Goal: Task Accomplishment & Management: Use online tool/utility

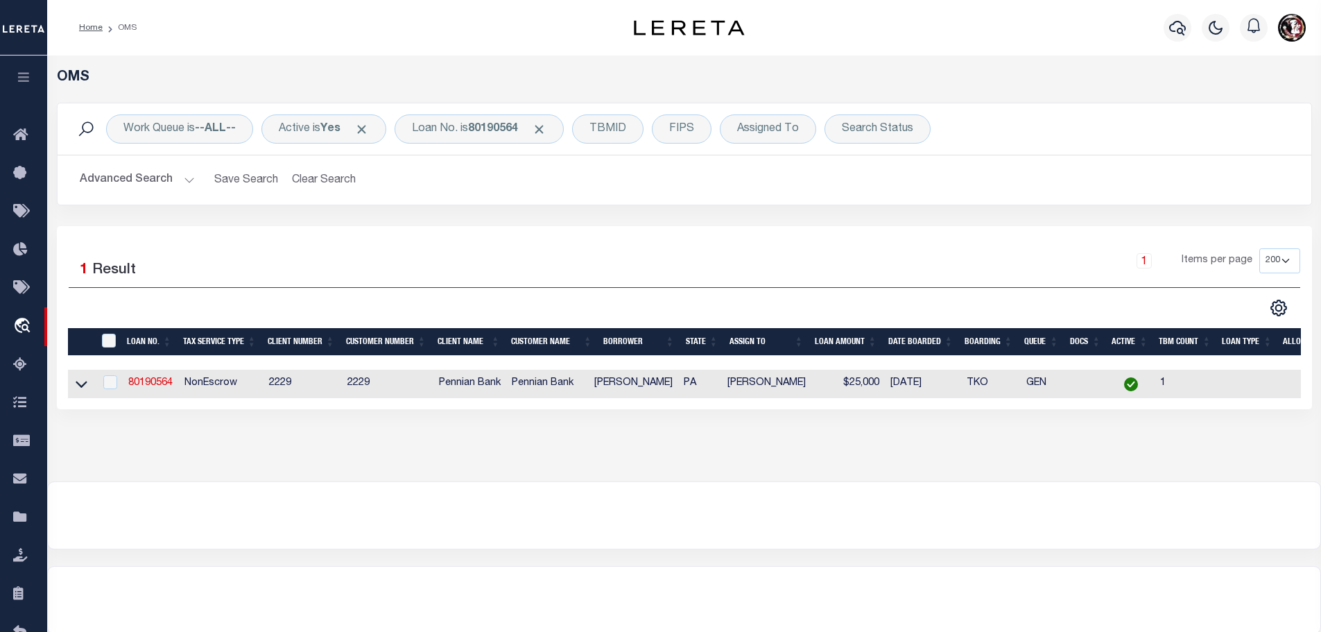
select select "200"
select select "NonEscrow"
click at [166, 379] on link "80190564" at bounding box center [150, 383] width 44 height 10
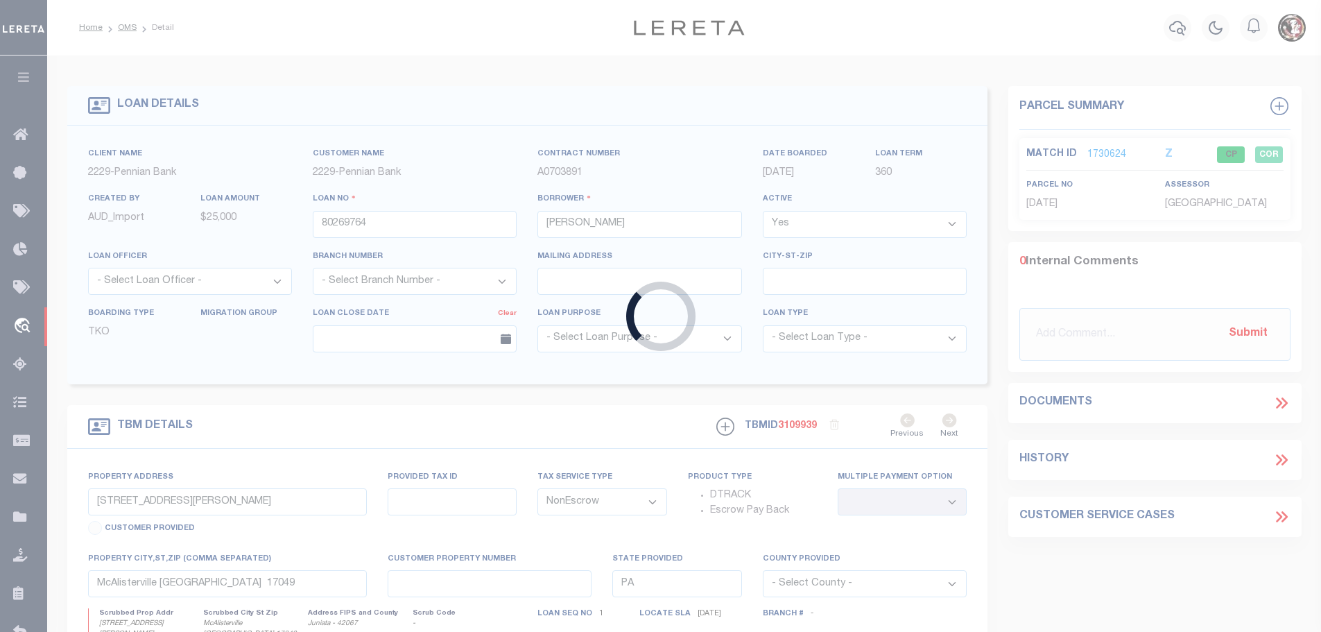
type input "80190564"
type input "[PERSON_NAME]"
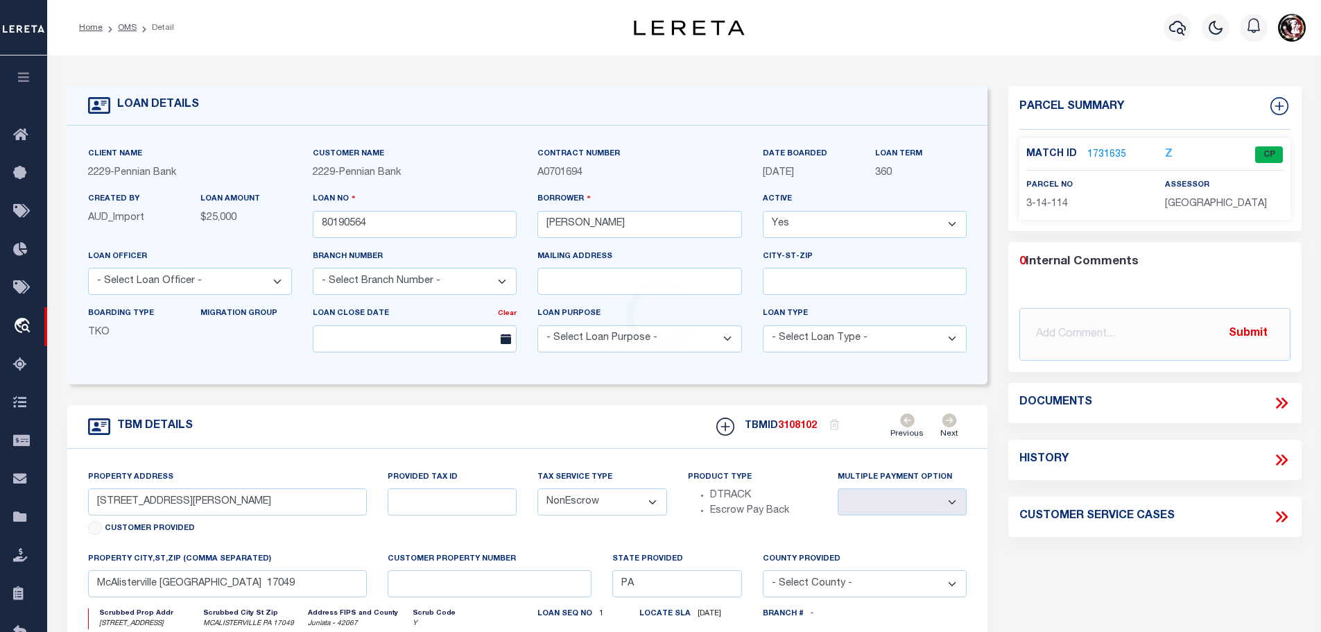
type input "[STREET_ADDRESS]"
select select
type input "MCALISTERVILLE PA 17049"
select select
click at [1105, 150] on link "1731635" at bounding box center [1106, 155] width 39 height 15
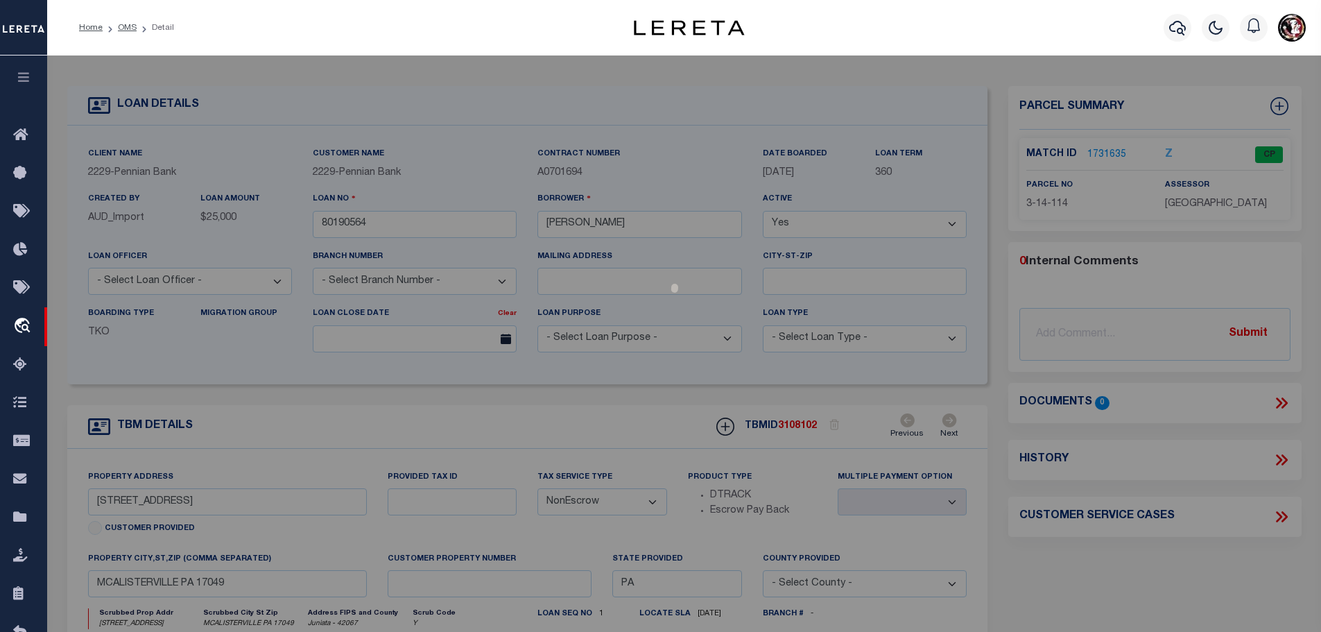
select select "AS"
checkbox input "false"
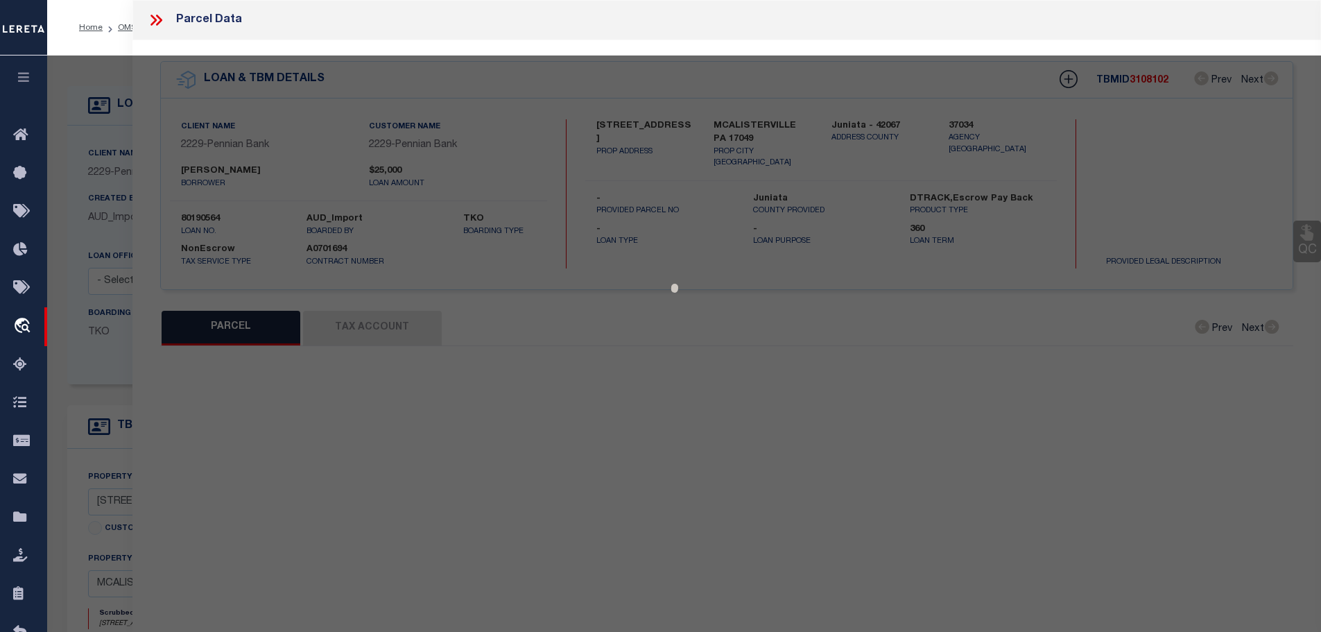
select select "CP"
type input "[PERSON_NAME] &RANDAL E"
type input "[STREET_ADDRESS]"
checkbox input "false"
type input "[PERSON_NAME] , [GEOGRAPHIC_DATA] 17049"
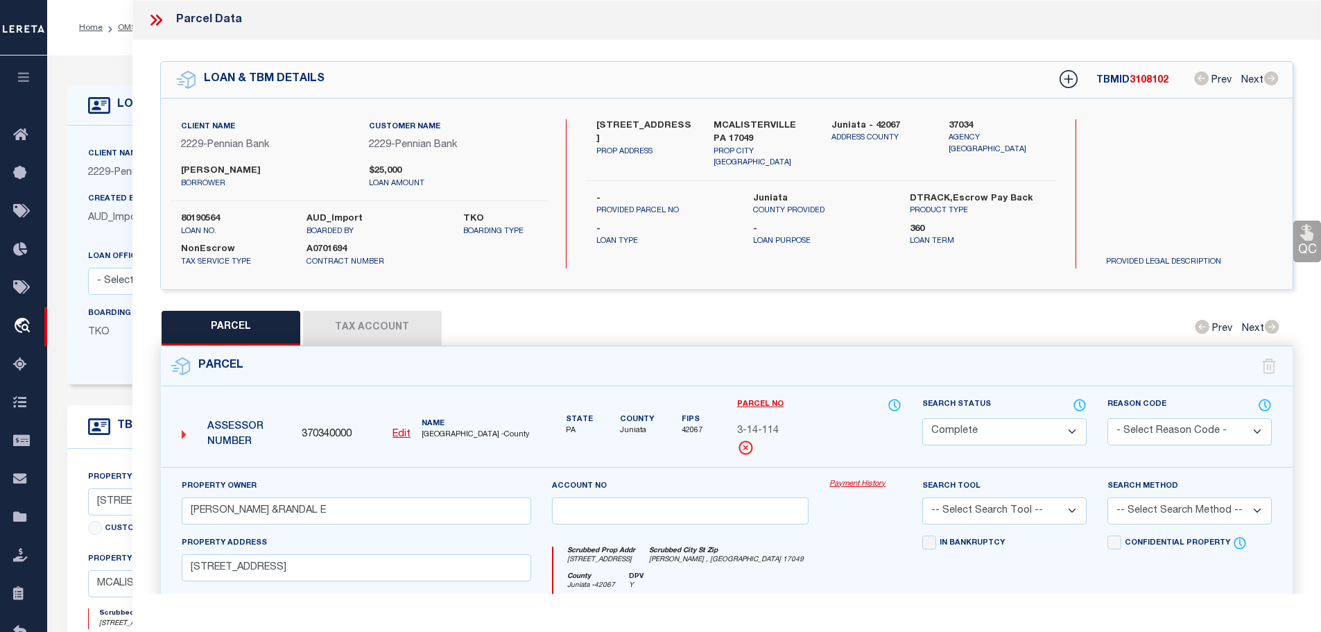
click at [353, 325] on button "Tax Account" at bounding box center [372, 328] width 139 height 35
select select "100"
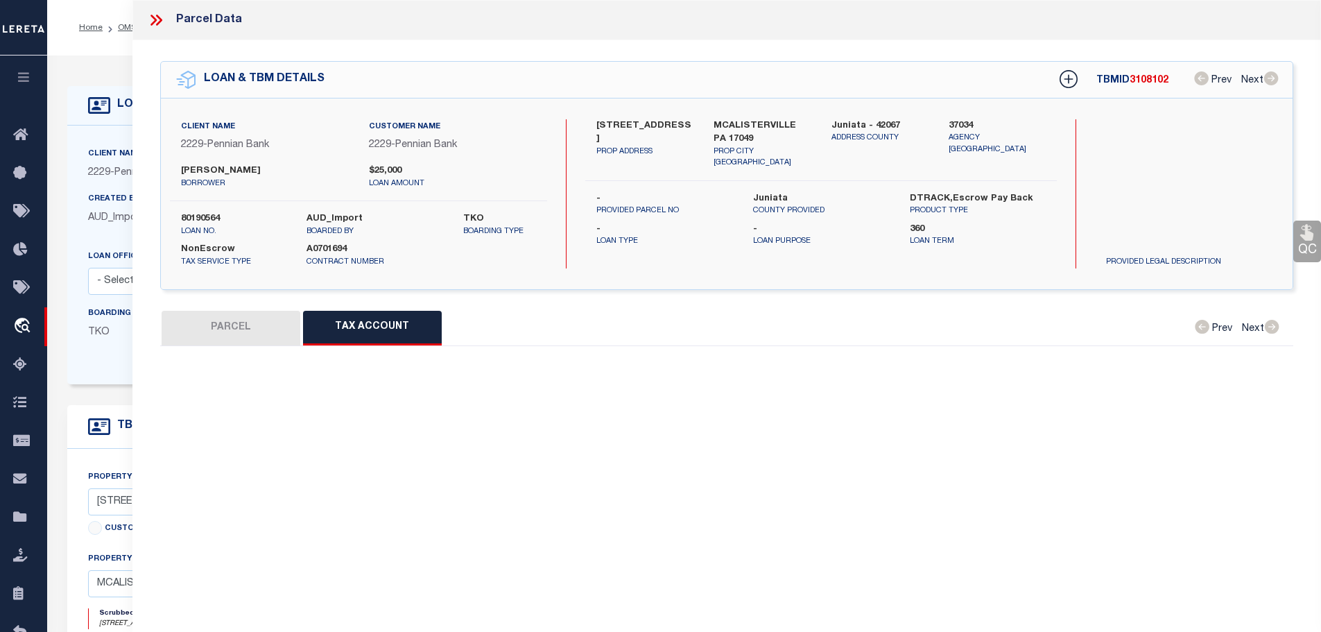
select select "100"
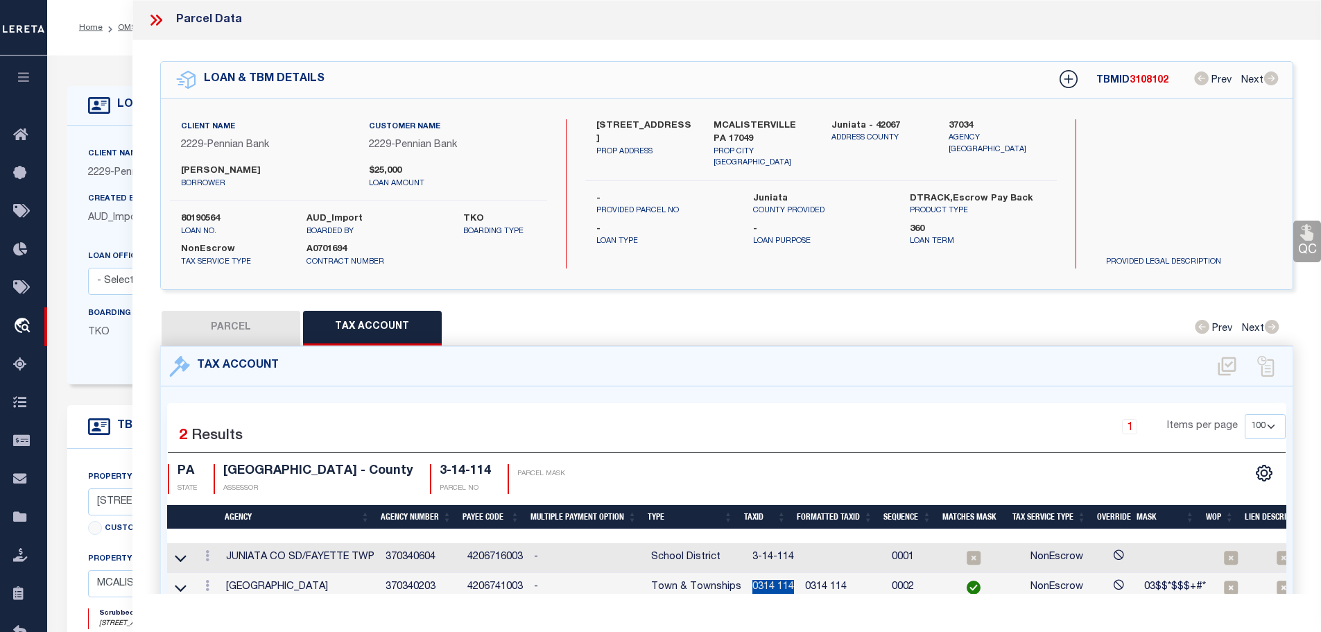
drag, startPoint x: 747, startPoint y: 582, endPoint x: 792, endPoint y: 582, distance: 45.1
click at [792, 582] on td "0314 114" at bounding box center [773, 588] width 53 height 30
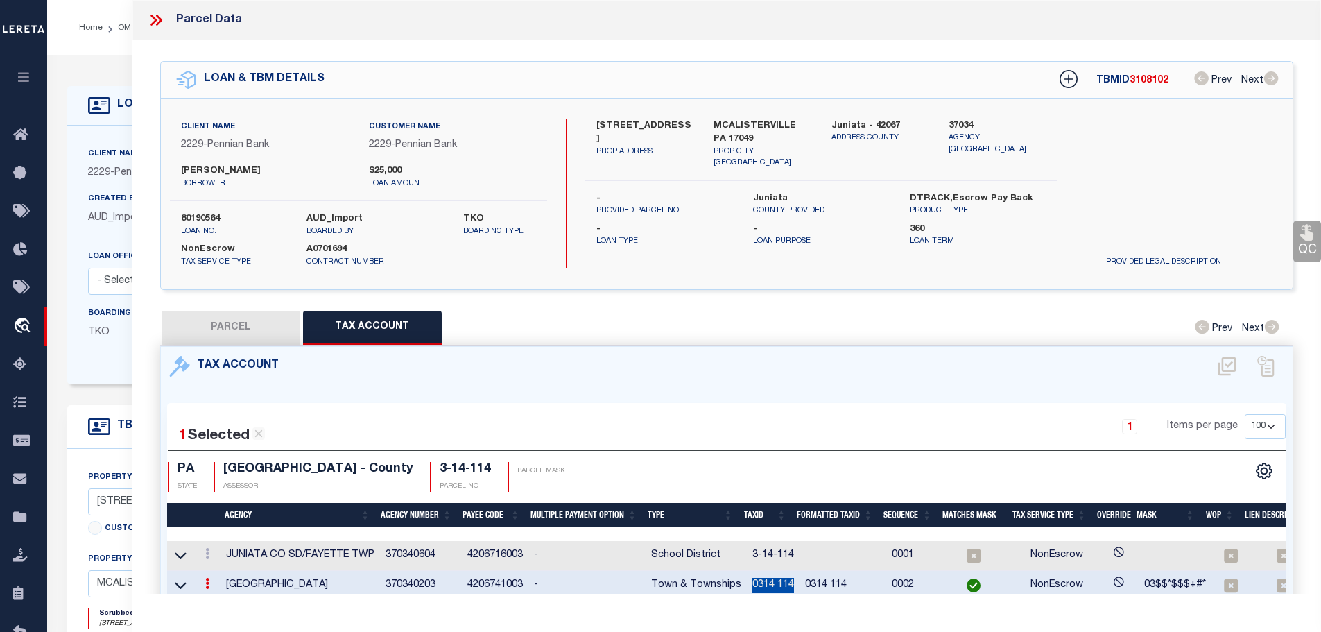
copy td "0314 114"
click at [209, 551] on icon at bounding box center [207, 553] width 4 height 11
click at [223, 569] on icon "" at bounding box center [222, 574] width 10 height 10
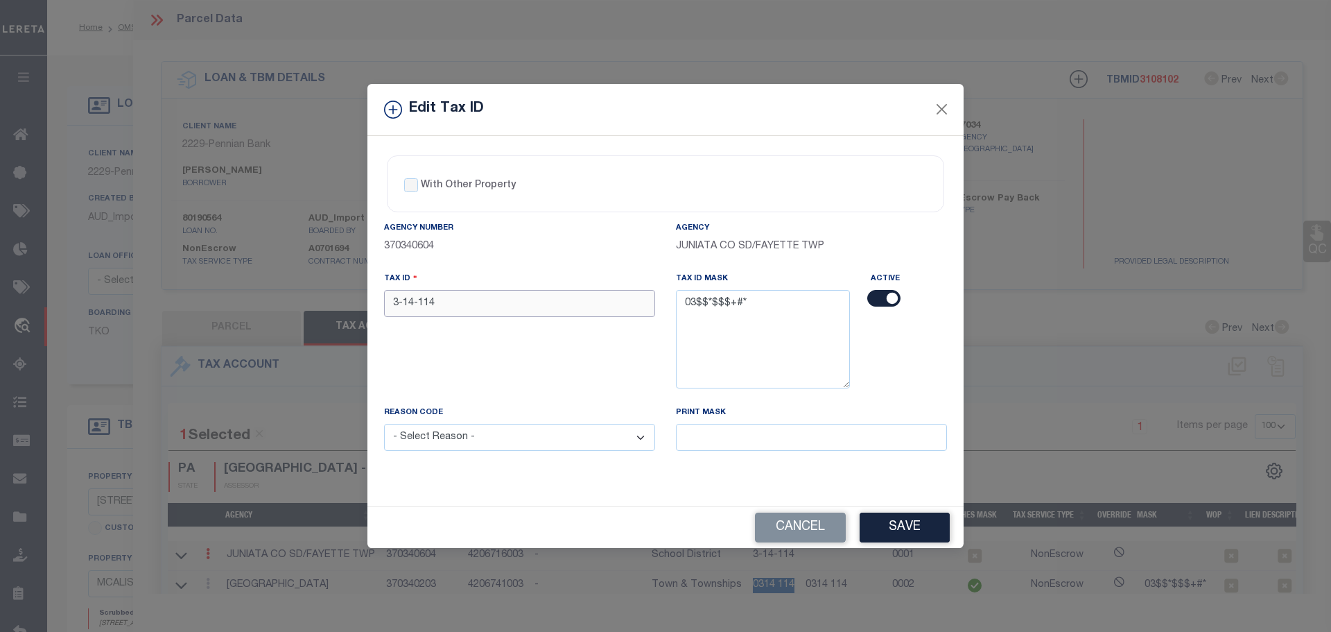
click at [474, 304] on input "3-14-114" at bounding box center [519, 303] width 271 height 27
paste input "0314"
type input "0314 114"
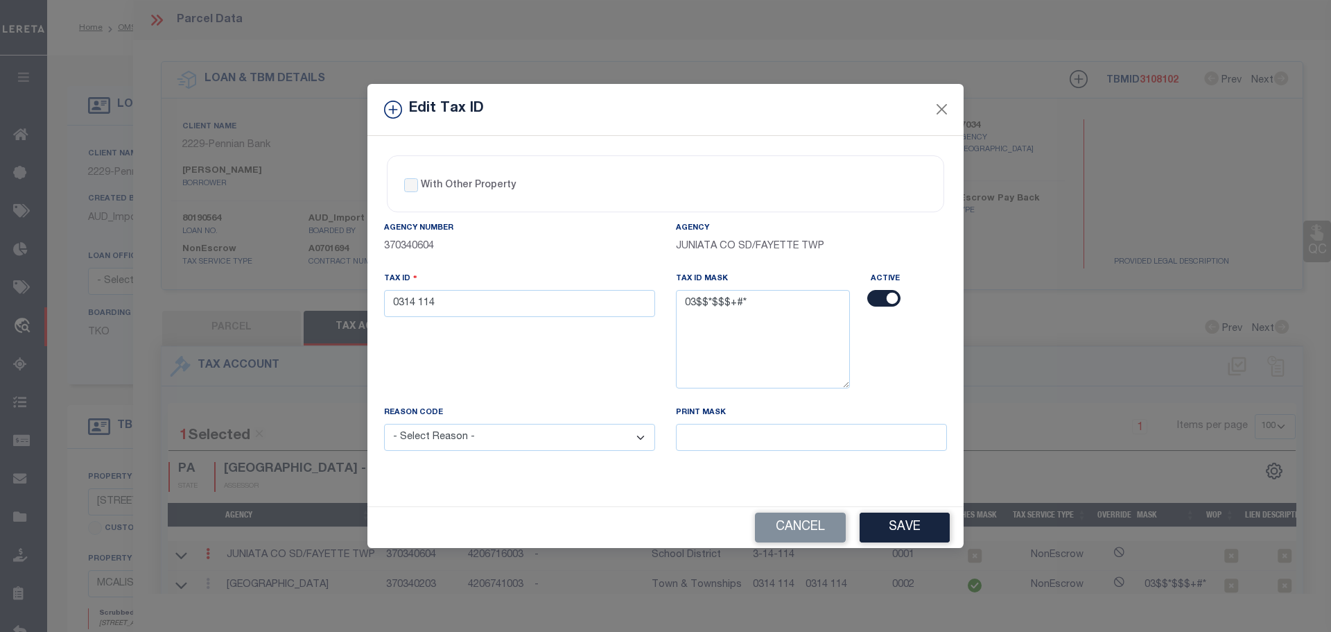
click at [485, 442] on select "- Select Reason - 099 - Other (Provide additional detail) ACT - Agency Changed …" at bounding box center [519, 437] width 271 height 27
select select "ACT"
click at [384, 424] on select "- Select Reason - 099 - Other (Provide additional detail) ACT - Agency Changed …" at bounding box center [519, 437] width 271 height 27
click at [915, 530] on button "Save" at bounding box center [905, 527] width 90 height 30
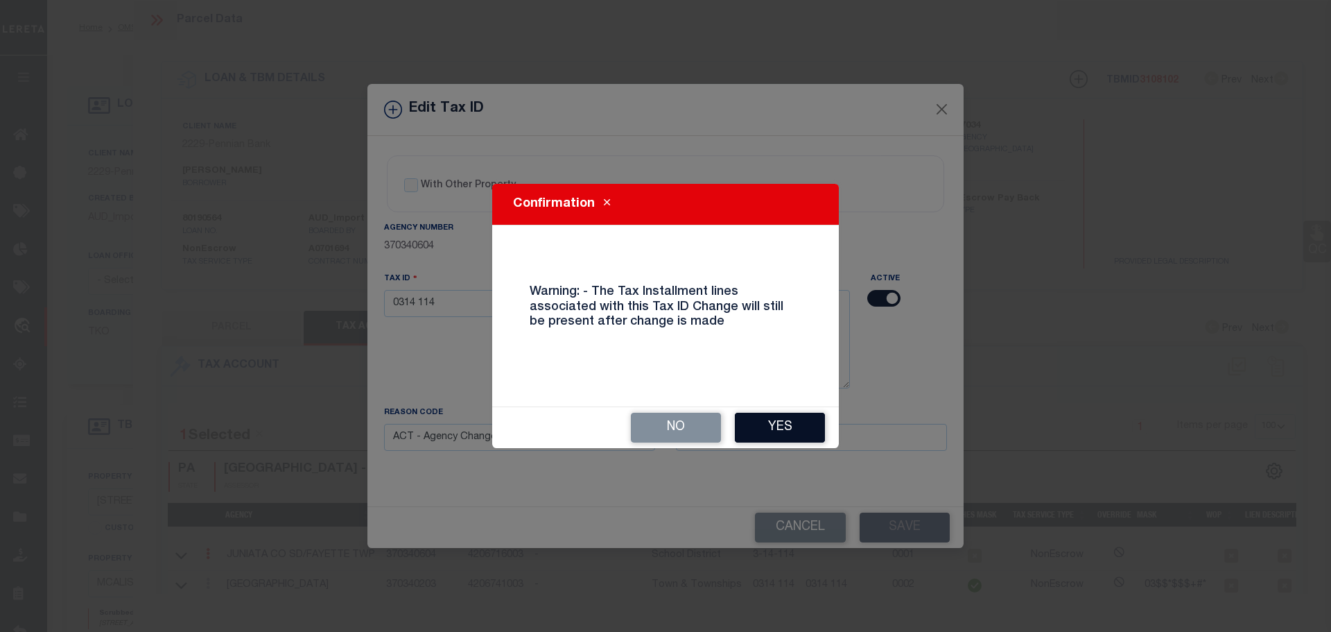
click at [786, 441] on button "Yes" at bounding box center [780, 428] width 90 height 30
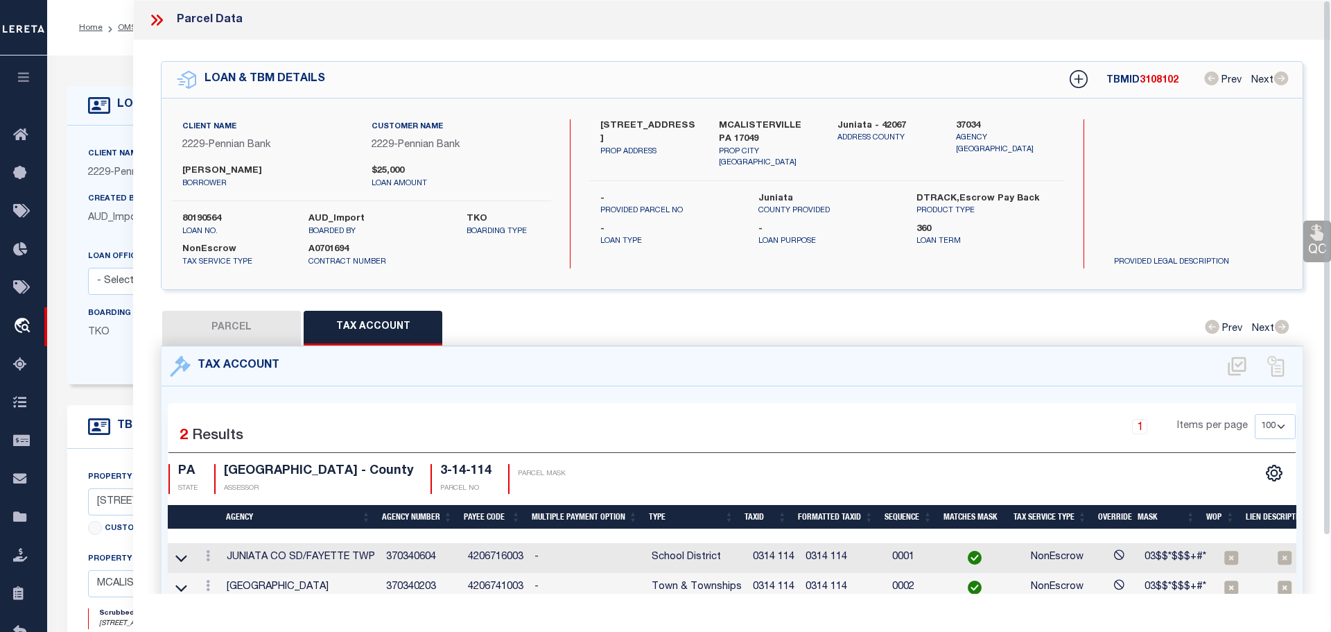
select select
click at [154, 22] on icon at bounding box center [153, 20] width 6 height 11
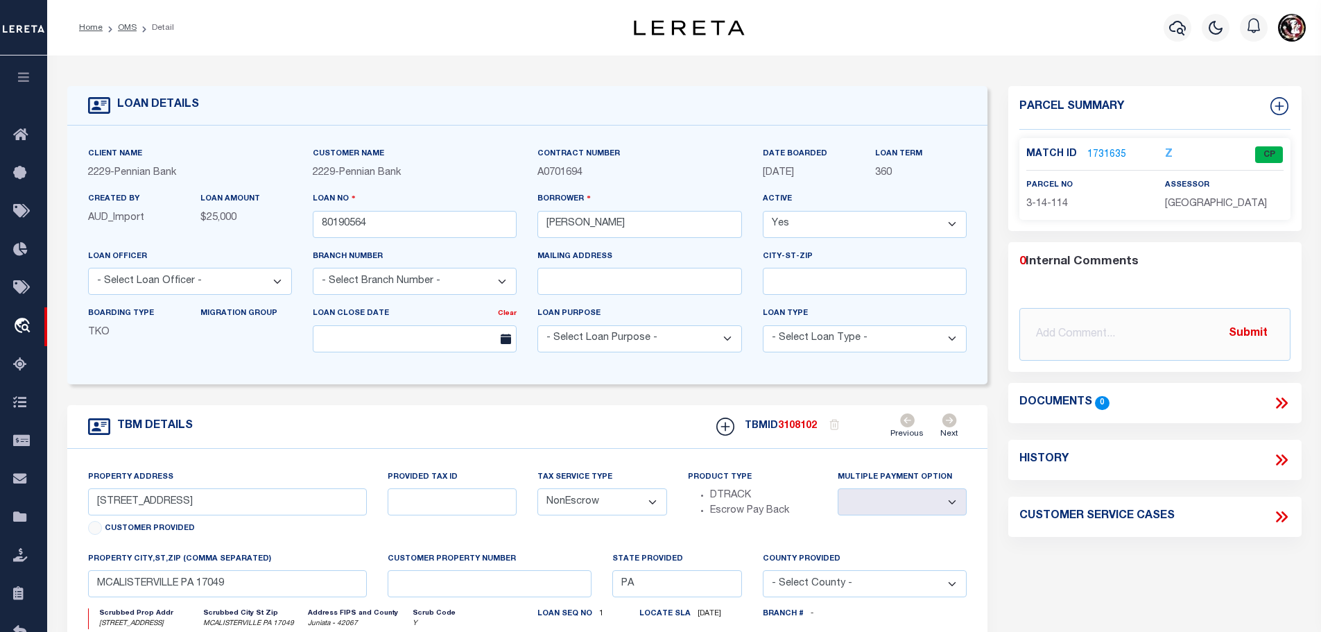
click at [117, 22] on li "OMS" at bounding box center [120, 27] width 34 height 12
click at [125, 26] on link "OMS" at bounding box center [127, 28] width 19 height 8
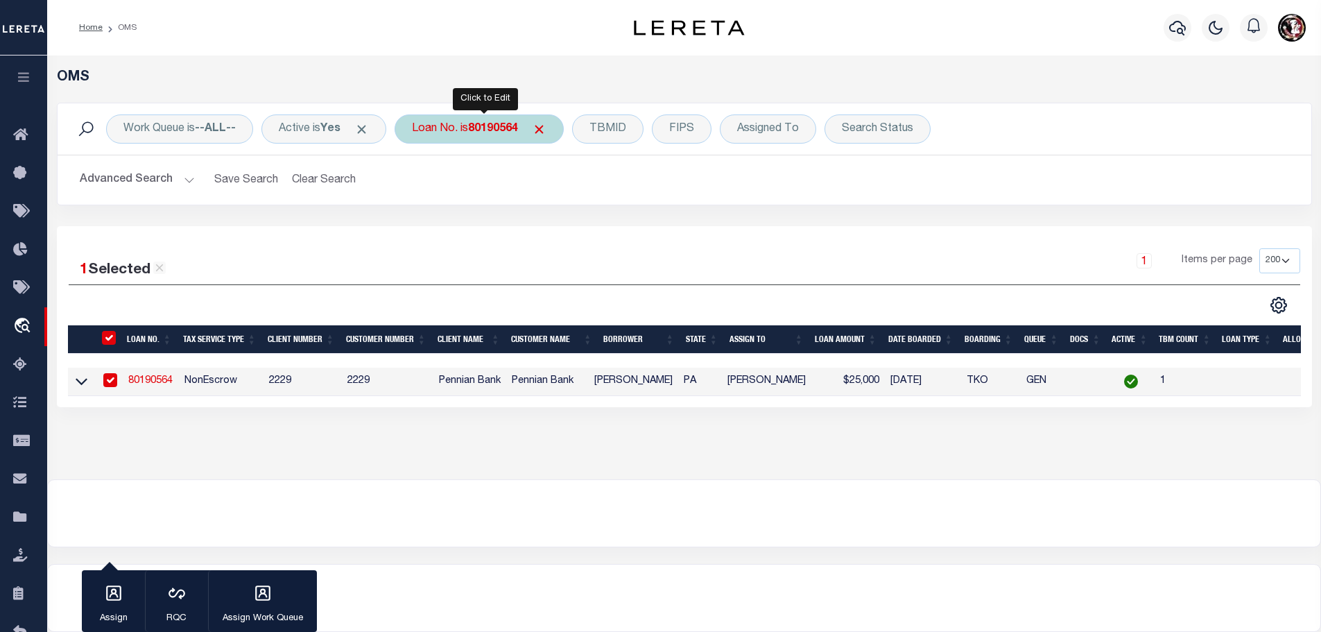
click at [496, 128] on b "80190564" at bounding box center [493, 128] width 50 height 11
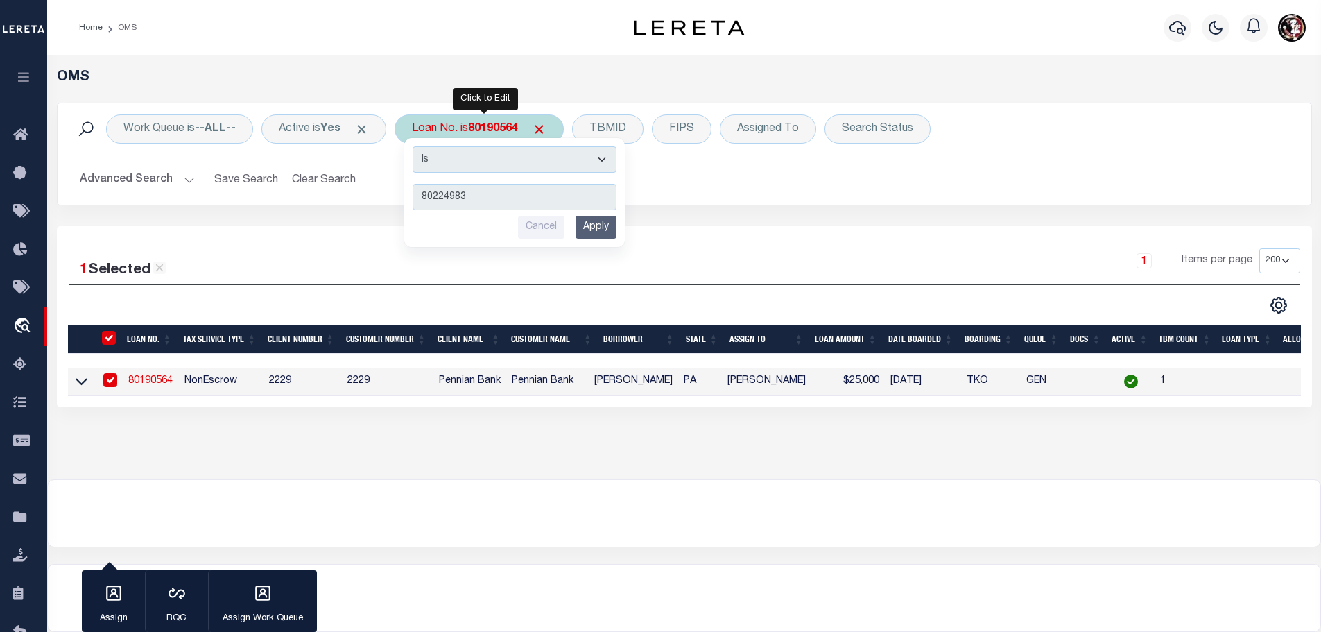
type input "80224983"
click at [605, 228] on input "Apply" at bounding box center [596, 227] width 41 height 23
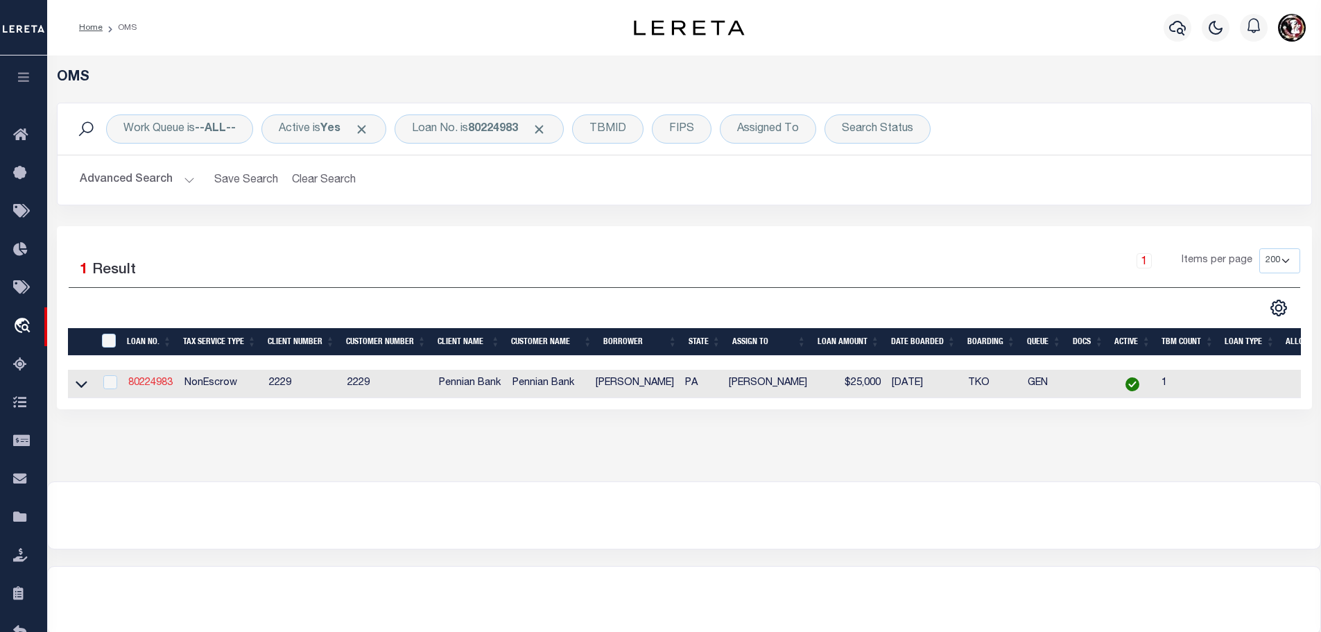
click at [150, 383] on link "80224983" at bounding box center [150, 383] width 44 height 10
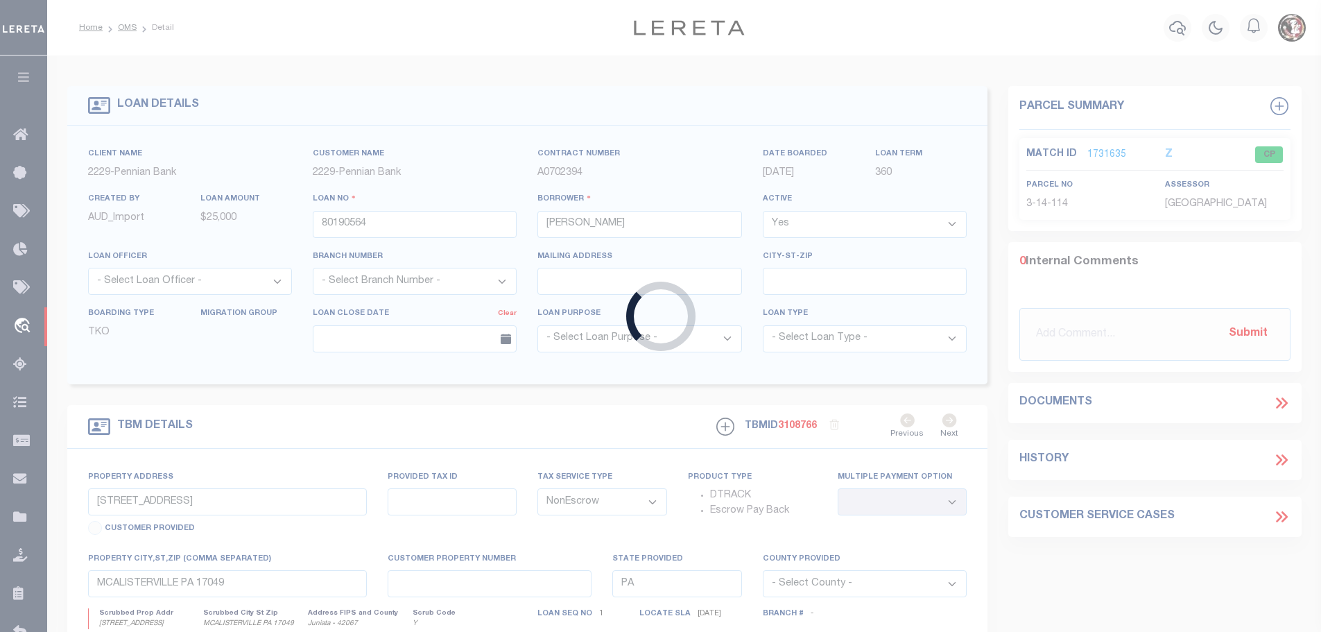
type input "80224983"
type input "[PERSON_NAME]"
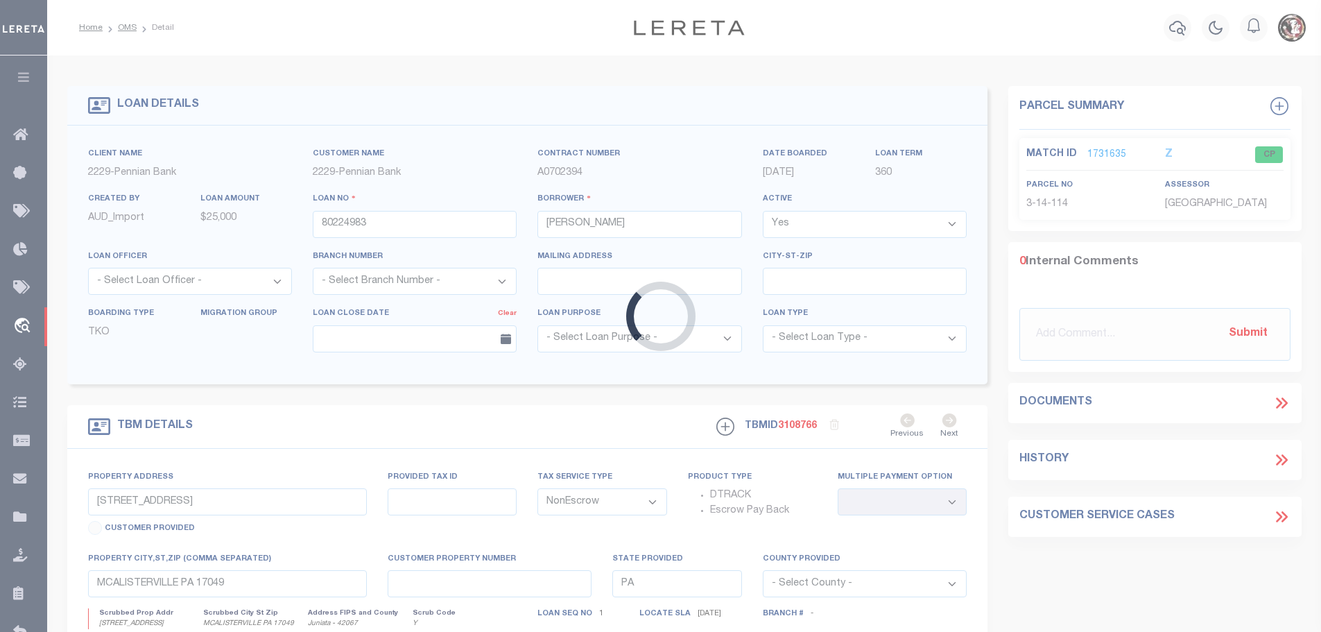
type input "[STREET_ADDRESS][PERSON_NAME]"
select select
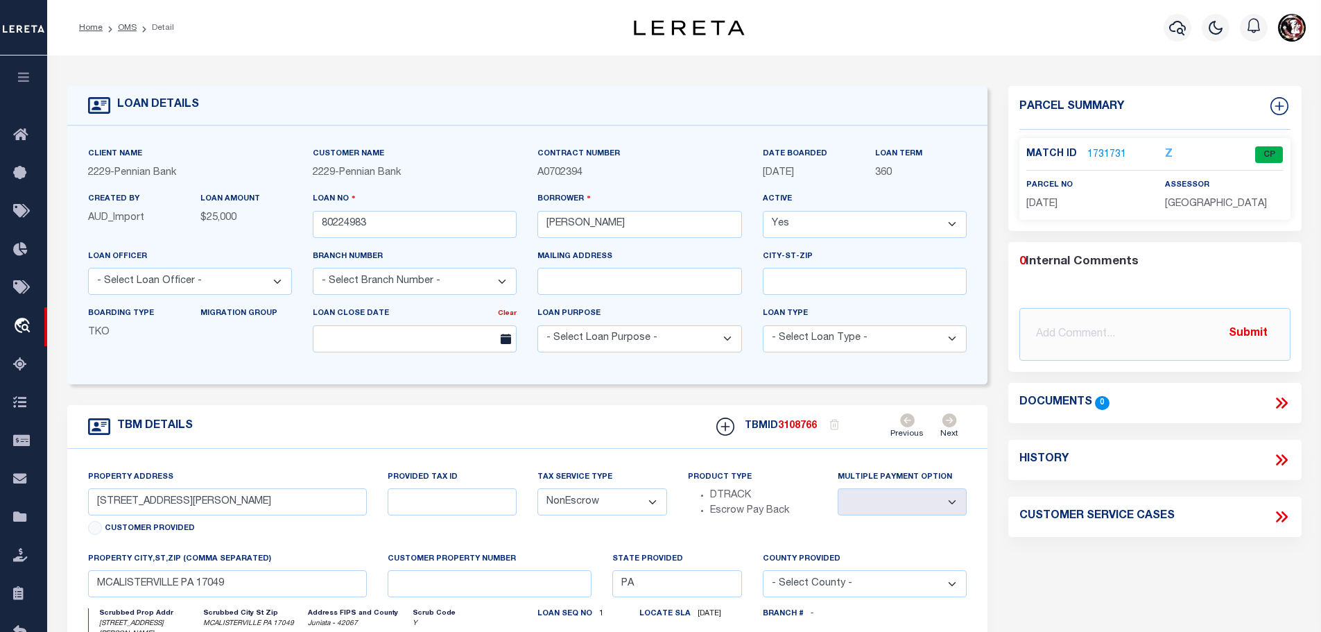
click at [1098, 152] on link "1731731" at bounding box center [1106, 155] width 39 height 15
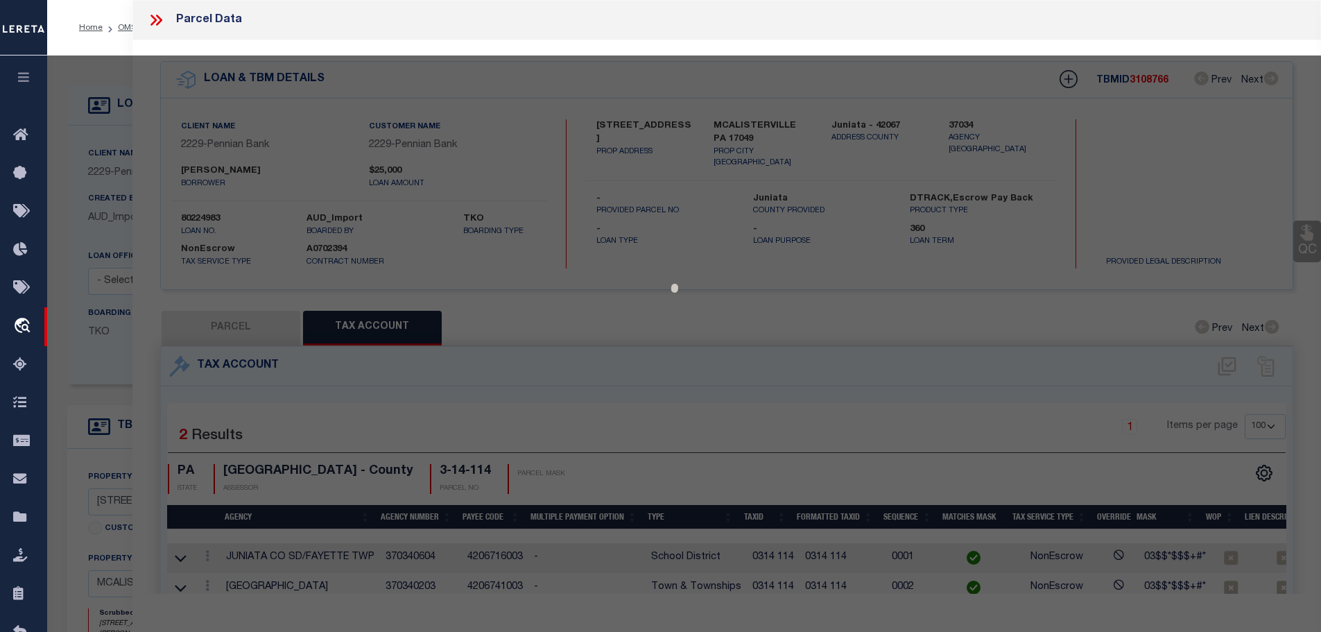
select select "AS"
checkbox input "false"
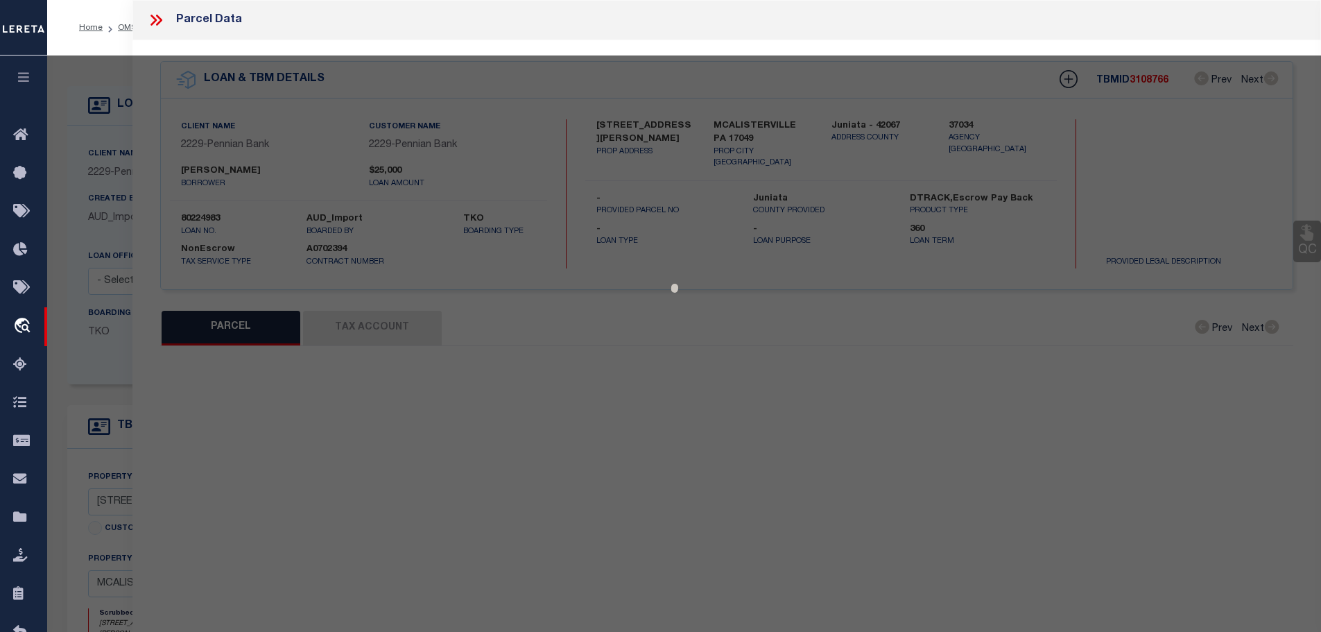
select select "CP"
type input "[PERSON_NAME] G &CANDACE"
type input "[STREET_ADDRESS][PERSON_NAME]"
checkbox input "false"
type input "[PERSON_NAME] , [GEOGRAPHIC_DATA] 17049"
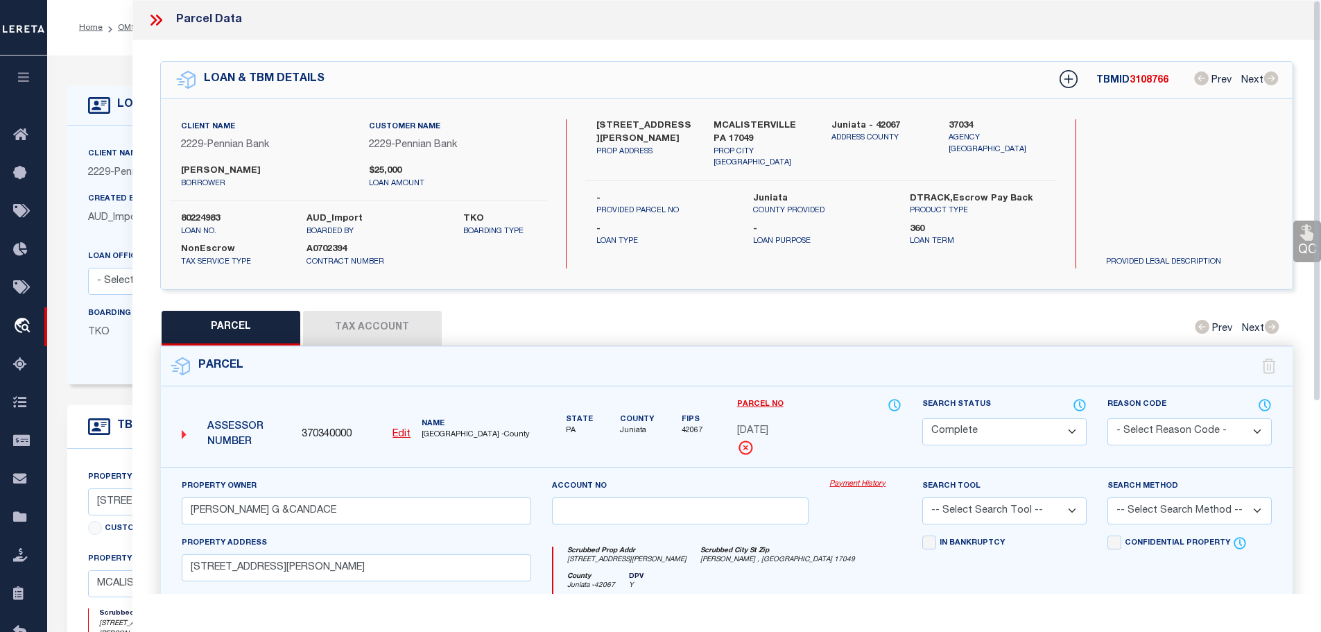
click at [364, 318] on button "Tax Account" at bounding box center [372, 328] width 139 height 35
select select "100"
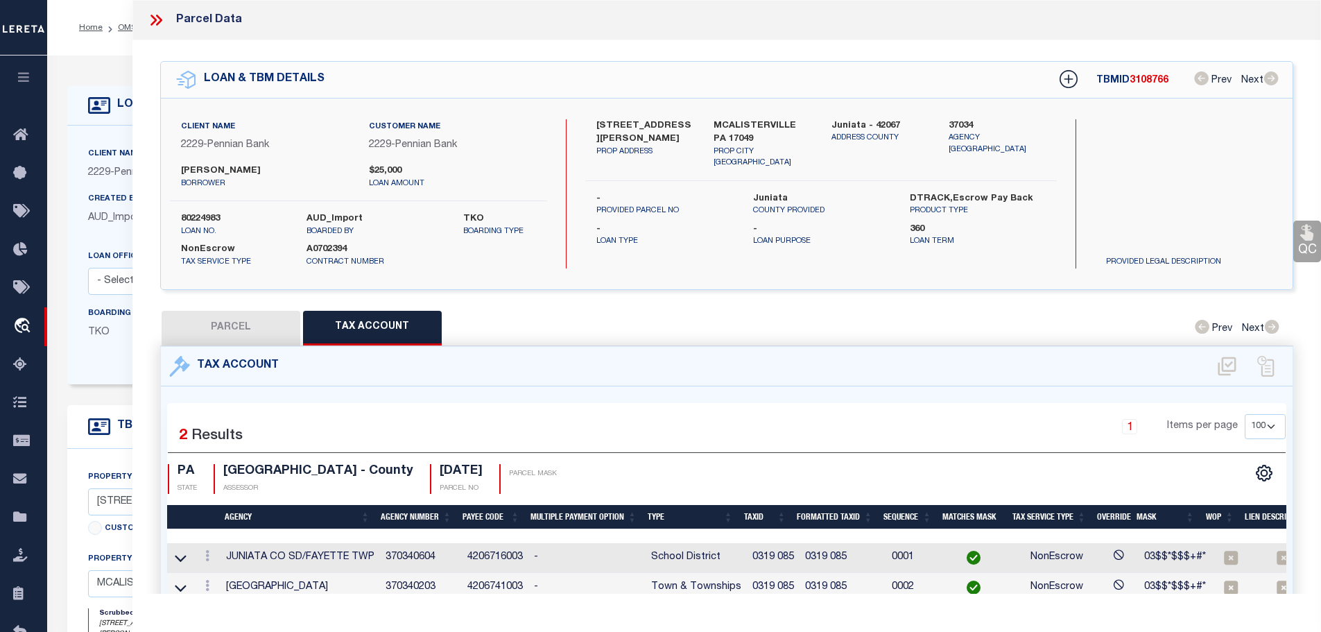
click at [151, 16] on icon at bounding box center [153, 20] width 6 height 11
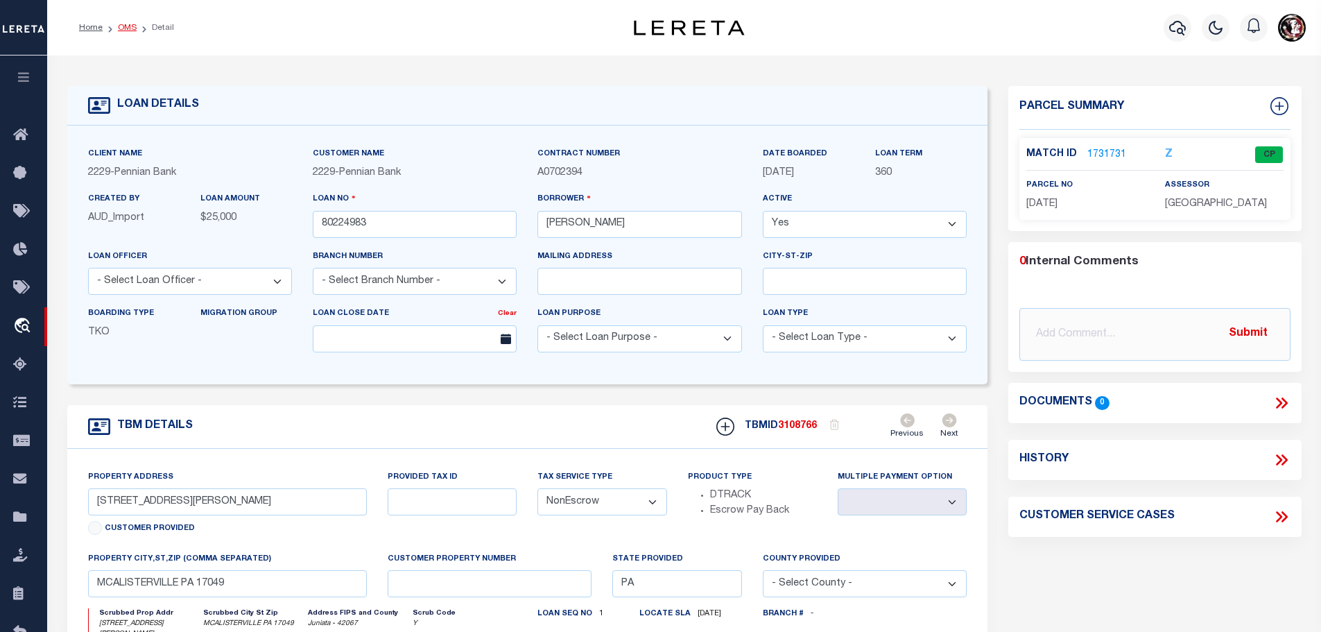
click at [119, 28] on link "OMS" at bounding box center [127, 28] width 19 height 8
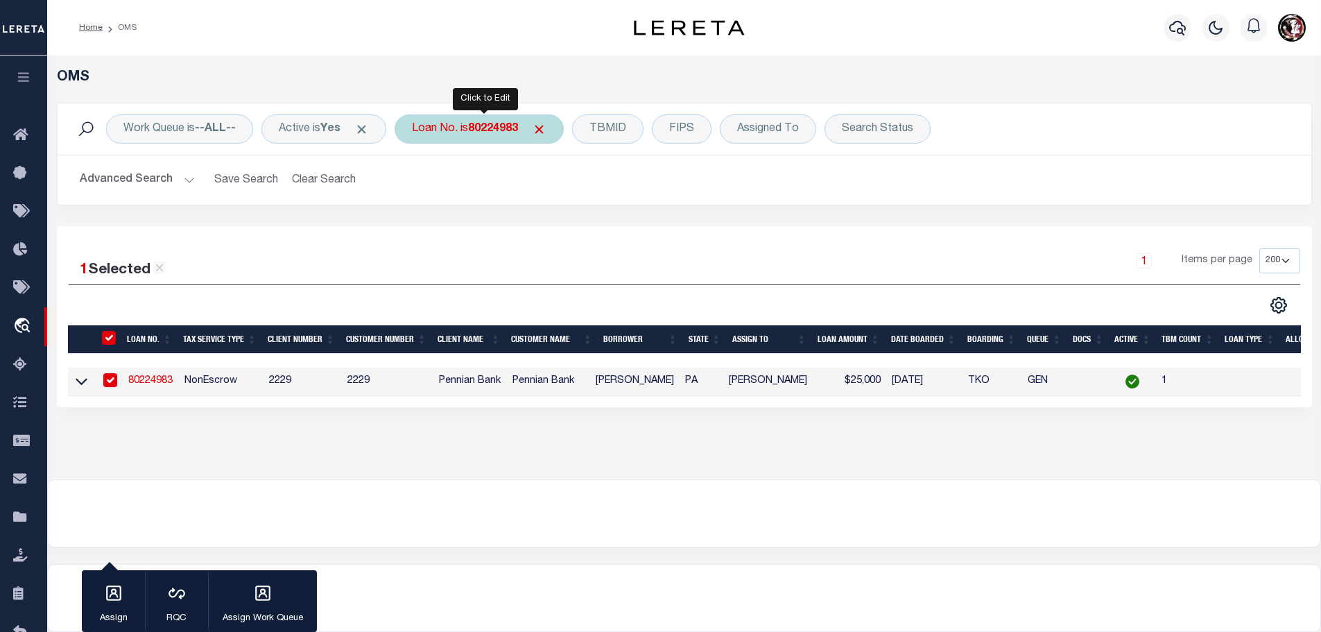
click at [485, 141] on div "Loan No. is 80224983" at bounding box center [479, 128] width 169 height 29
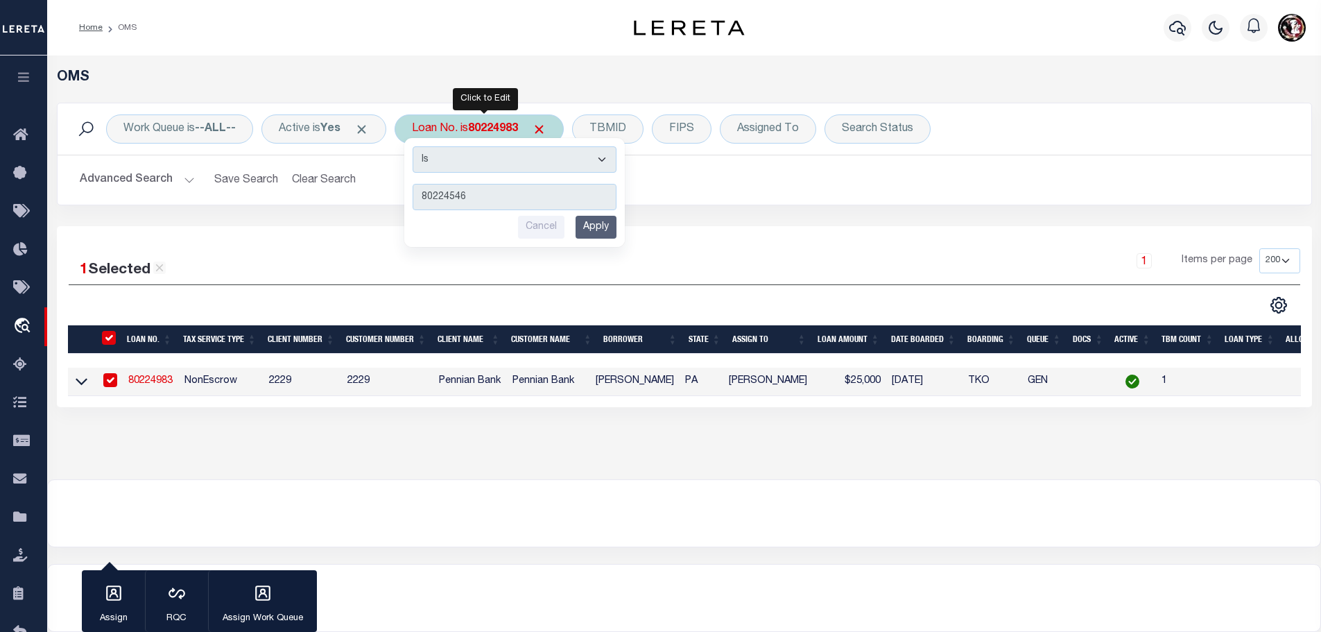
type input "80224546"
click at [587, 221] on input "Apply" at bounding box center [596, 227] width 41 height 23
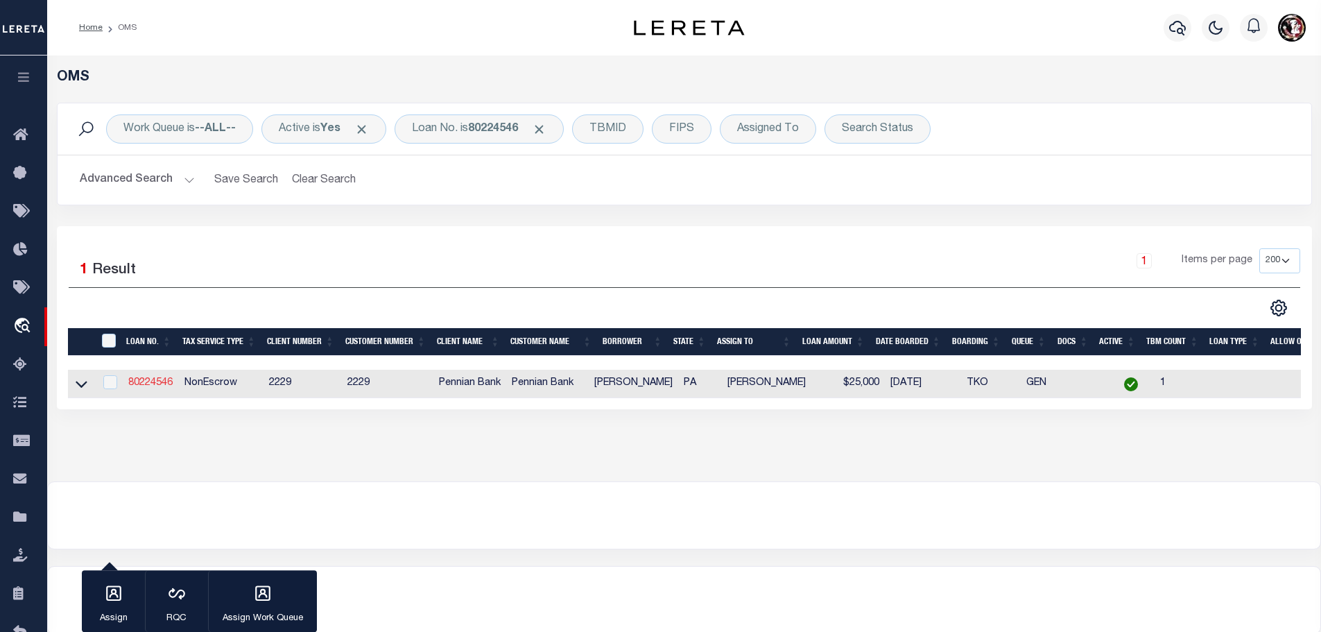
click at [153, 380] on link "80224546" at bounding box center [150, 383] width 44 height 10
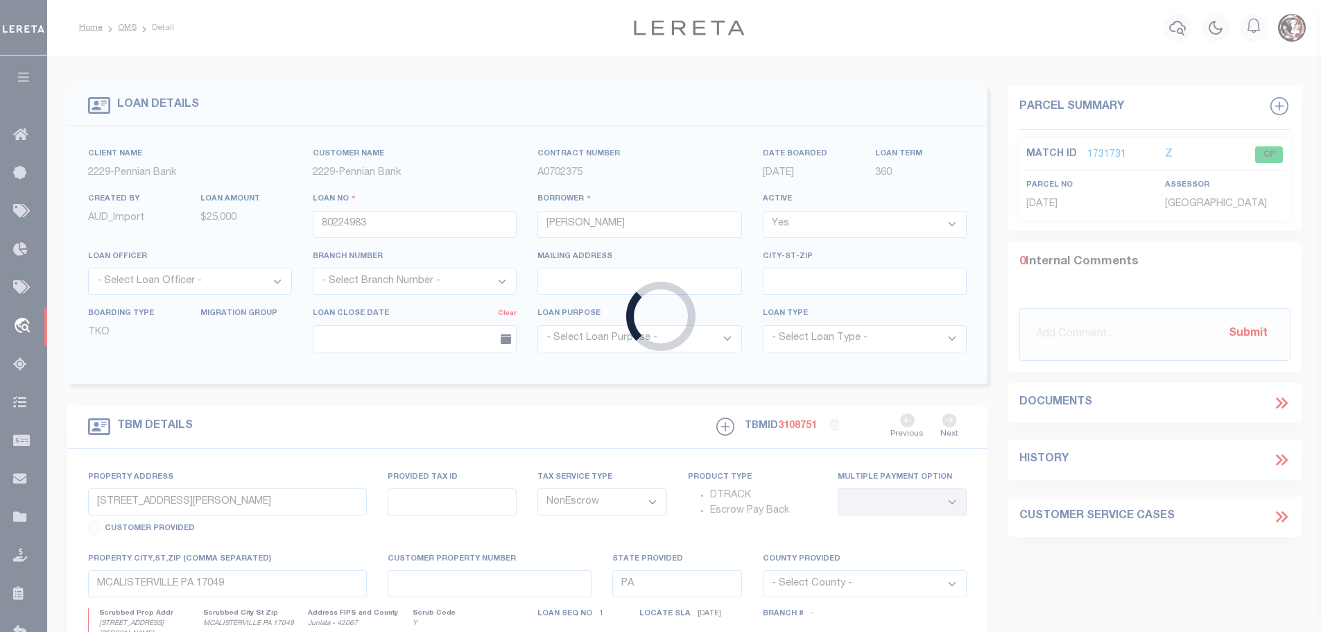
type input "80224546"
type input "[PERSON_NAME]"
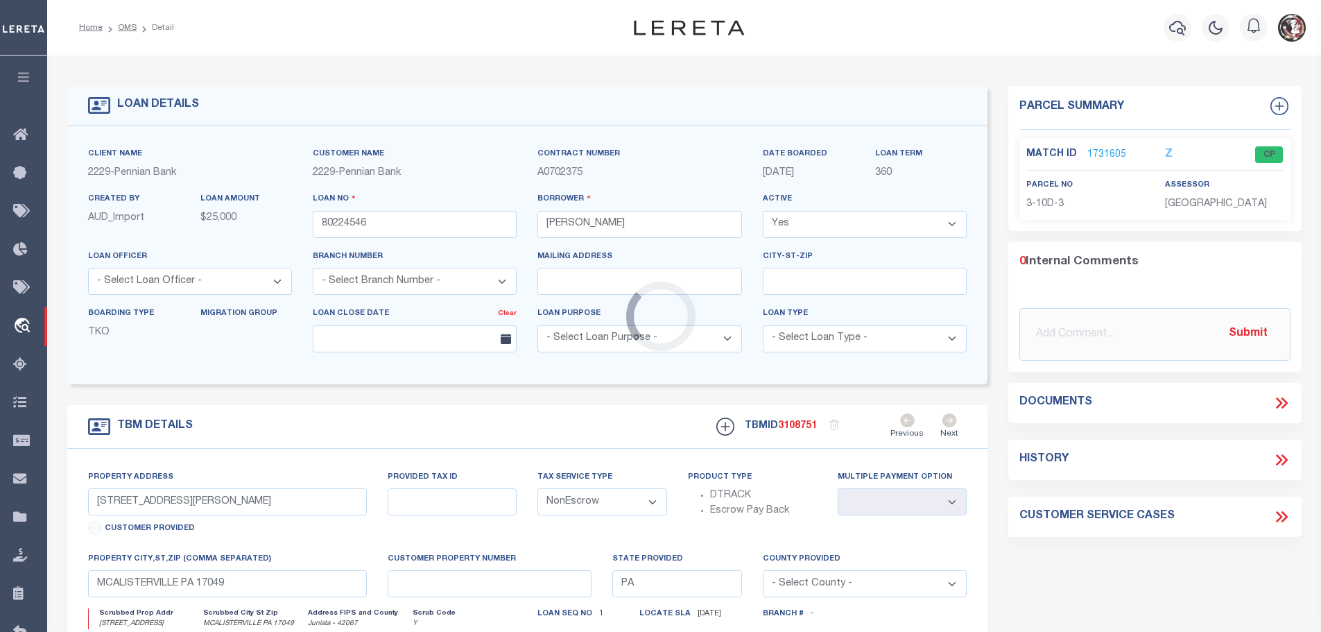
type input "[STREET_ADDRESS]"
select select
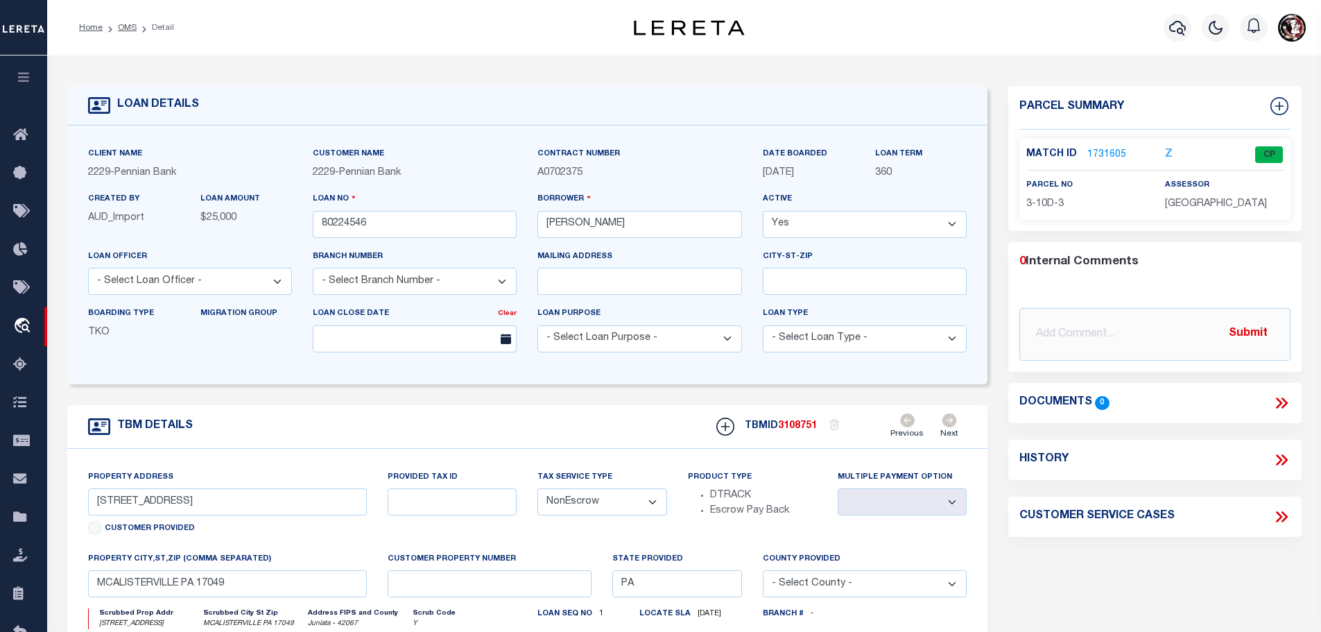
click at [1098, 148] on link "1731605" at bounding box center [1106, 155] width 39 height 15
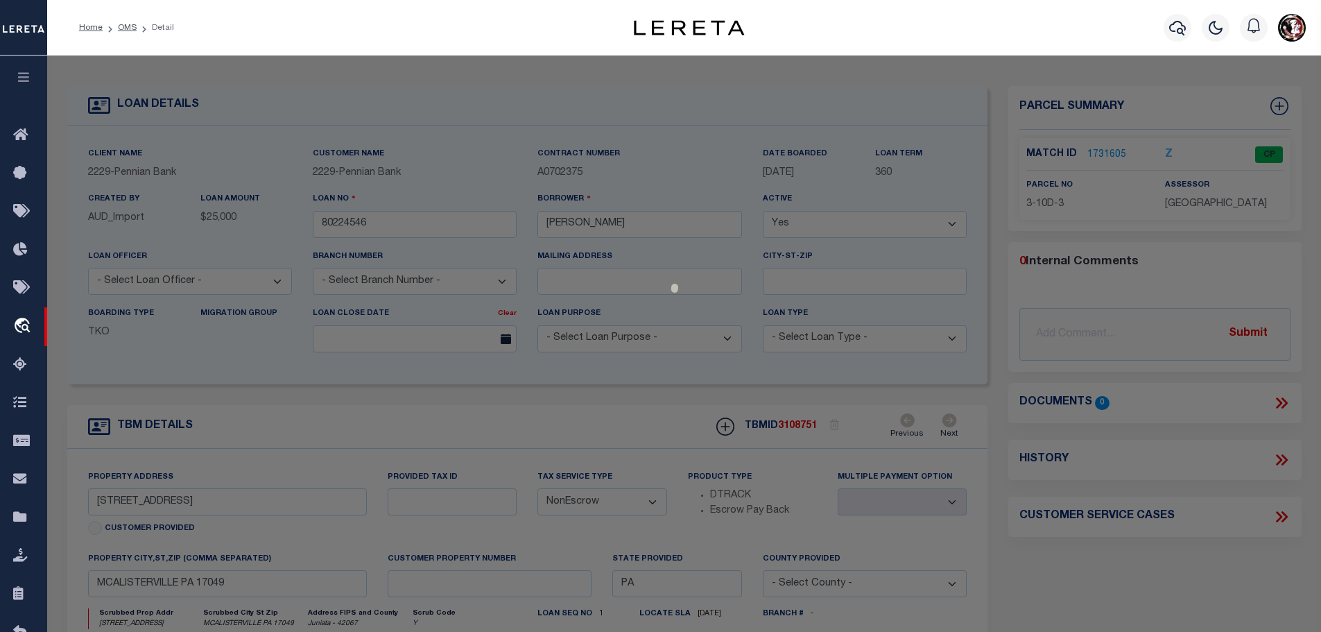
select select "AS"
checkbox input "false"
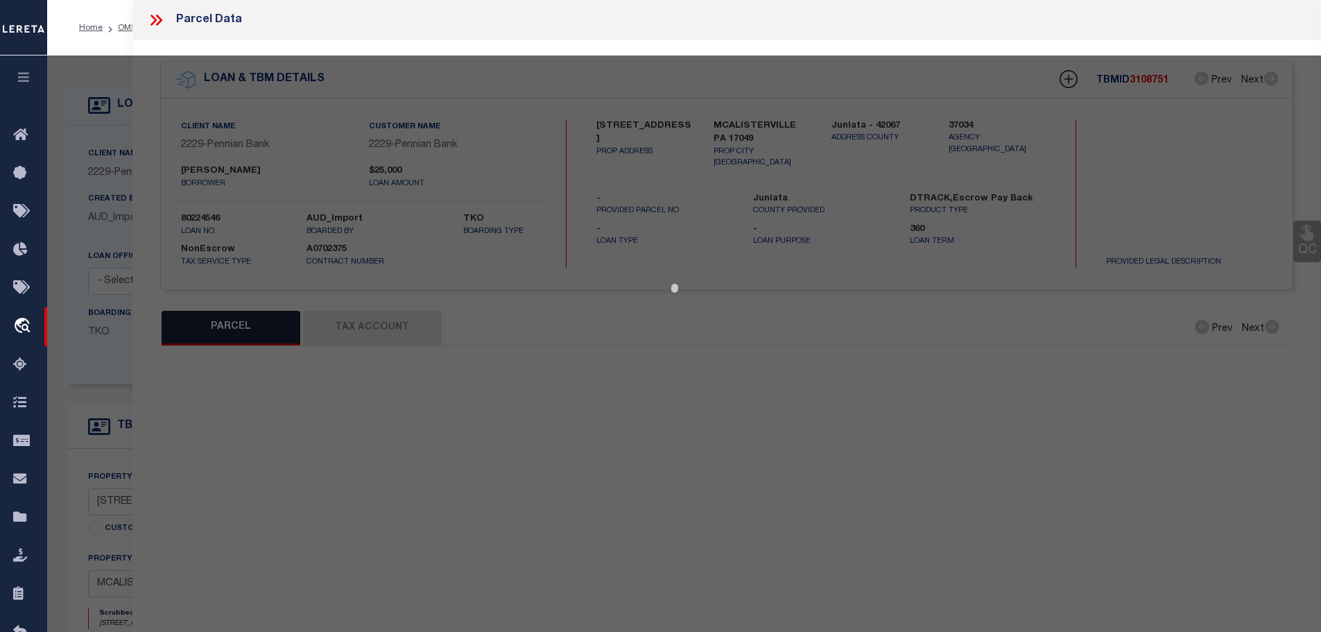
select select "CP"
type input "[PERSON_NAME] A &LEE J"
type input "[STREET_ADDRESS]"
checkbox input "false"
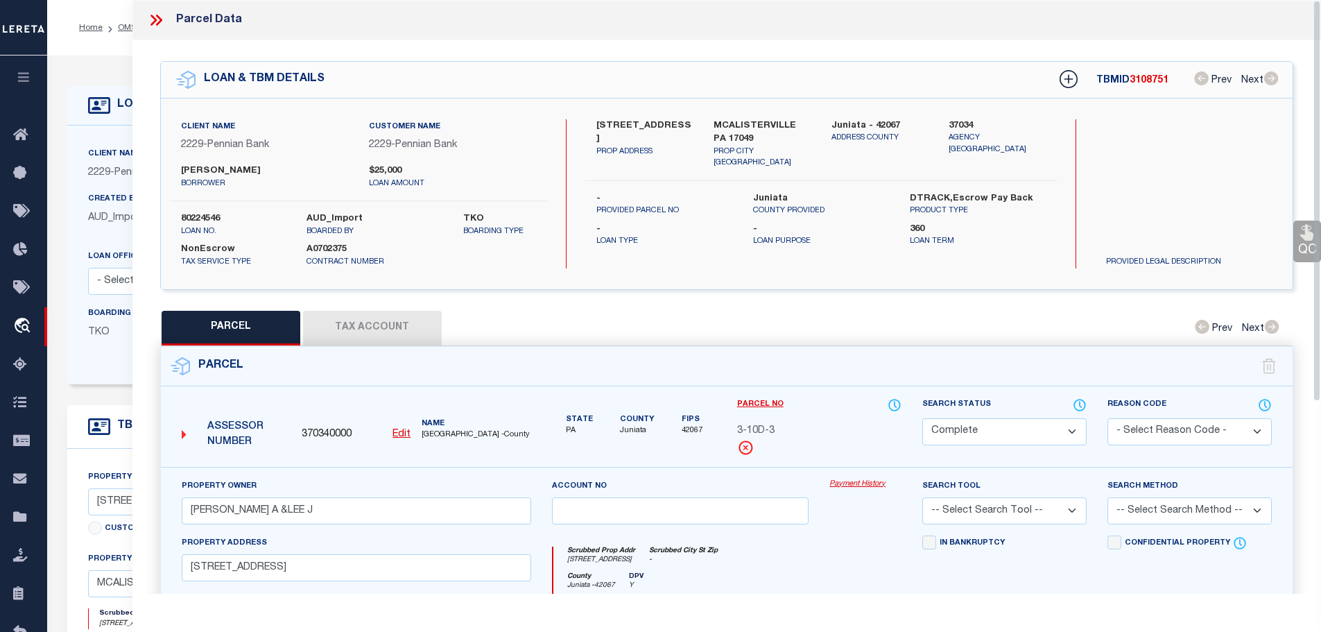
click at [388, 324] on button "Tax Account" at bounding box center [372, 328] width 139 height 35
select select "100"
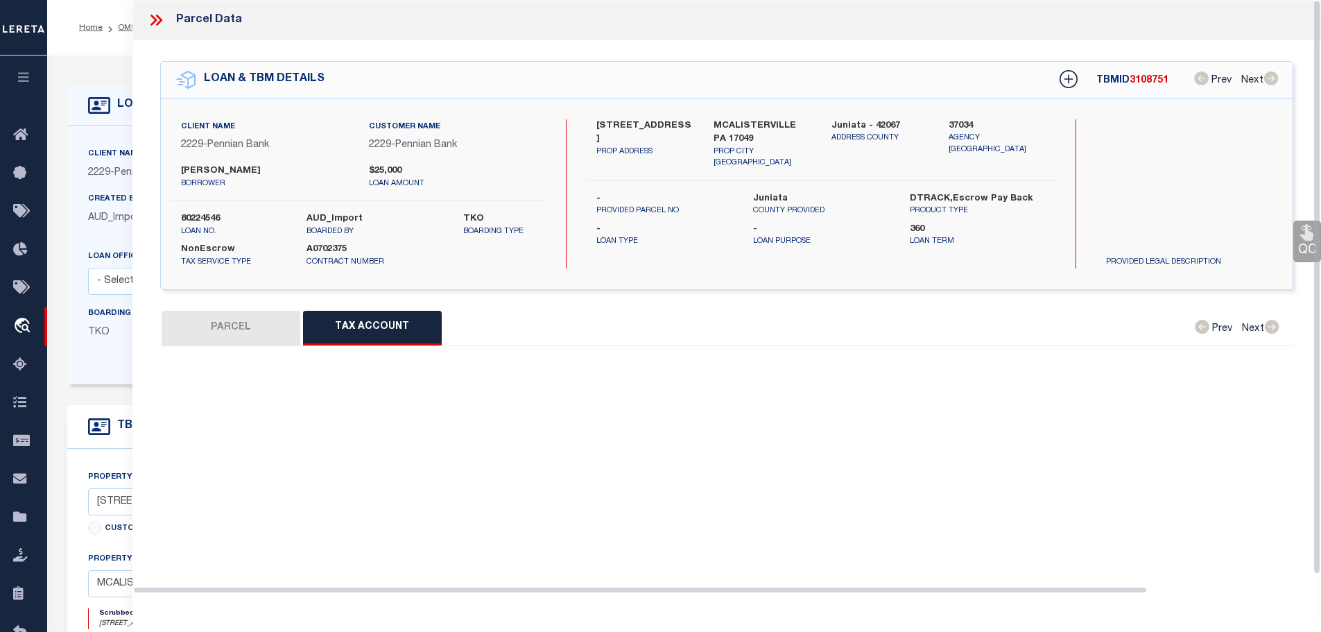
select select "100"
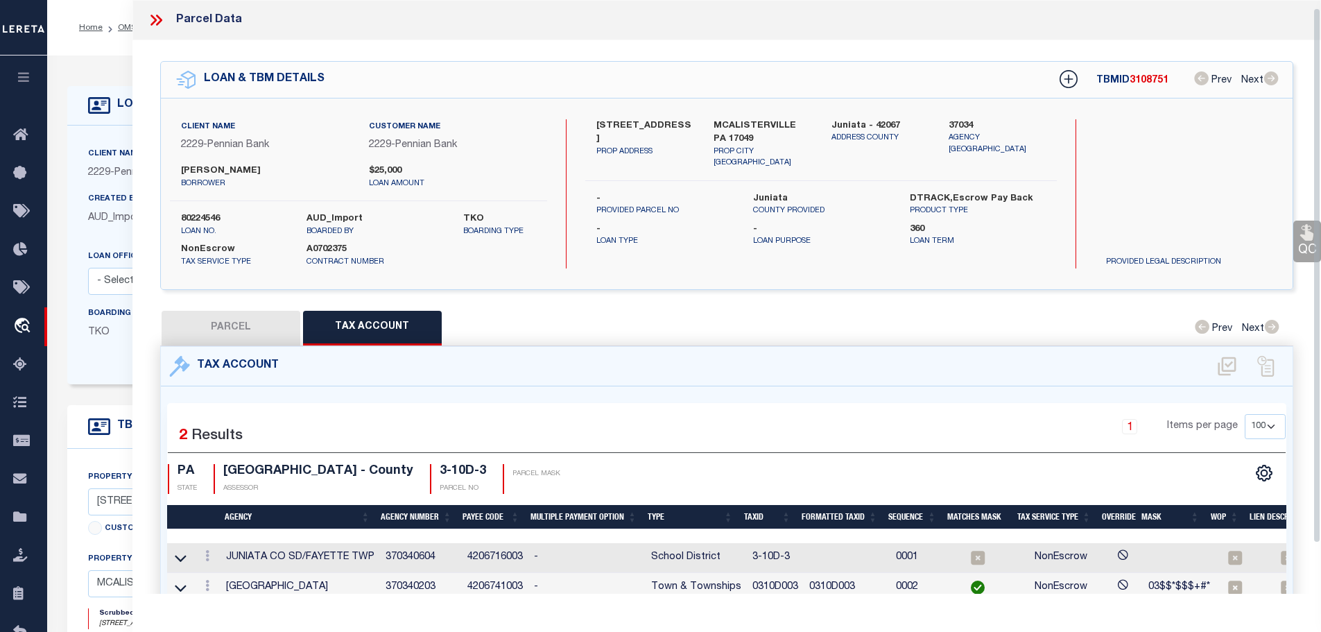
scroll to position [9, 0]
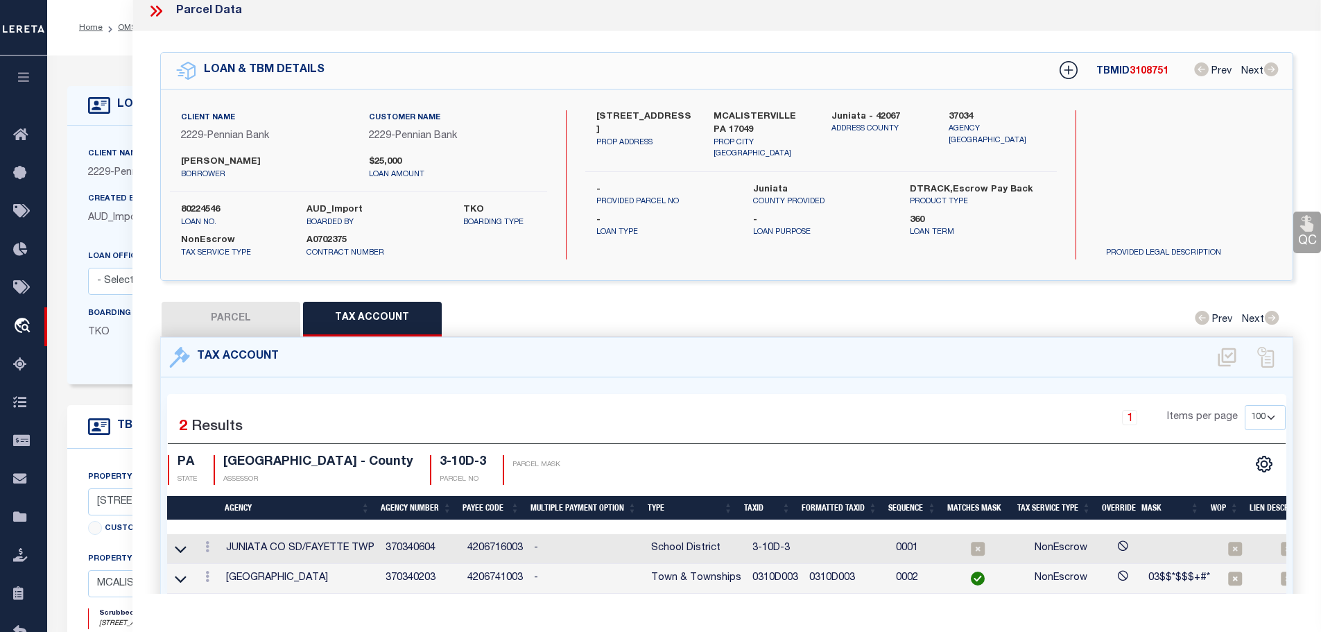
click at [760, 571] on td "0310D003" at bounding box center [775, 579] width 57 height 30
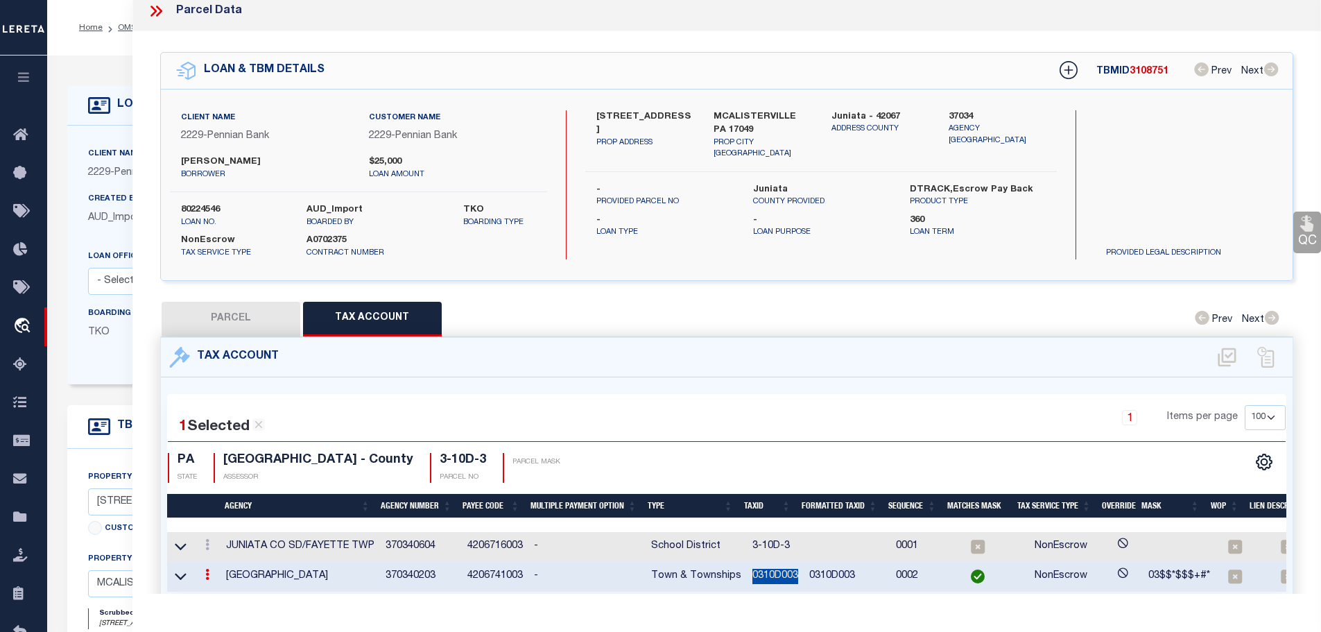
click at [760, 571] on td "0310D003" at bounding box center [775, 577] width 57 height 30
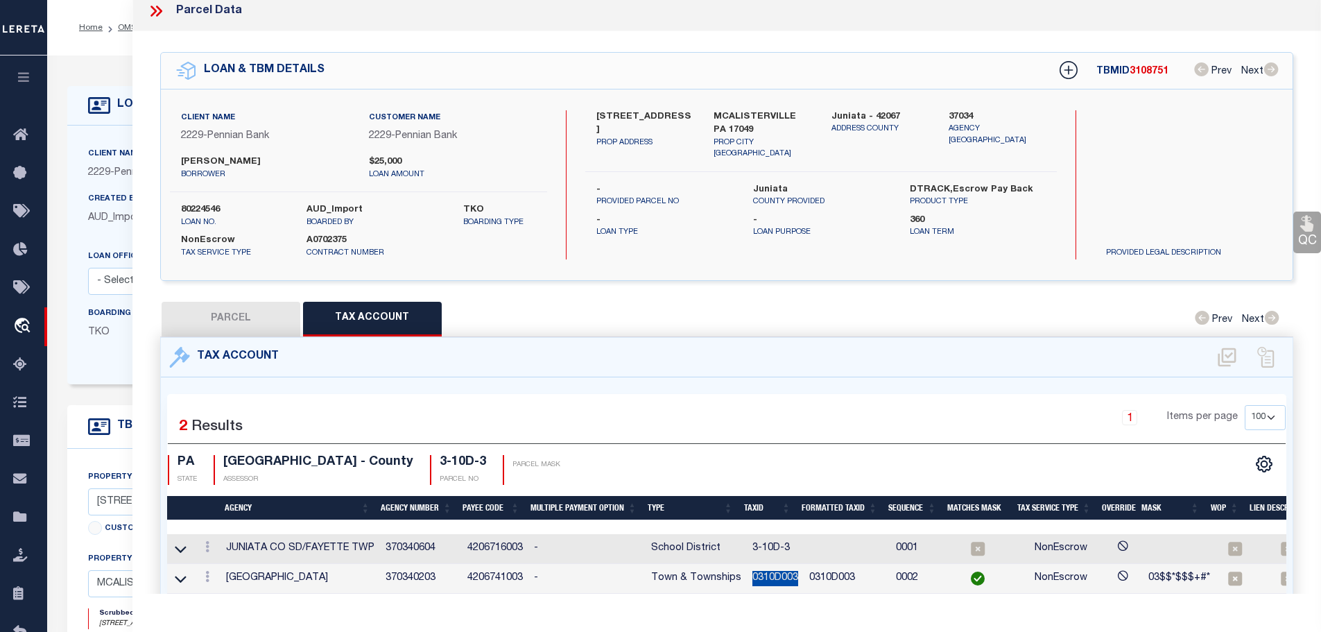
copy td "0310D003"
click at [212, 545] on link at bounding box center [207, 548] width 15 height 11
click at [223, 566] on icon "" at bounding box center [222, 567] width 10 height 10
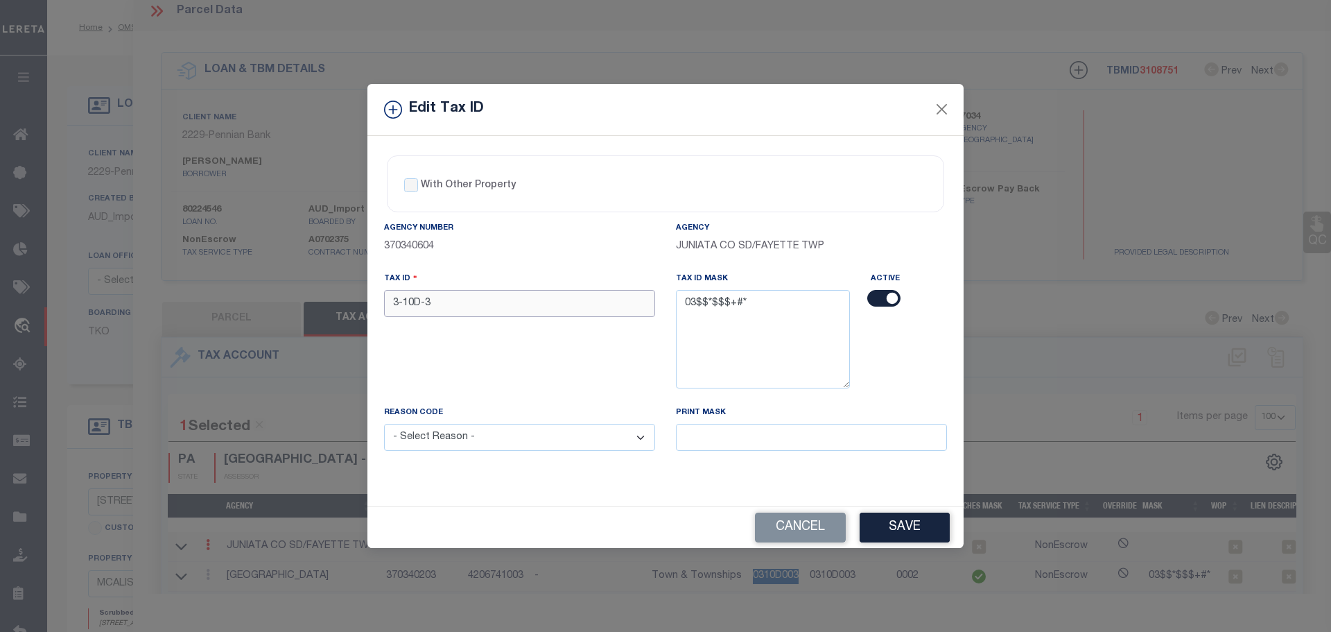
click at [475, 294] on input "3-10D-3" at bounding box center [519, 303] width 271 height 27
paste input "0310D00"
type input "0310D003"
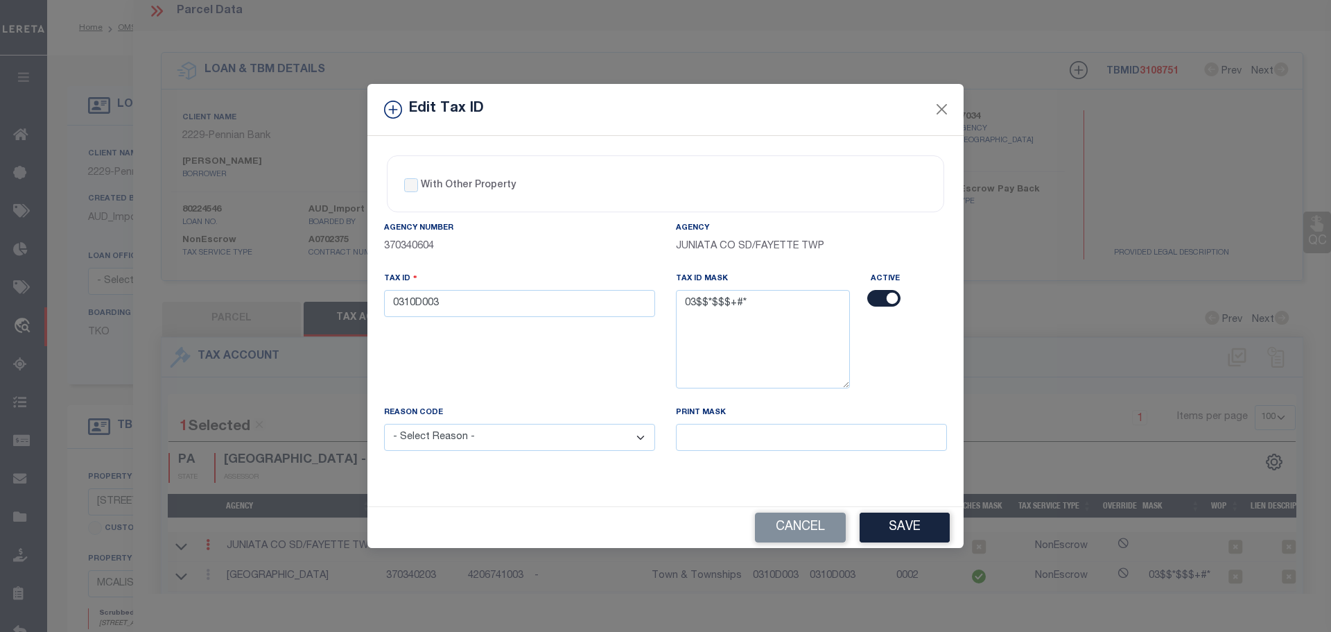
click at [524, 434] on select "- Select Reason - 099 - Other (Provide additional detail) ACT - Agency Changed …" at bounding box center [519, 437] width 271 height 27
select select "ACT"
click at [384, 424] on select "- Select Reason - 099 - Other (Provide additional detail) ACT - Agency Changed …" at bounding box center [519, 437] width 271 height 27
click at [898, 524] on button "Save" at bounding box center [905, 527] width 90 height 30
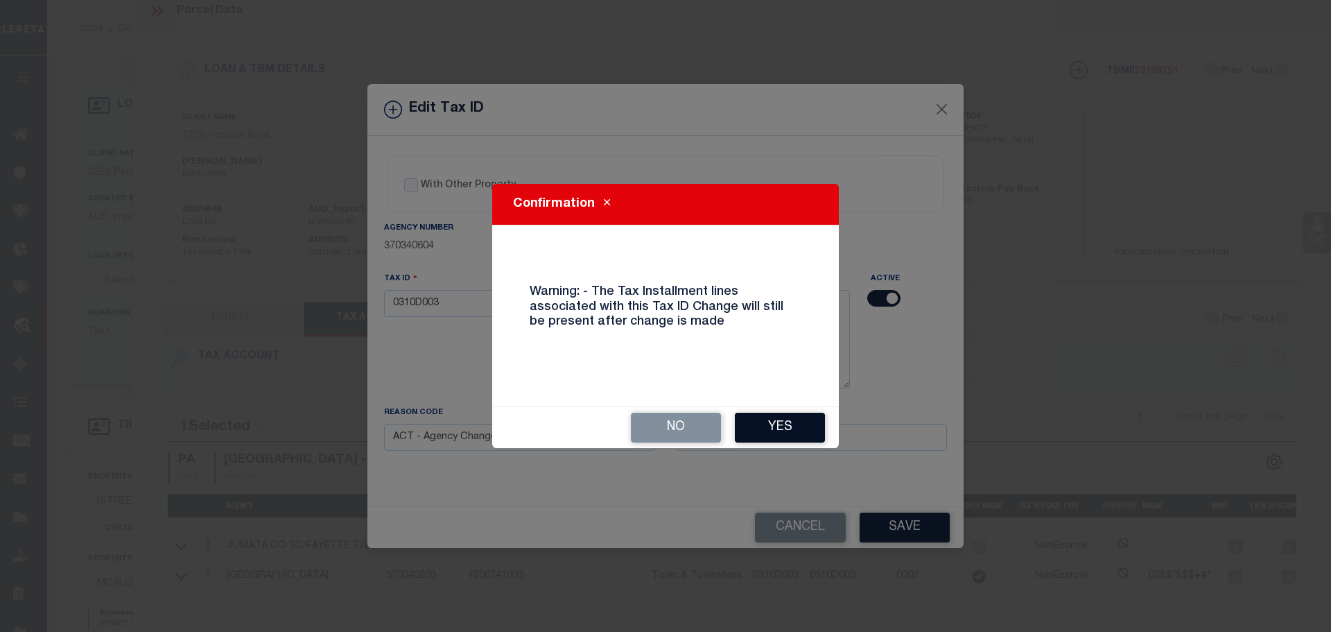
click at [764, 433] on button "Yes" at bounding box center [780, 428] width 90 height 30
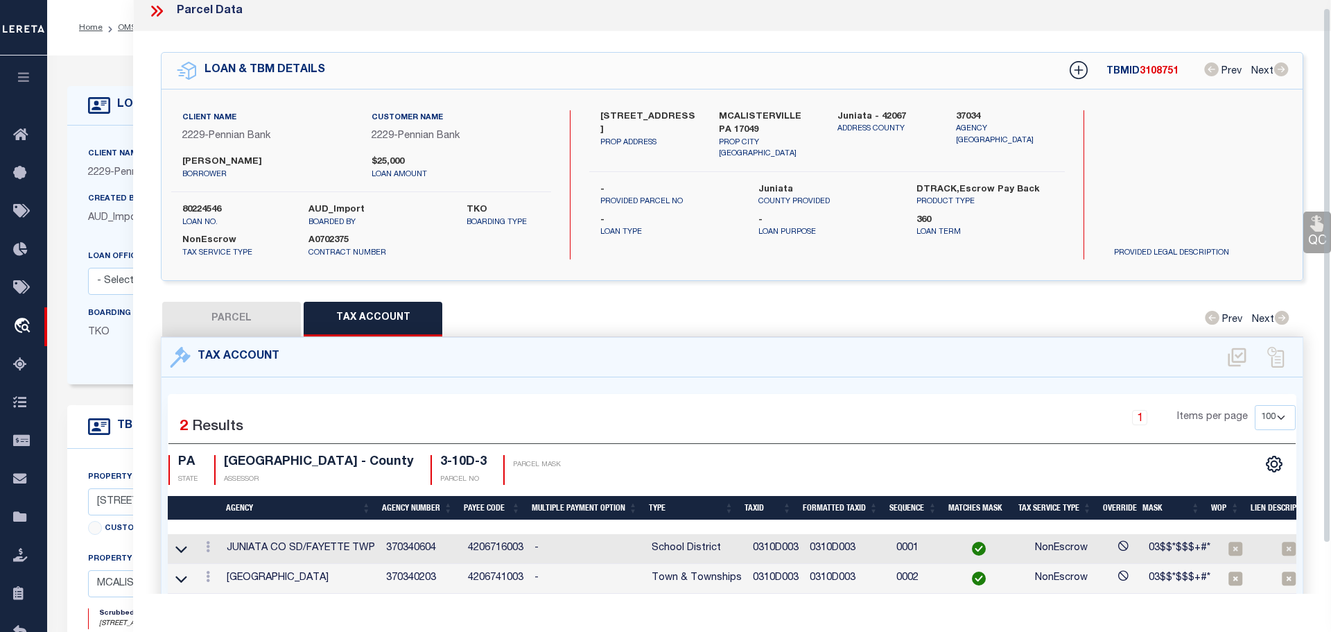
select select
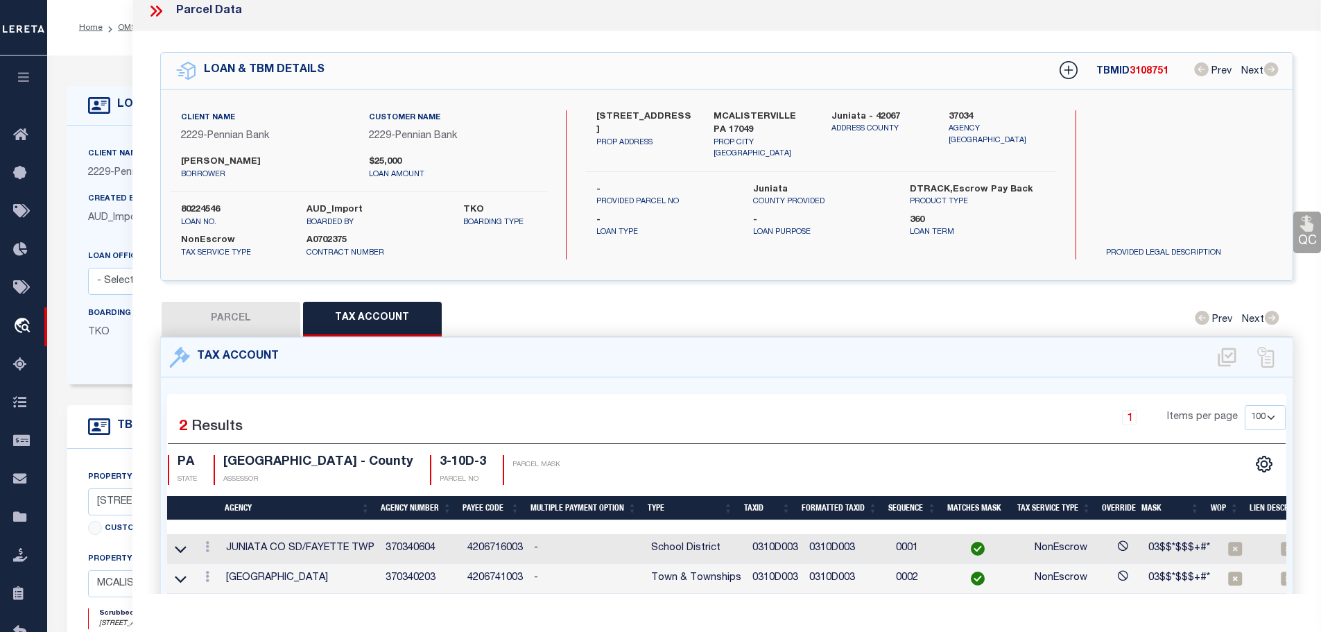
click at [152, 15] on icon at bounding box center [153, 11] width 6 height 11
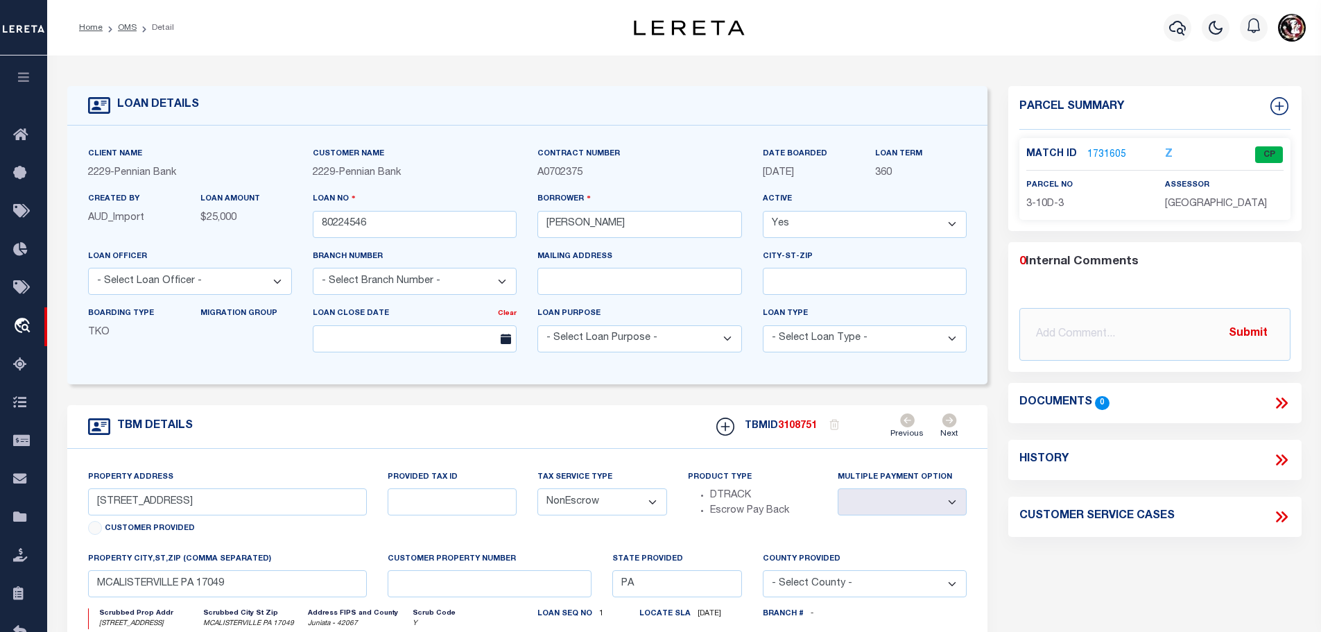
drag, startPoint x: 116, startPoint y: 26, endPoint x: 285, endPoint y: 35, distance: 168.8
click at [118, 26] on link "OMS" at bounding box center [127, 28] width 19 height 8
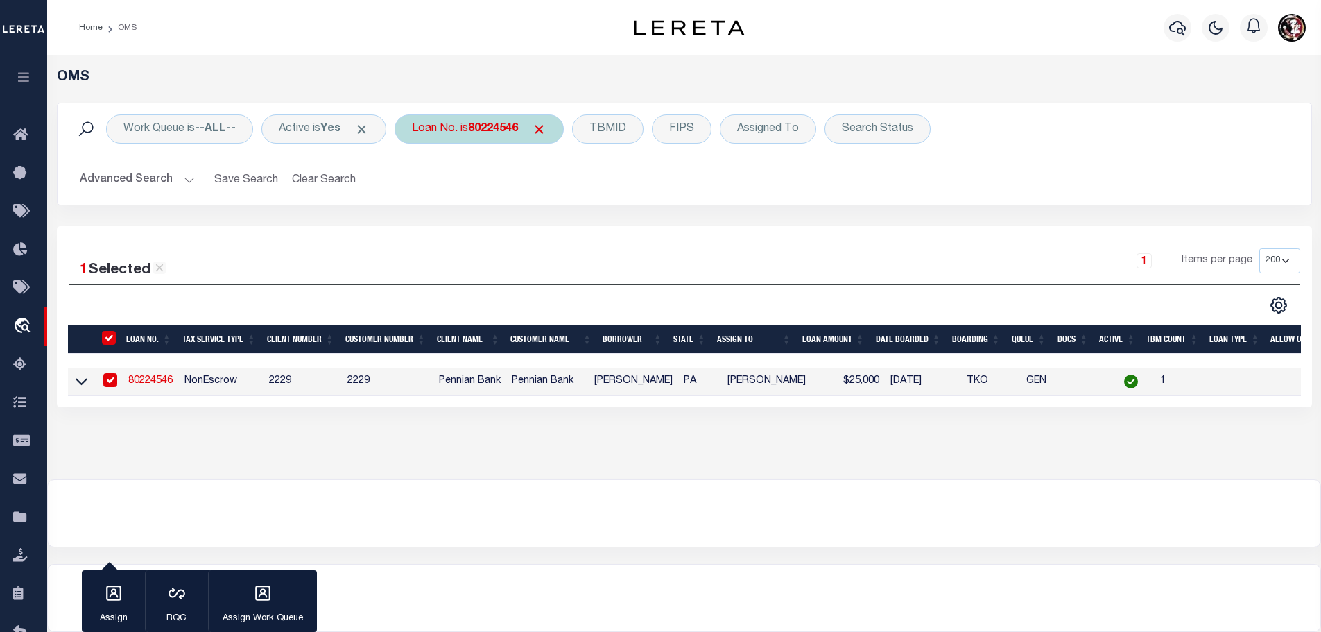
click at [501, 128] on b "80224546" at bounding box center [493, 128] width 50 height 11
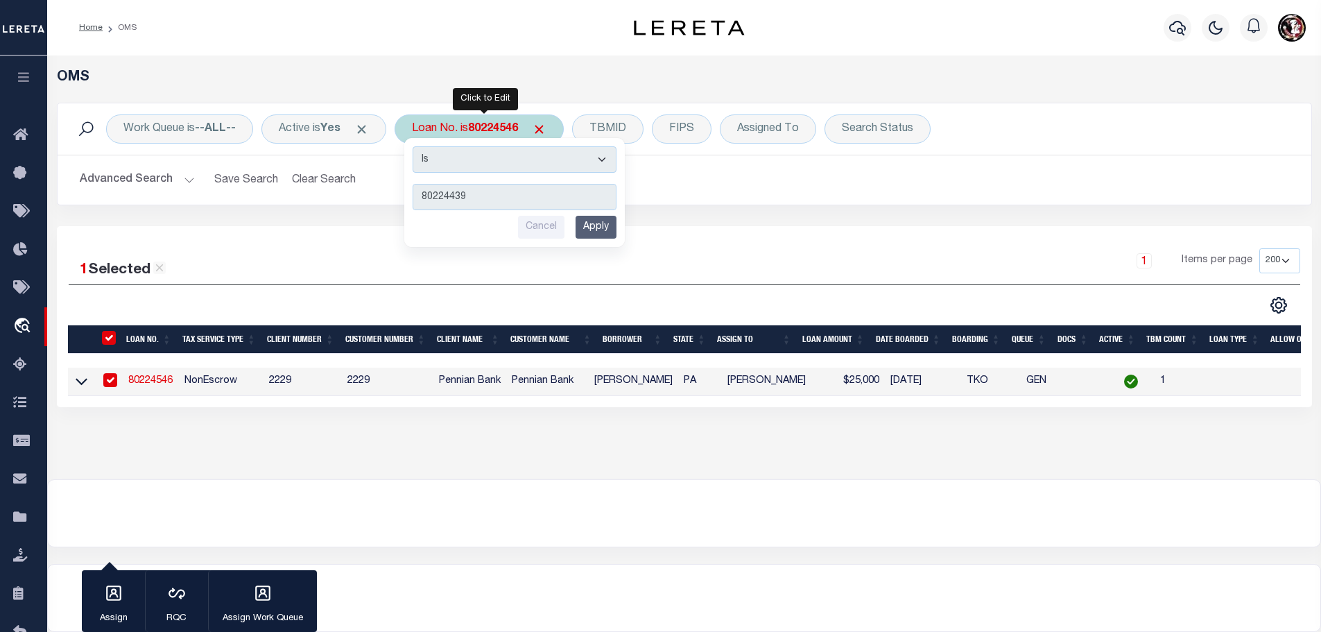
type input "80224439"
click at [601, 235] on input "Apply" at bounding box center [596, 227] width 41 height 23
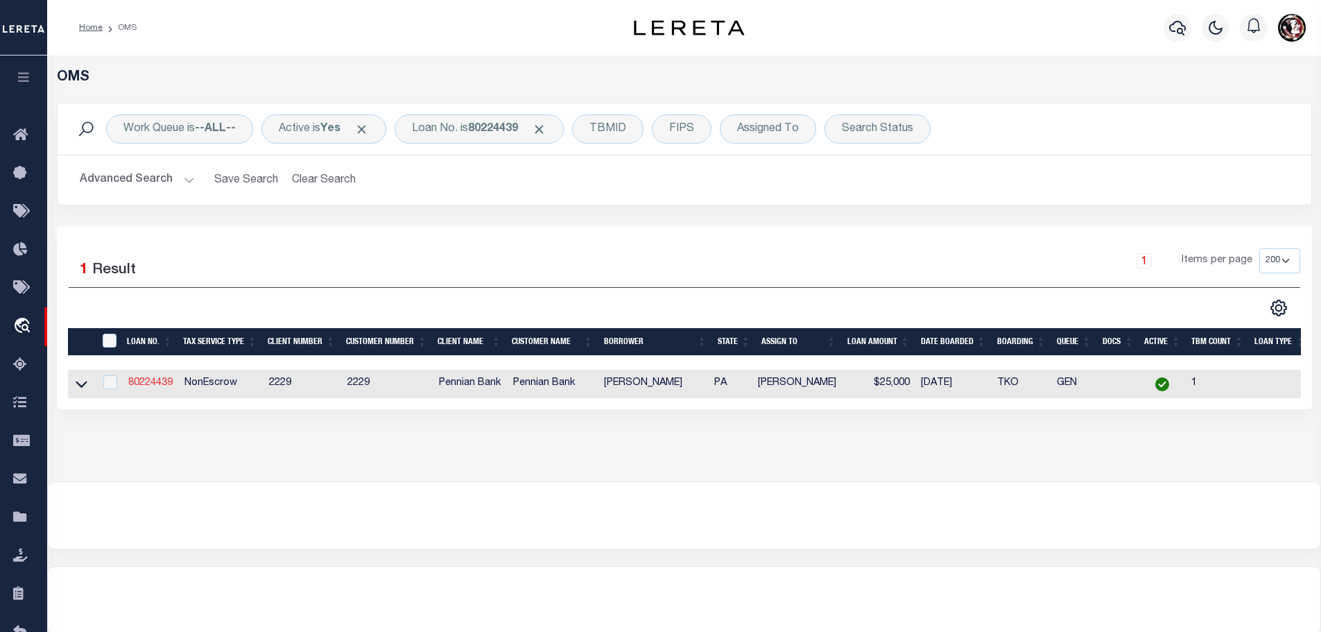
click at [162, 379] on link "80224439" at bounding box center [150, 383] width 44 height 10
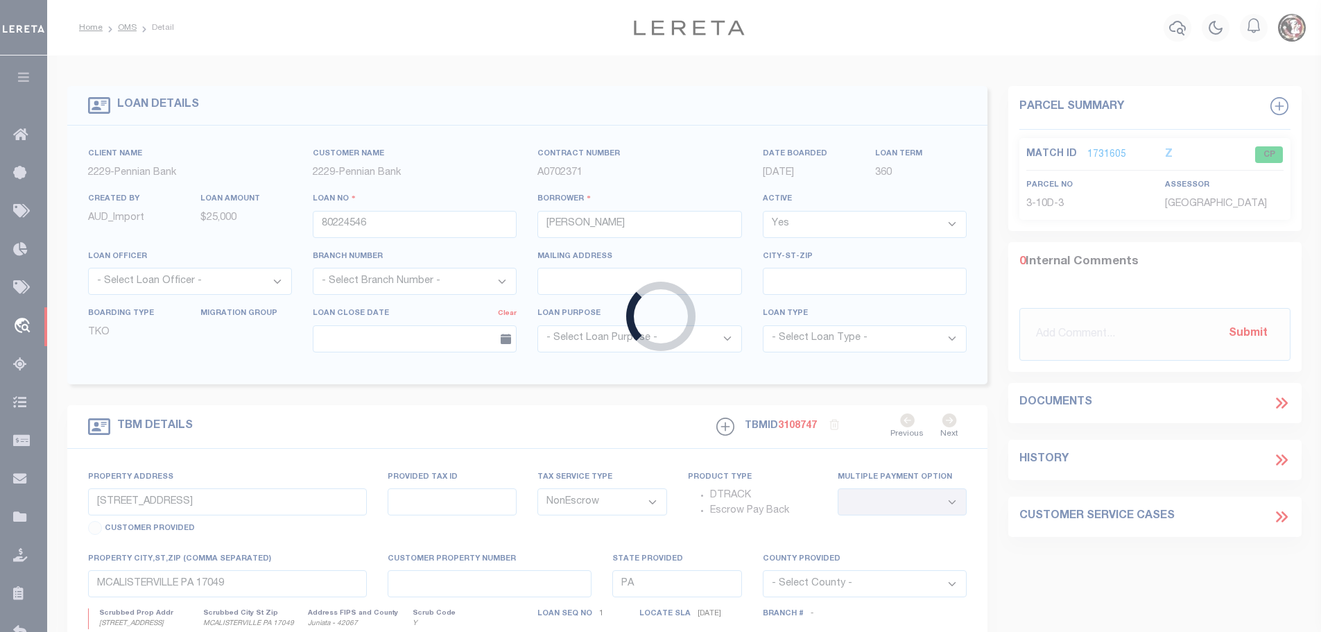
type input "80224439"
type input "[PERSON_NAME]"
type input "[STREET_ADDRESS][PERSON_NAME]"
select select
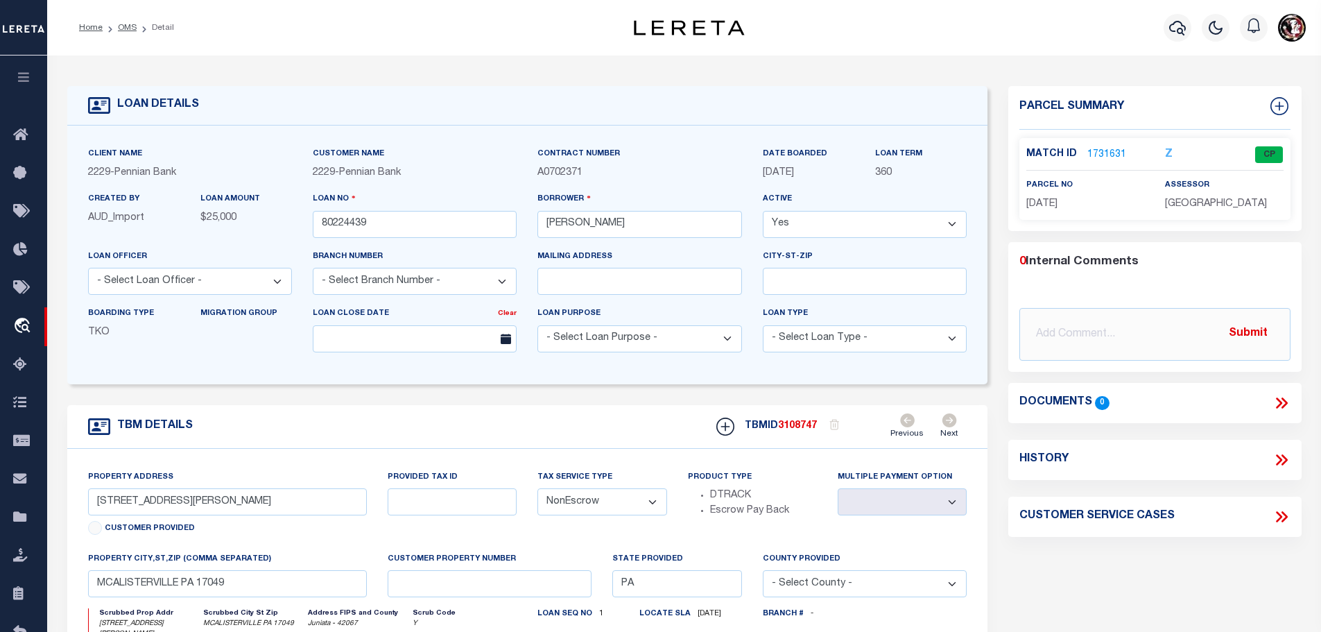
click at [1100, 151] on link "1731631" at bounding box center [1106, 155] width 39 height 15
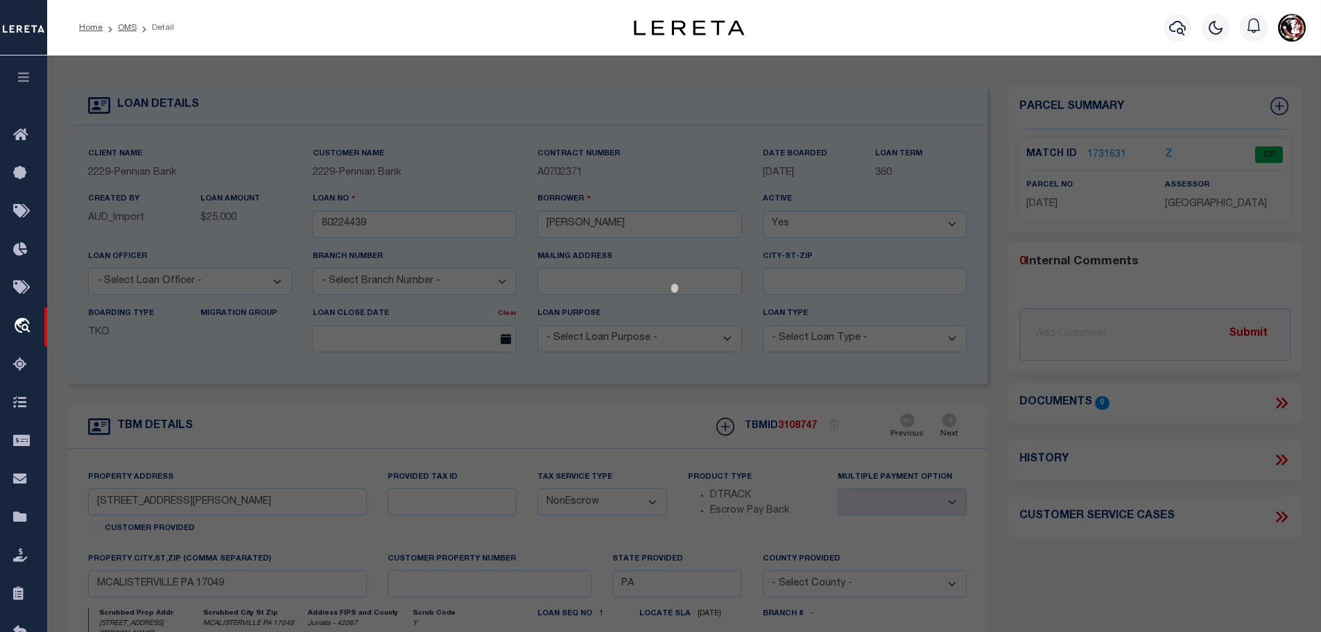
select select "AS"
checkbox input "false"
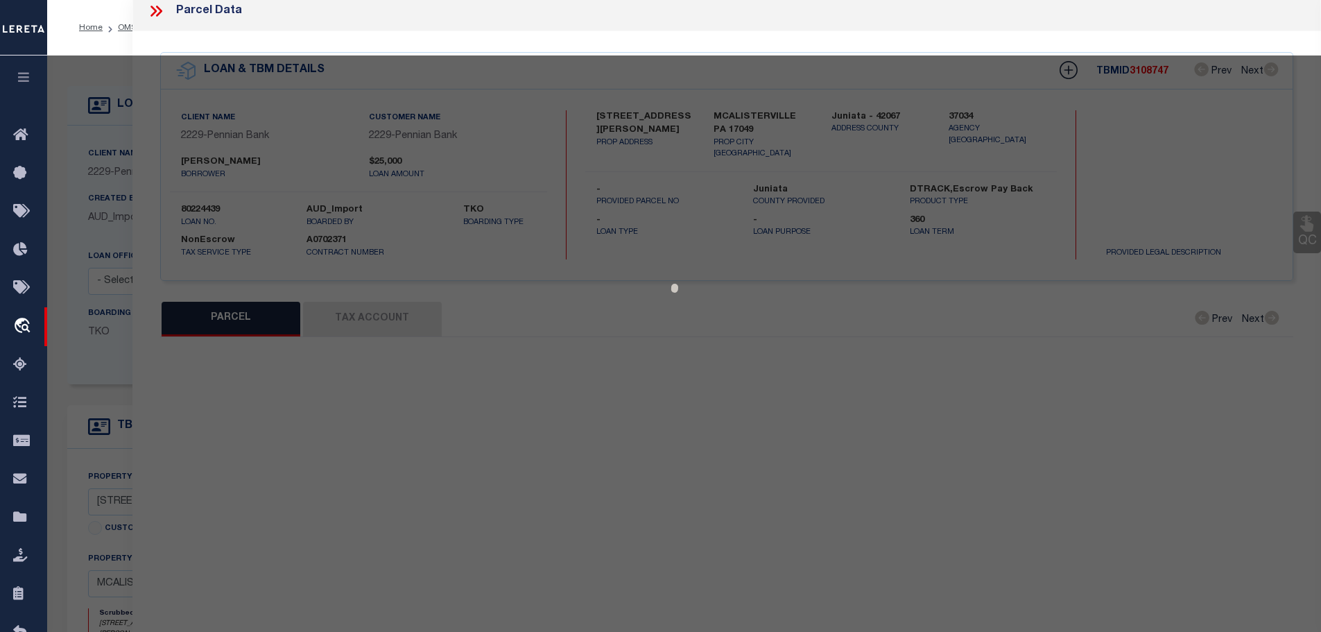
select select "CP"
type input "[PERSON_NAME]"
type input "[STREET_ADDRESS][PERSON_NAME]"
checkbox input "false"
type input "[PERSON_NAME] , [GEOGRAPHIC_DATA] 17049"
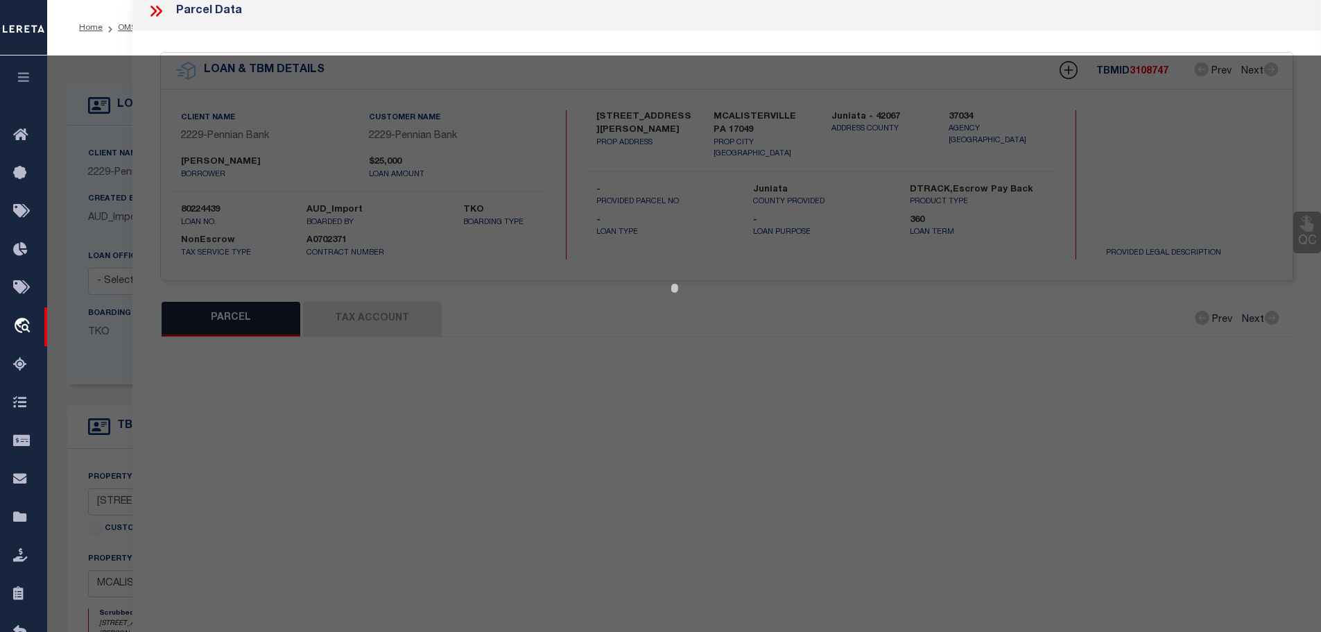
type textarea "120 131"
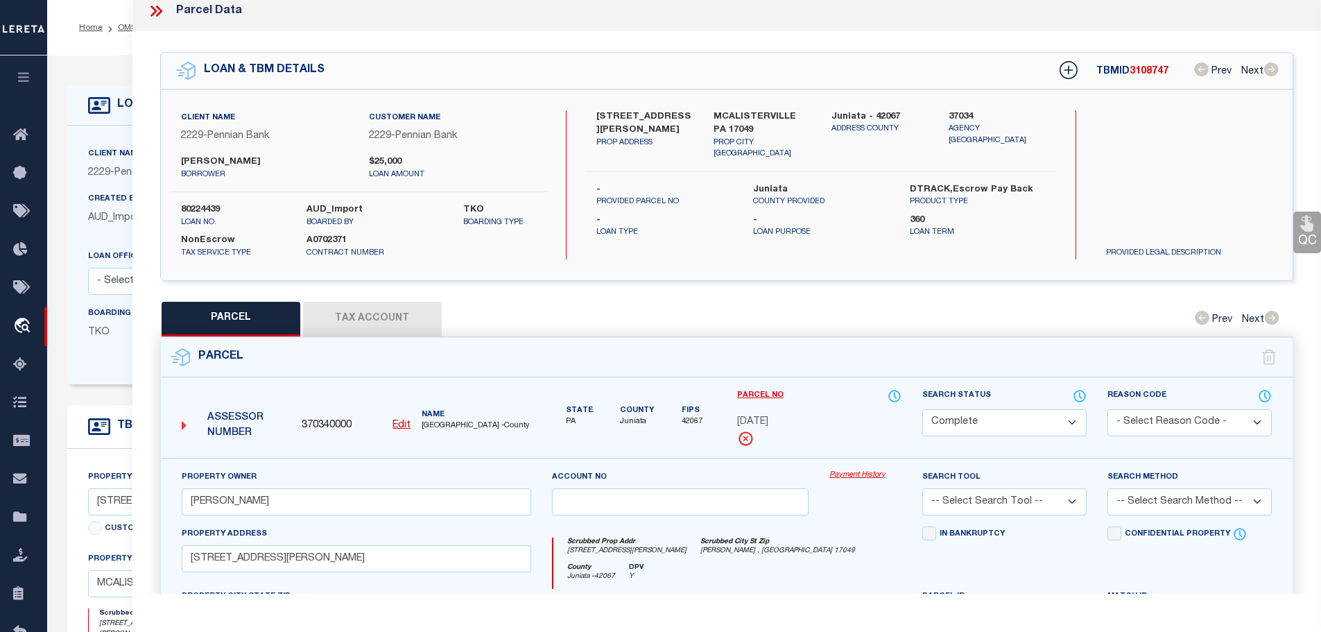
click at [383, 313] on button "Tax Account" at bounding box center [372, 319] width 139 height 35
select select "100"
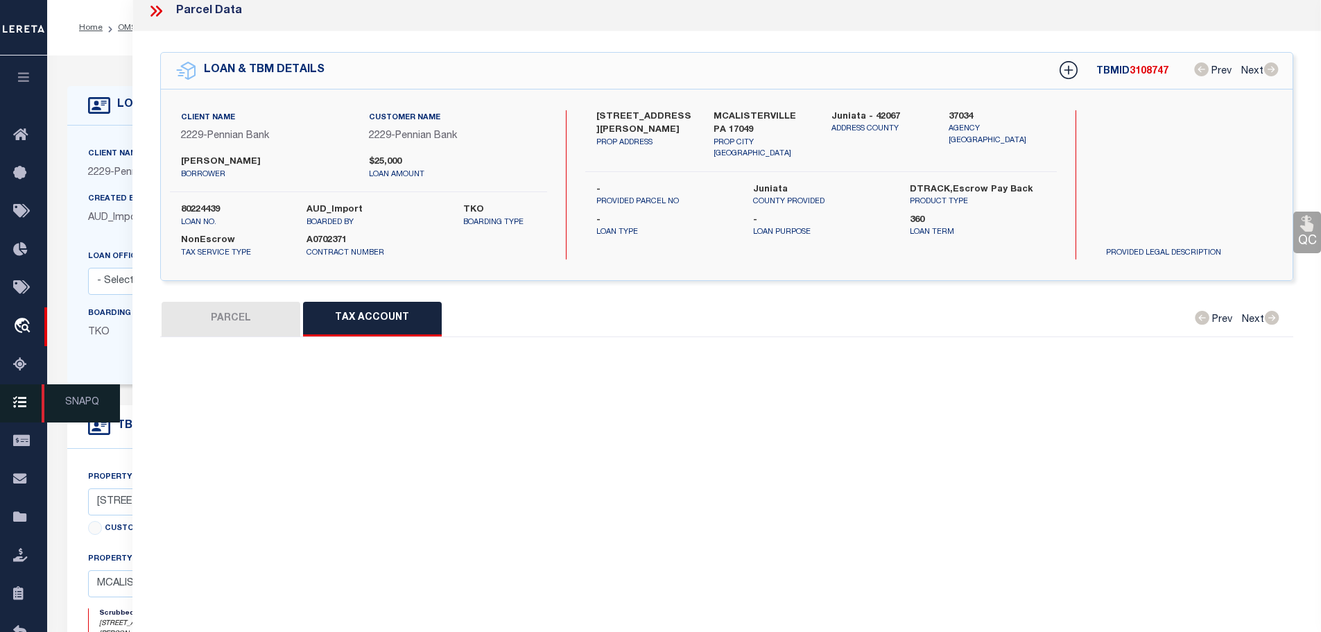
select select "100"
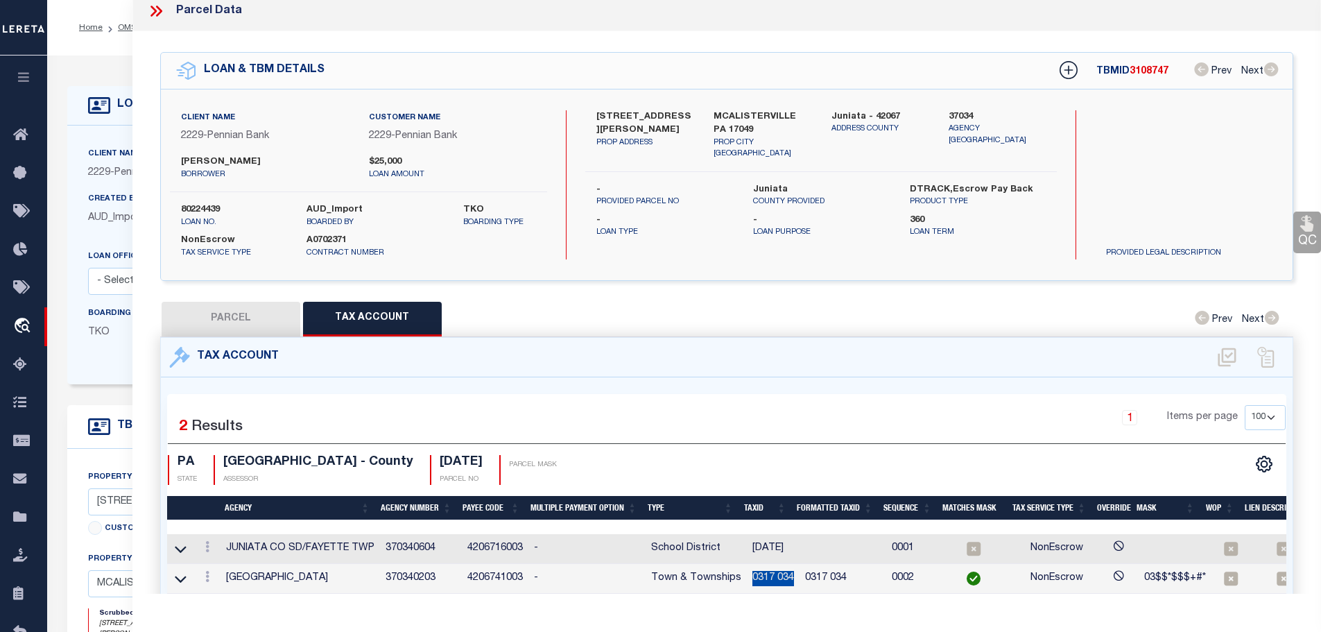
drag, startPoint x: 745, startPoint y: 573, endPoint x: 790, endPoint y: 578, distance: 44.6
click at [790, 578] on td "0317 034" at bounding box center [773, 579] width 53 height 30
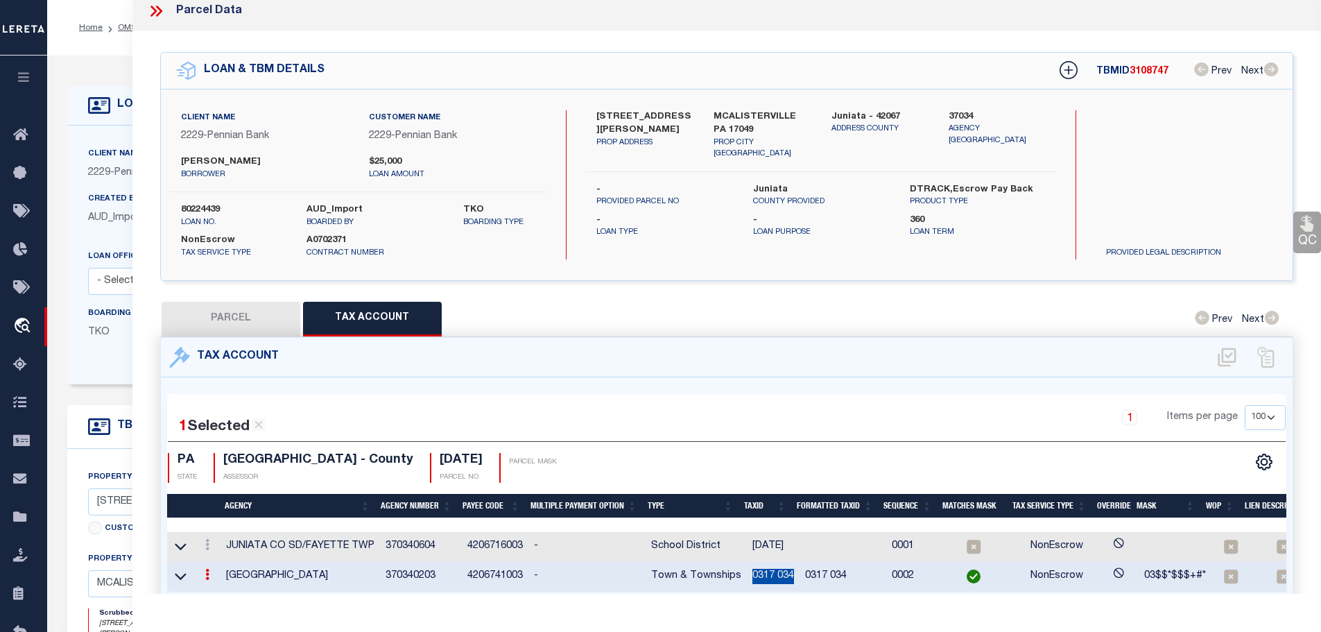
copy td "0317 034"
click at [205, 541] on link at bounding box center [207, 546] width 15 height 11
click at [226, 561] on icon "" at bounding box center [222, 565] width 10 height 10
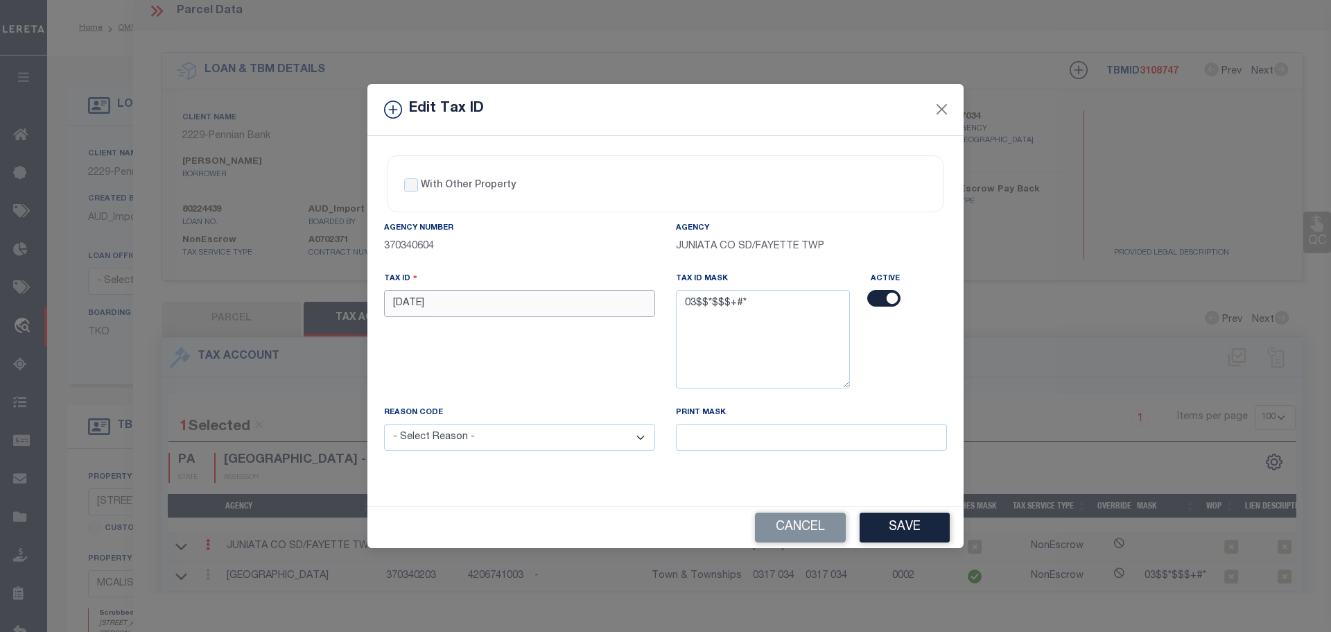
click at [460, 295] on input "[DATE]" at bounding box center [519, 303] width 271 height 27
paste input "0317 0"
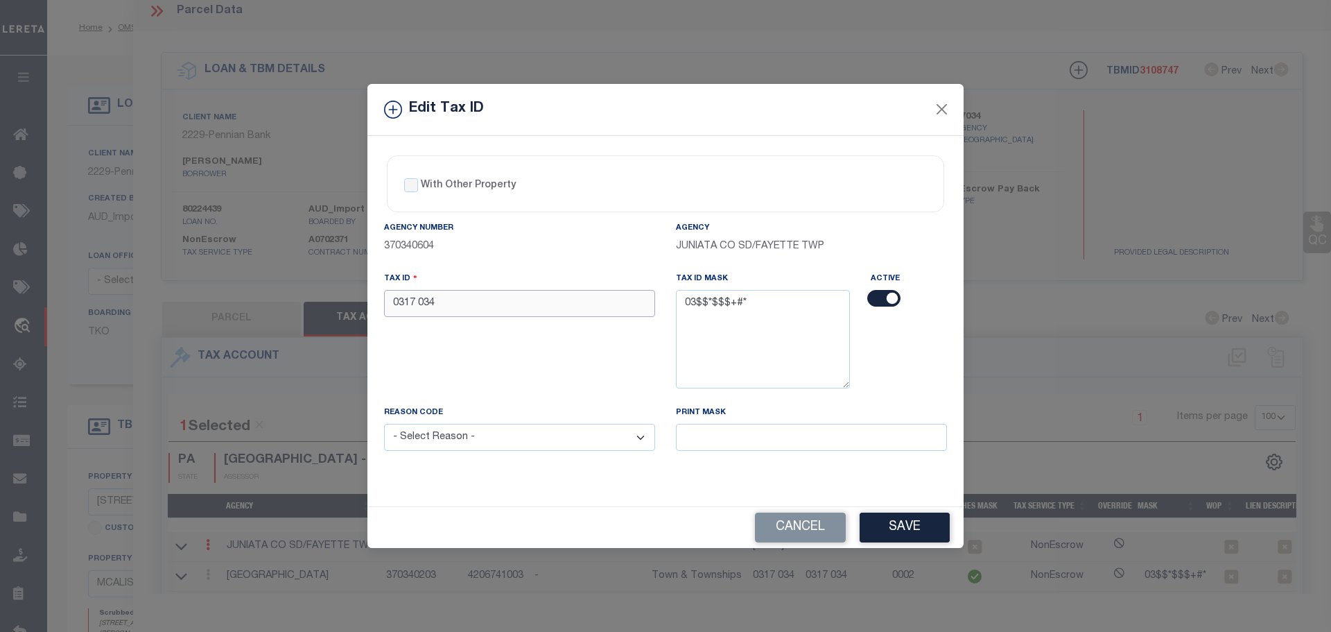
type input "0317 034"
click at [528, 433] on select "- Select Reason - 099 - Other (Provide additional detail) ACT - Agency Changed …" at bounding box center [519, 437] width 271 height 27
select select "ACT"
click at [384, 424] on select "- Select Reason - 099 - Other (Provide additional detail) ACT - Agency Changed …" at bounding box center [519, 437] width 271 height 27
click at [913, 532] on button "Save" at bounding box center [905, 527] width 90 height 30
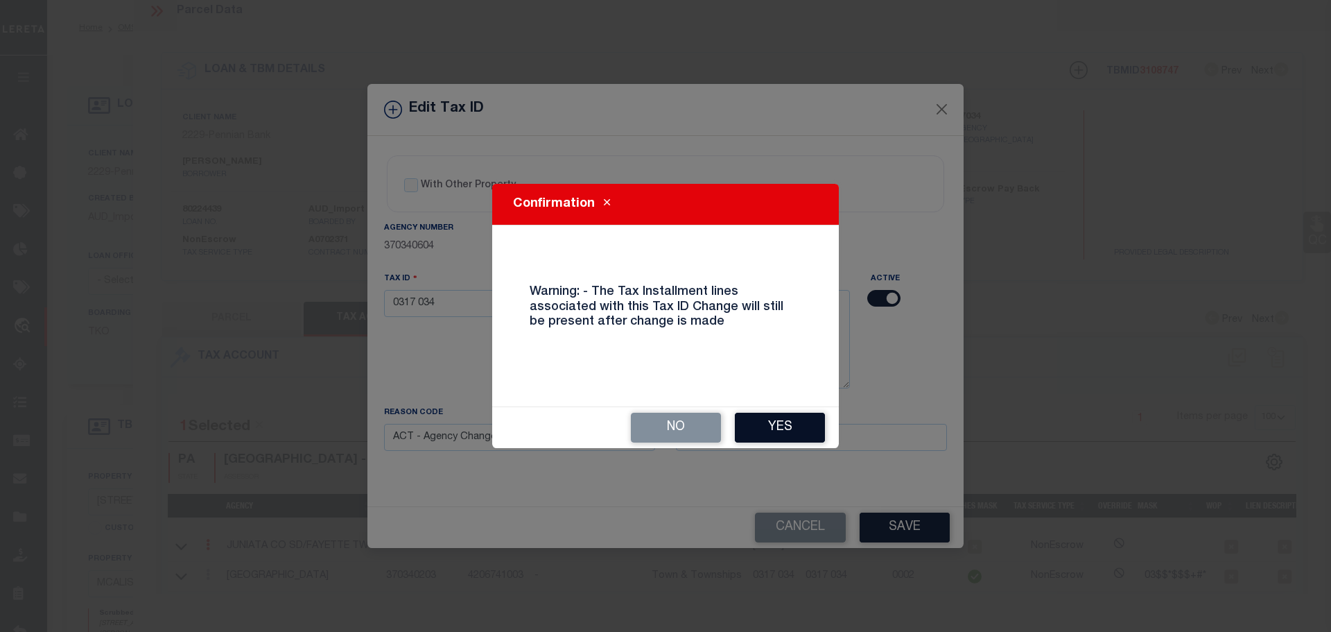
click at [784, 426] on button "Yes" at bounding box center [780, 428] width 90 height 30
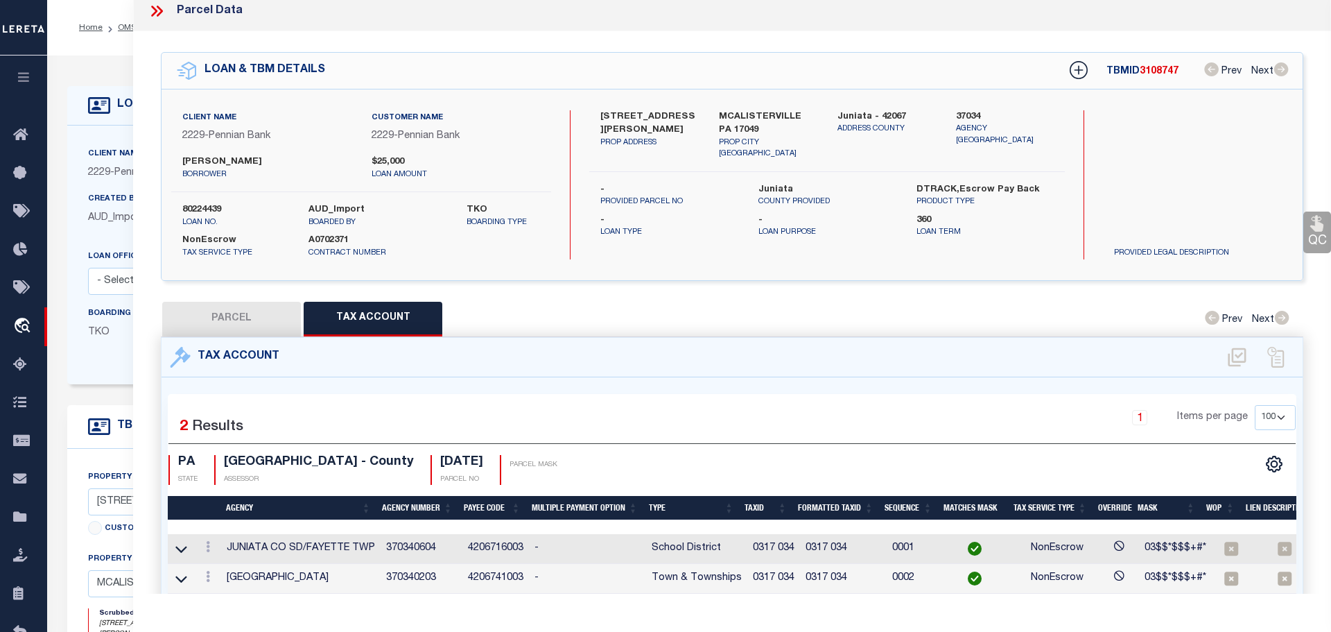
select select
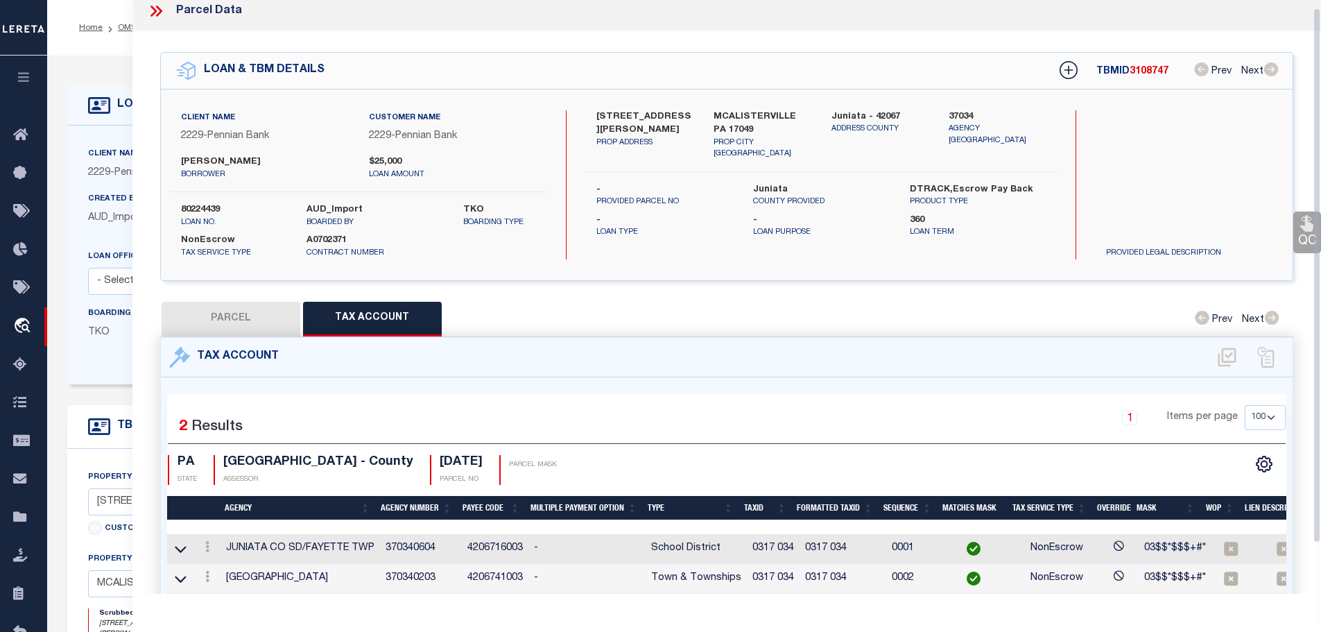
click at [157, 16] on icon at bounding box center [158, 11] width 6 height 11
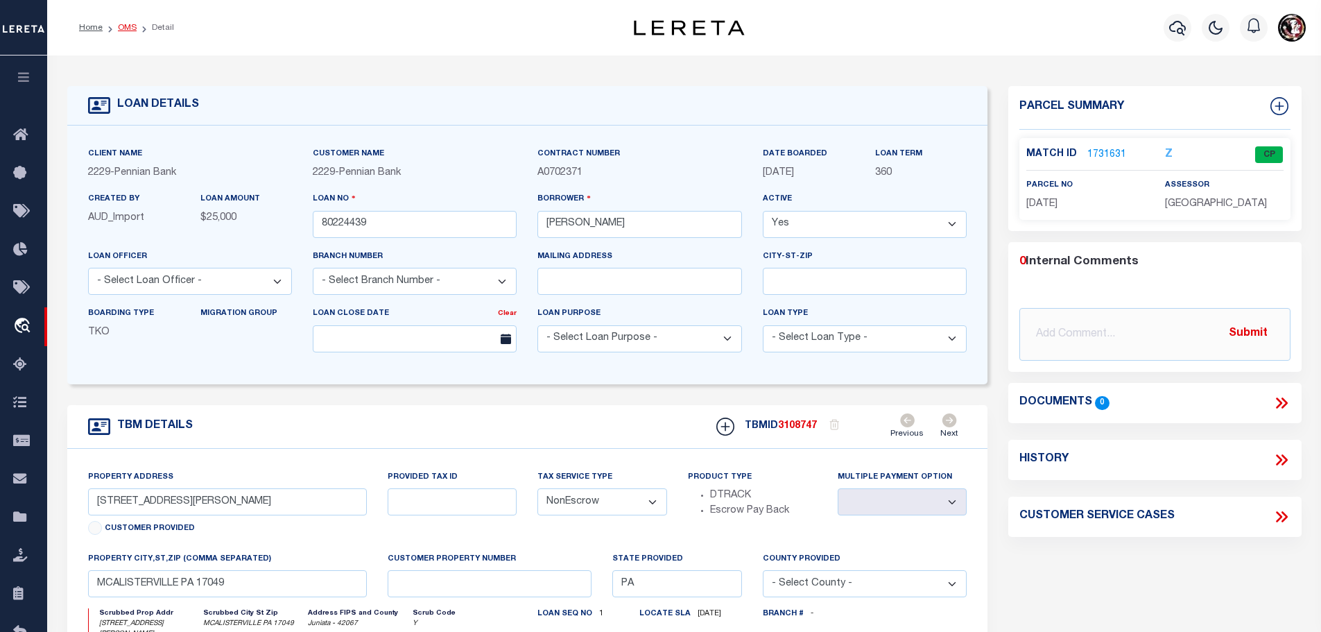
click at [121, 27] on link "OMS" at bounding box center [127, 28] width 19 height 8
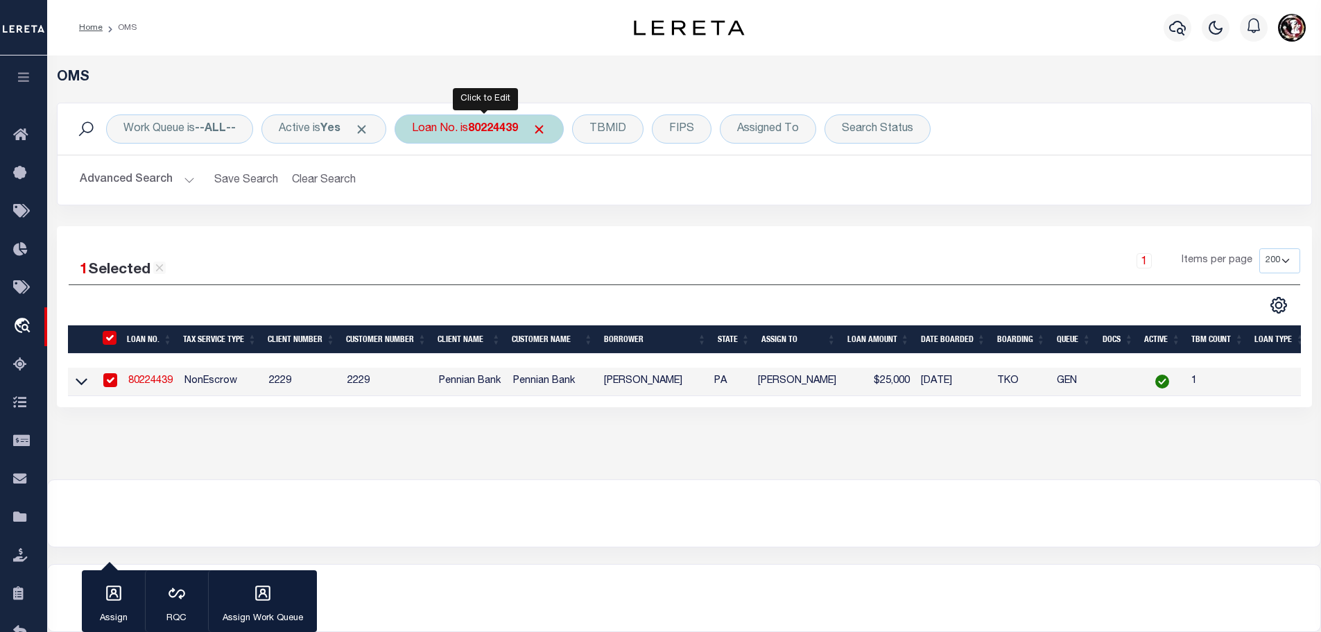
click at [498, 137] on div "Loan No. is 80224439" at bounding box center [479, 128] width 169 height 29
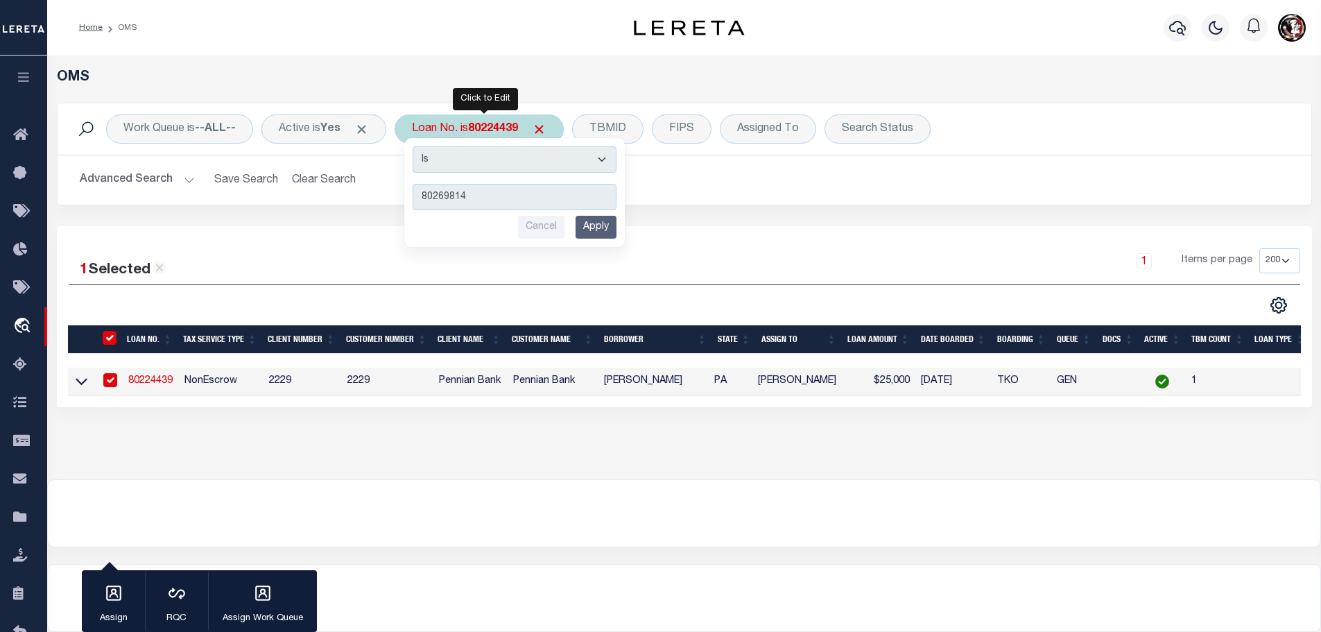
type input "80269814"
click at [601, 227] on input "Apply" at bounding box center [596, 227] width 41 height 23
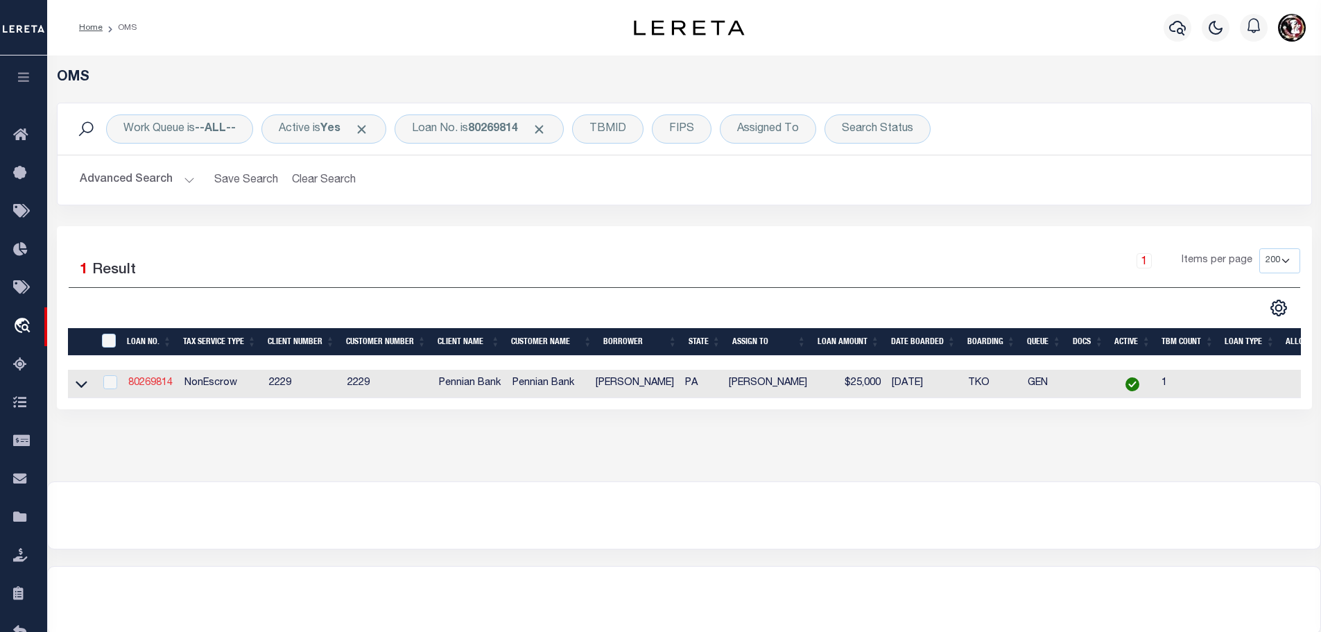
click at [160, 383] on link "80269814" at bounding box center [150, 383] width 44 height 10
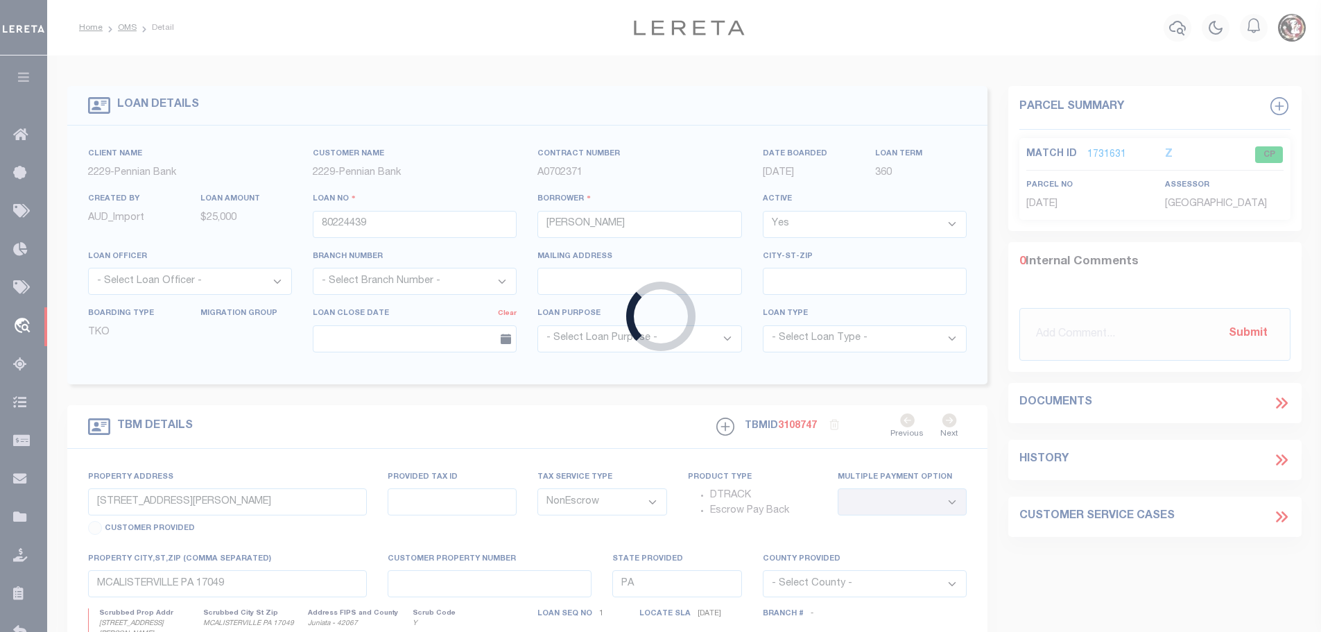
type input "80269814"
type input "[PERSON_NAME]"
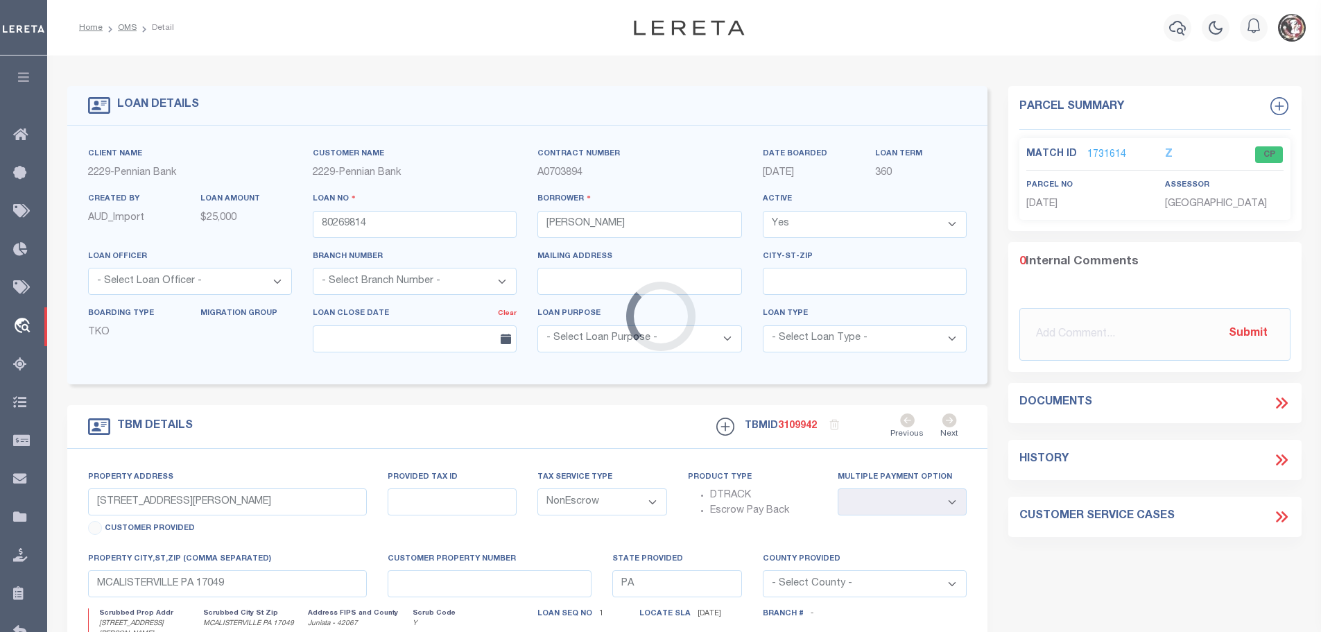
type input "[STREET_ADDRESS][PERSON_NAME]"
select select
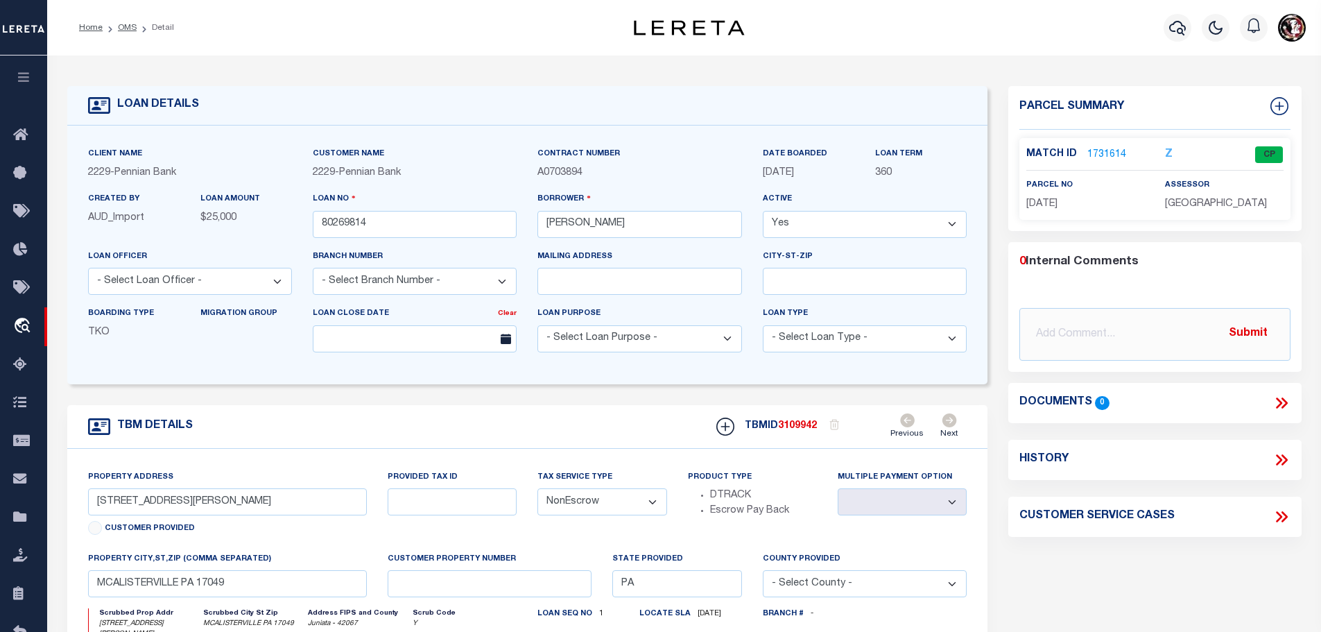
click at [1100, 150] on link "1731614" at bounding box center [1106, 155] width 39 height 15
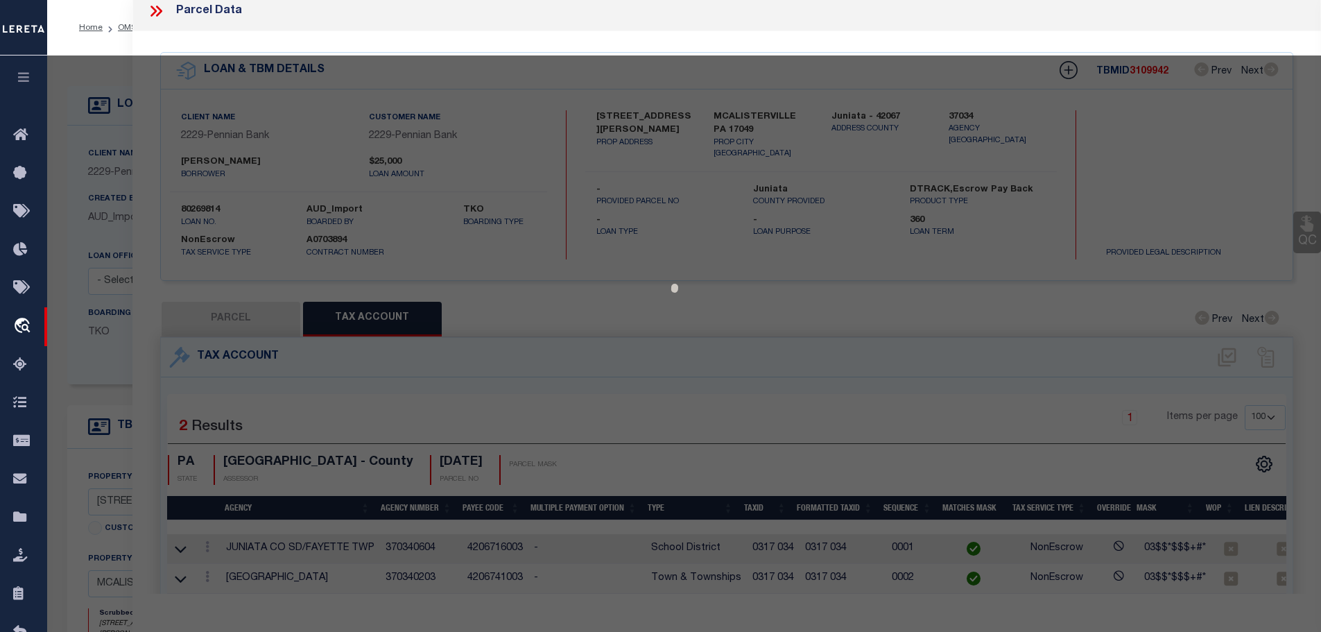
select select "AS"
checkbox input "false"
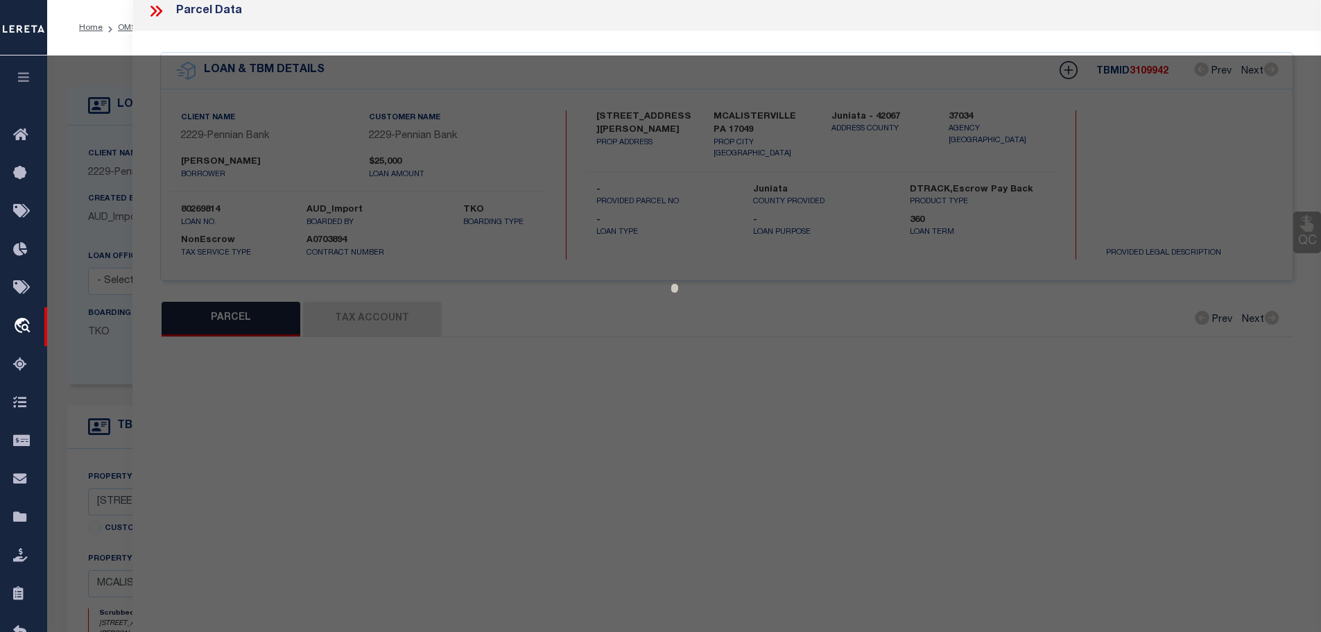
select select "CP"
type input "[PERSON_NAME] & [PERSON_NAME] N"
type input "[STREET_ADDRESS][PERSON_NAME]"
checkbox input "false"
type input "[PERSON_NAME] , [GEOGRAPHIC_DATA] 17049"
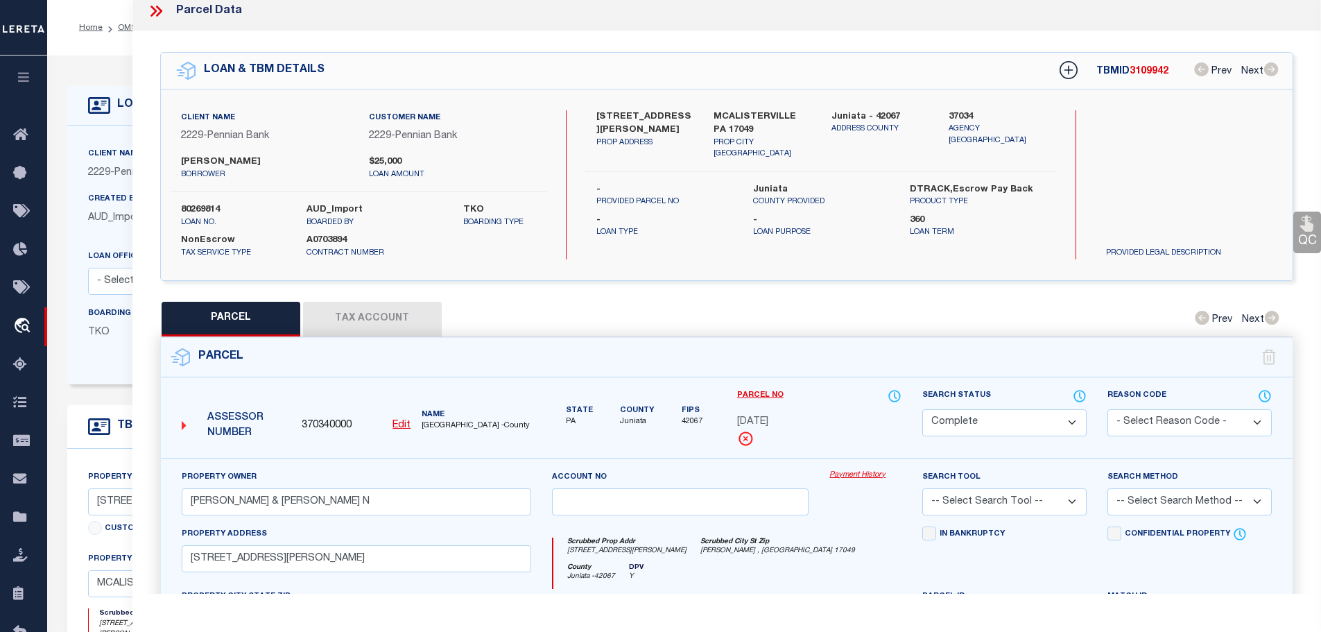
click at [374, 302] on button "Tax Account" at bounding box center [372, 319] width 139 height 35
select select "100"
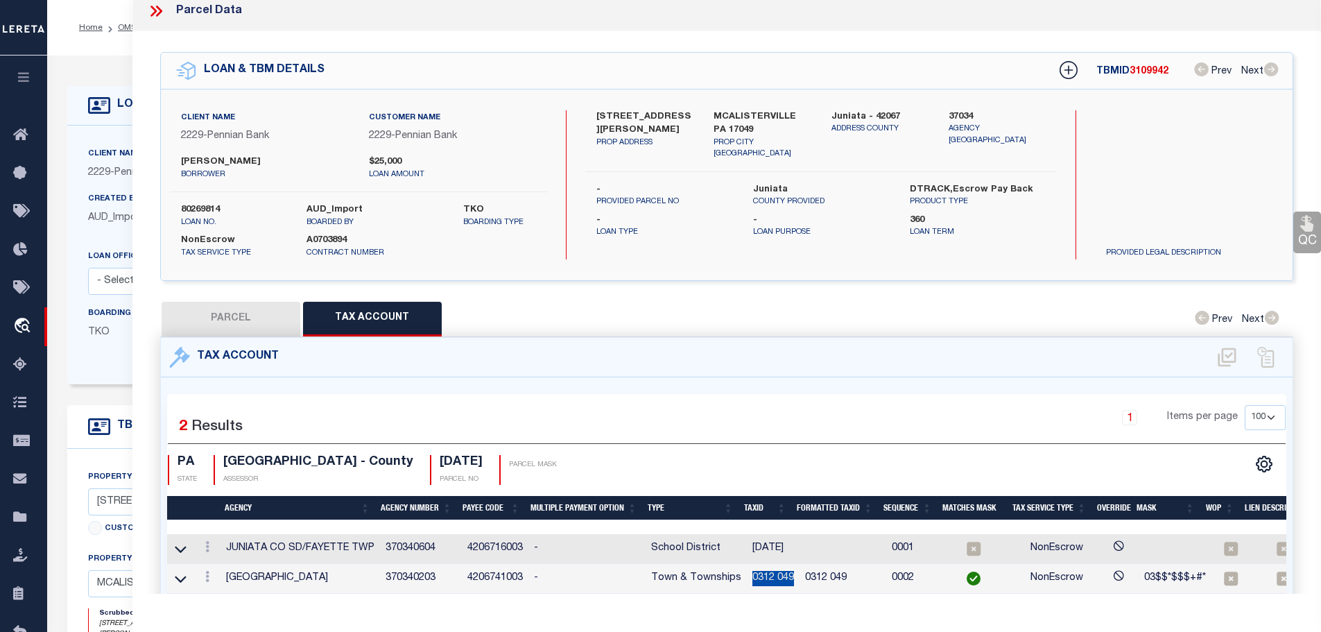
drag, startPoint x: 746, startPoint y: 573, endPoint x: 790, endPoint y: 577, distance: 43.9
click at [790, 577] on td "0312 049" at bounding box center [773, 579] width 53 height 30
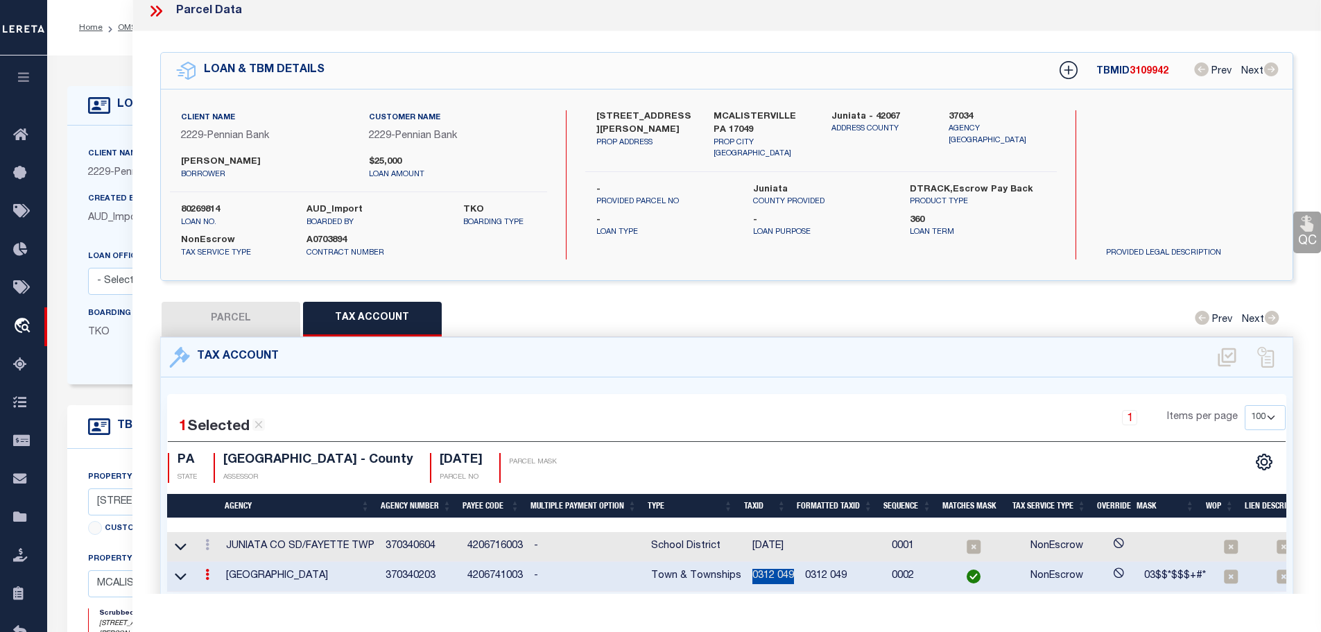
copy td "0312 049"
click at [205, 541] on link at bounding box center [207, 546] width 15 height 11
click at [227, 560] on icon "" at bounding box center [222, 565] width 10 height 10
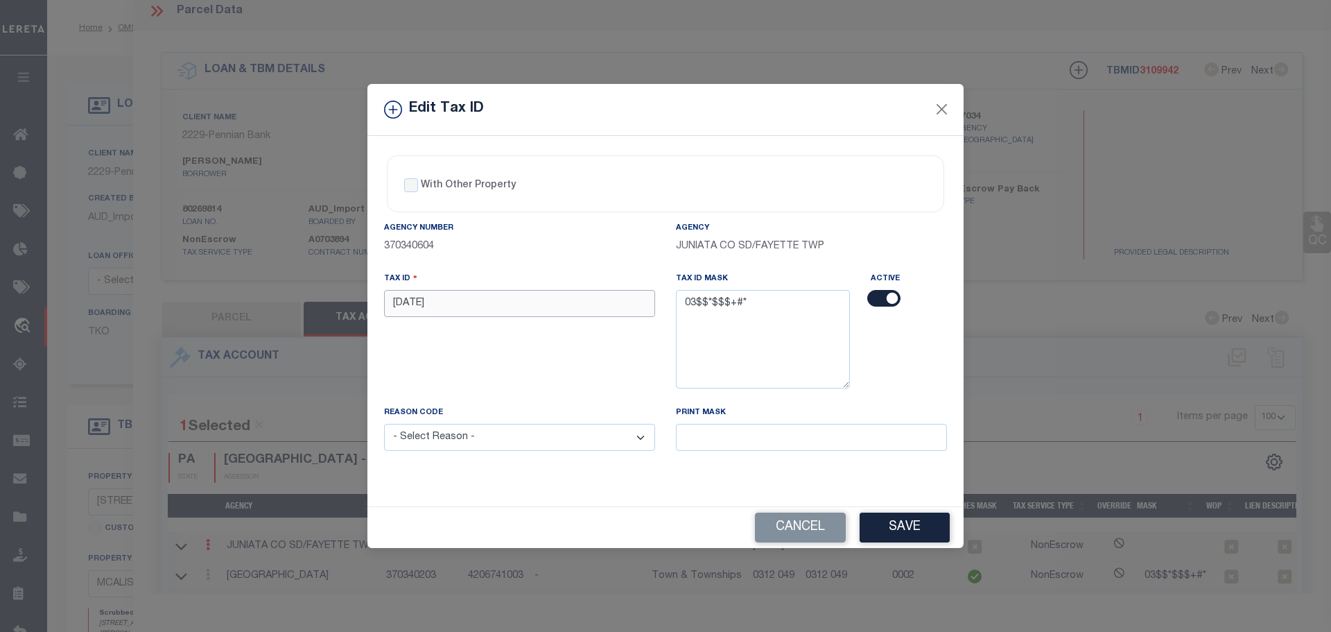
click at [450, 302] on input "[DATE]" at bounding box center [519, 303] width 271 height 27
paste input "0312 0"
type input "0312 049"
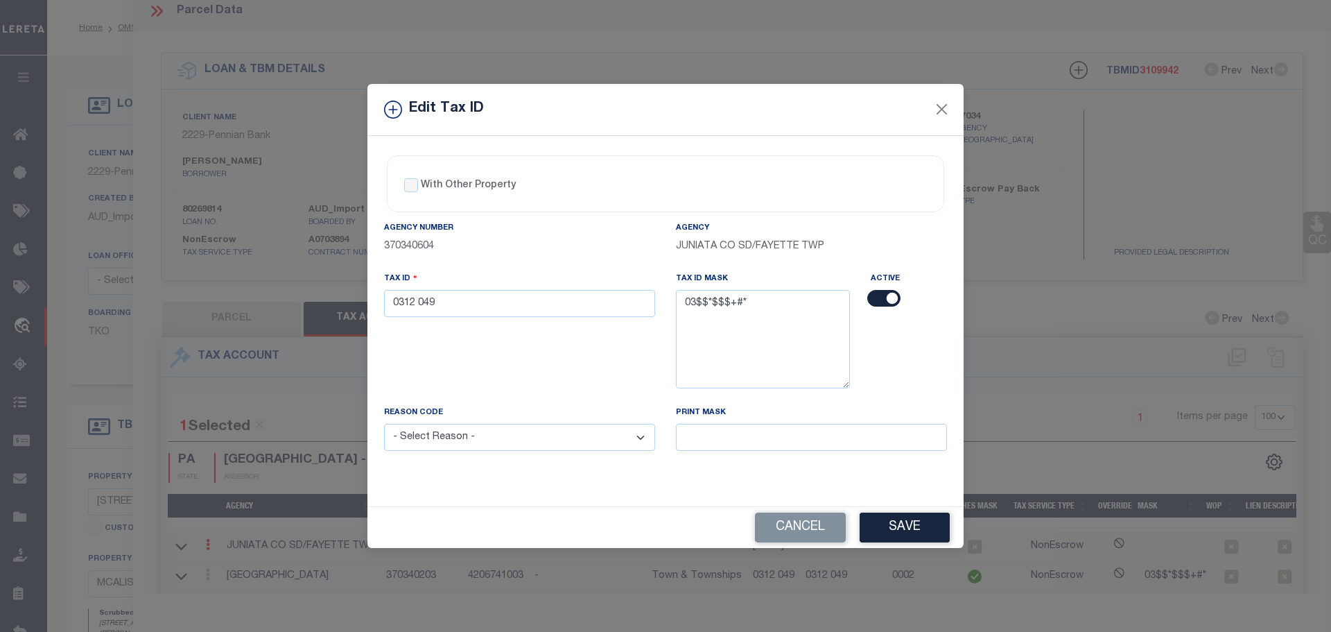
click at [453, 449] on select "- Select Reason - 099 - Other (Provide additional detail) ACT - Agency Changed …" at bounding box center [519, 437] width 271 height 27
select select "ACT"
click at [384, 424] on select "- Select Reason - 099 - Other (Provide additional detail) ACT - Agency Changed …" at bounding box center [519, 437] width 271 height 27
click at [910, 537] on button "Save" at bounding box center [905, 527] width 90 height 30
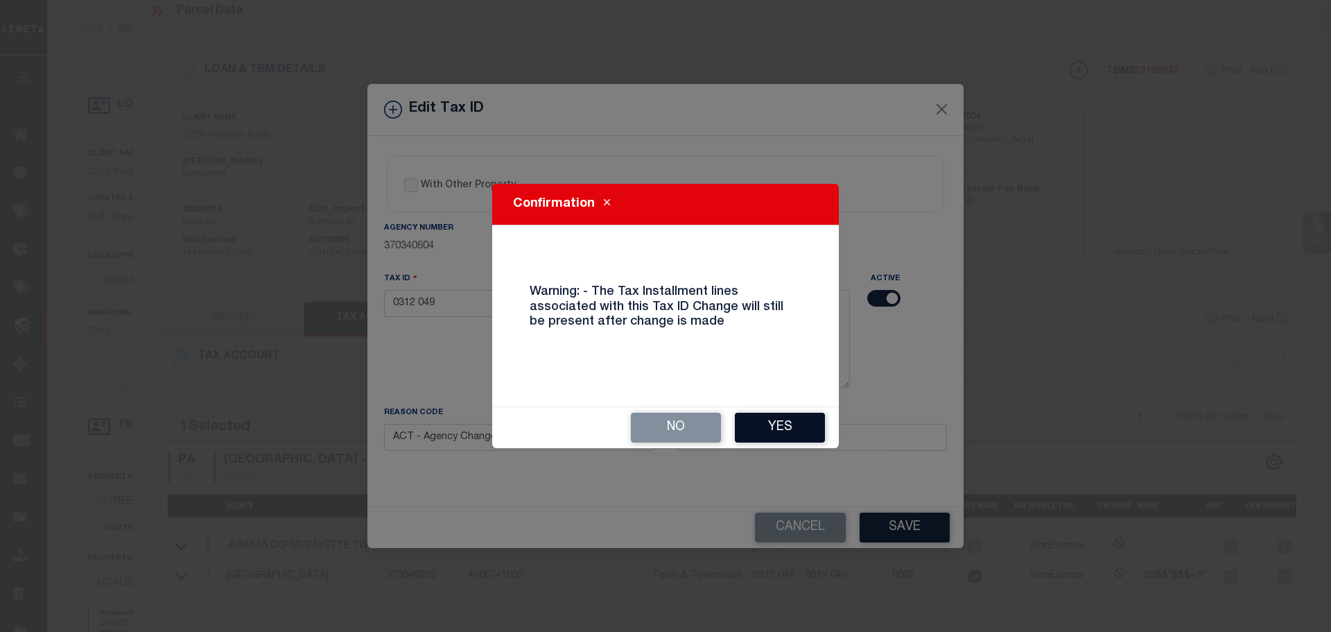
click at [782, 424] on button "Yes" at bounding box center [780, 428] width 90 height 30
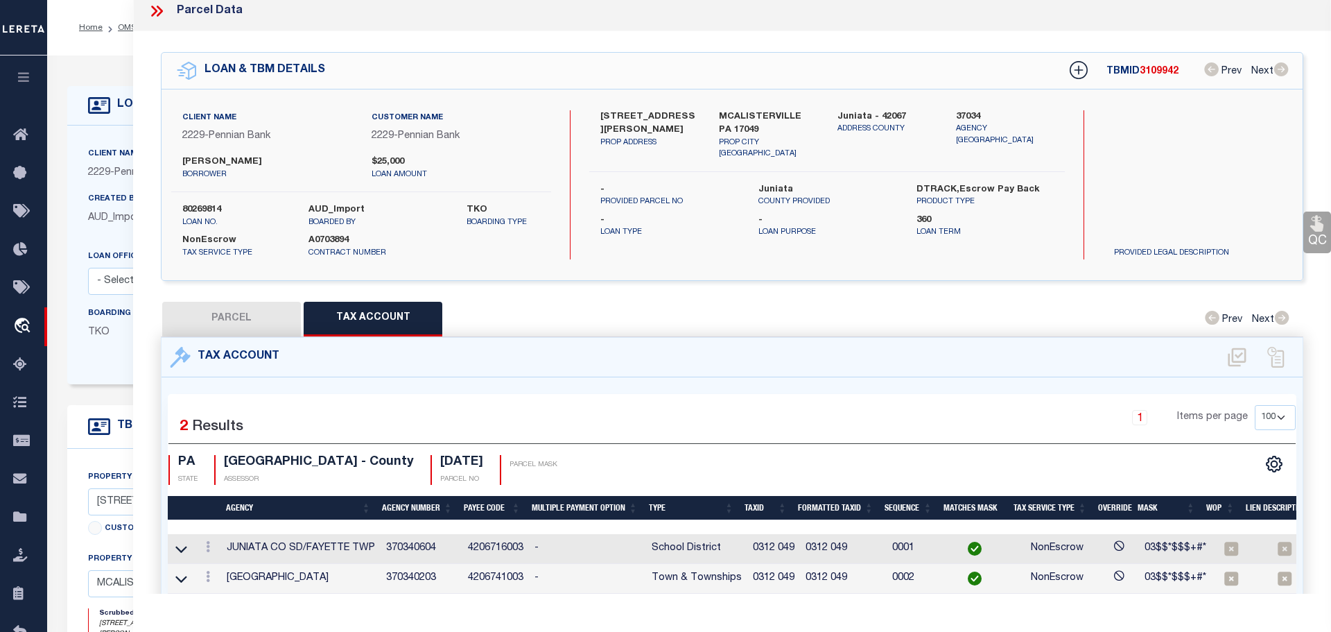
select select
click at [158, 8] on icon at bounding box center [158, 11] width 6 height 11
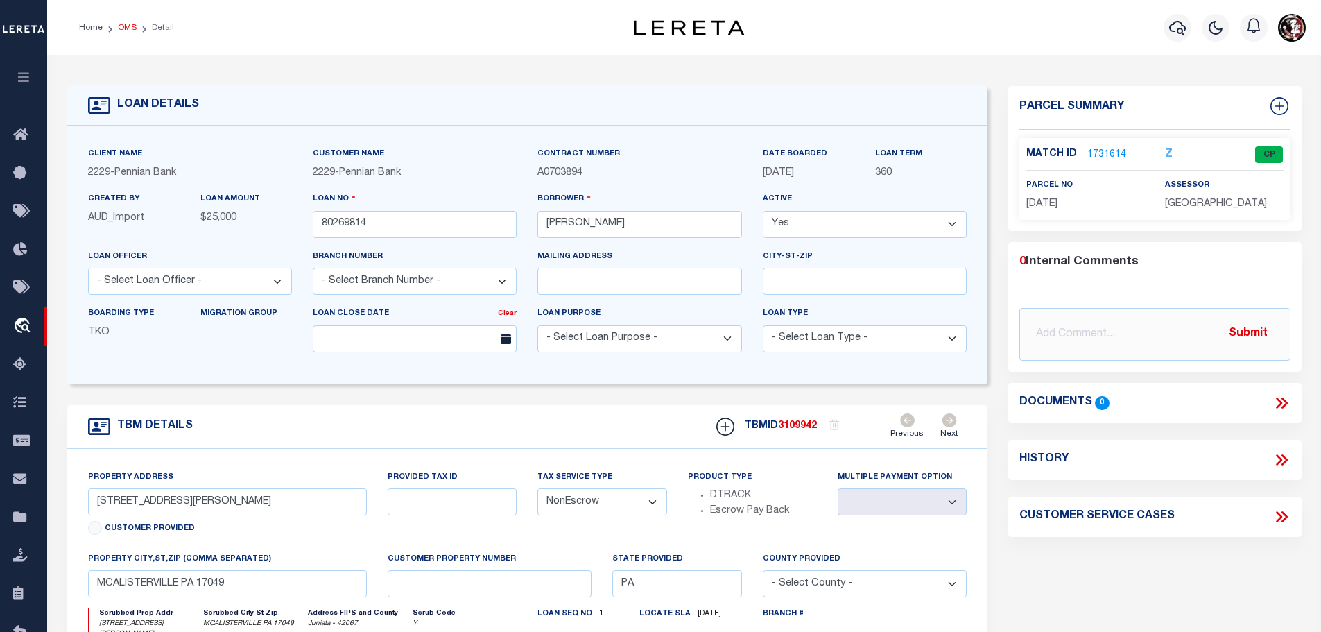
click at [121, 28] on link "OMS" at bounding box center [127, 28] width 19 height 8
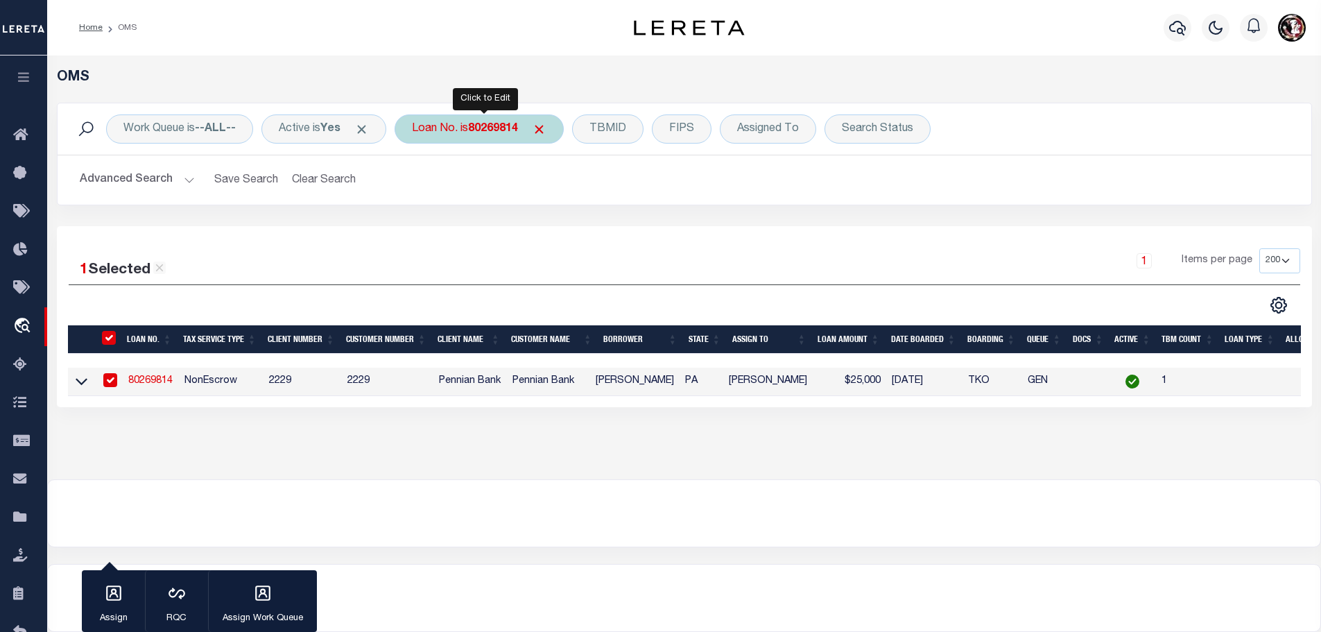
click at [514, 128] on b "80269814" at bounding box center [493, 128] width 50 height 11
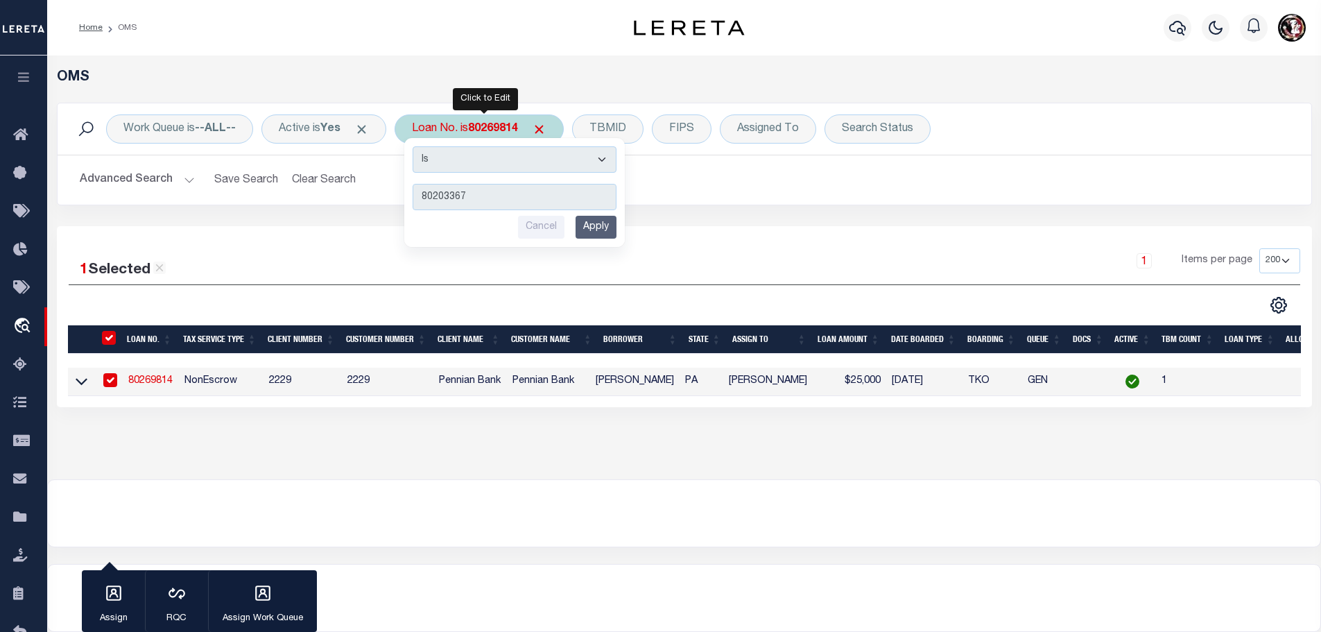
type input "80203367"
click at [603, 216] on div "Is Contains 80203367 Cancel Apply" at bounding box center [514, 192] width 220 height 109
click at [603, 216] on input "Apply" at bounding box center [596, 227] width 41 height 23
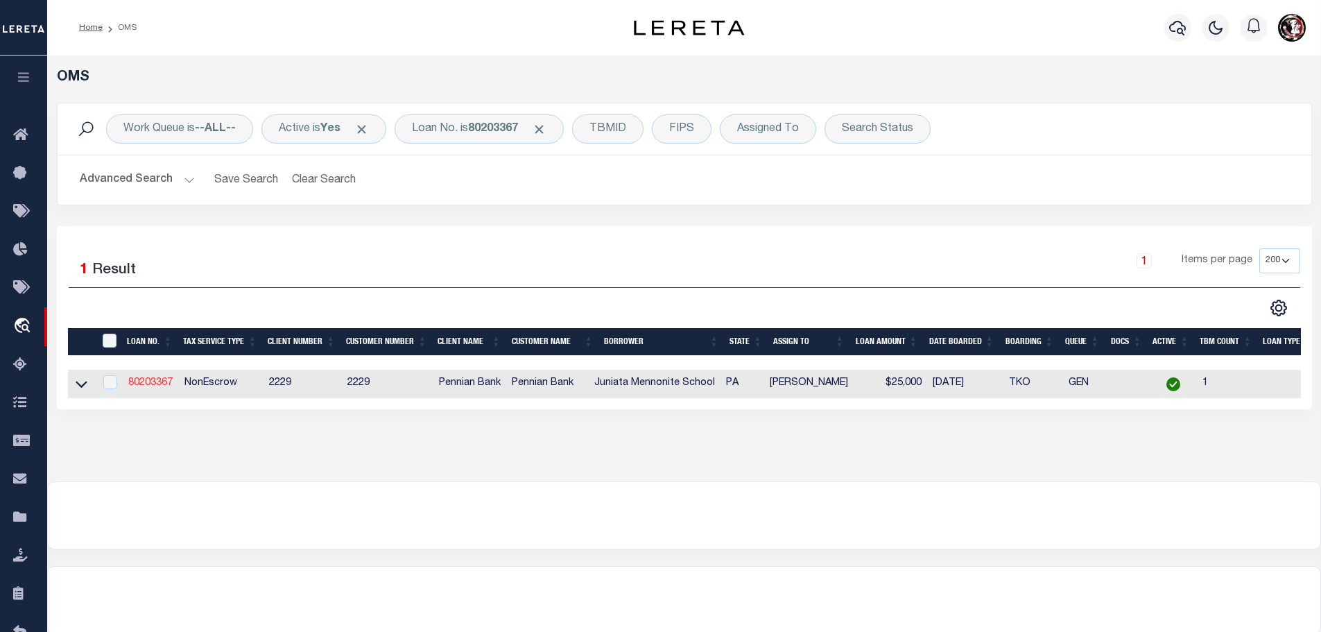
click at [159, 378] on link "80203367" at bounding box center [150, 383] width 44 height 10
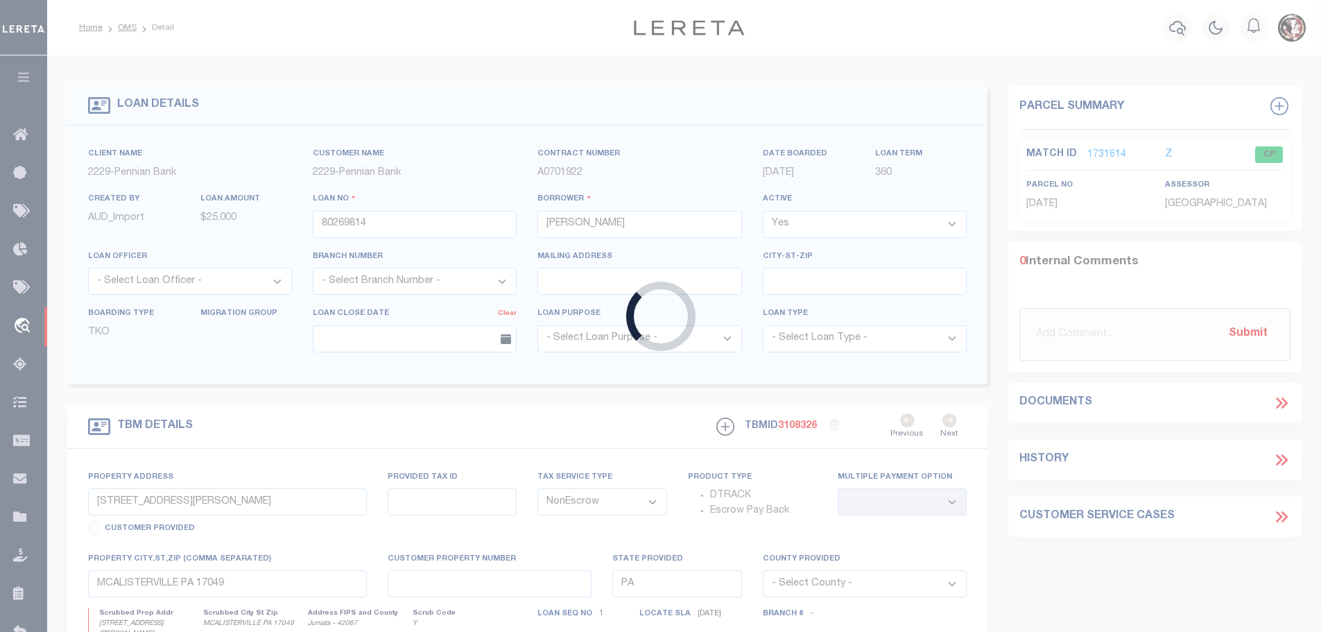
type input "80203367"
type input "Juniata Mennonite School"
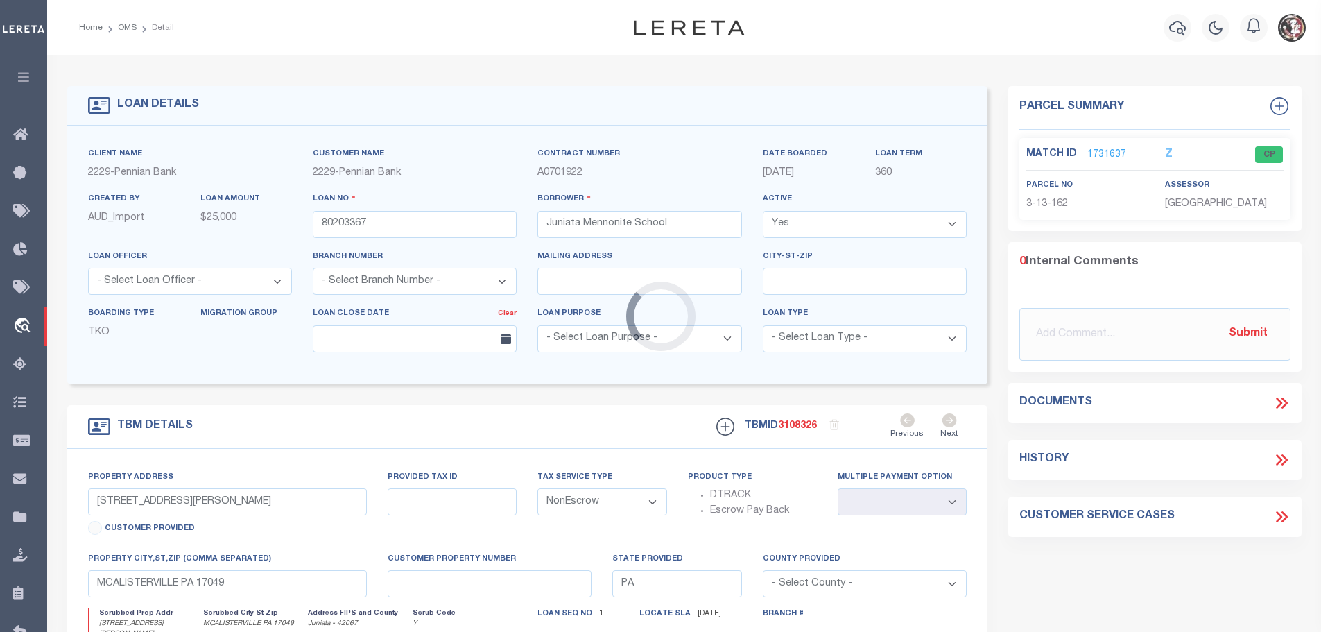
type input "[STREET_ADDRESS][PERSON_NAME]"
select select
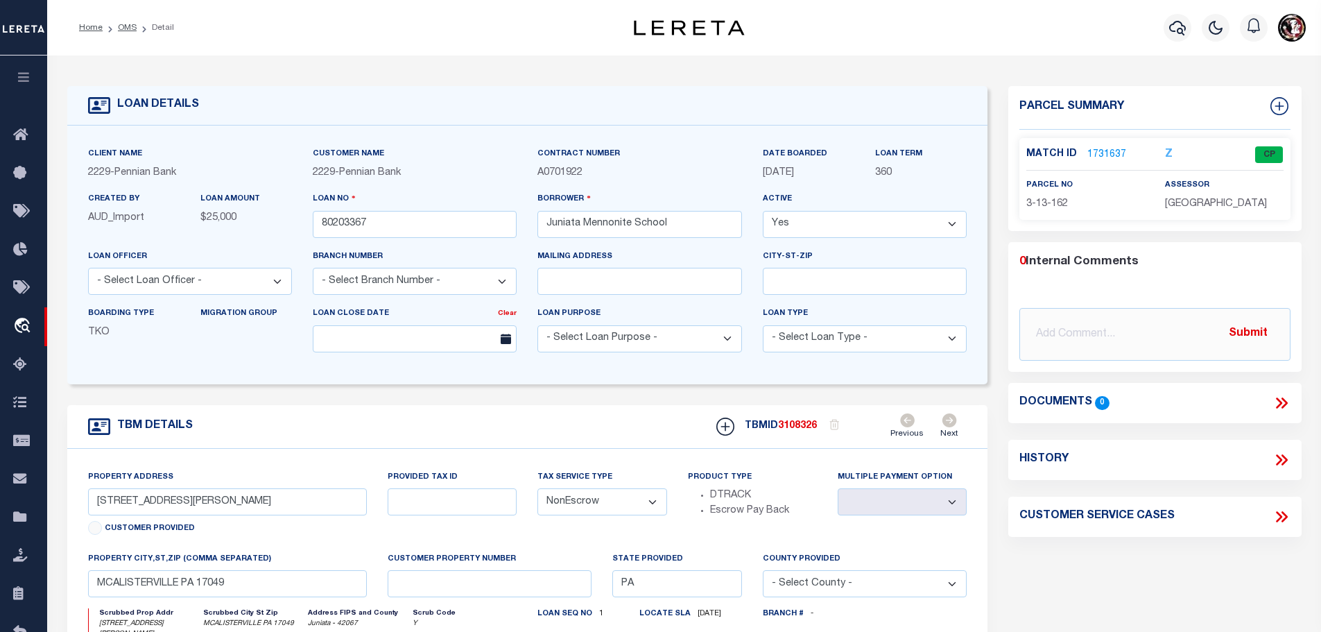
click at [1098, 150] on link "1731637" at bounding box center [1106, 155] width 39 height 15
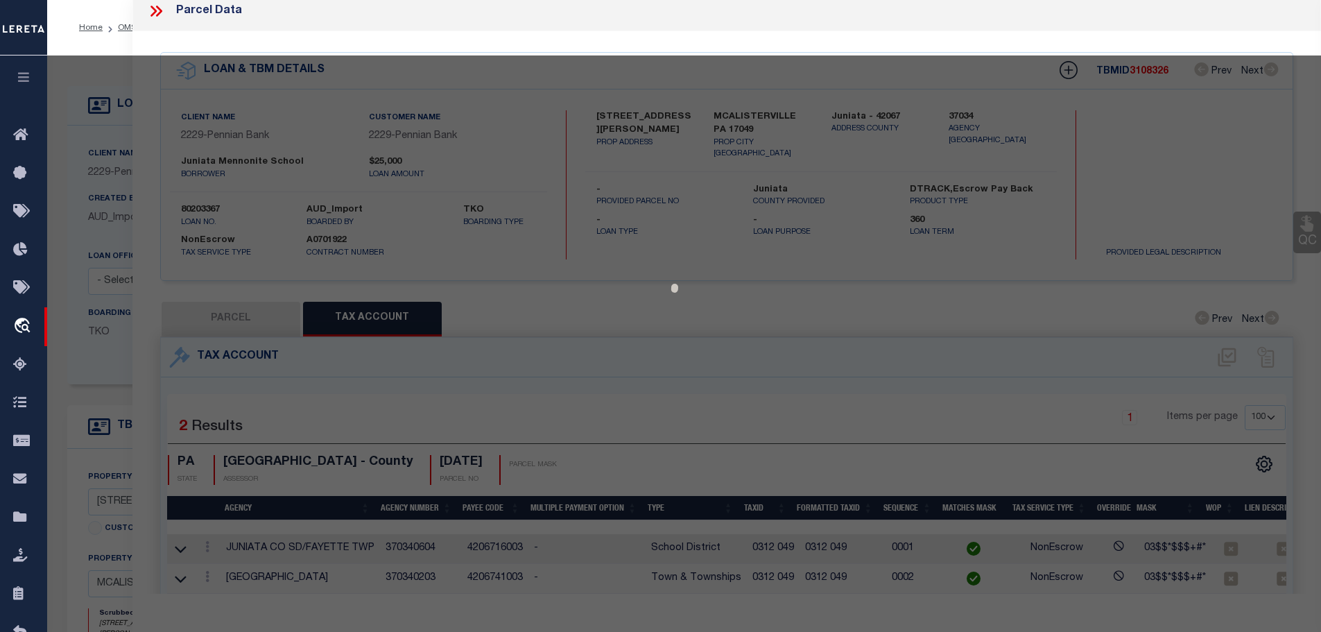
select select "AS"
checkbox input "false"
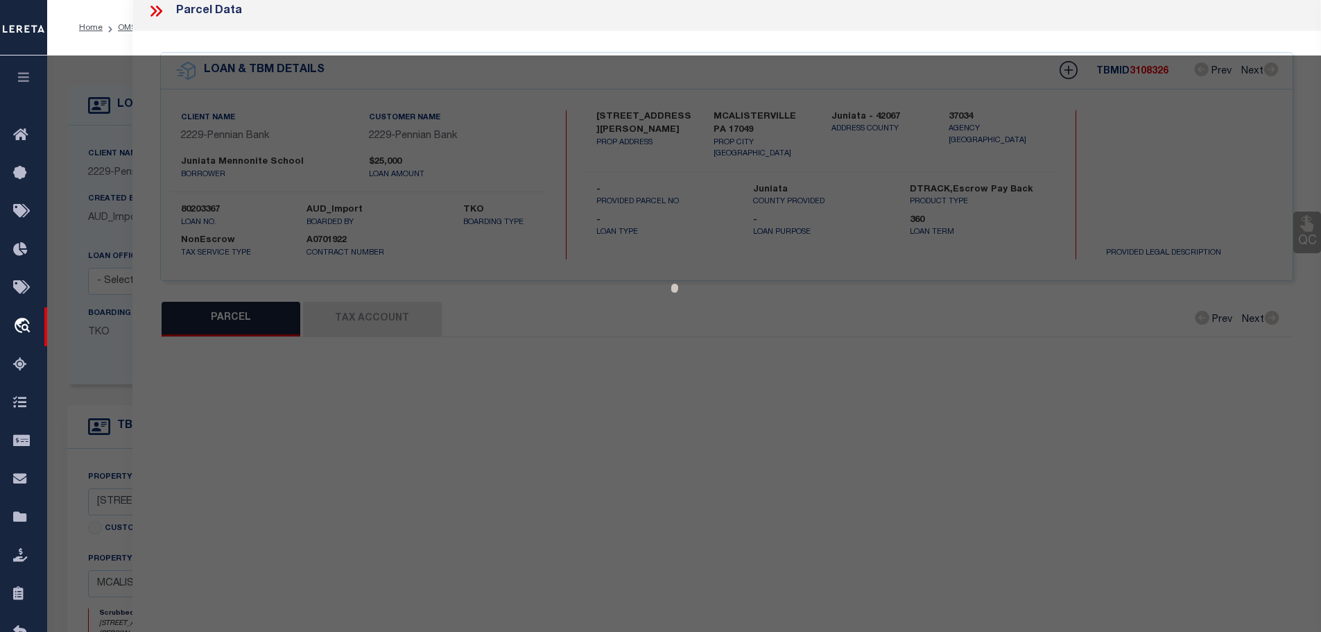
select select "CP"
type input "JUNIATA [DEMOGRAPHIC_DATA][GEOGRAPHIC_DATA]"
select select
type input "[STREET_ADDRESS][PERSON_NAME]"
checkbox input "false"
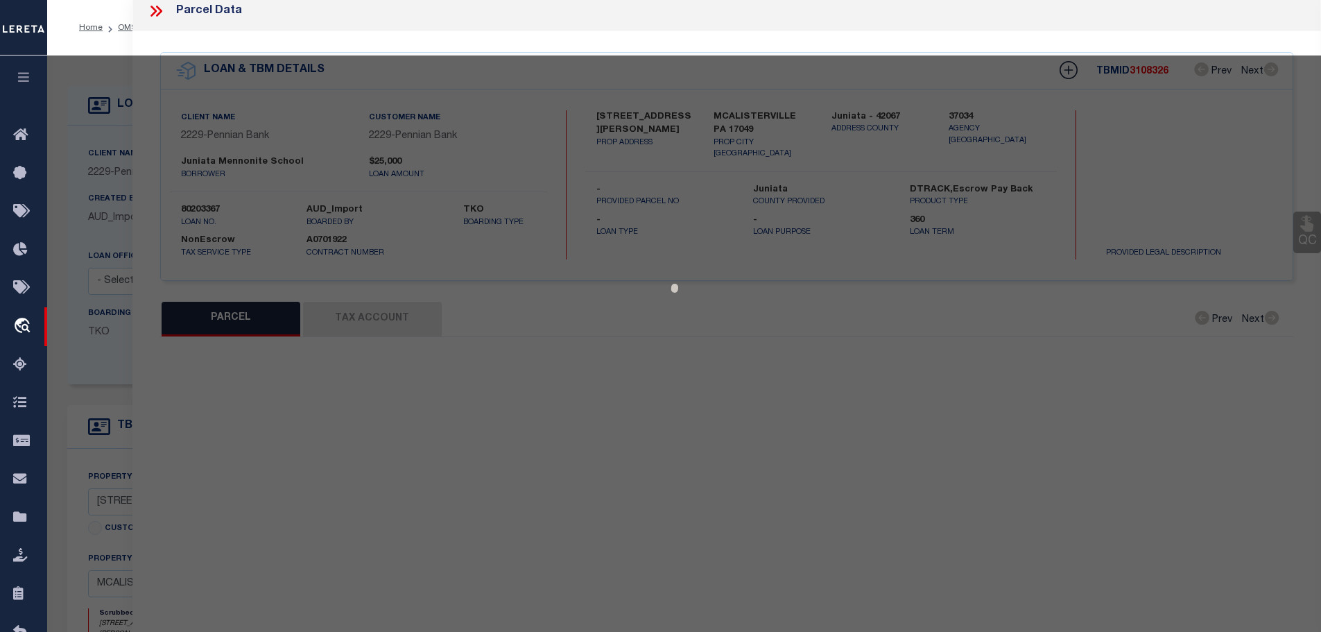
type input "MCALISTERVILLE PA 17049"
type textarea "329 106 ACRES: 23.02"
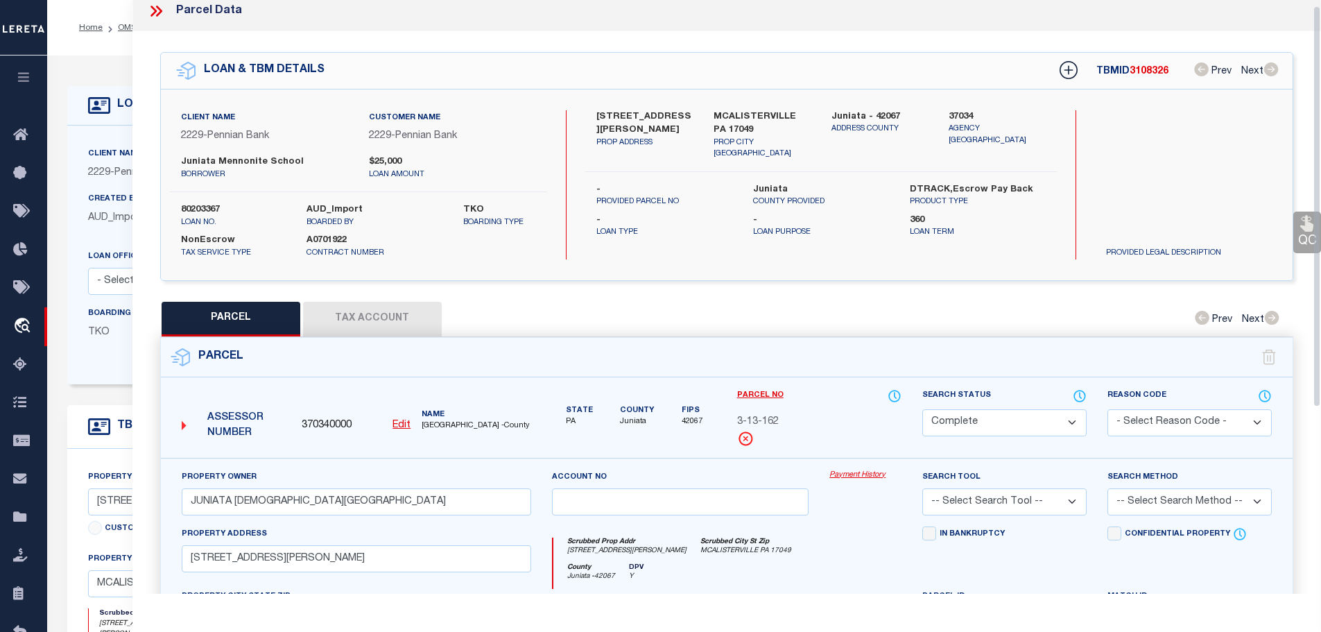
click at [381, 311] on button "Tax Account" at bounding box center [372, 319] width 139 height 35
select select "100"
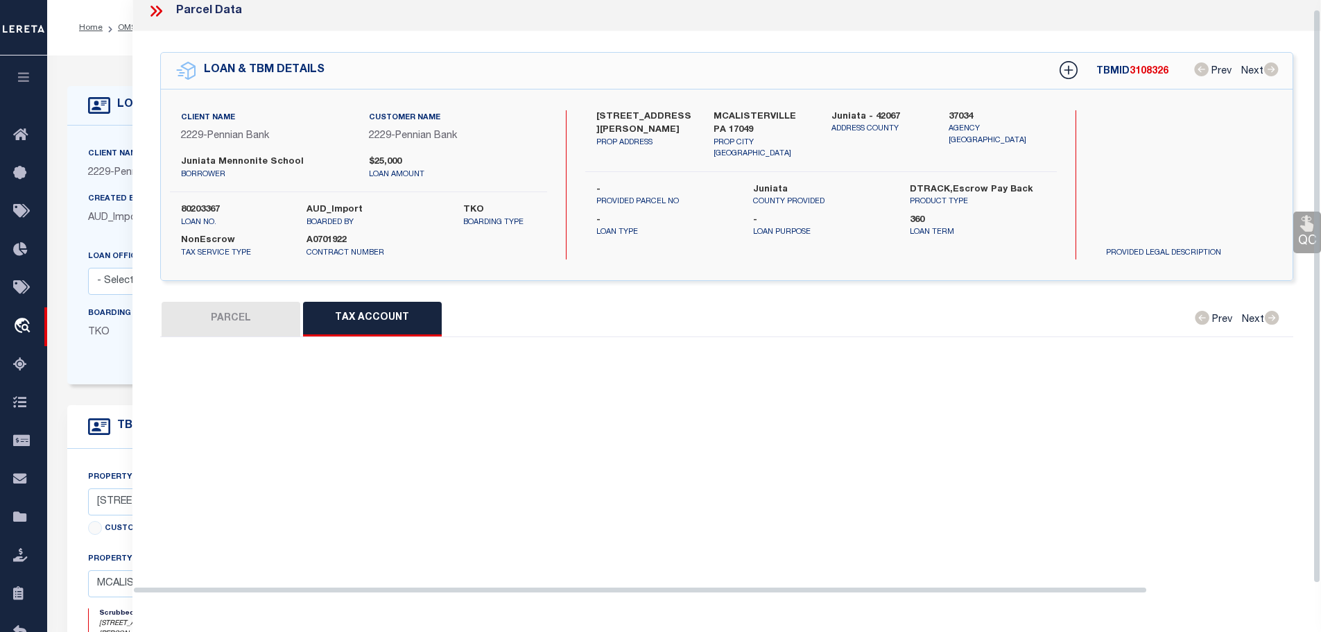
scroll to position [208, 0]
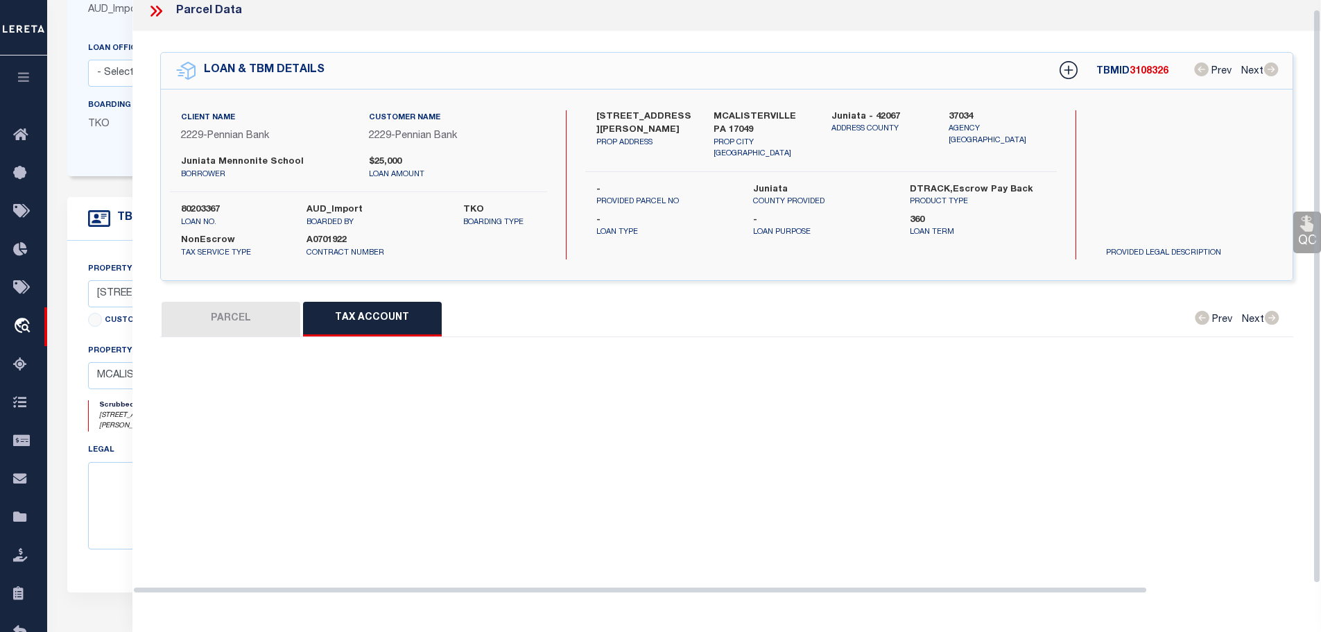
select select "100"
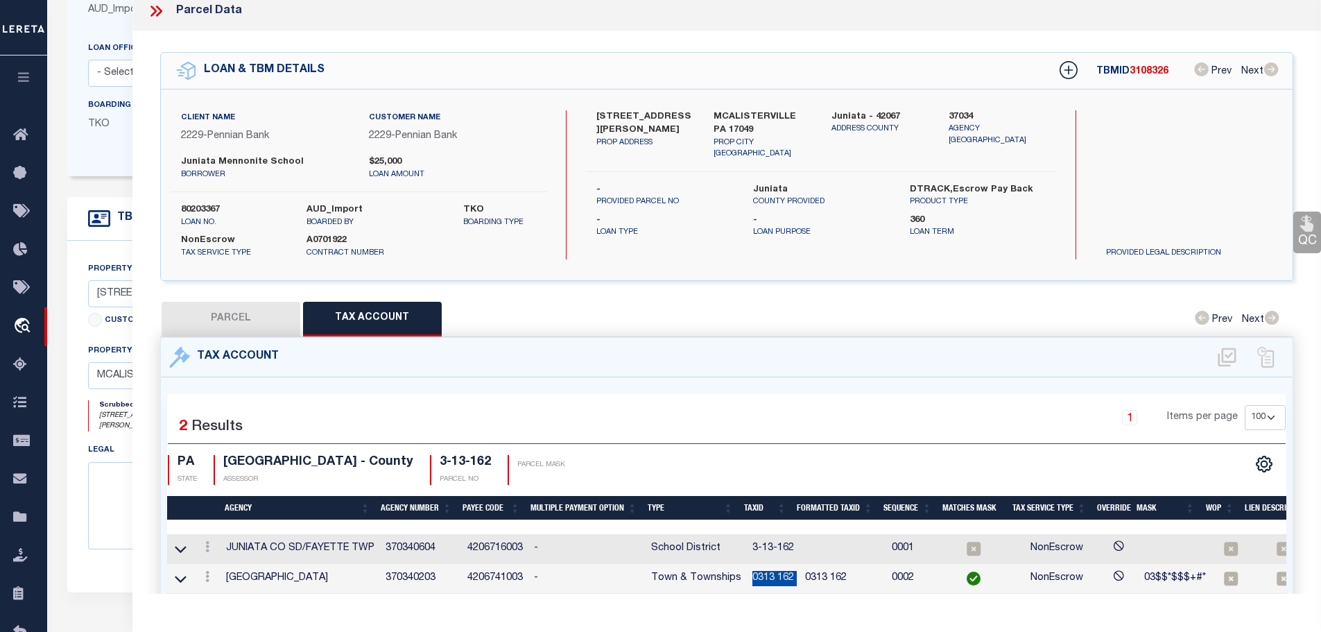
drag, startPoint x: 747, startPoint y: 571, endPoint x: 795, endPoint y: 577, distance: 48.9
click at [795, 577] on tr "[GEOGRAPHIC_DATA] 370340203 4206741003 - Town & Townships 0313 162 0313 162 000…" at bounding box center [774, 579] width 1215 height 30
copy td "0313 162"
click at [212, 544] on link at bounding box center [207, 548] width 15 height 11
click at [226, 562] on icon "" at bounding box center [222, 567] width 10 height 10
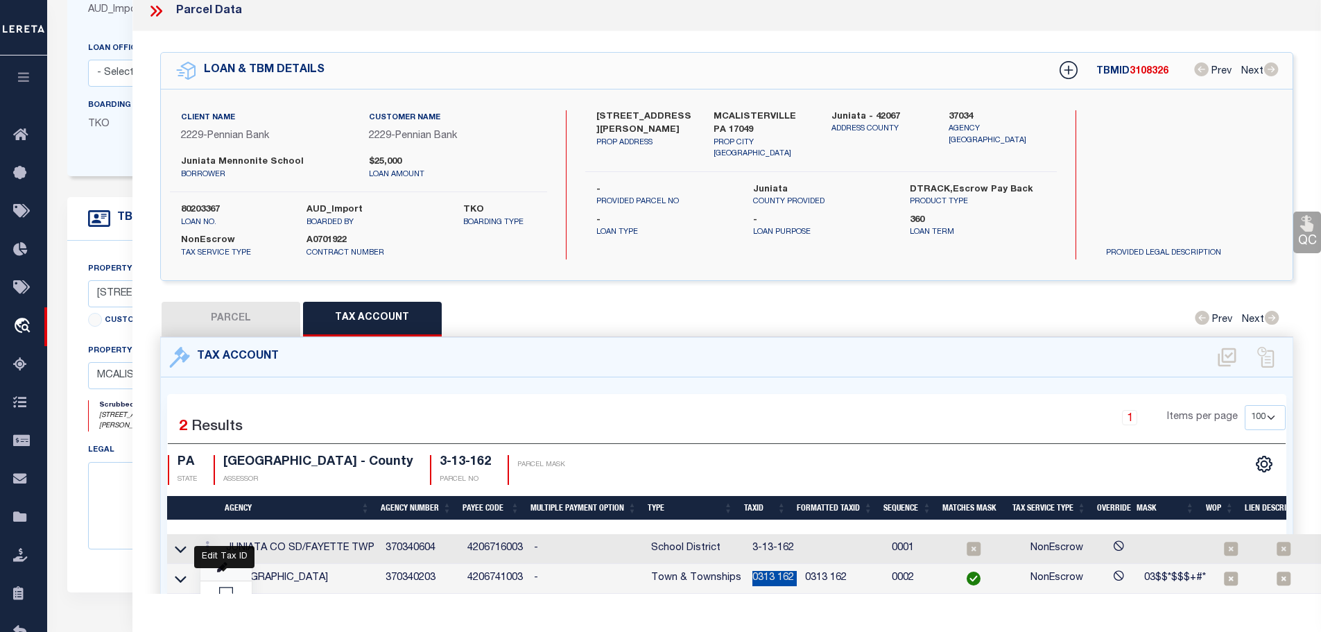
click at [226, 564] on td "[GEOGRAPHIC_DATA]" at bounding box center [299, 579] width 159 height 30
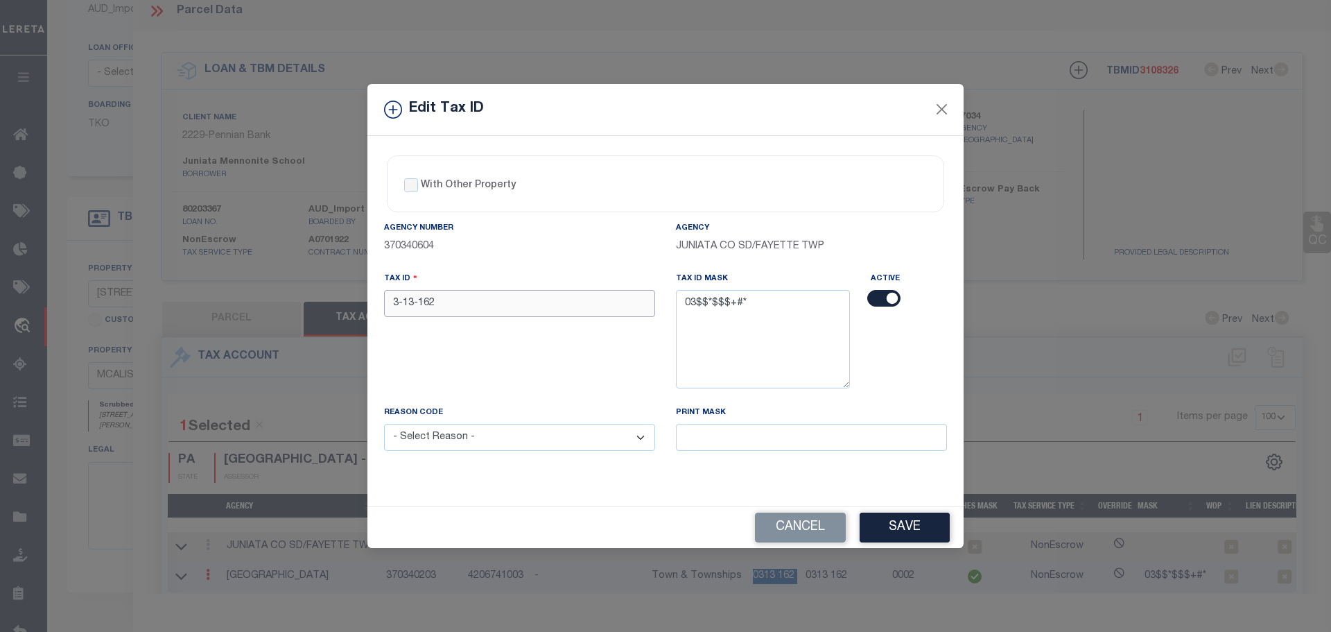
click at [468, 304] on input "3-13-162" at bounding box center [519, 303] width 271 height 27
paste input "0313 162"
type input "0313 162"
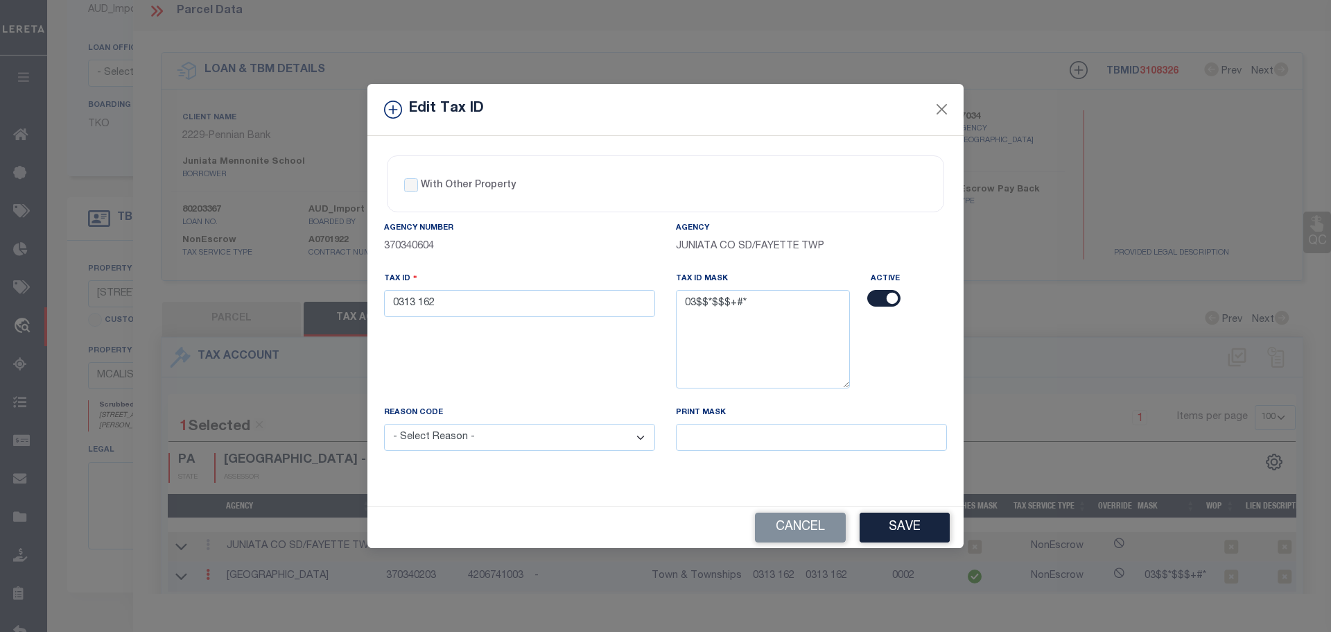
click at [456, 441] on select "- Select Reason - 099 - Other (Provide additional detail) ACT - Agency Changed …" at bounding box center [519, 437] width 271 height 27
select select "ACT"
click at [384, 424] on select "- Select Reason - 099 - Other (Provide additional detail) ACT - Agency Changed …" at bounding box center [519, 437] width 271 height 27
click at [885, 531] on button "Save" at bounding box center [905, 527] width 90 height 30
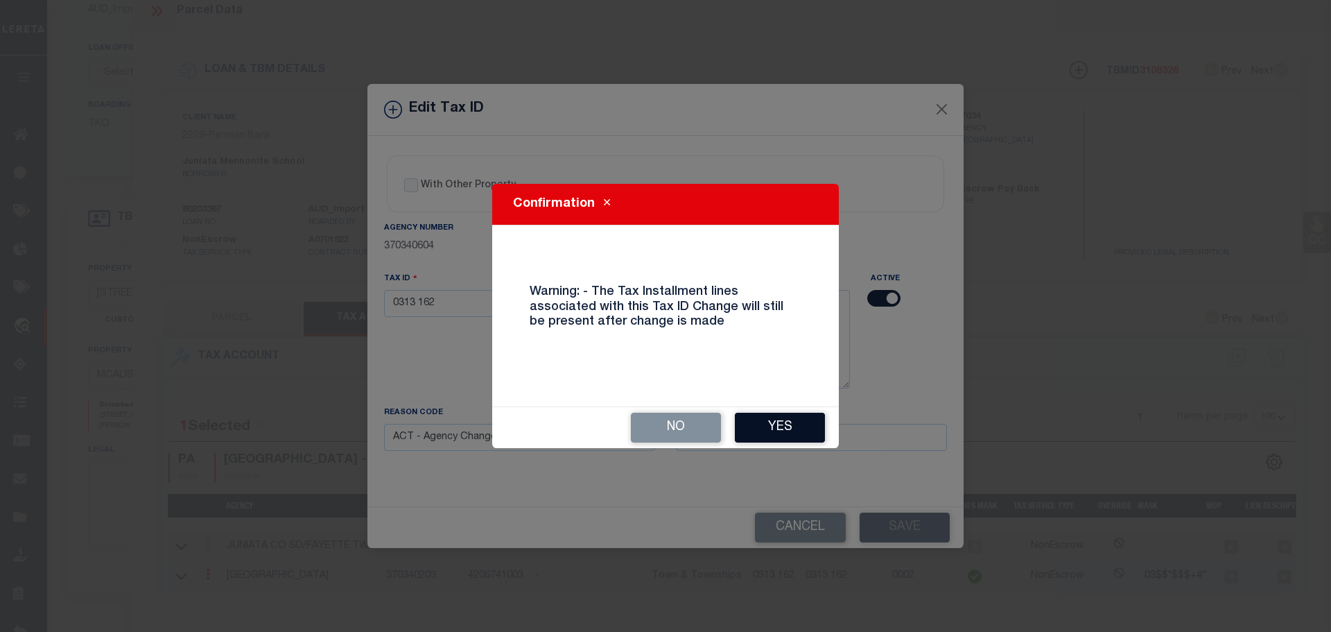
click at [746, 434] on button "Yes" at bounding box center [780, 428] width 90 height 30
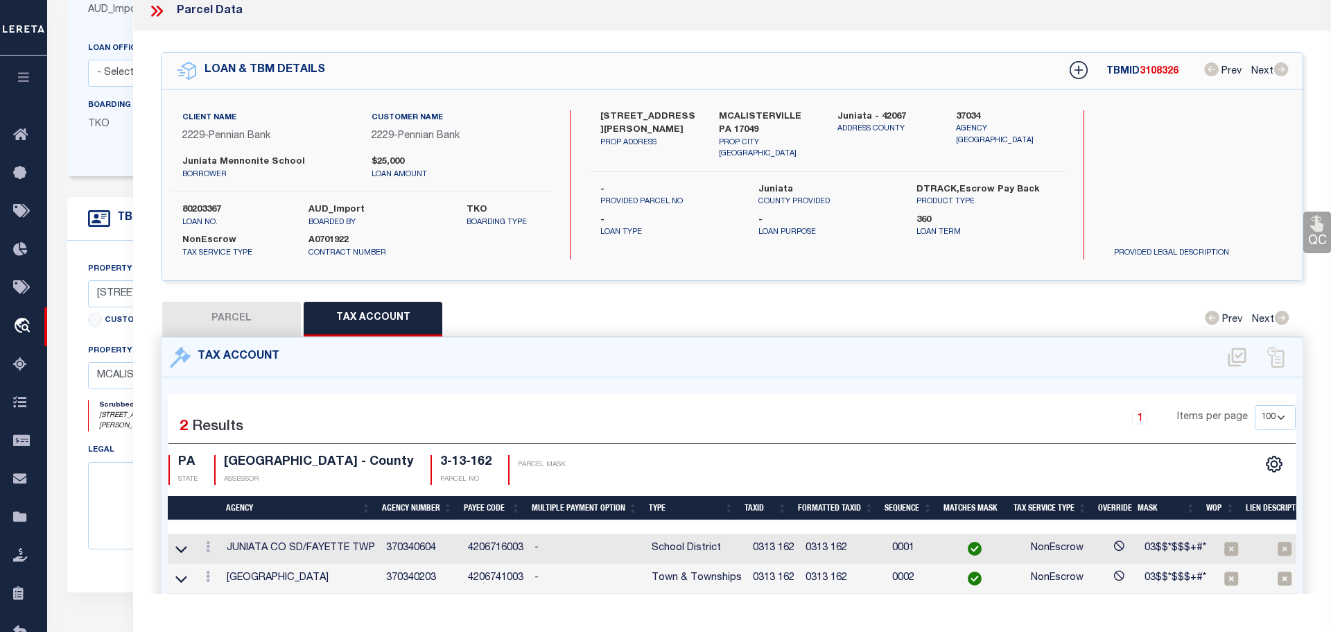
select select
click at [154, 11] on icon at bounding box center [156, 11] width 18 height 18
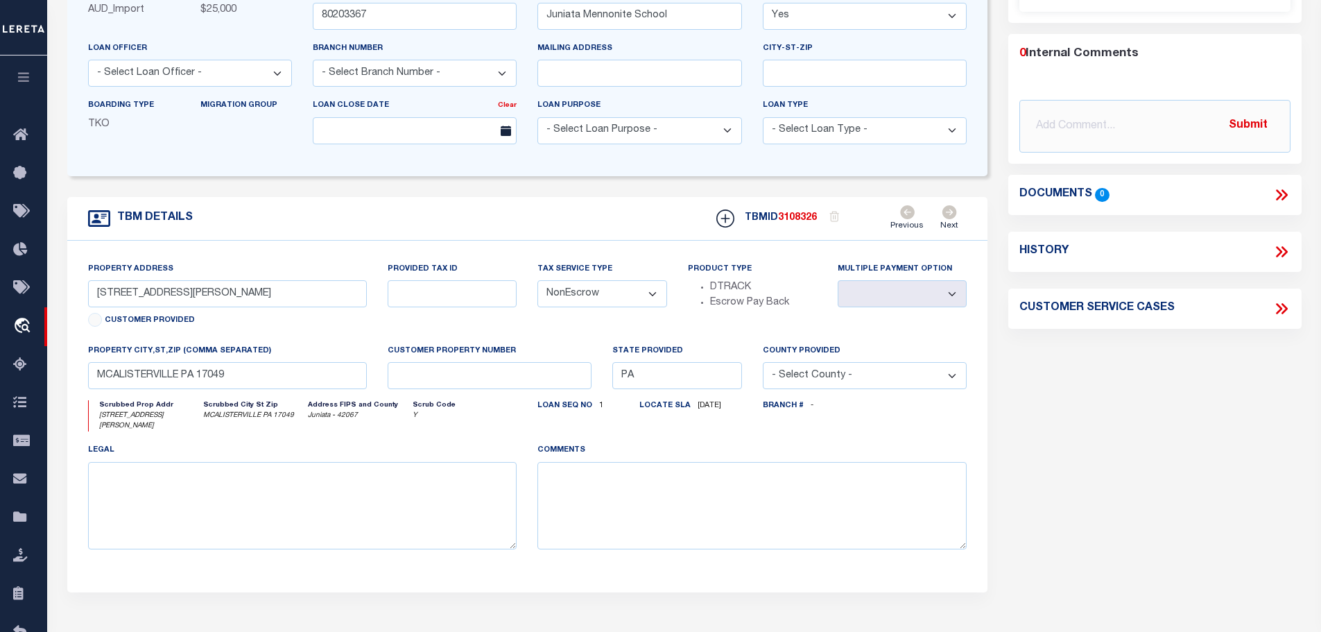
scroll to position [0, 0]
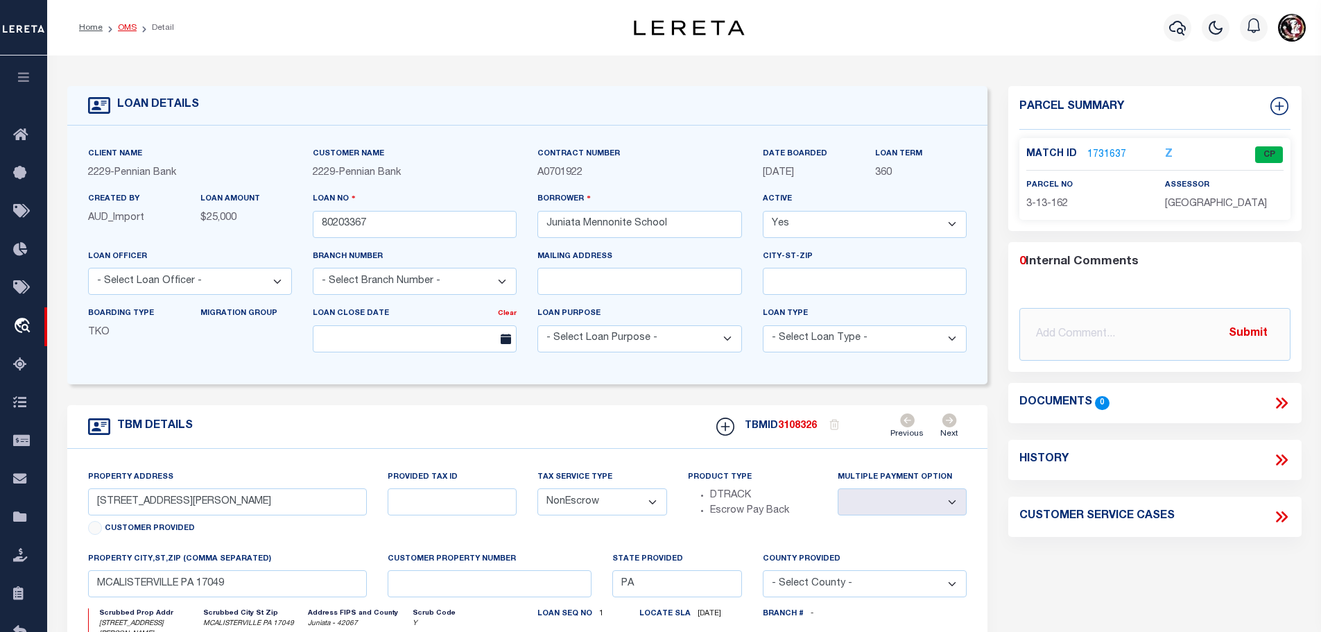
click at [125, 31] on link "OMS" at bounding box center [127, 28] width 19 height 8
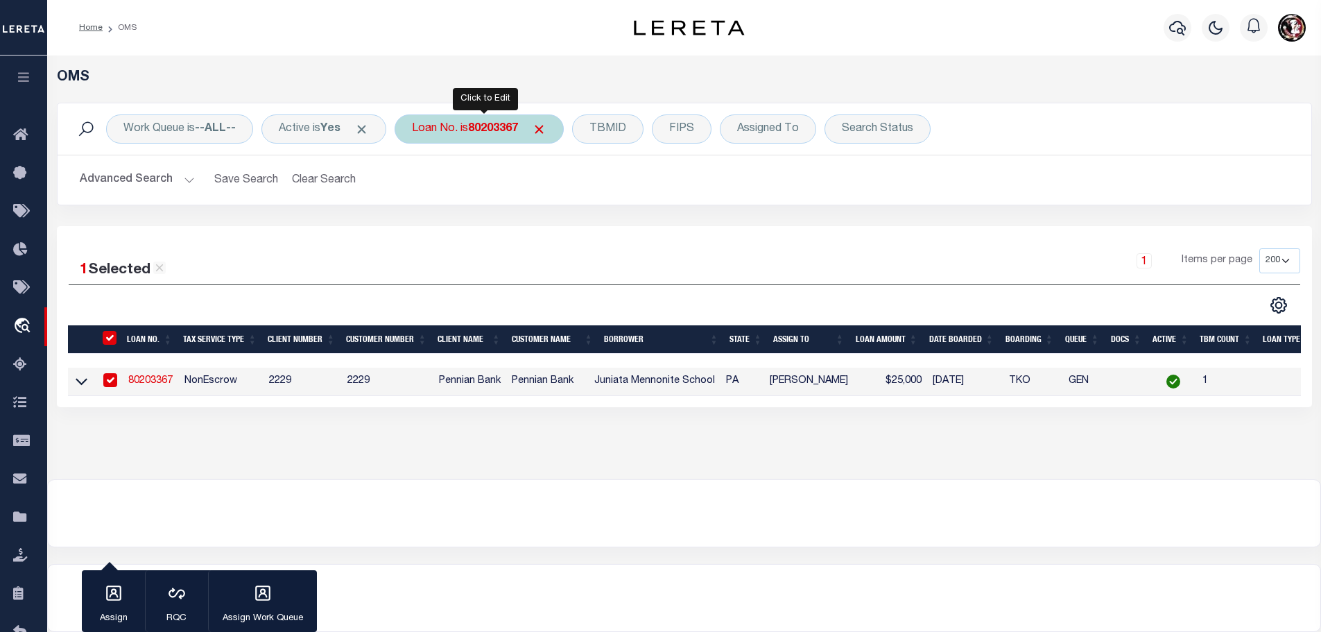
click at [453, 131] on div "Loan No. is 80203367" at bounding box center [479, 128] width 169 height 29
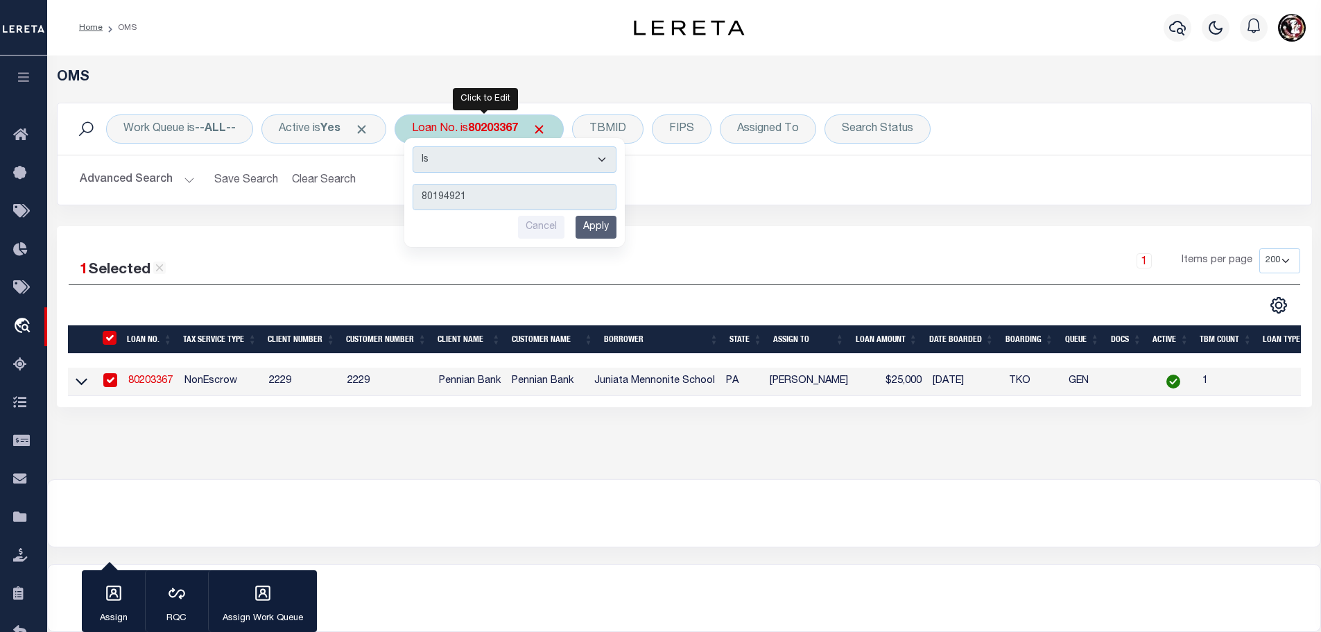
type input "80194921"
click at [601, 230] on input "Apply" at bounding box center [596, 227] width 41 height 23
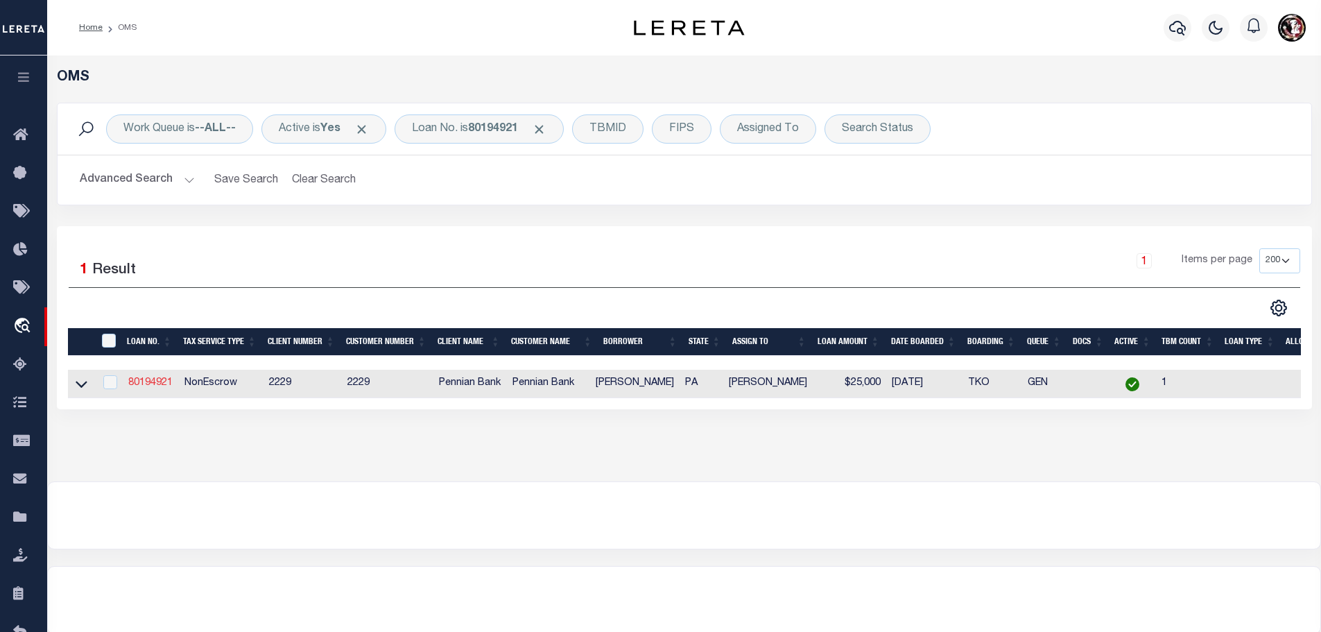
click at [144, 379] on link "80194921" at bounding box center [150, 383] width 44 height 10
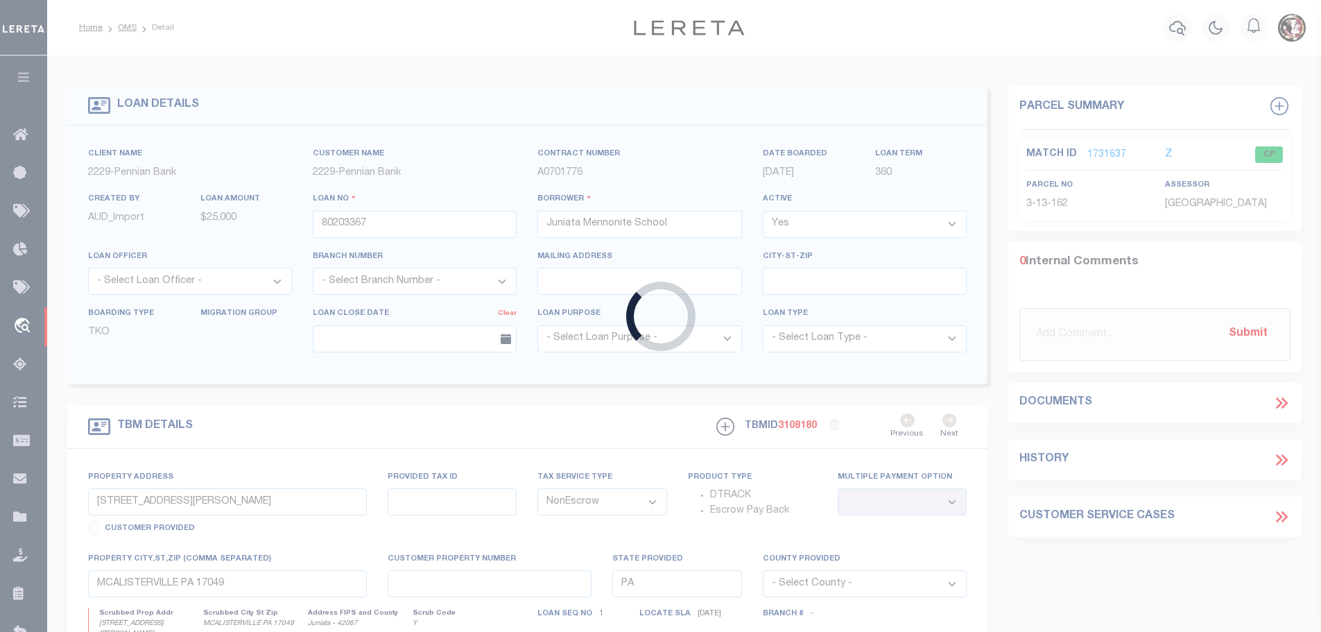
type input "80194921"
type input "[PERSON_NAME]"
type input "[STREET_ADDRESS][PERSON_NAME]"
select select
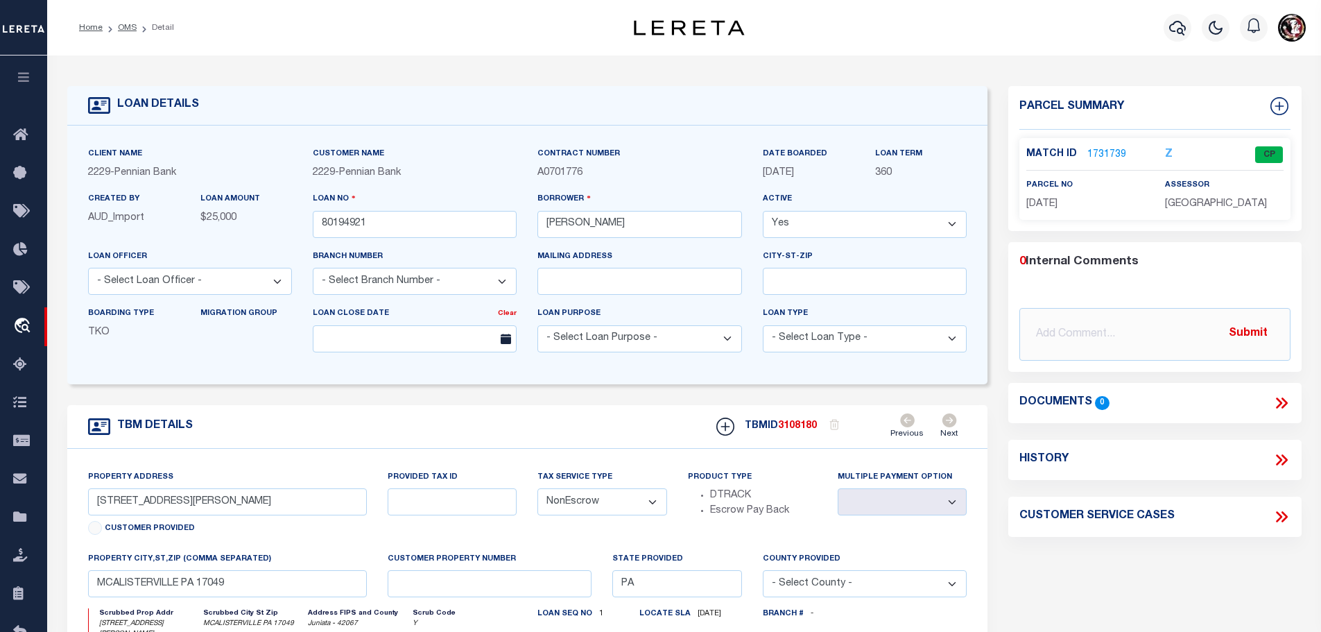
click at [1103, 157] on link "1731739" at bounding box center [1106, 155] width 39 height 15
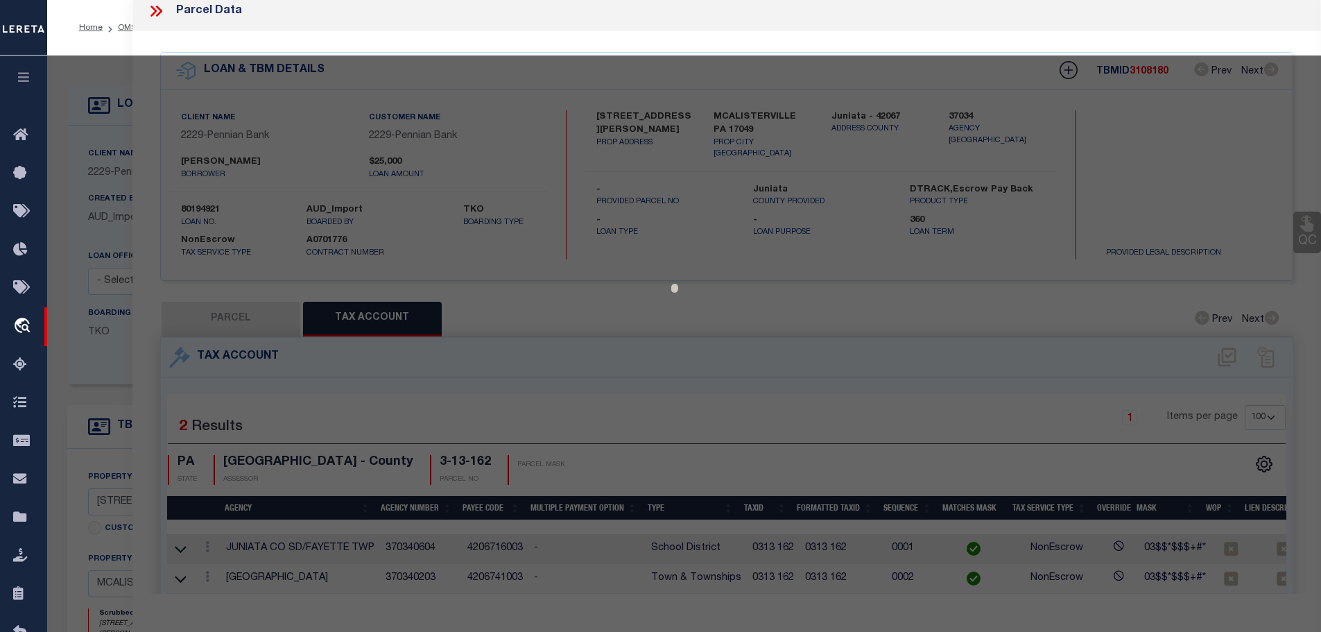
select select "AS"
checkbox input "false"
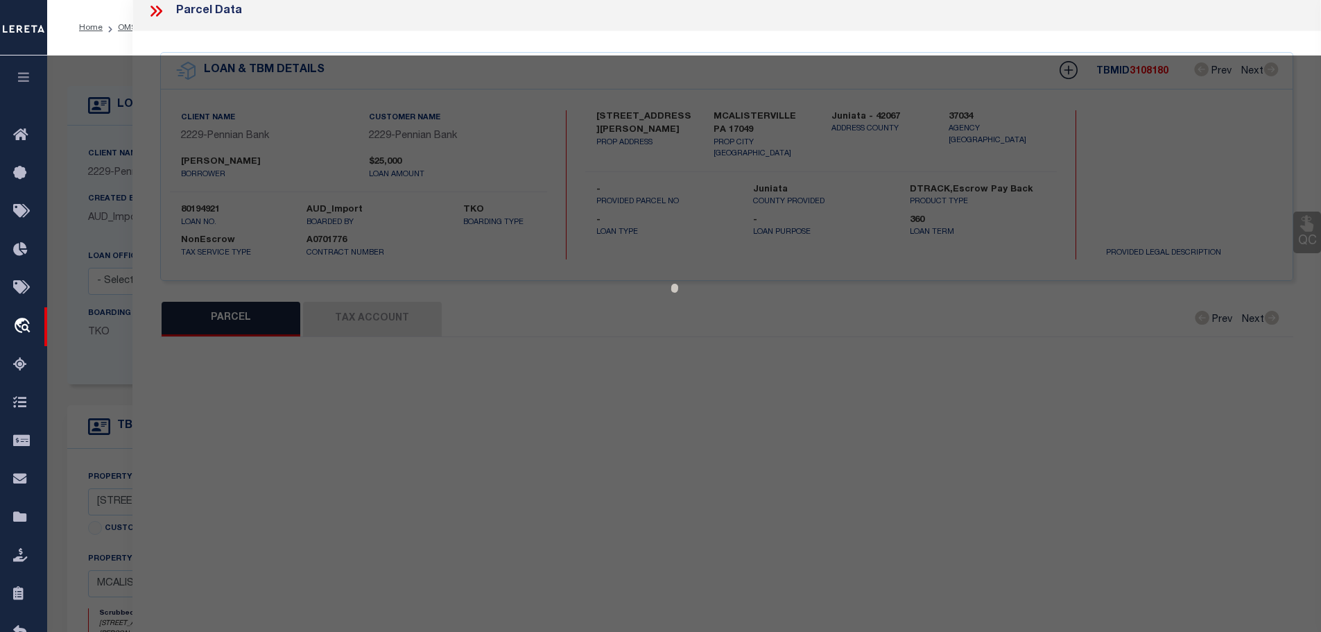
select select "CP"
type input "[PERSON_NAME] &ROSEMARIE"
type input "[STREET_ADDRESS][PERSON_NAME]"
checkbox input "false"
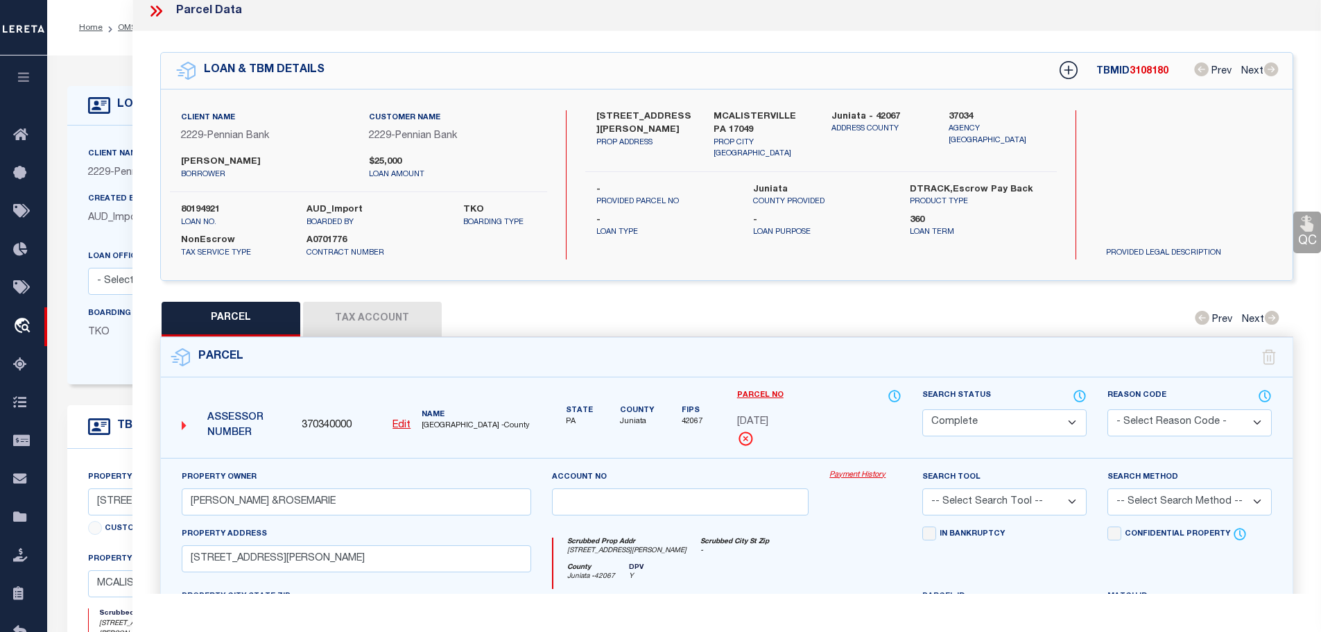
click at [404, 319] on button "Tax Account" at bounding box center [372, 319] width 139 height 35
select select "100"
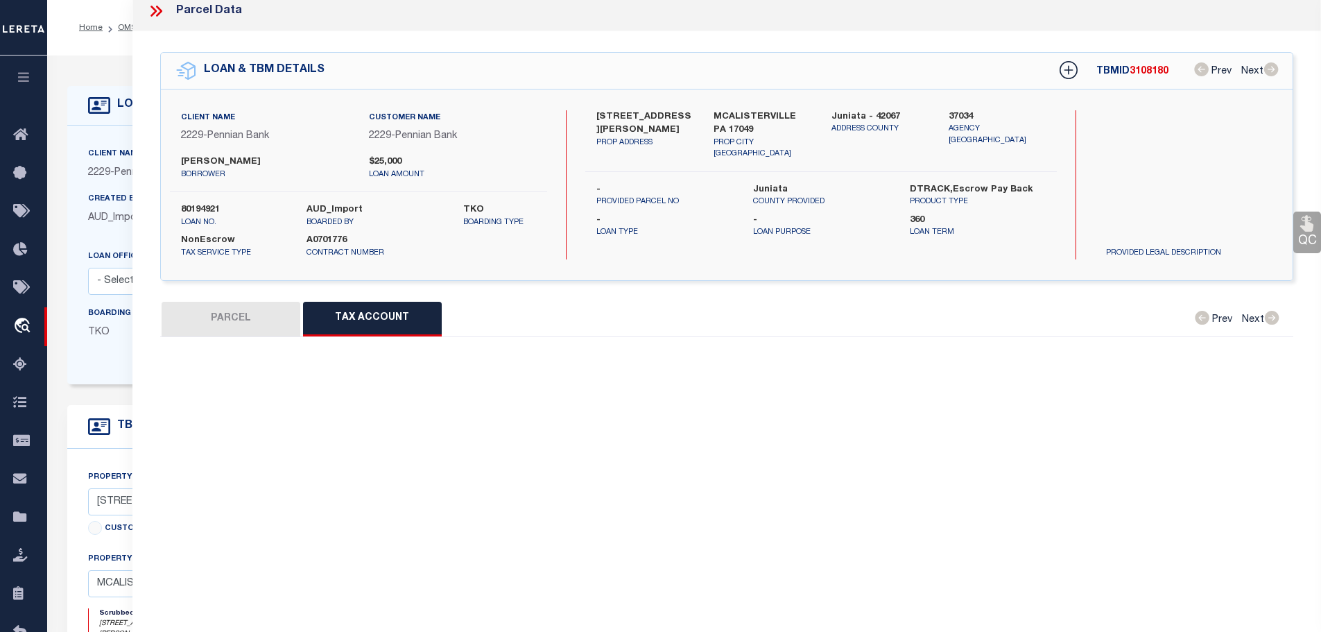
select select "100"
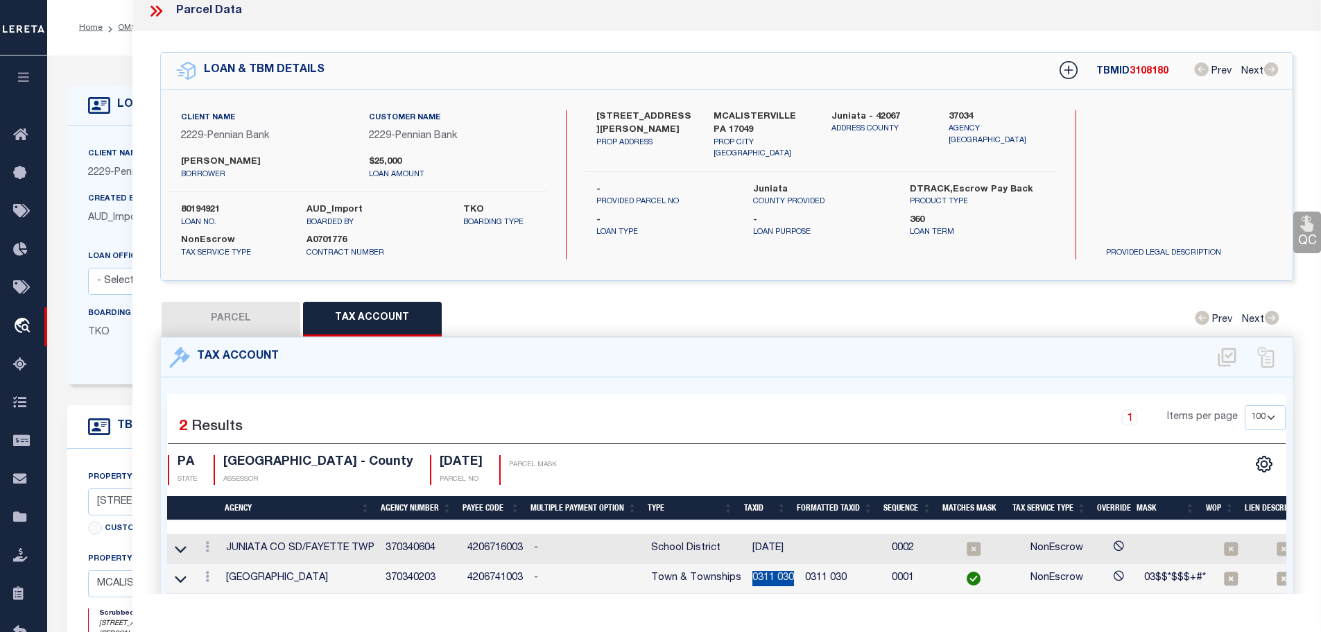
drag, startPoint x: 745, startPoint y: 571, endPoint x: 789, endPoint y: 577, distance: 44.1
click at [789, 577] on td "0311 030" at bounding box center [773, 579] width 53 height 30
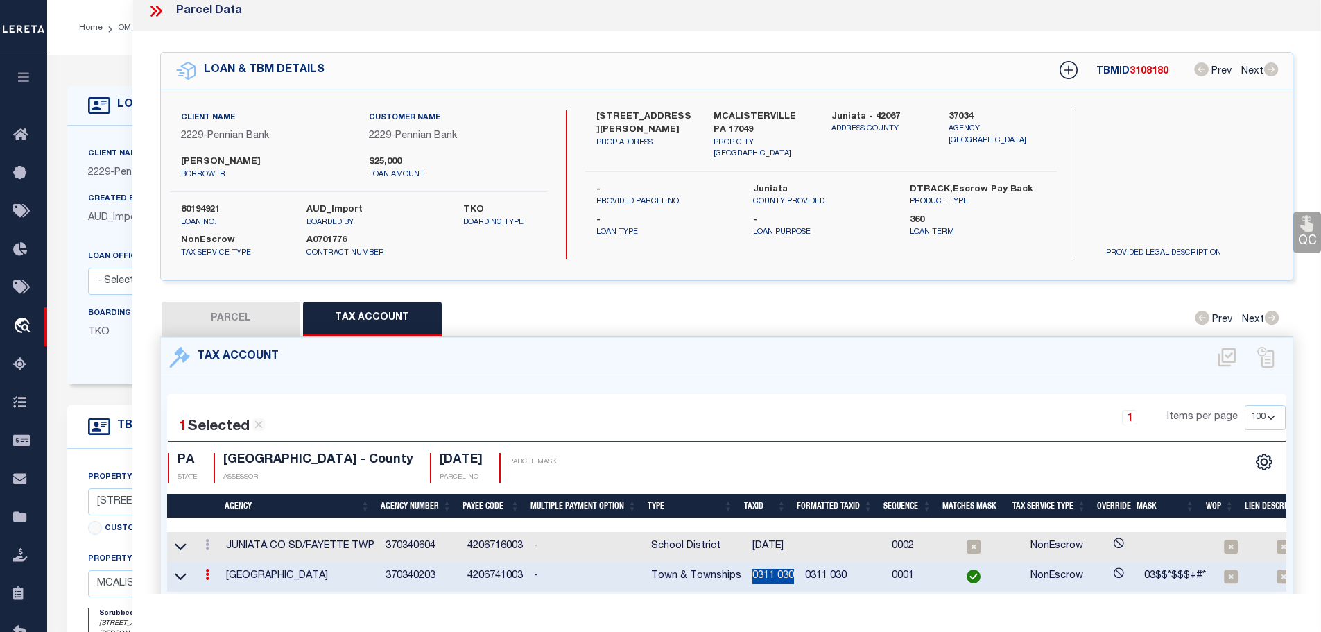
copy td "0311 030"
click at [209, 539] on icon at bounding box center [207, 544] width 4 height 11
click at [205, 541] on link at bounding box center [207, 546] width 15 height 11
click at [220, 562] on icon "" at bounding box center [222, 565] width 10 height 10
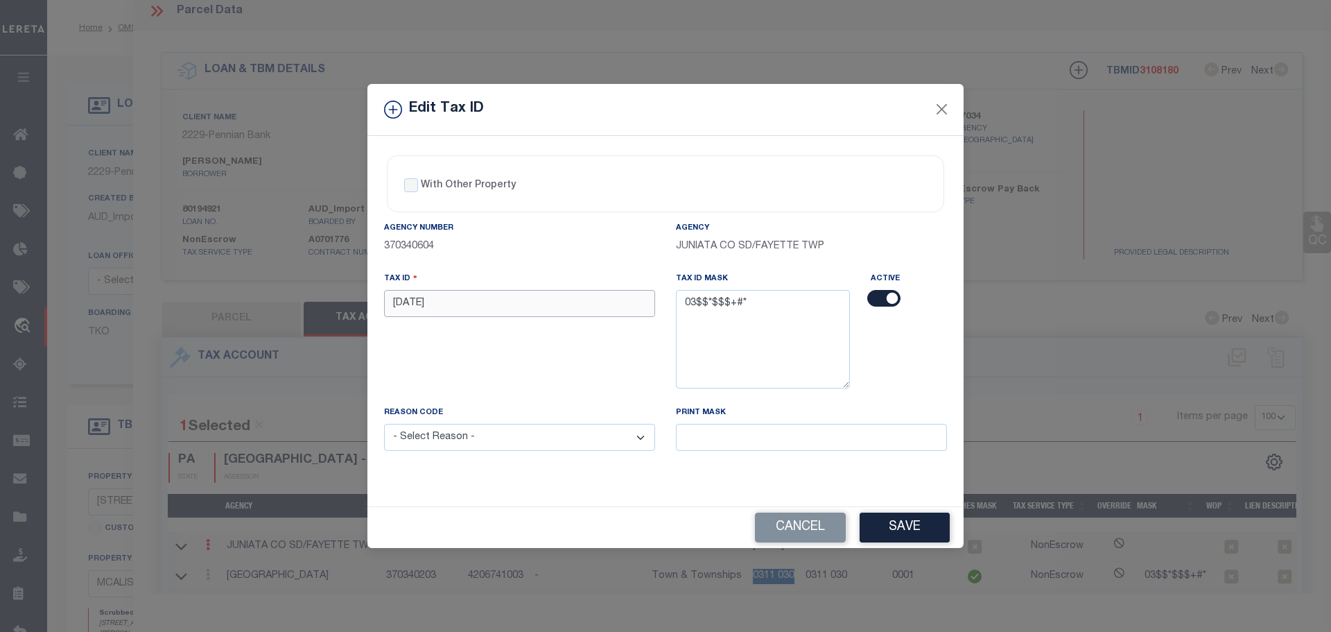
click at [459, 313] on input "[DATE]" at bounding box center [519, 303] width 271 height 27
paste input "0311 0"
type input "0311 030"
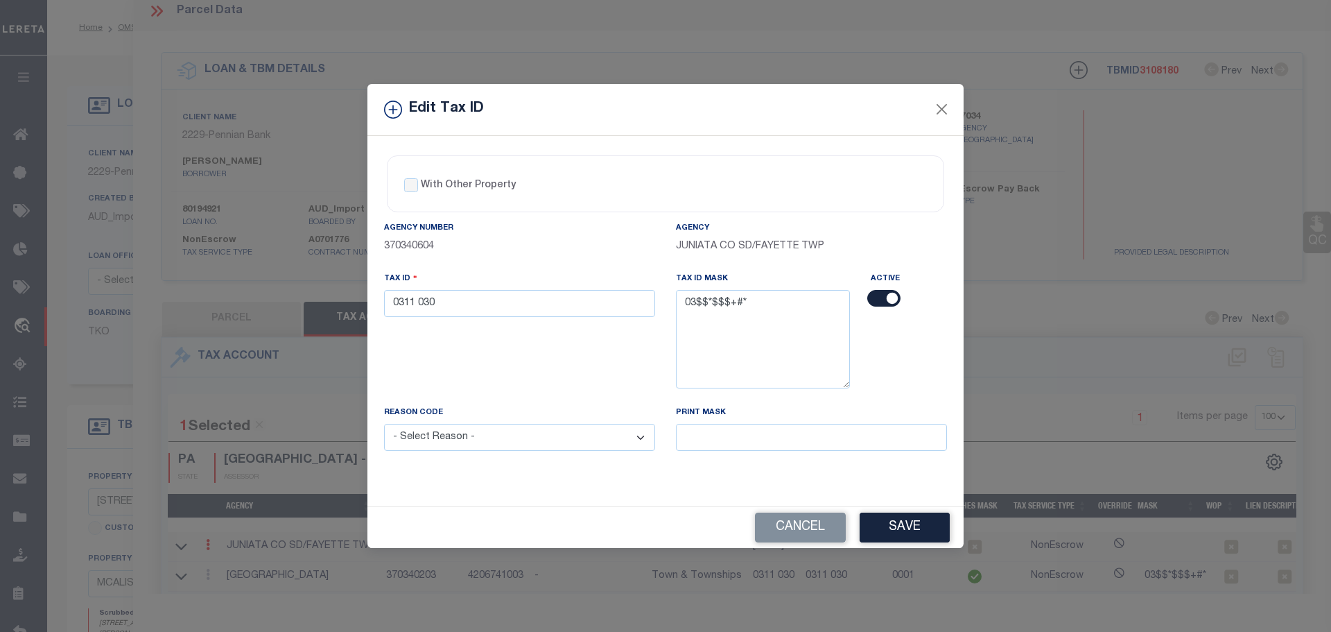
click at [512, 451] on div "Reason Code - Select Reason - 099 - Other (Provide additional detail) ACT - Age…" at bounding box center [520, 436] width 292 height 62
click at [512, 439] on select "- Select Reason - 099 - Other (Provide additional detail) ACT - Agency Changed …" at bounding box center [519, 437] width 271 height 27
select select "ACT"
click at [384, 424] on select "- Select Reason - 099 - Other (Provide additional detail) ACT - Agency Changed …" at bounding box center [519, 437] width 271 height 27
click at [916, 524] on button "Save" at bounding box center [905, 527] width 90 height 30
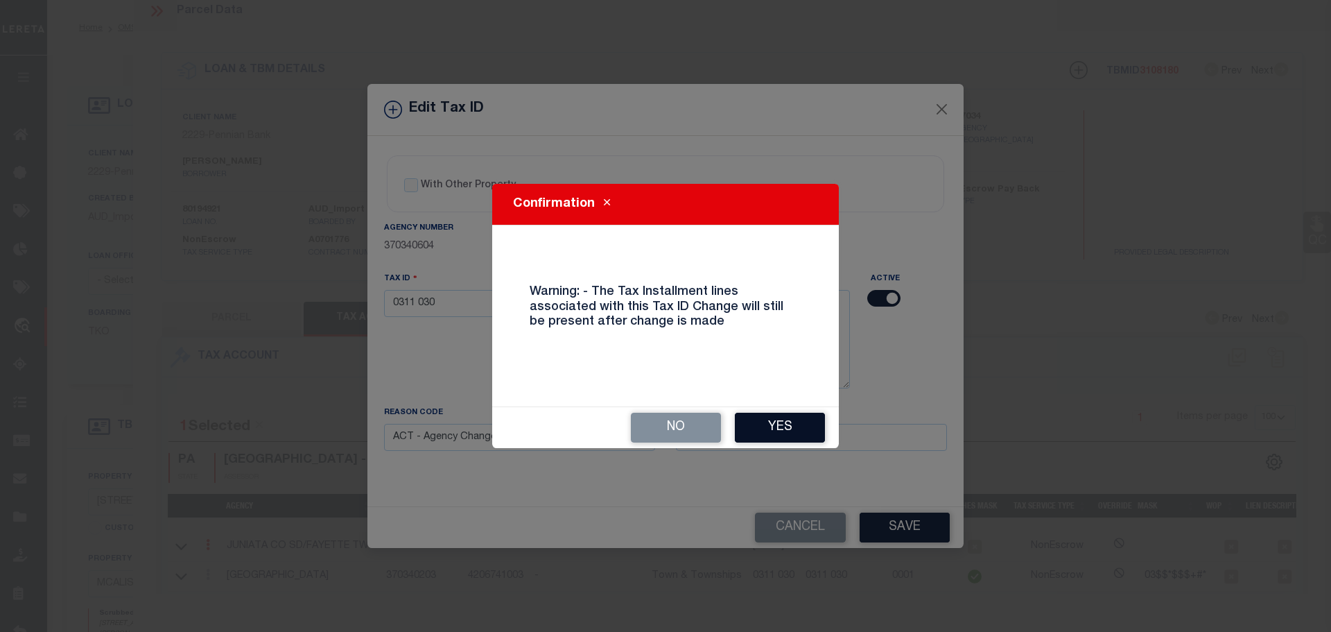
click at [771, 420] on button "Yes" at bounding box center [780, 428] width 90 height 30
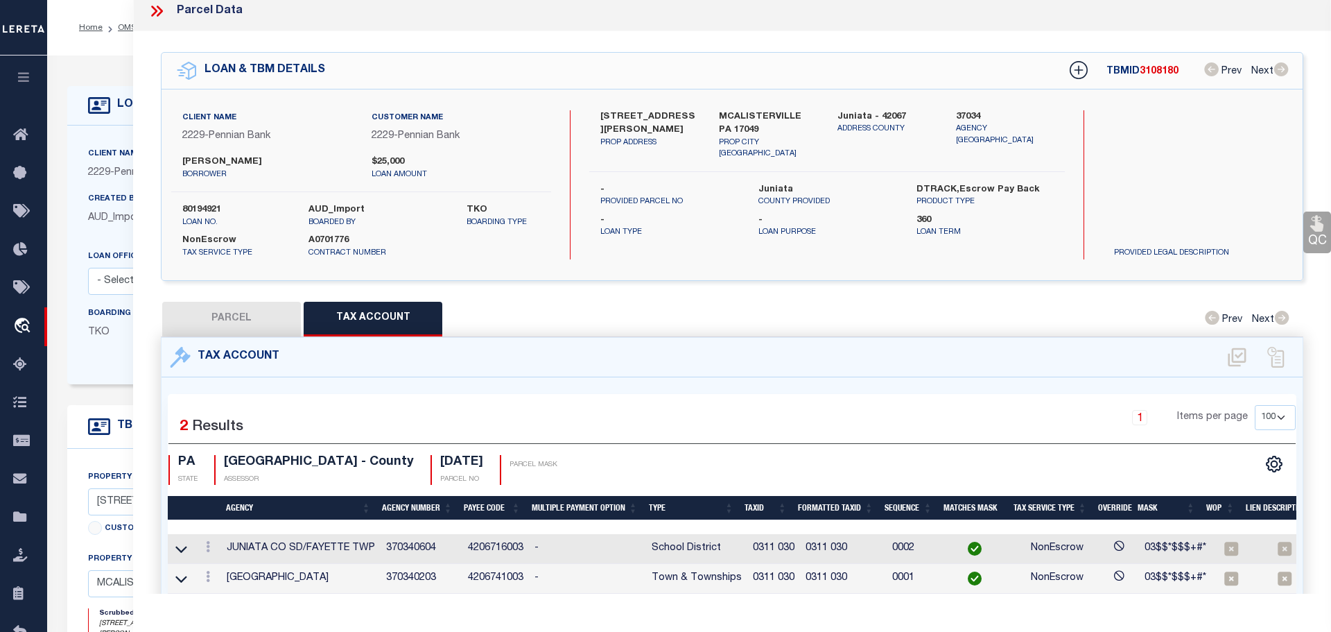
select select
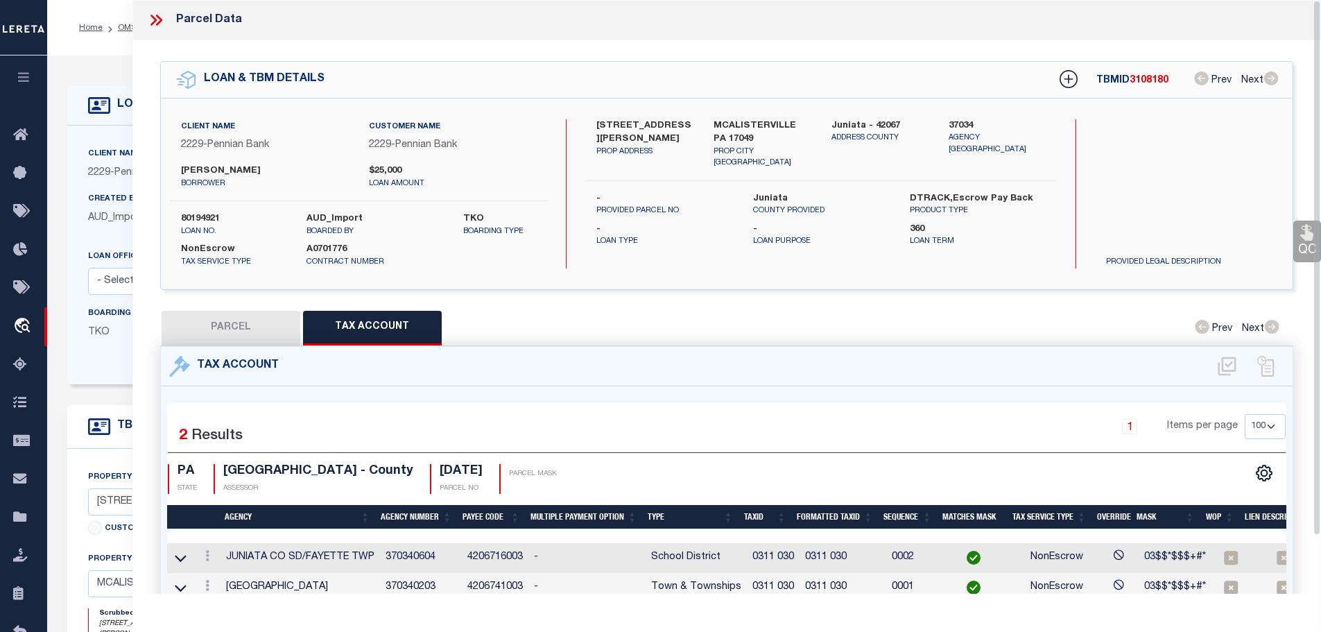
click at [154, 18] on icon at bounding box center [153, 20] width 6 height 11
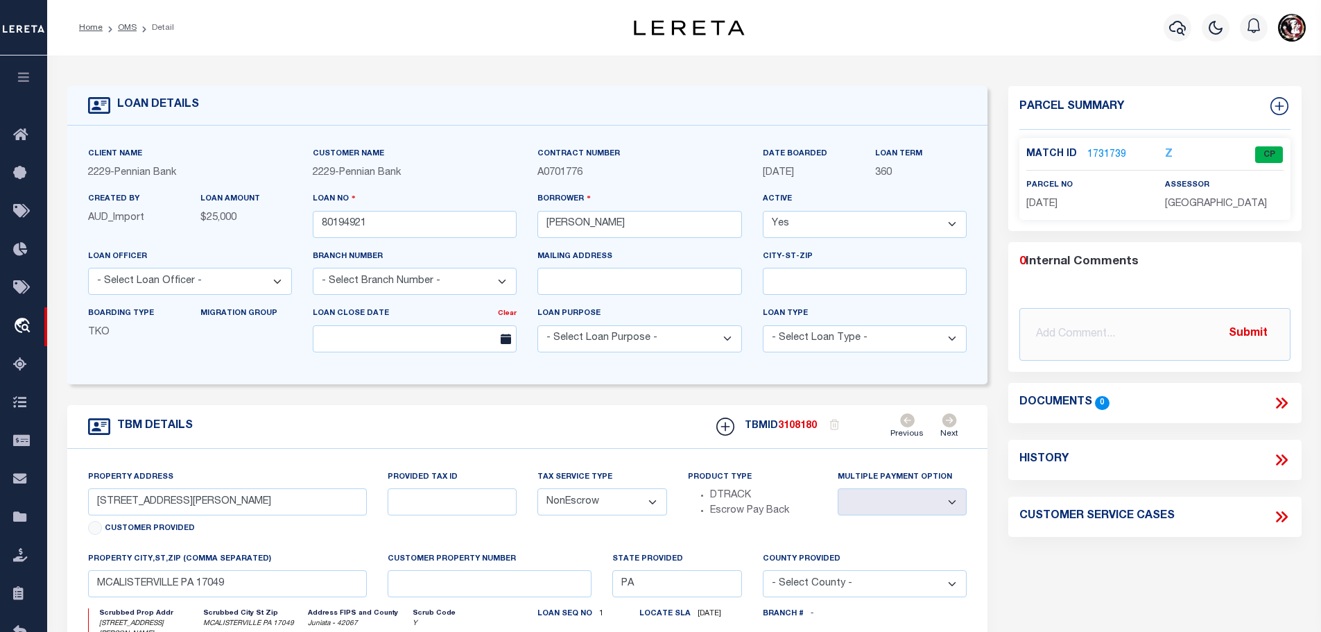
click at [1105, 149] on link "1731739" at bounding box center [1106, 155] width 39 height 15
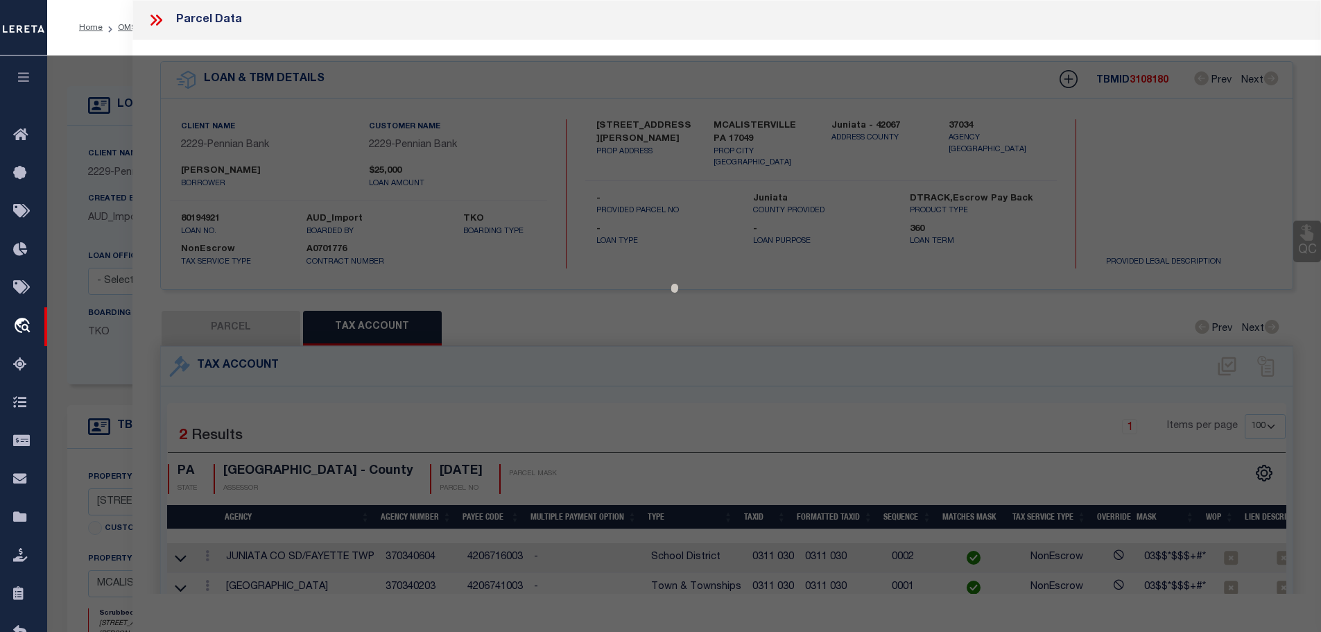
select select "AS"
checkbox input "false"
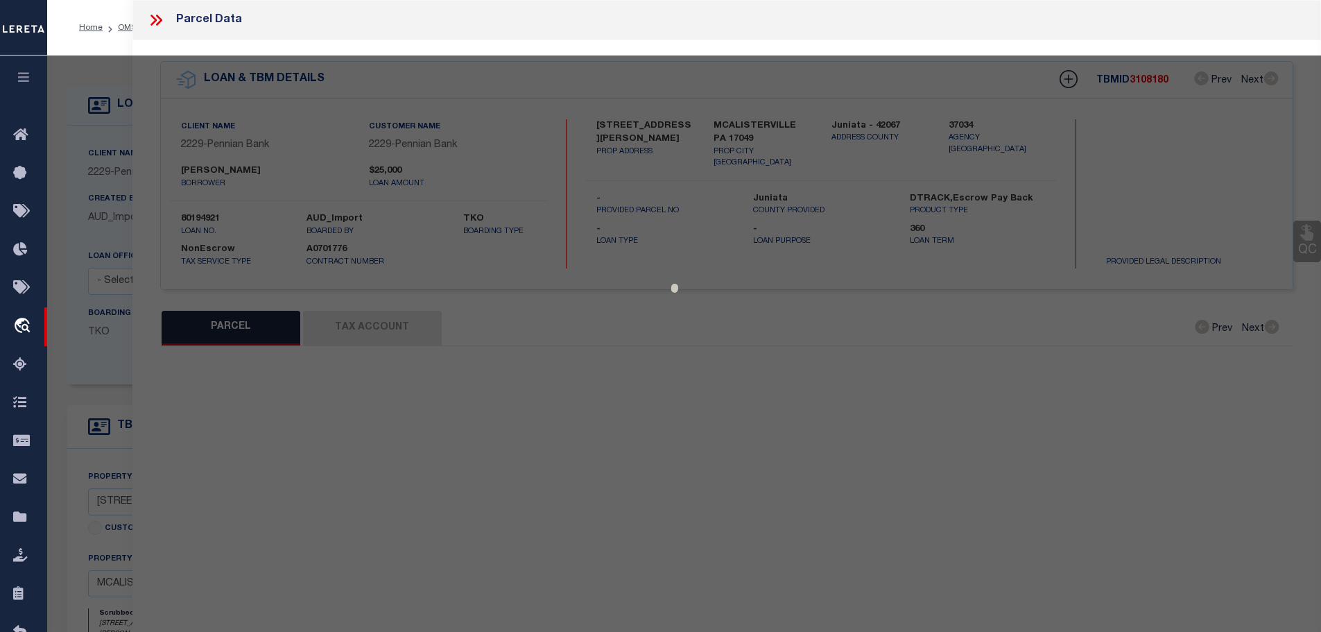
select select "CP"
type input "[PERSON_NAME] &ROSEMARIE"
type input "[STREET_ADDRESS][PERSON_NAME]"
checkbox input "false"
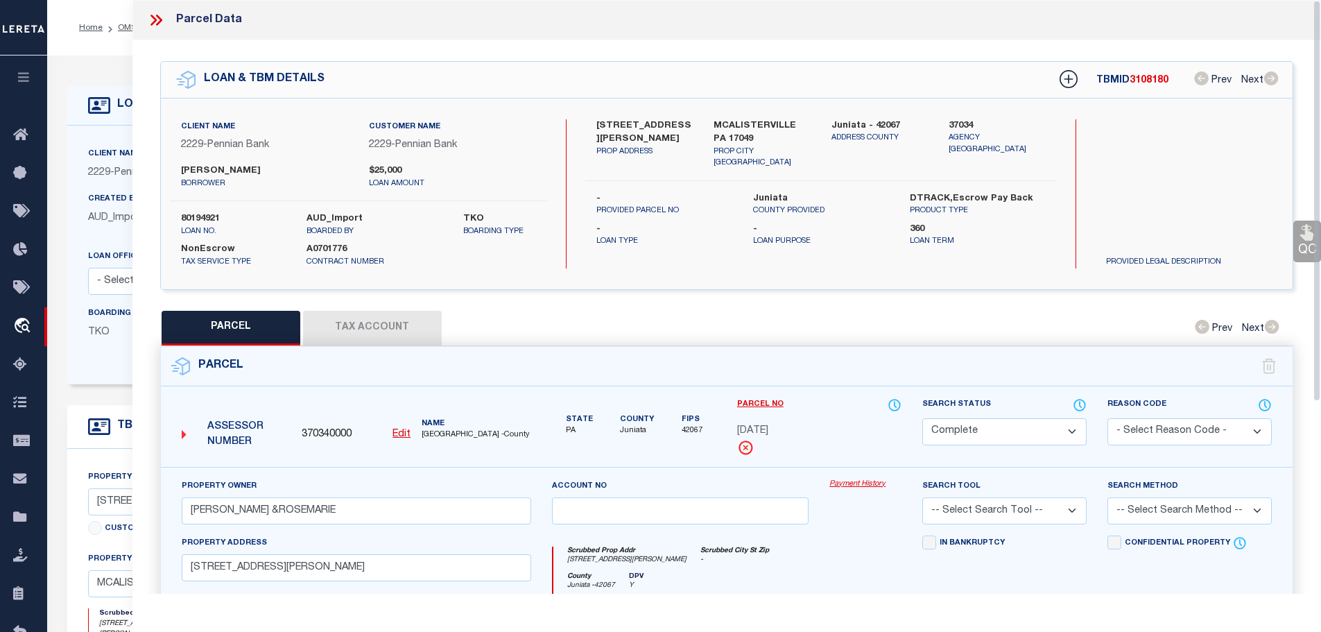
click at [390, 317] on button "Tax Account" at bounding box center [372, 328] width 139 height 35
select select "100"
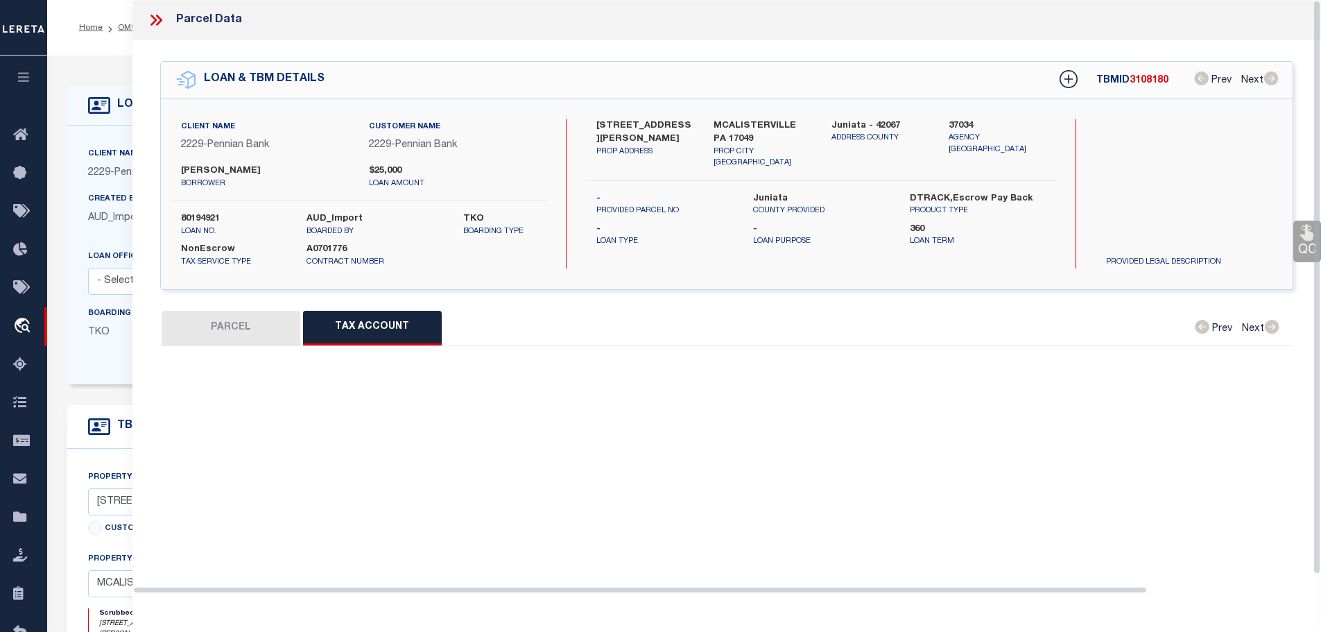
select select "100"
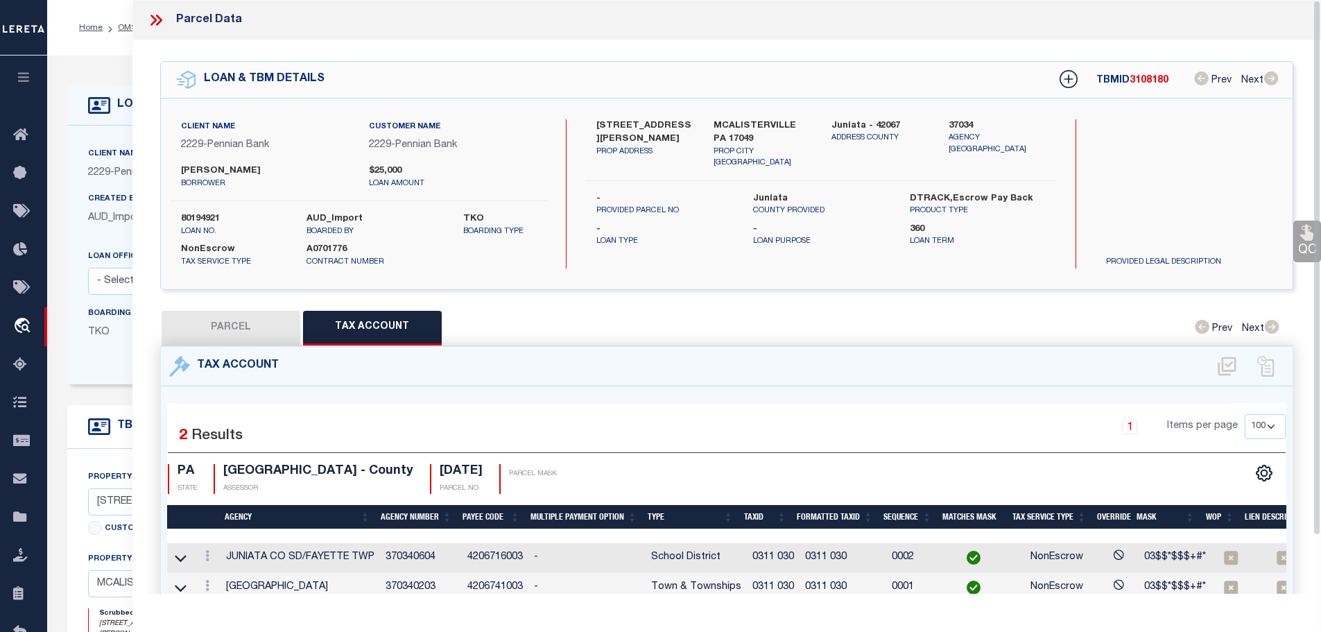
click at [154, 21] on icon at bounding box center [153, 20] width 6 height 11
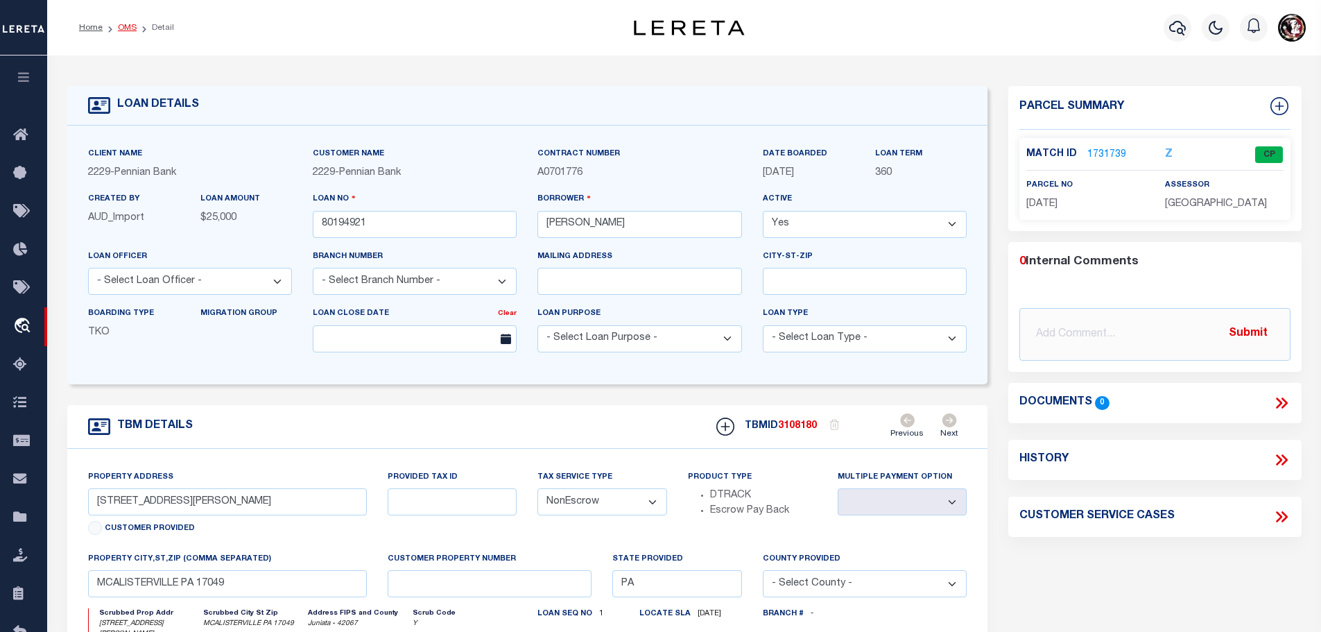
click at [118, 26] on link "OMS" at bounding box center [127, 28] width 19 height 8
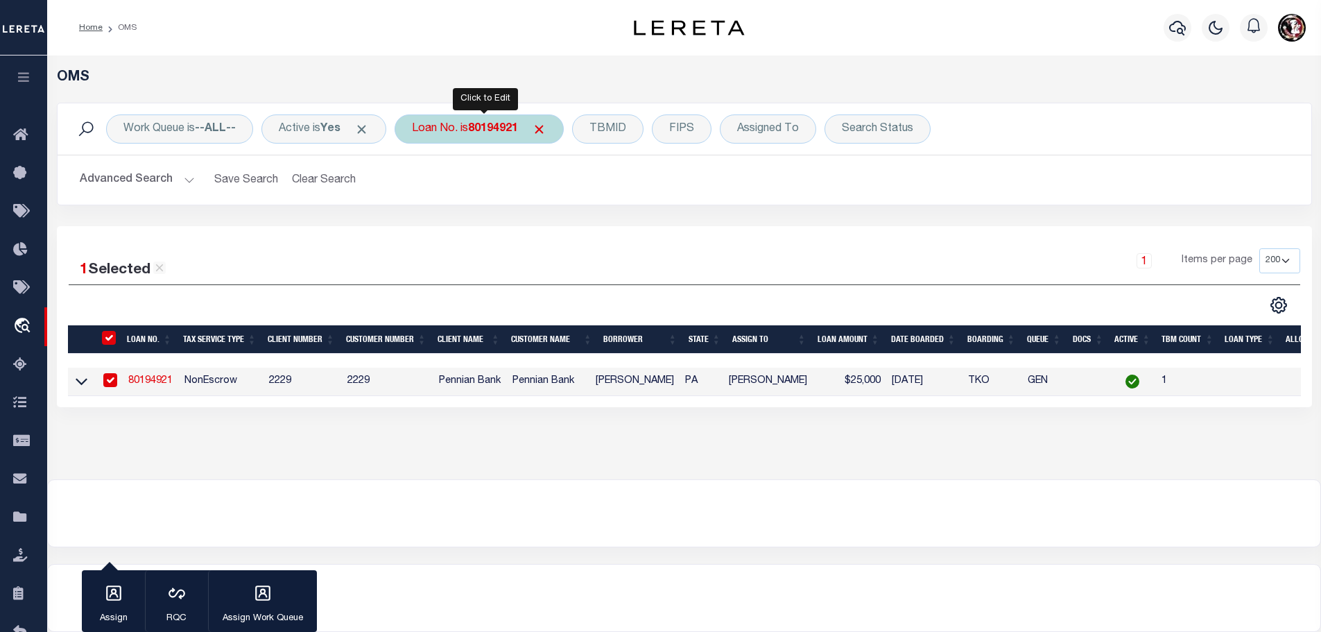
click at [506, 127] on b "80194921" at bounding box center [493, 128] width 50 height 11
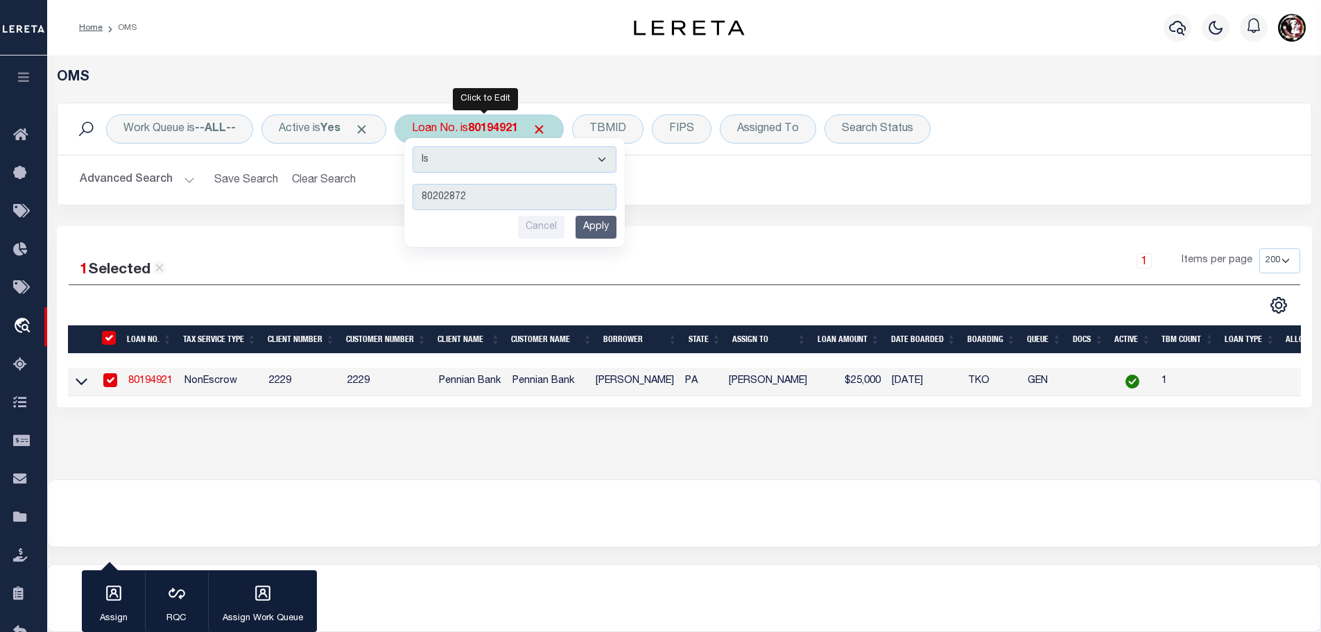
type input "80202872"
click at [605, 236] on input "Apply" at bounding box center [596, 227] width 41 height 23
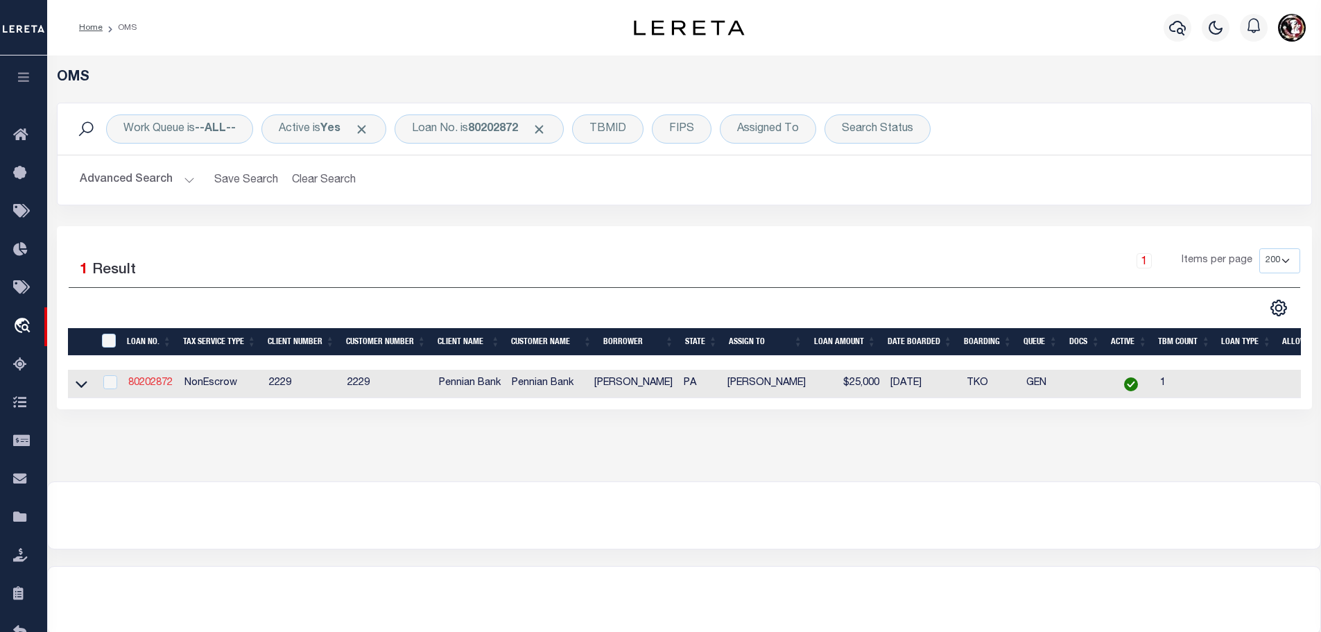
click at [150, 379] on link "80202872" at bounding box center [150, 383] width 44 height 10
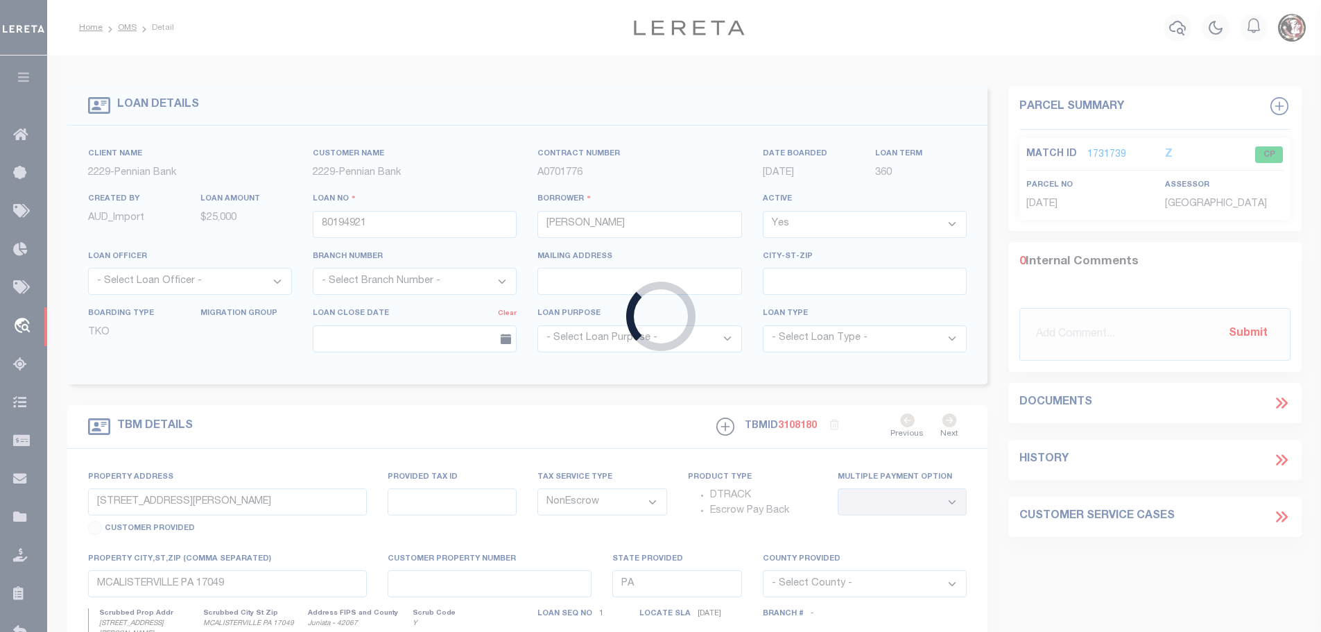
type input "80202872"
type input "[PERSON_NAME]"
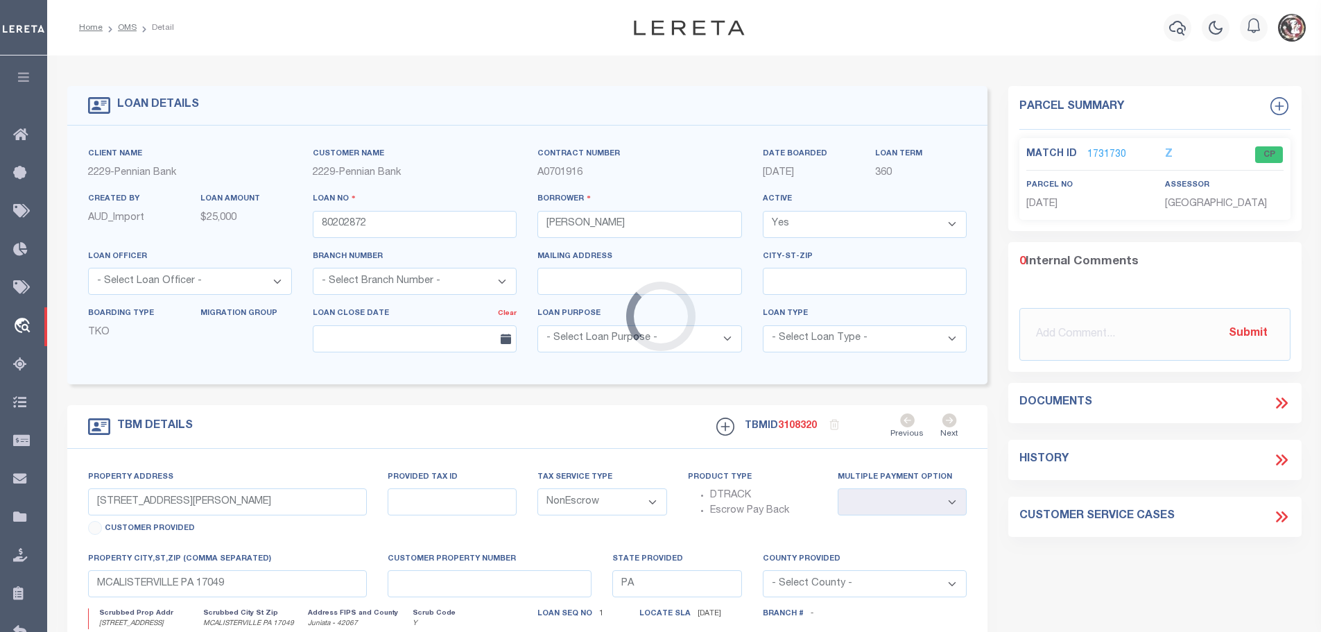
type input "[STREET_ADDRESS]"
select select
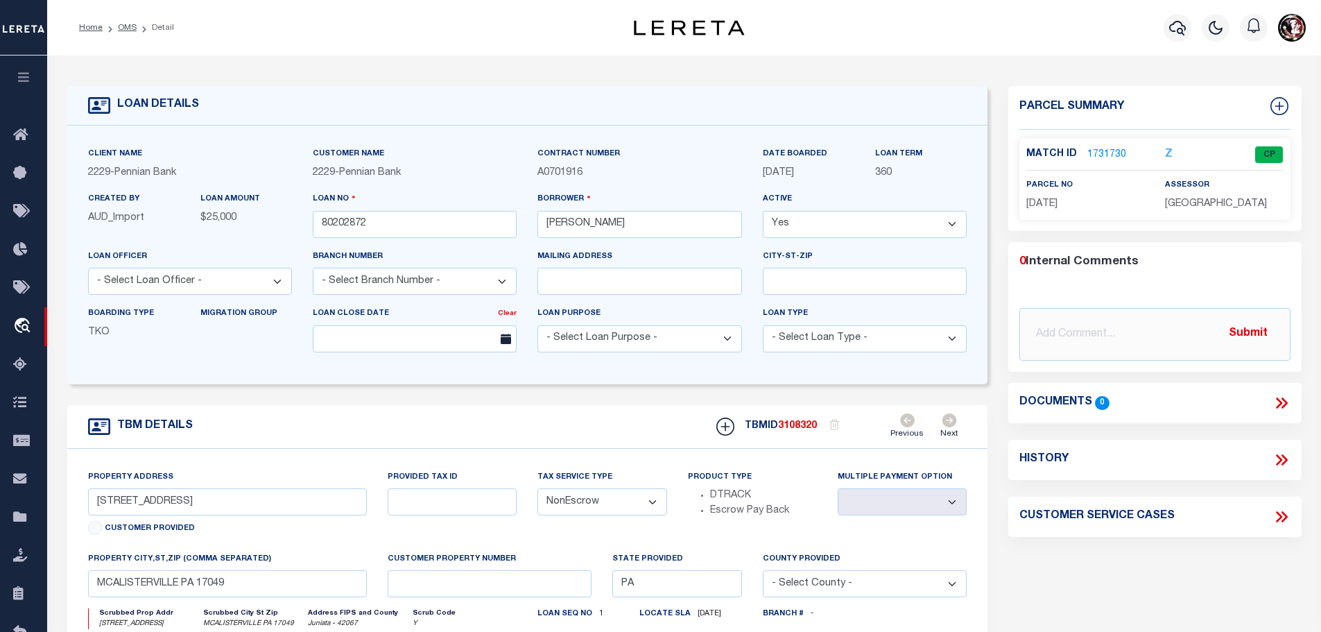
click at [1105, 148] on link "1731730" at bounding box center [1106, 155] width 39 height 15
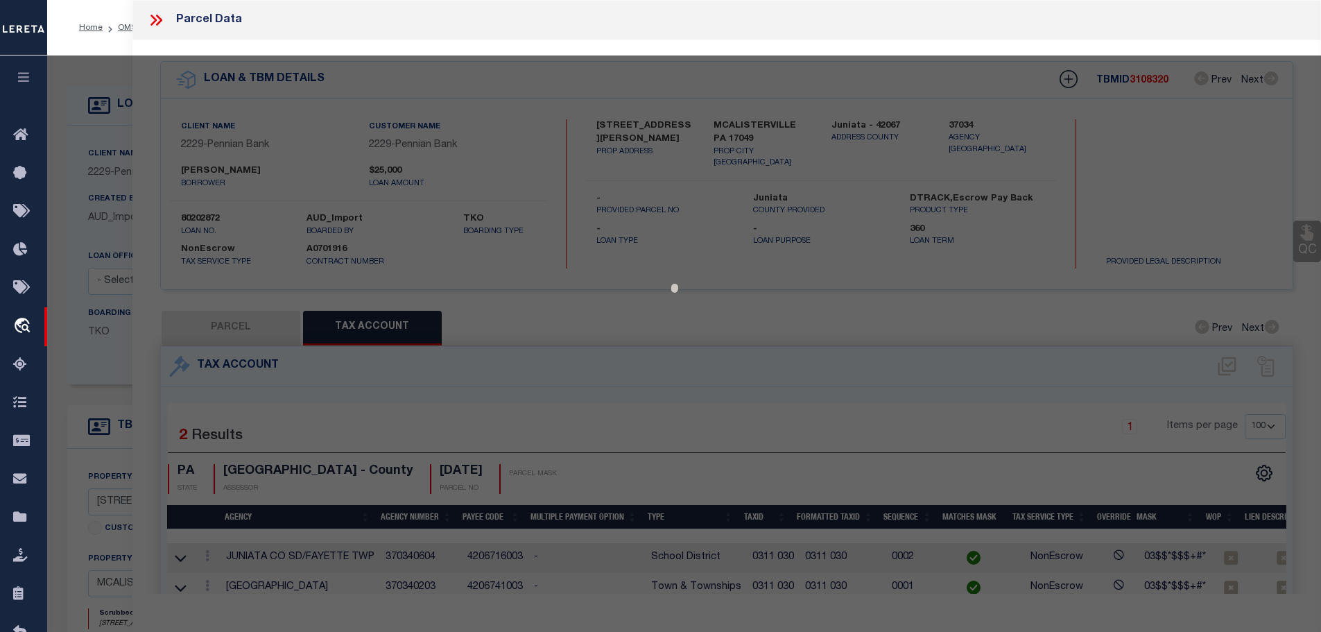
select select "AS"
checkbox input "false"
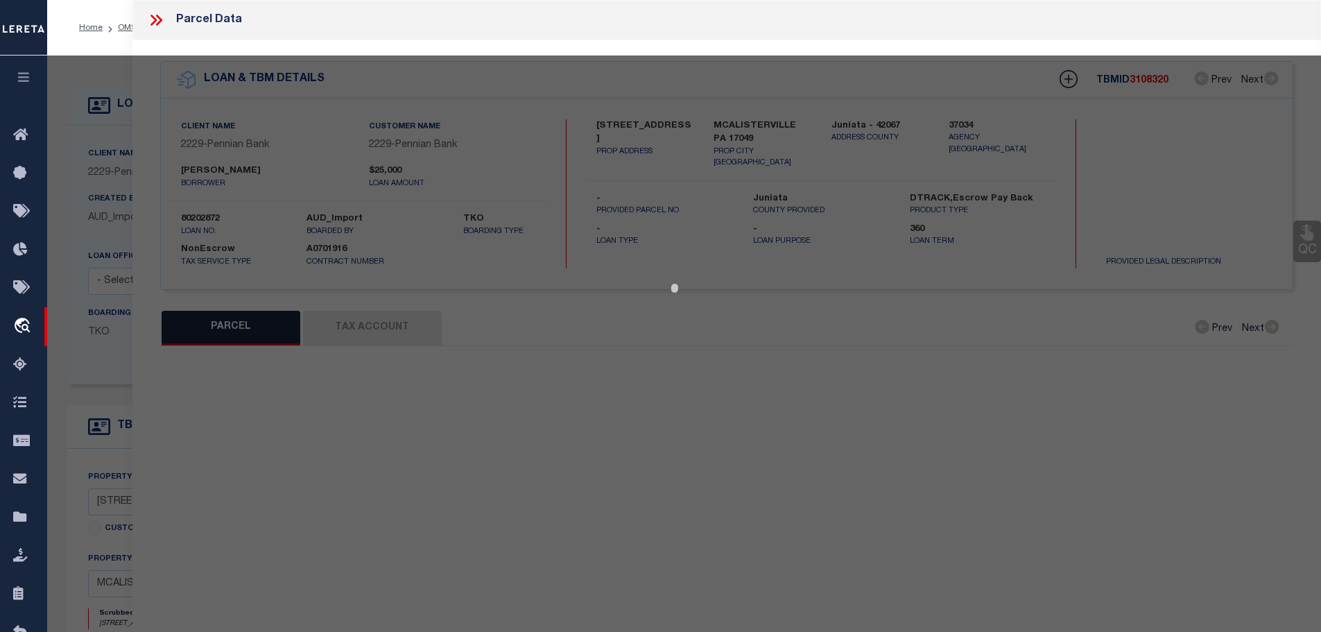
select select "CP"
type input "[PERSON_NAME] &JOSHUA W"
type input "[STREET_ADDRESS]"
checkbox input "false"
type input "[PERSON_NAME] , [GEOGRAPHIC_DATA] 17049"
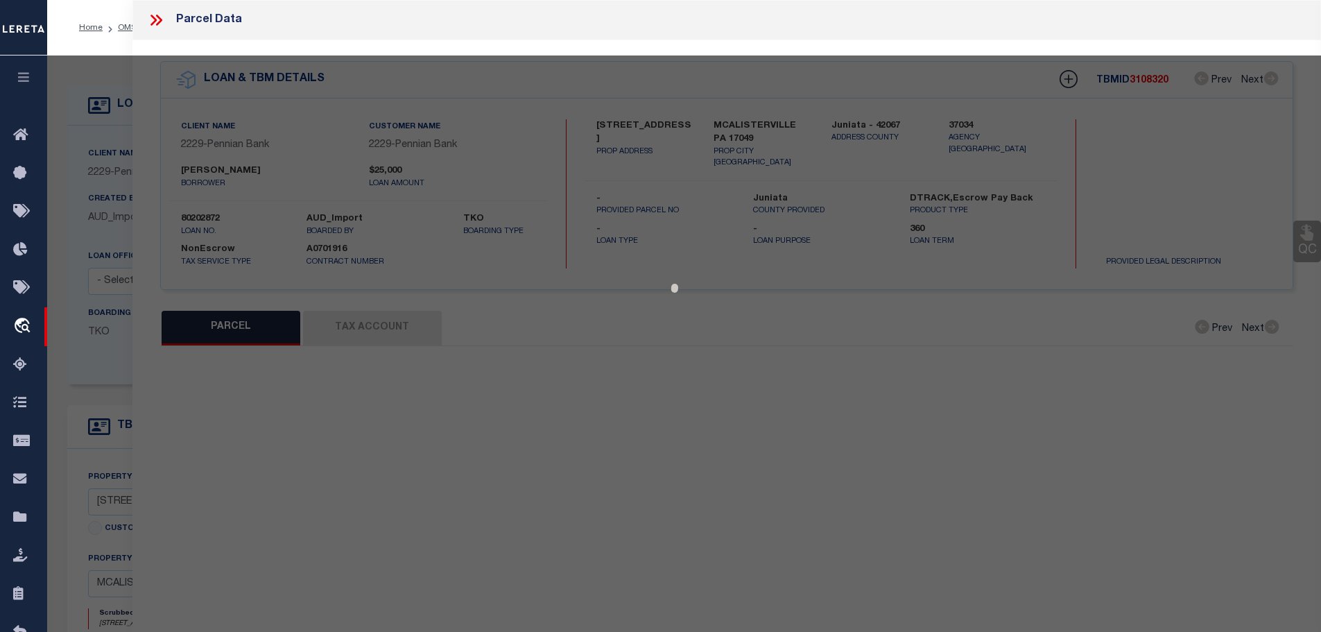
type textarea "386 327"
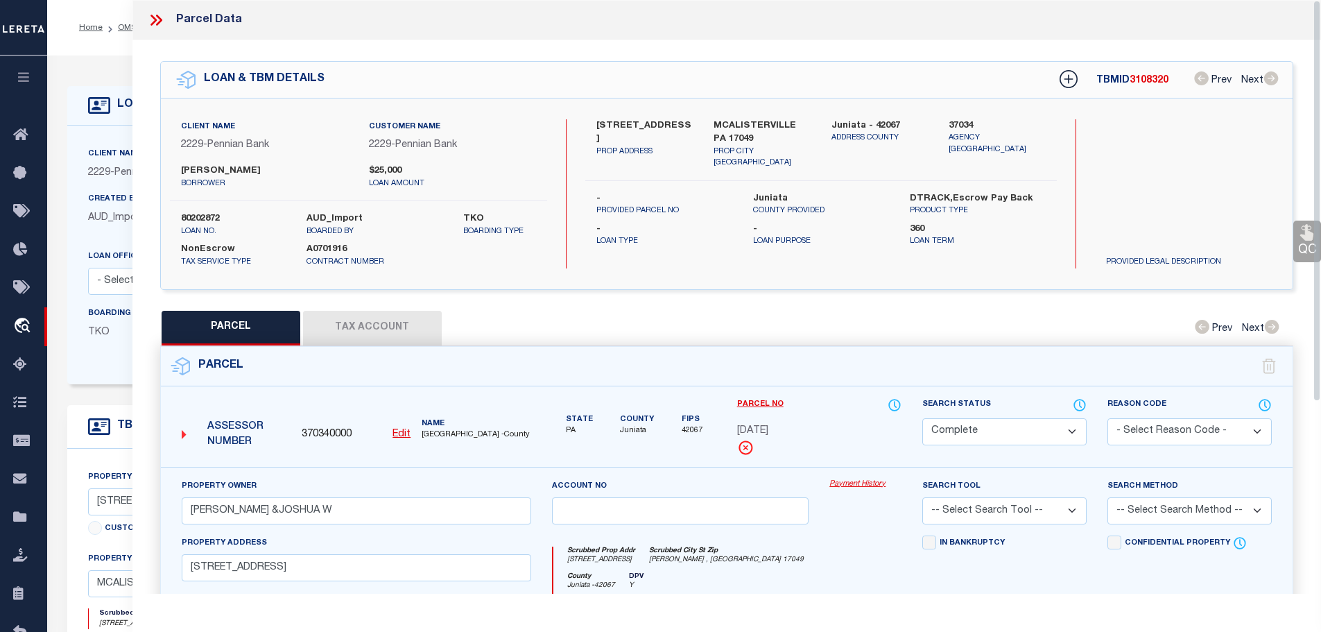
click at [374, 320] on button "Tax Account" at bounding box center [372, 328] width 139 height 35
select select "100"
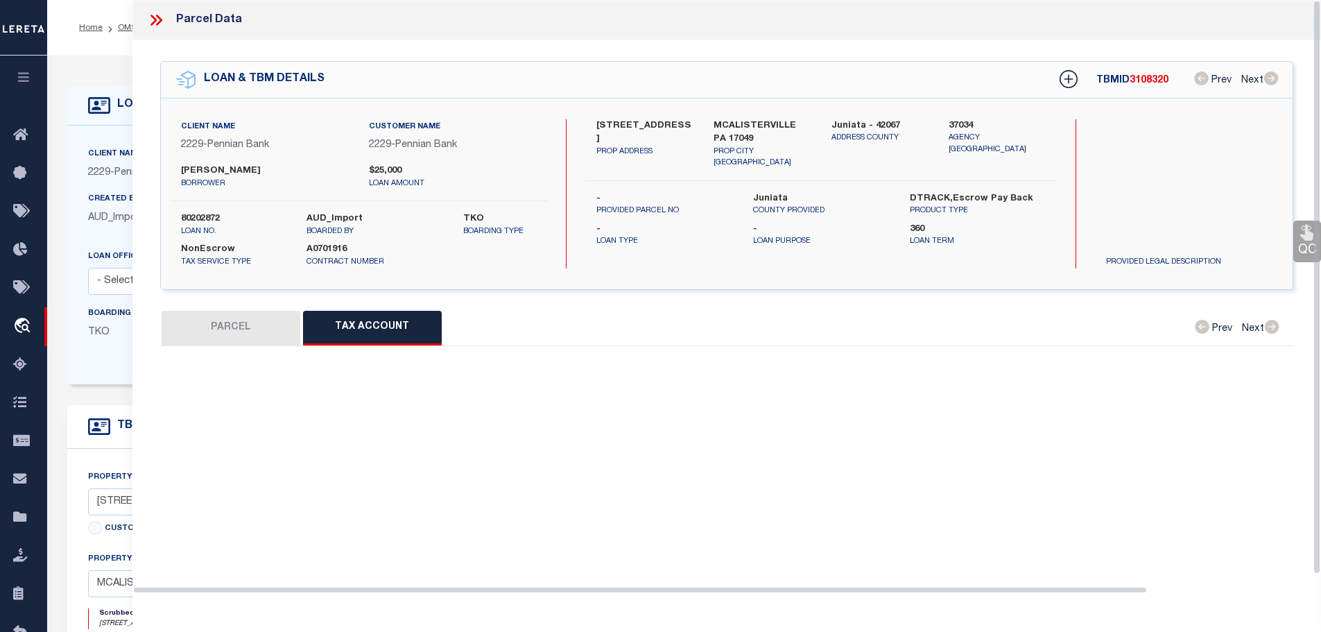
select select "100"
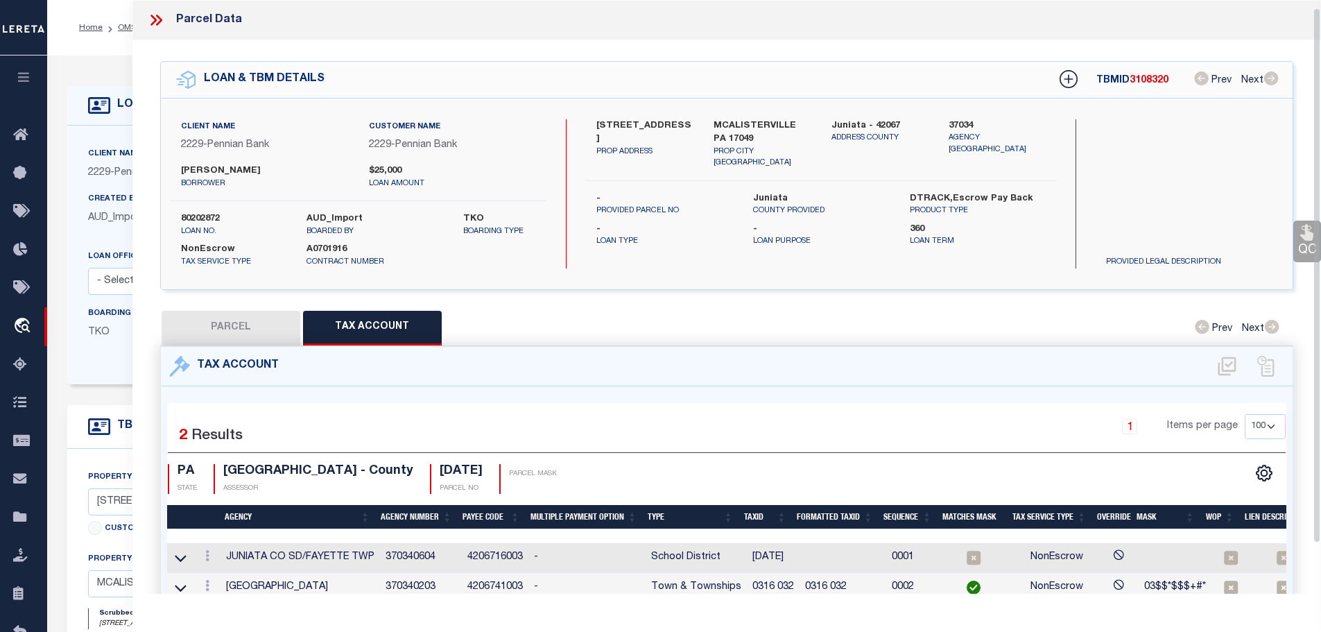
scroll to position [9, 0]
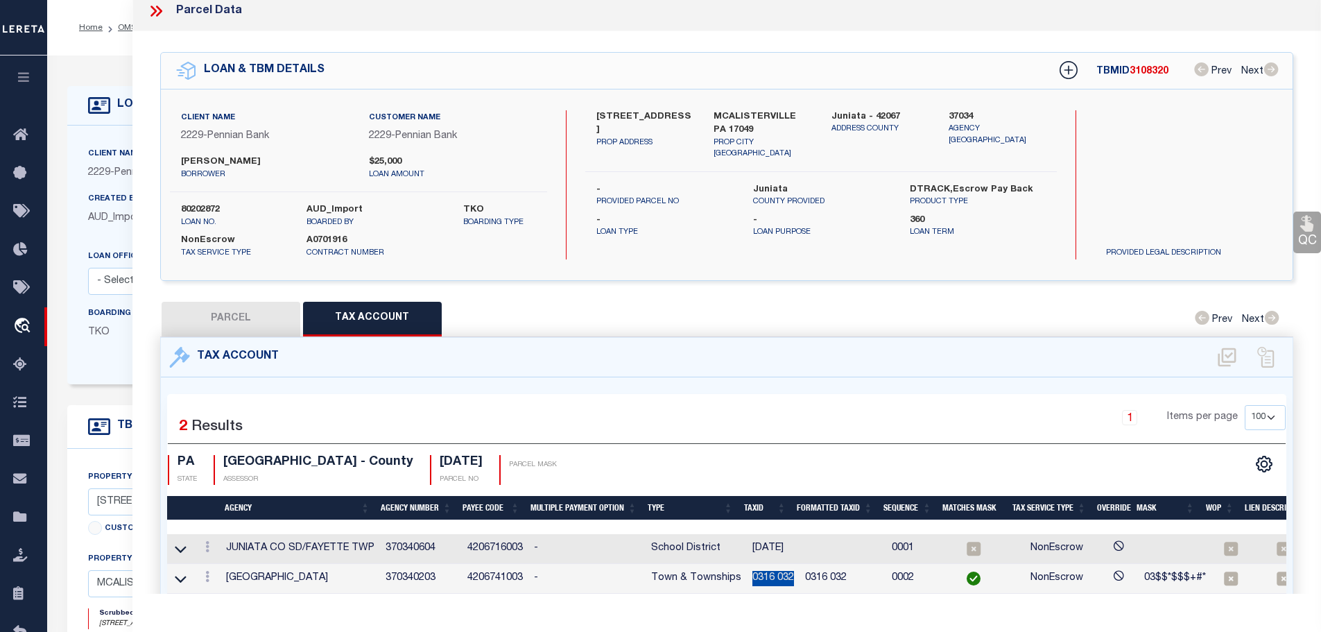
drag, startPoint x: 749, startPoint y: 576, endPoint x: 789, endPoint y: 577, distance: 40.2
click at [789, 577] on td "0316 032" at bounding box center [773, 579] width 53 height 30
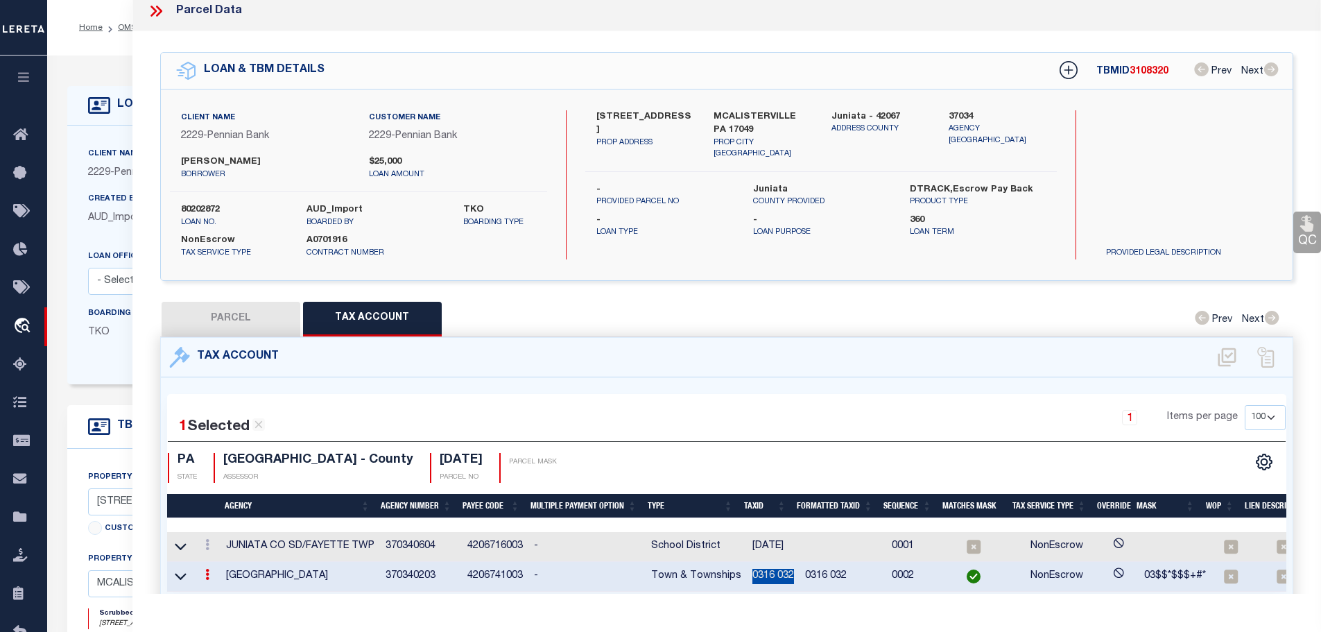
copy td "0316 032"
click at [201, 546] on div at bounding box center [207, 546] width 15 height 17
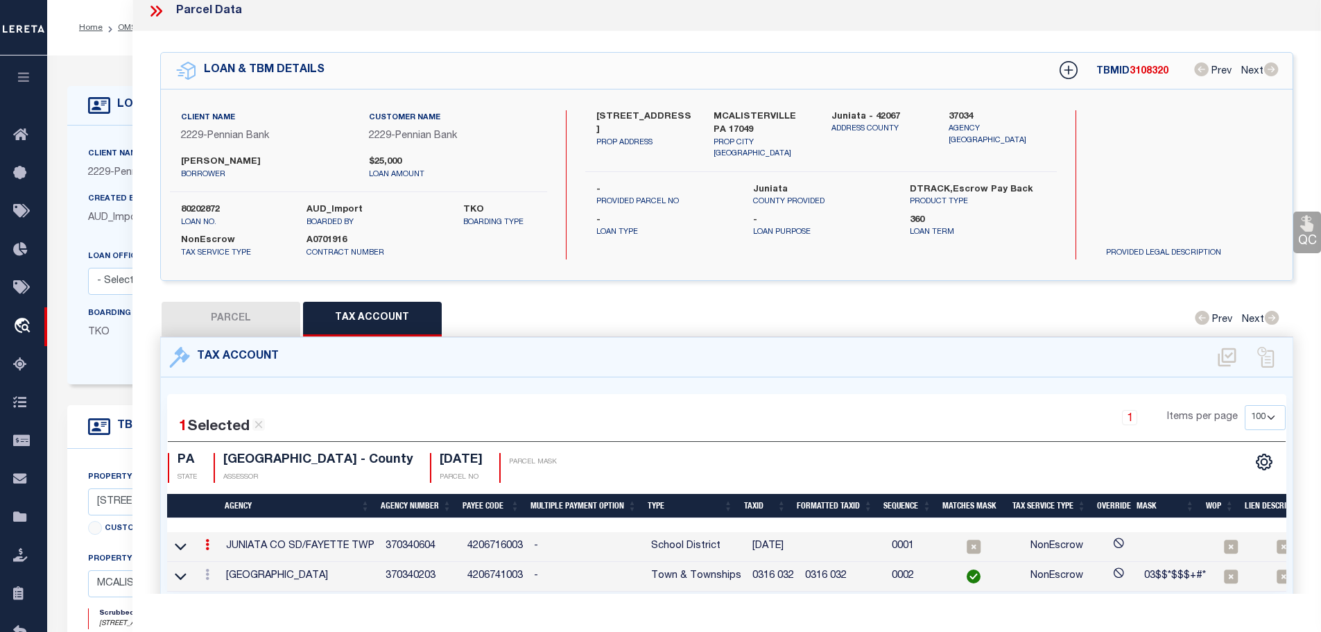
click at [207, 541] on link at bounding box center [207, 546] width 15 height 11
click at [227, 563] on icon "" at bounding box center [222, 565] width 10 height 10
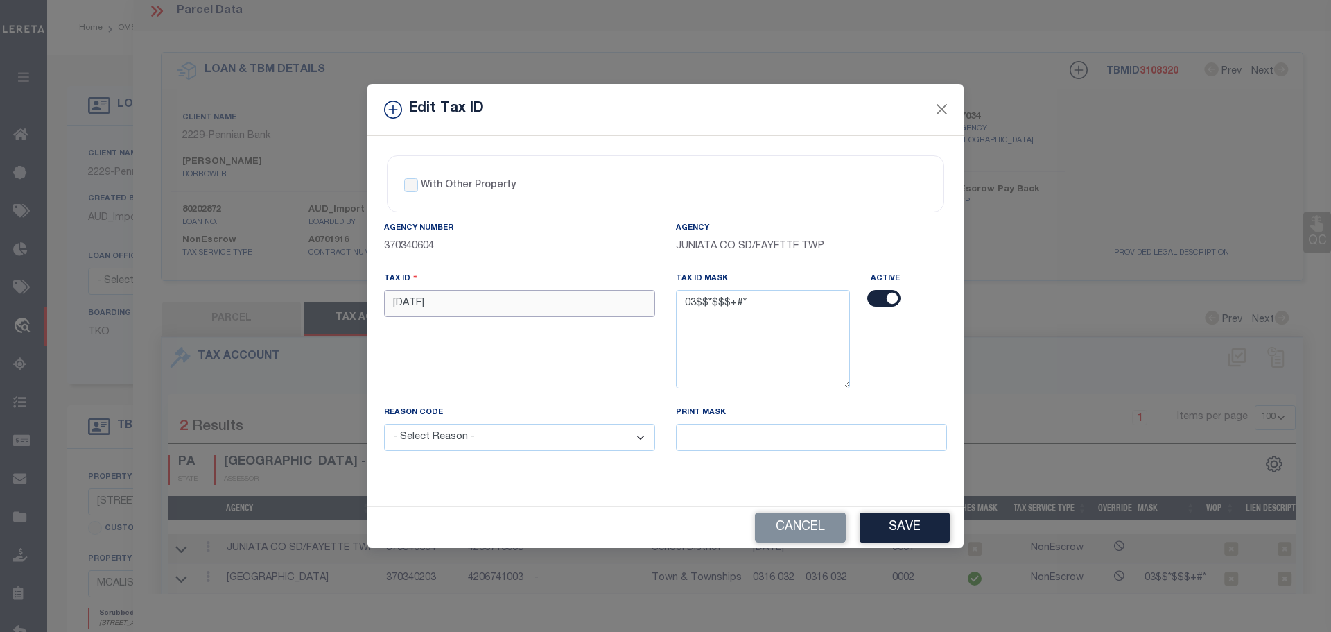
click at [519, 311] on input "[DATE]" at bounding box center [519, 303] width 271 height 27
paste input "0316 0"
type input "0316 032"
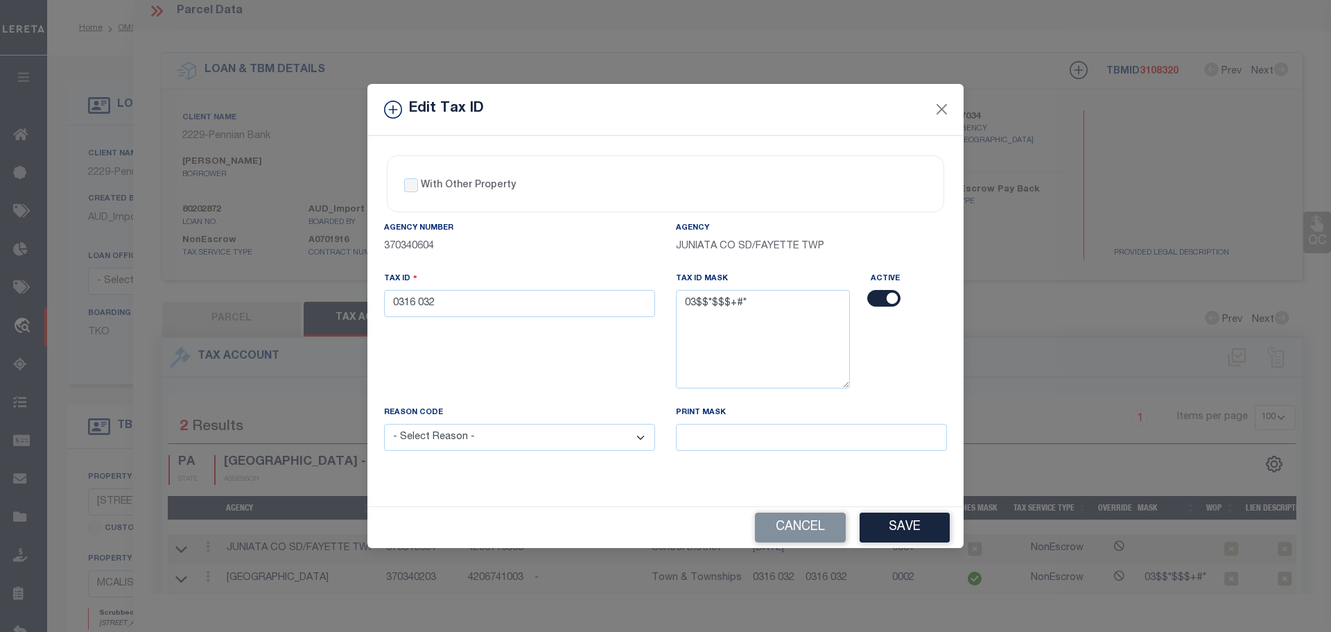
click at [528, 440] on select "- Select Reason - 099 - Other (Provide additional detail) ACT - Agency Changed …" at bounding box center [519, 437] width 271 height 27
select select "ACT"
click at [384, 424] on select "- Select Reason - 099 - Other (Provide additional detail) ACT - Agency Changed …" at bounding box center [519, 437] width 271 height 27
click at [904, 524] on button "Save" at bounding box center [905, 527] width 90 height 30
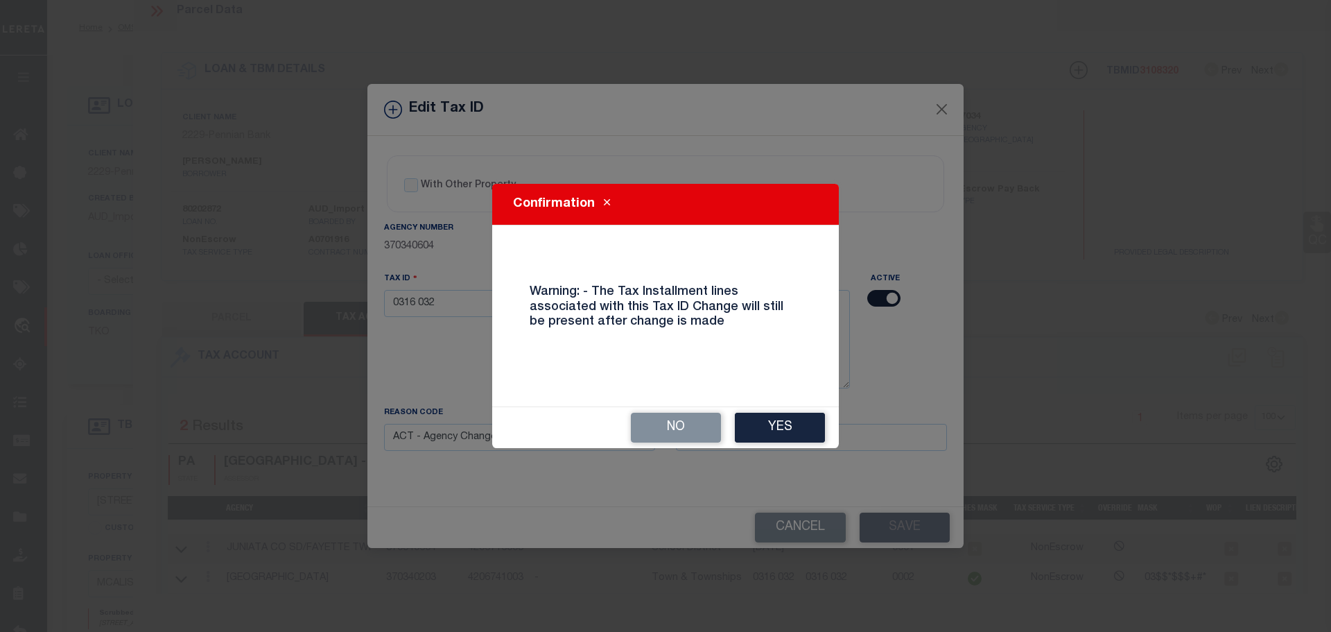
click at [793, 438] on button "Yes" at bounding box center [780, 428] width 90 height 30
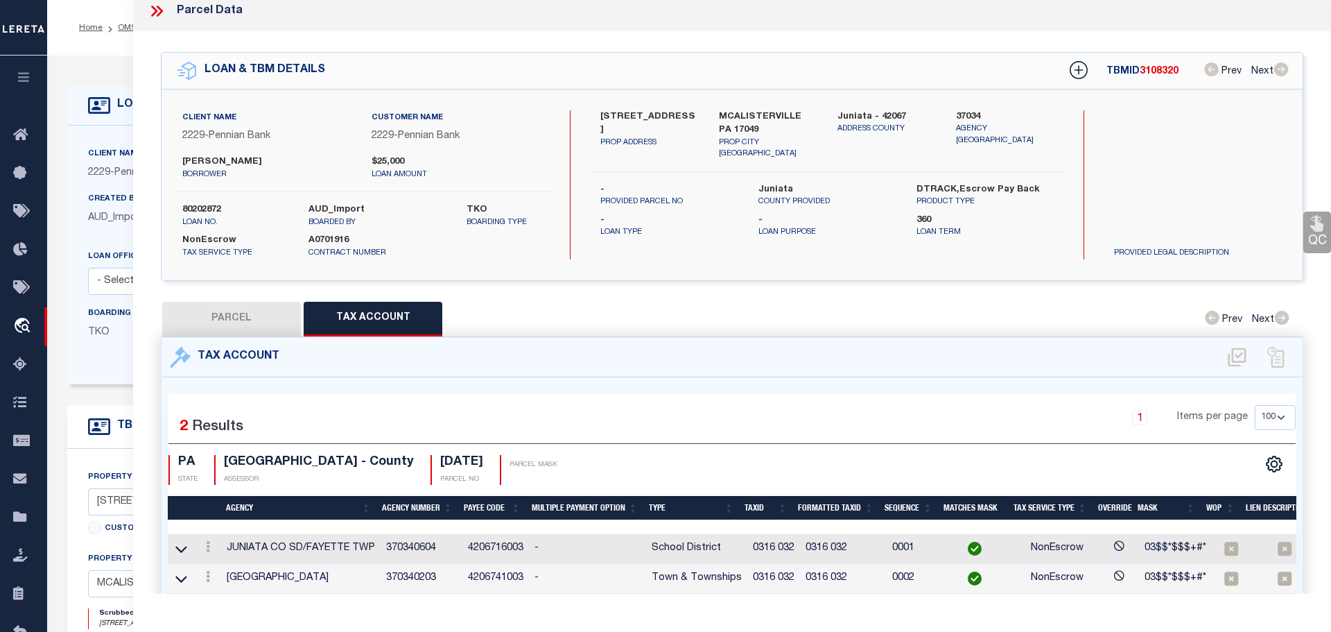
select select
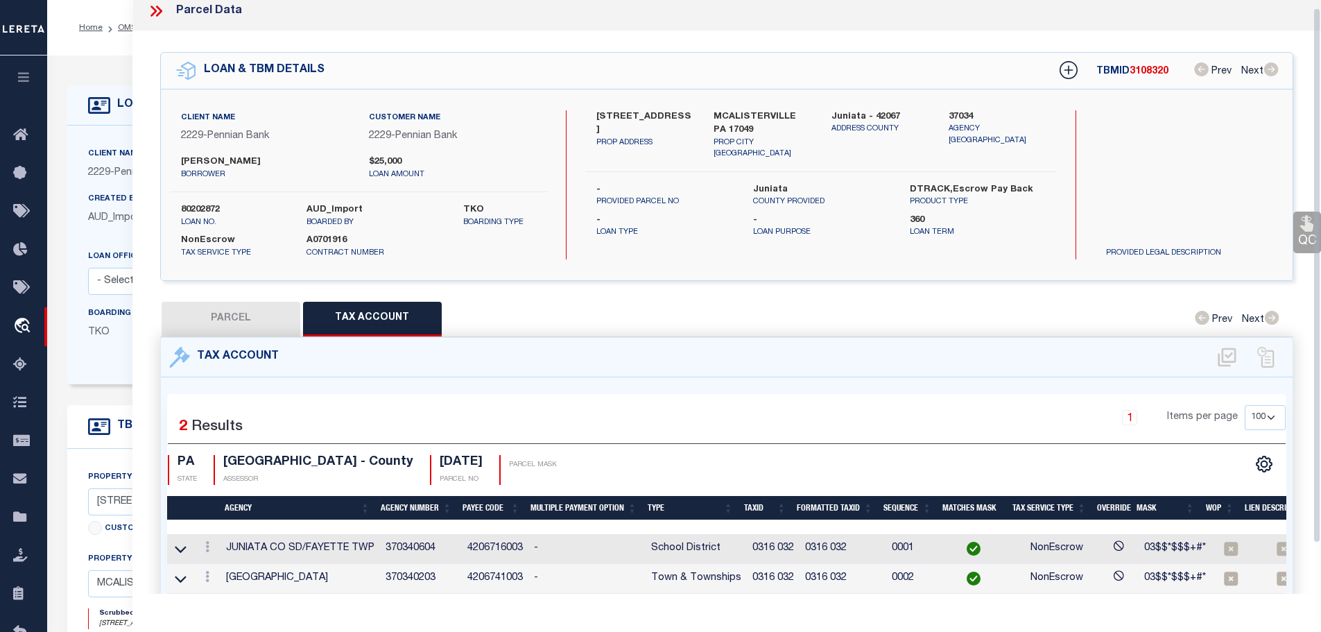
click at [148, 14] on icon at bounding box center [156, 11] width 18 height 18
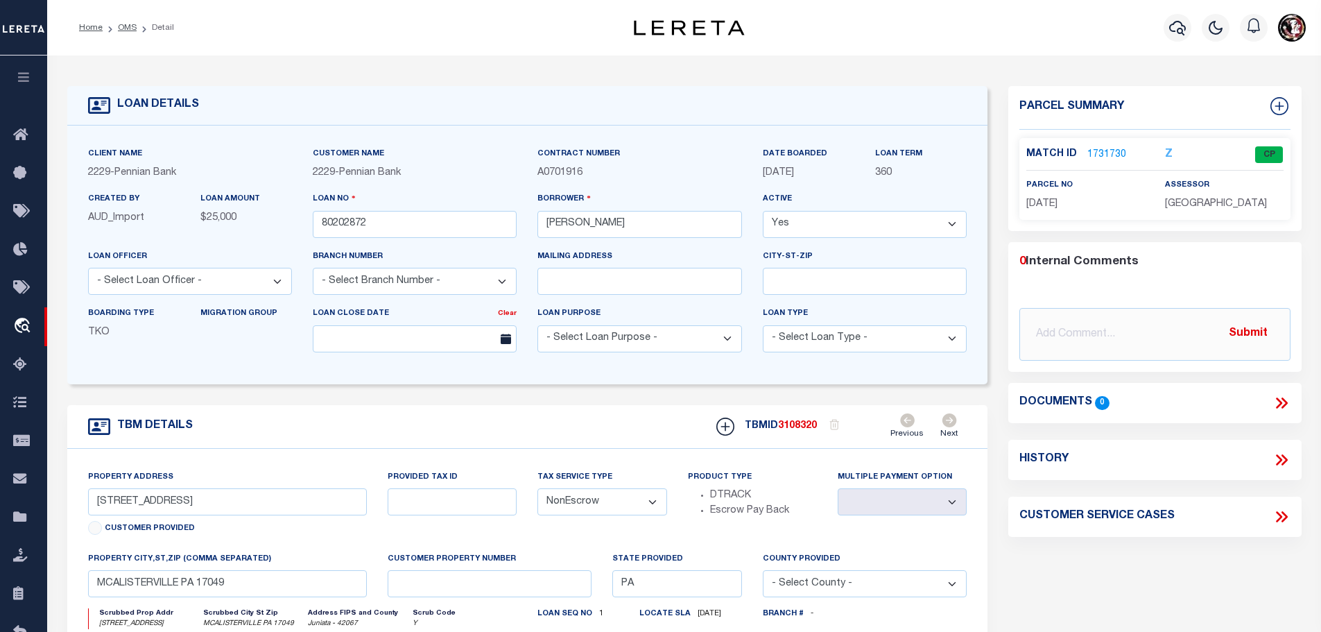
click at [126, 33] on li "OMS" at bounding box center [120, 27] width 34 height 12
click at [123, 28] on link "OMS" at bounding box center [127, 28] width 19 height 8
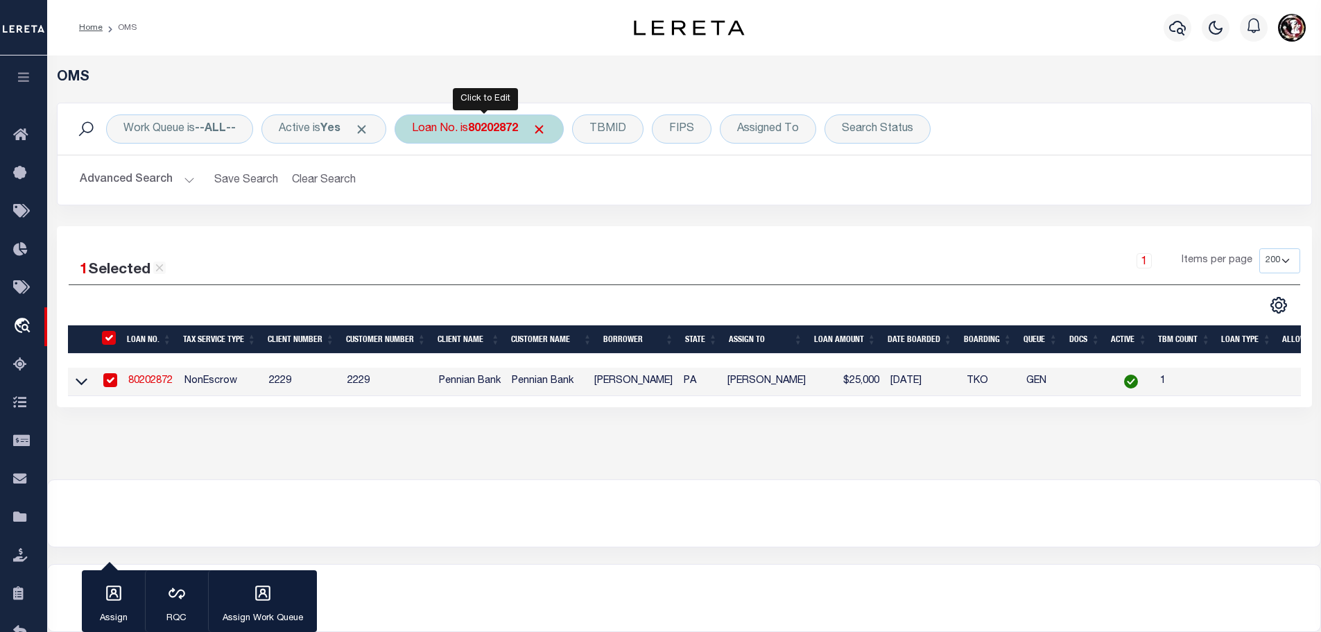
click at [482, 130] on b "80202872" at bounding box center [493, 128] width 50 height 11
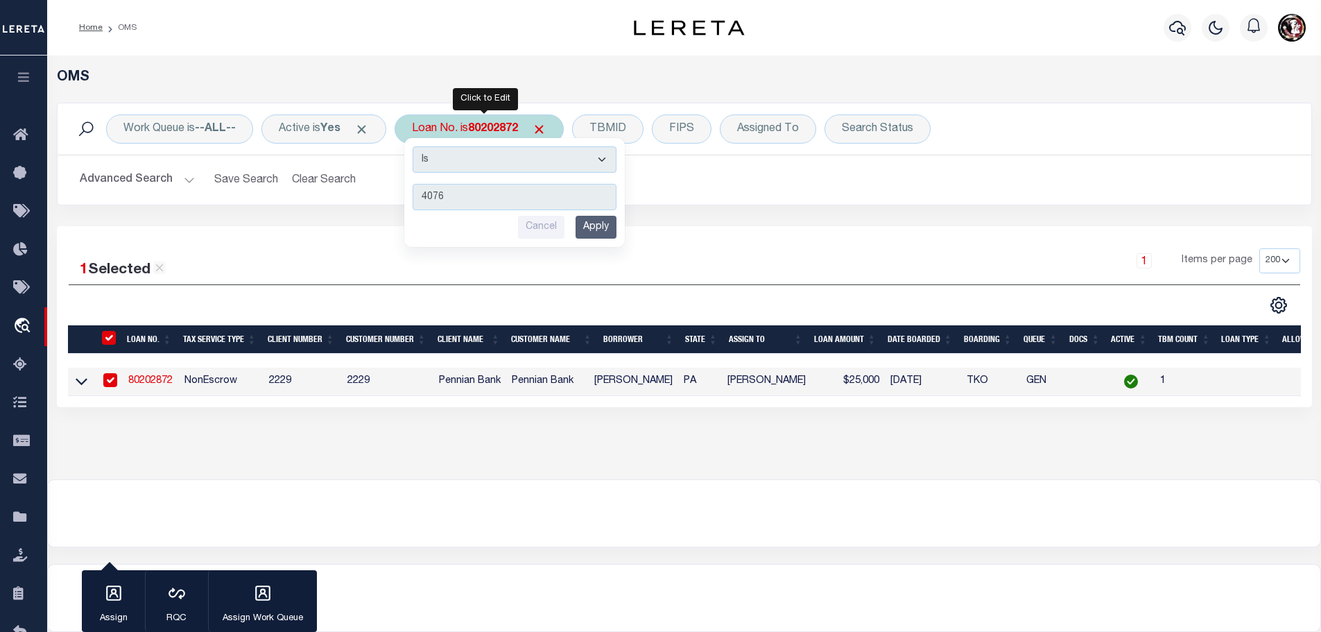
type input "4076"
click at [601, 225] on input "Apply" at bounding box center [596, 227] width 41 height 23
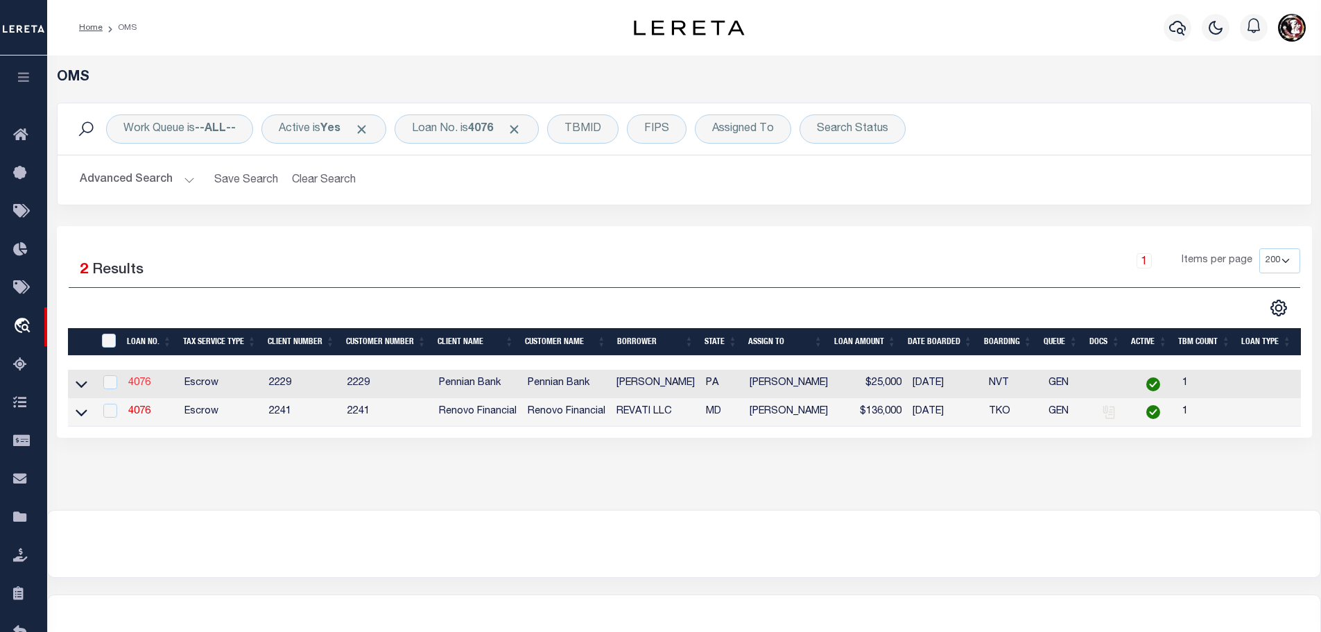
click at [134, 380] on link "4076" at bounding box center [139, 383] width 22 height 10
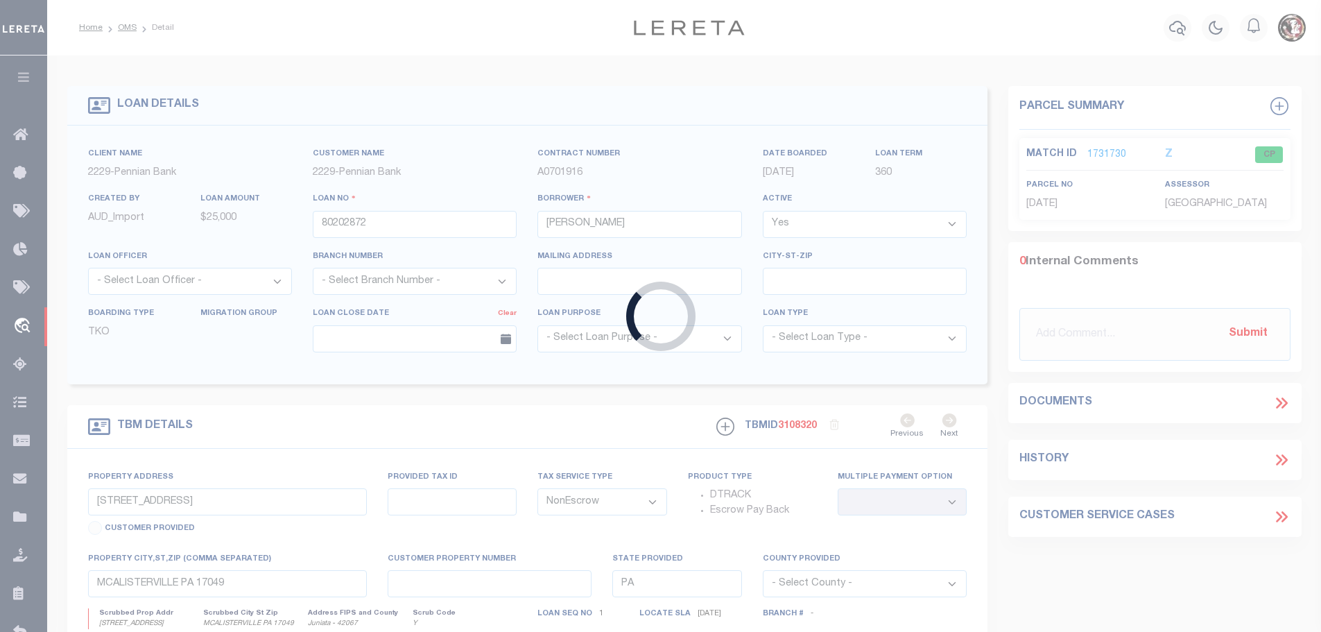
type input "4076"
type input "[PERSON_NAME]"
select select "Escrow"
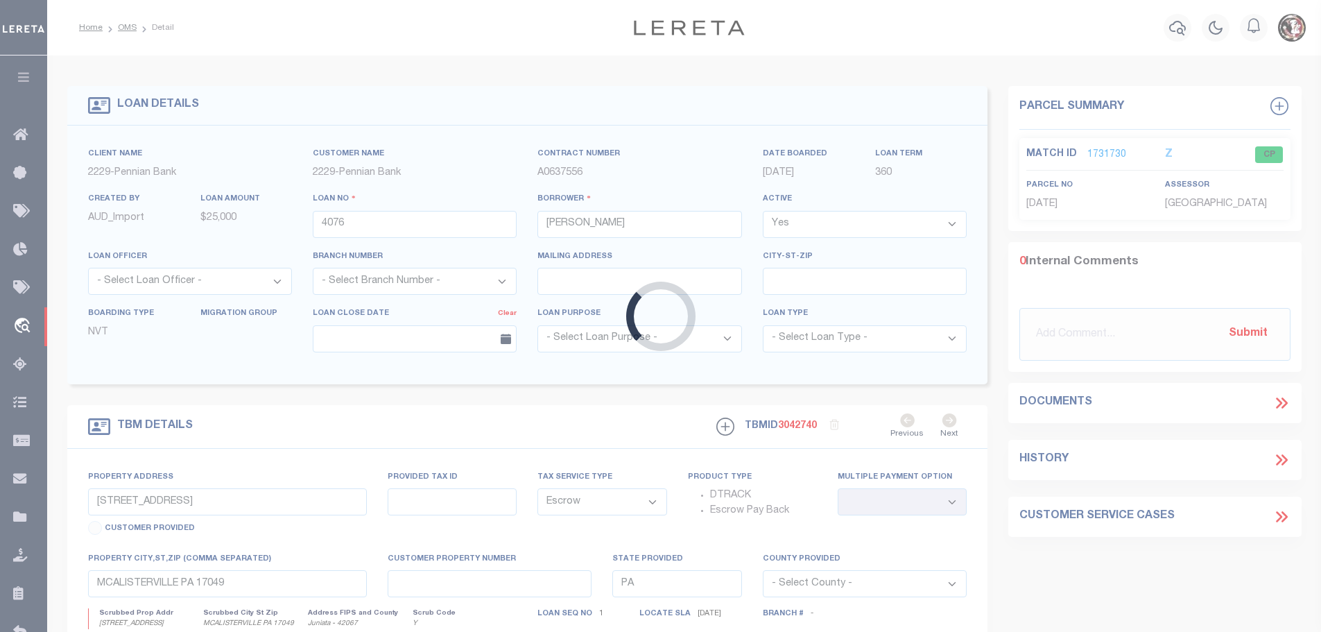
type input "[STREET_ADDRESS]"
type input "0313A 009"
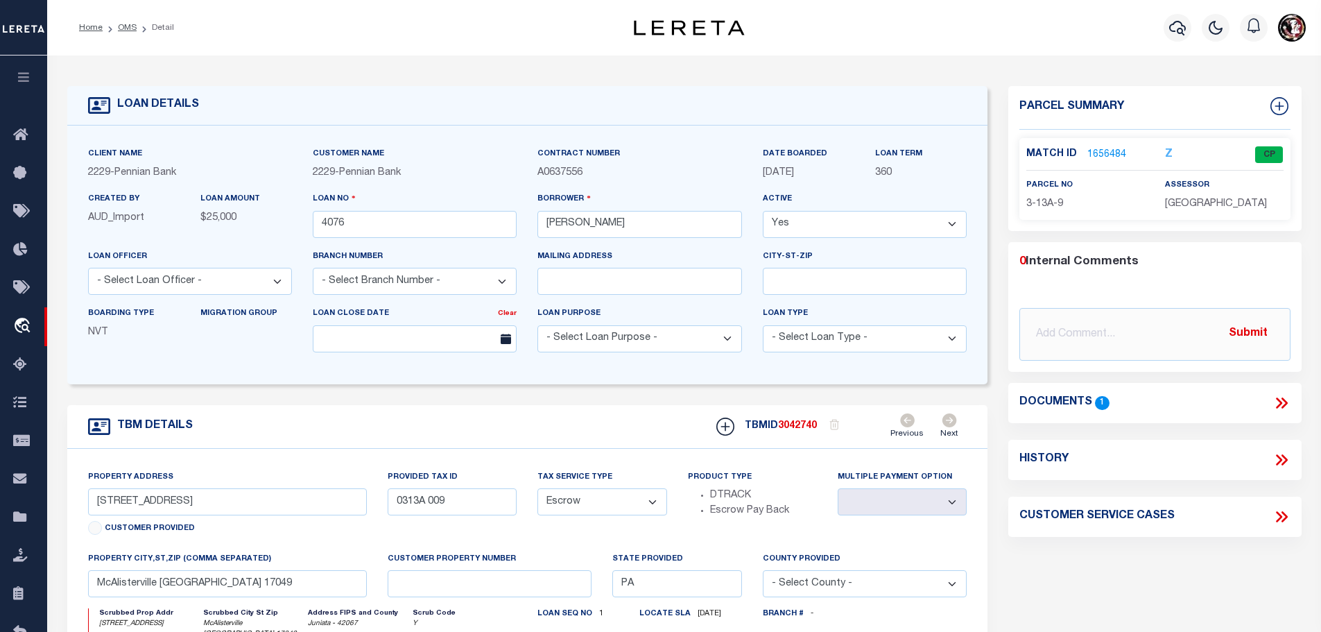
click at [1095, 152] on link "1656484" at bounding box center [1106, 155] width 39 height 15
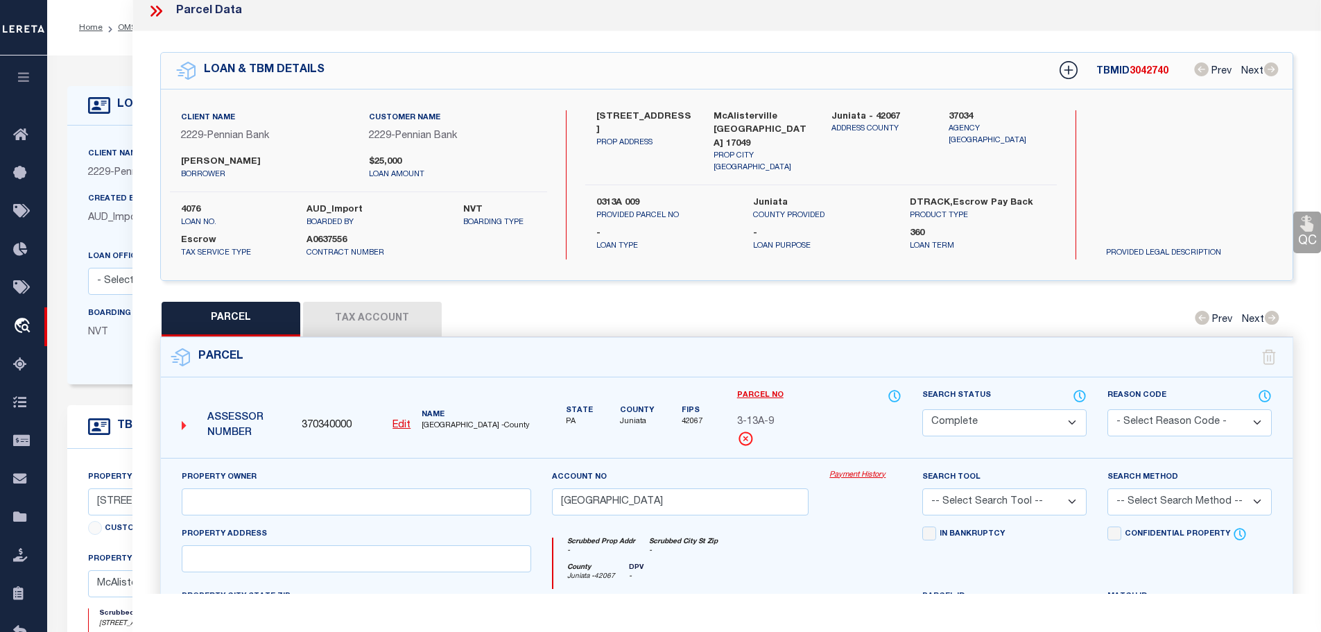
click at [374, 317] on button "Tax Account" at bounding box center [372, 319] width 139 height 35
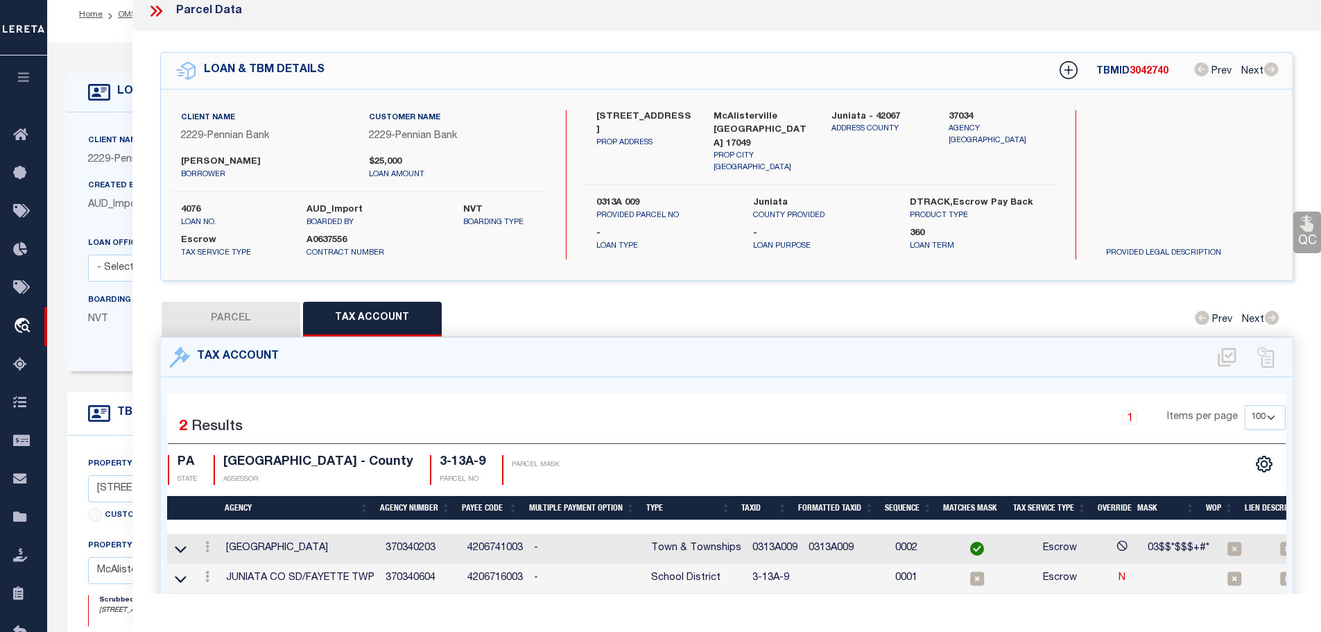
scroll to position [139, 0]
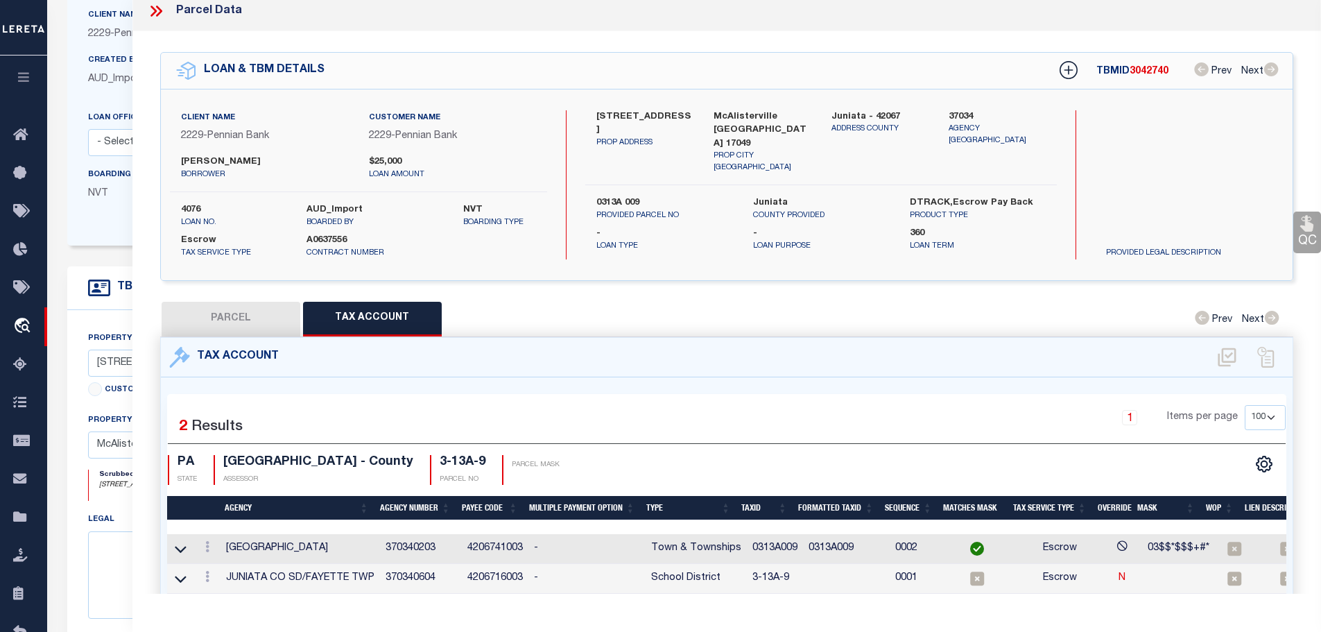
click at [777, 539] on td "0313A009" at bounding box center [775, 549] width 56 height 30
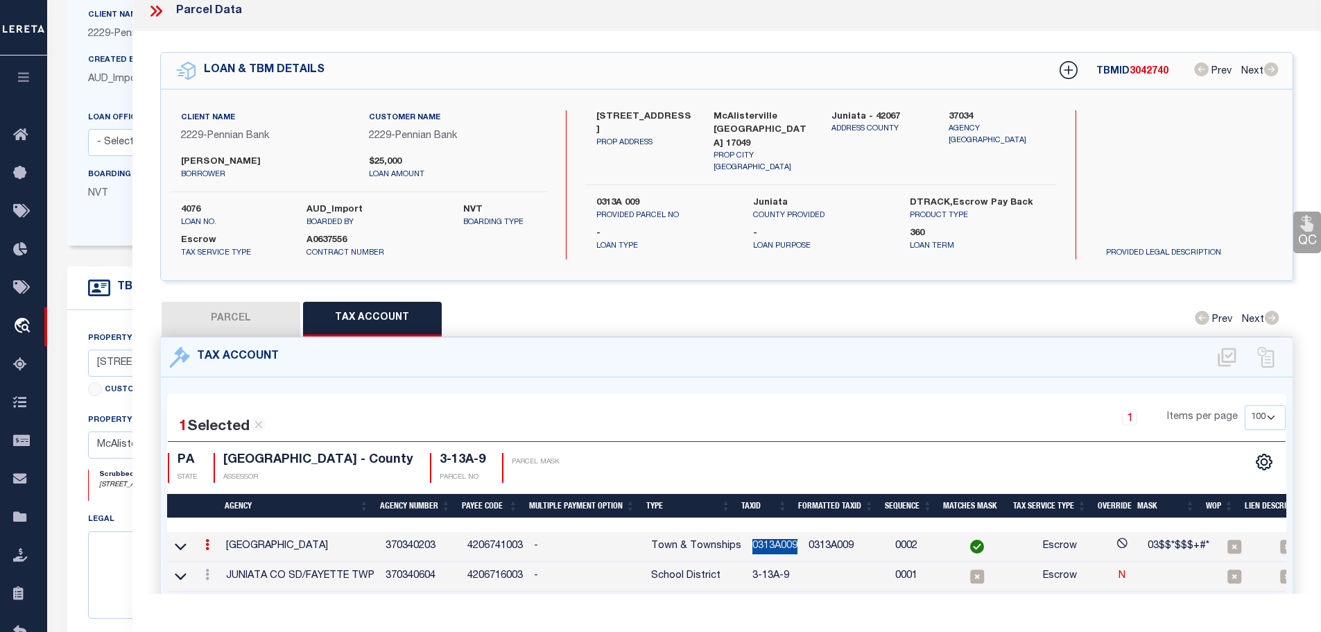
click at [777, 539] on td "0313A009" at bounding box center [775, 547] width 56 height 30
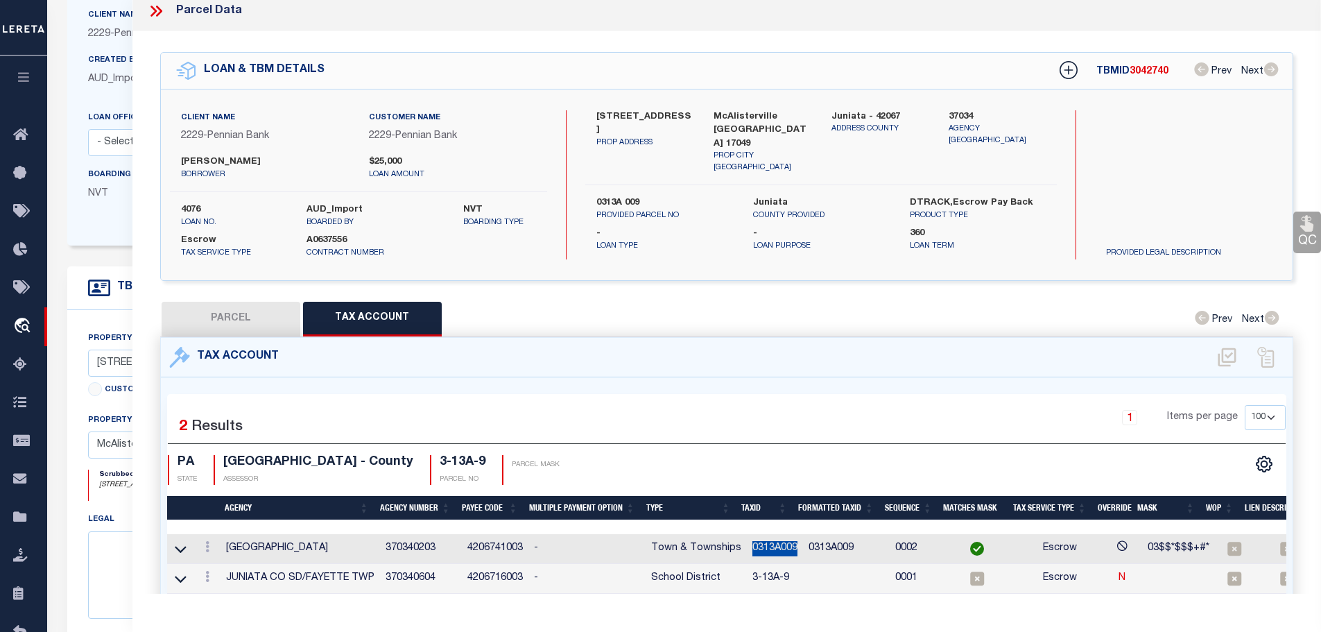
copy td "0313A009"
click at [205, 578] on link at bounding box center [207, 578] width 15 height 11
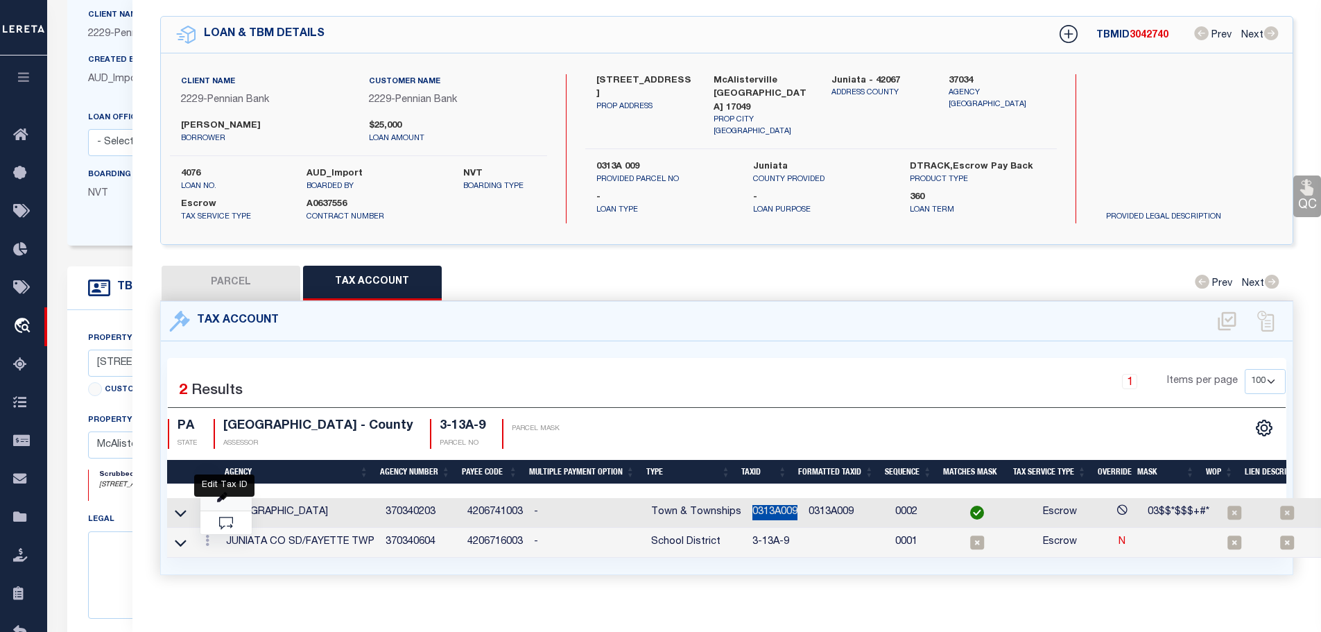
click at [221, 492] on icon "" at bounding box center [222, 497] width 10 height 10
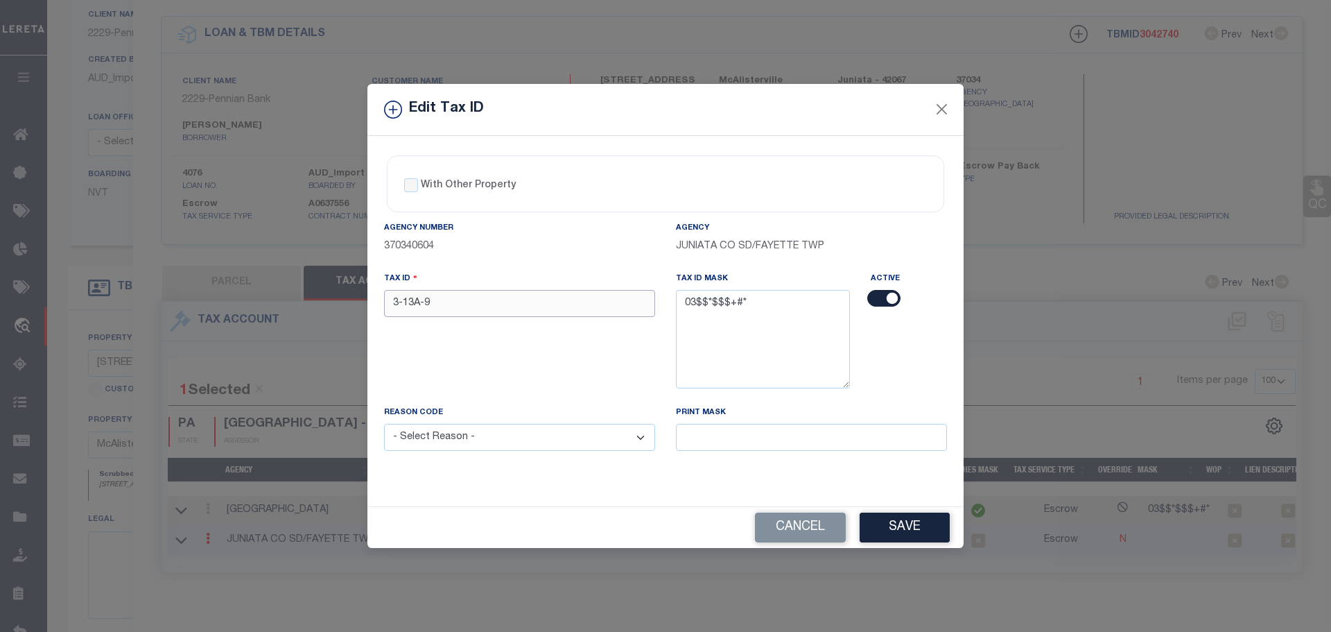
click at [494, 302] on input "3-13A-9" at bounding box center [519, 303] width 271 height 27
paste input "0313A00"
click at [461, 443] on select "- Select Reason - 099 - Other (Provide additional detail) ACT - Agency Changed …" at bounding box center [519, 437] width 271 height 27
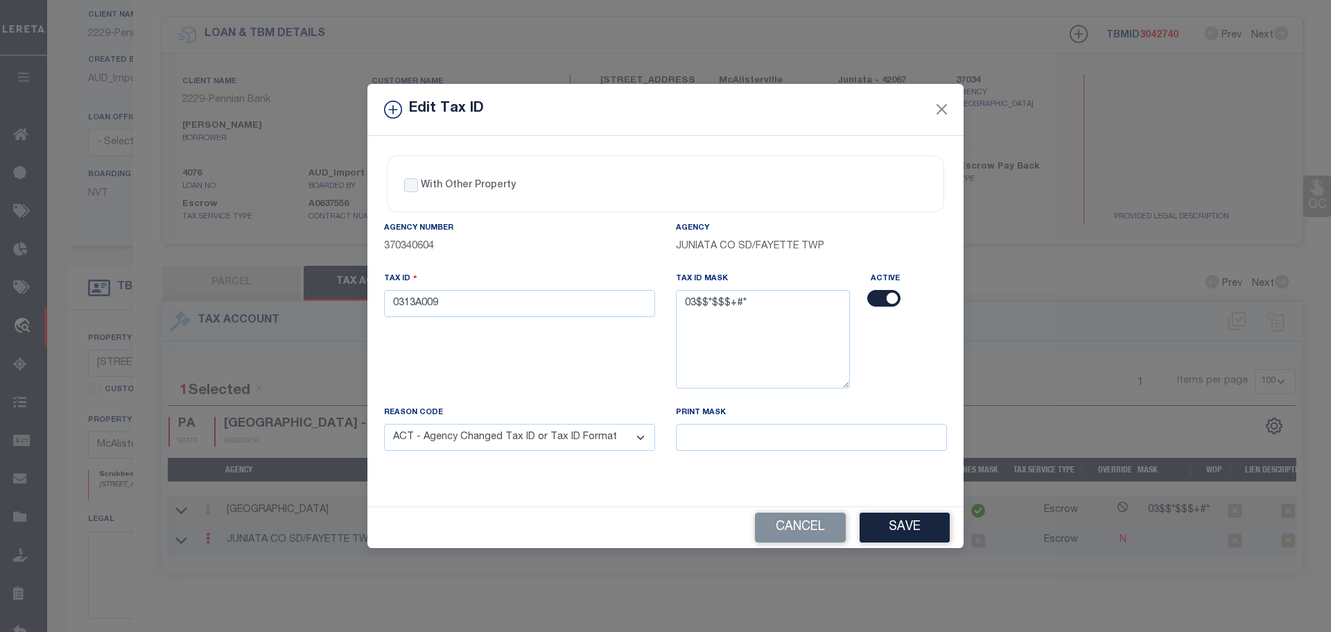
click at [384, 424] on select "- Select Reason - 099 - Other (Provide additional detail) ACT - Agency Changed …" at bounding box center [519, 437] width 271 height 27
click at [906, 531] on button "Save" at bounding box center [905, 527] width 90 height 30
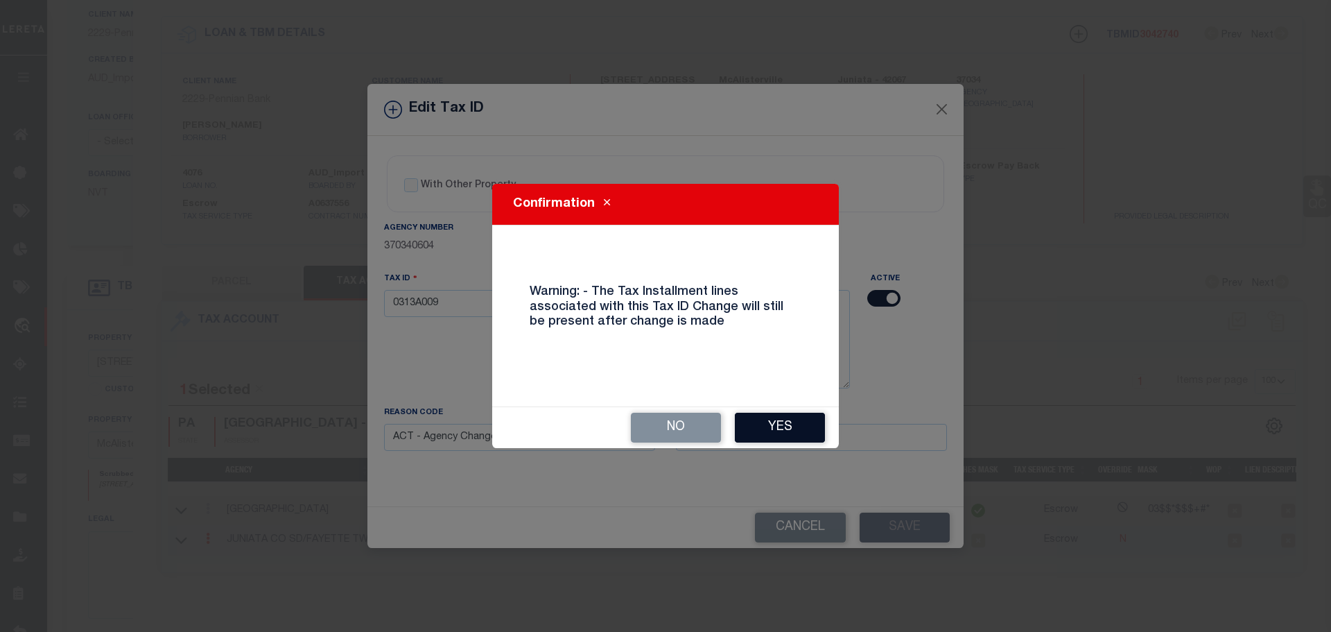
click at [781, 431] on button "Yes" at bounding box center [780, 428] width 90 height 30
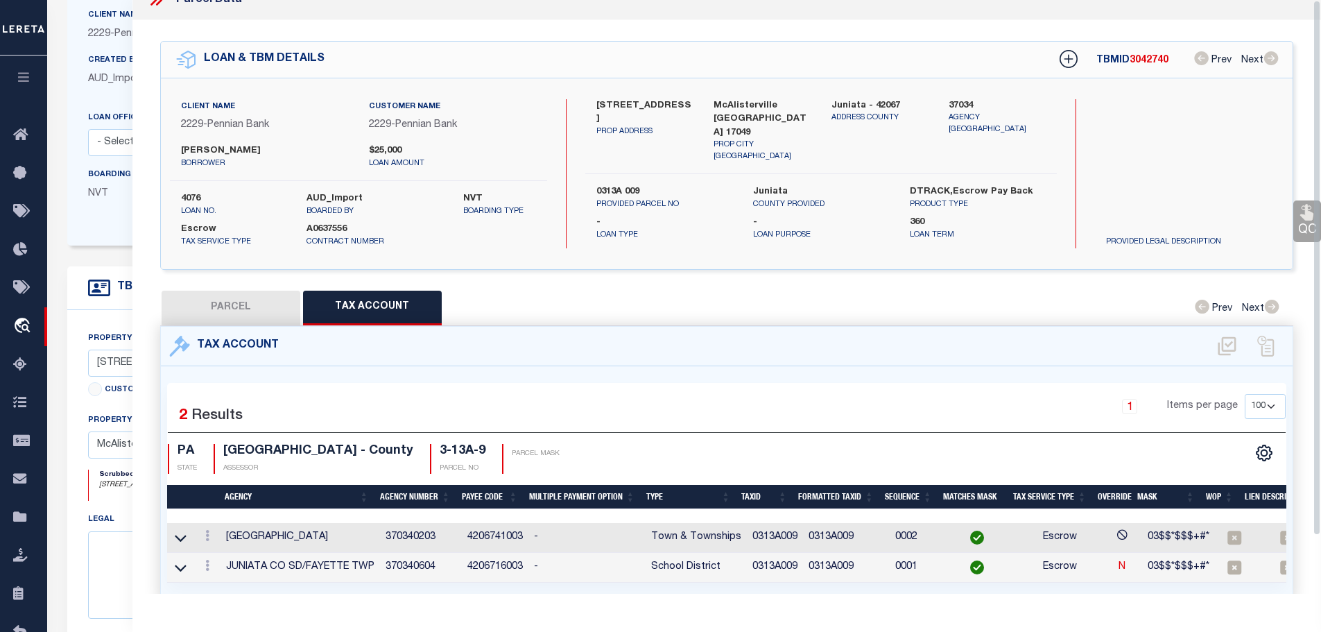
scroll to position [0, 0]
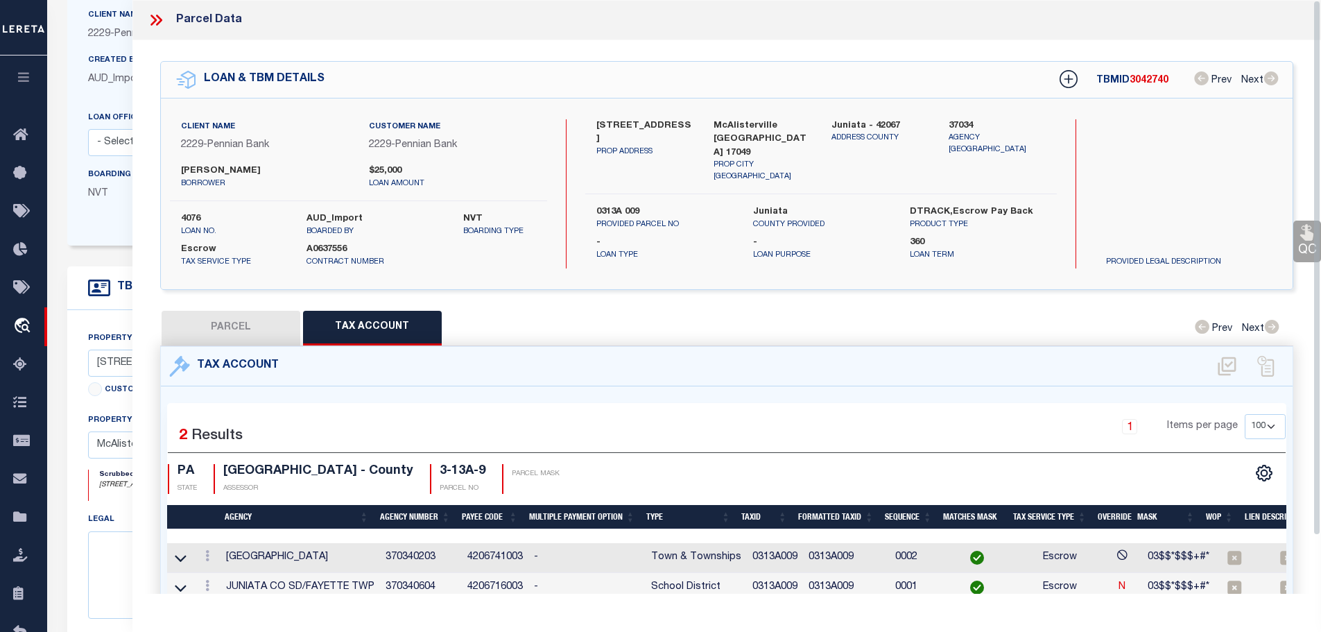
click at [152, 14] on icon at bounding box center [156, 20] width 18 height 18
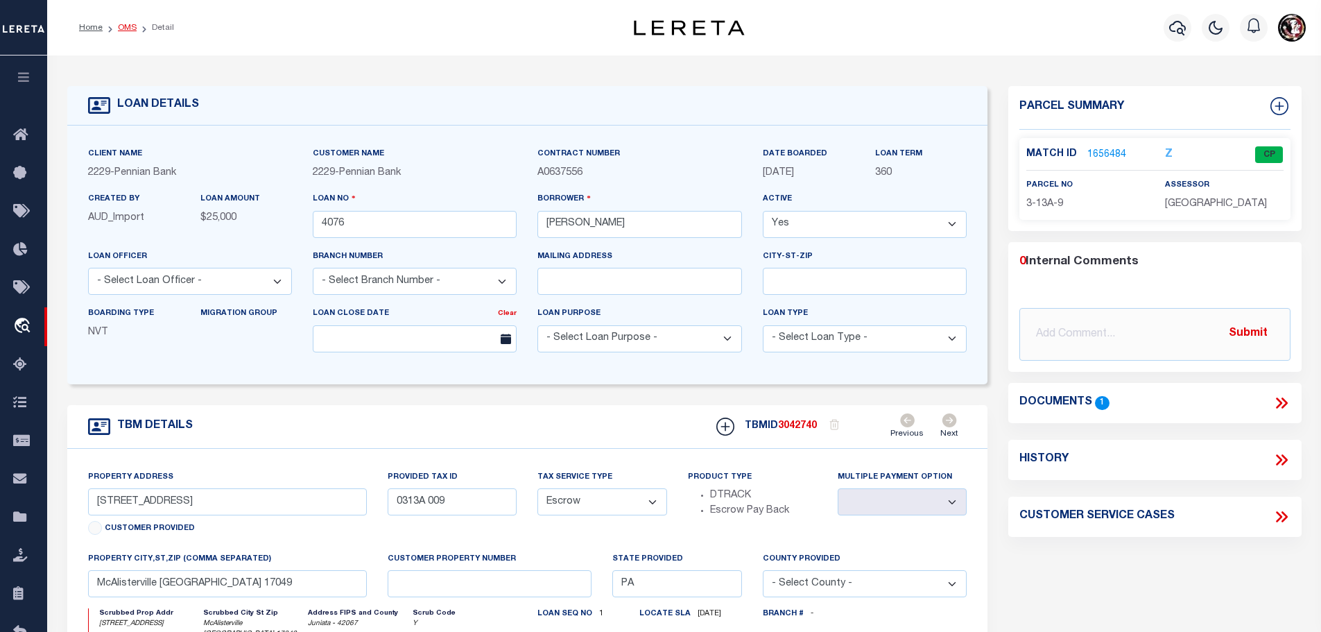
click at [119, 26] on link "OMS" at bounding box center [127, 28] width 19 height 8
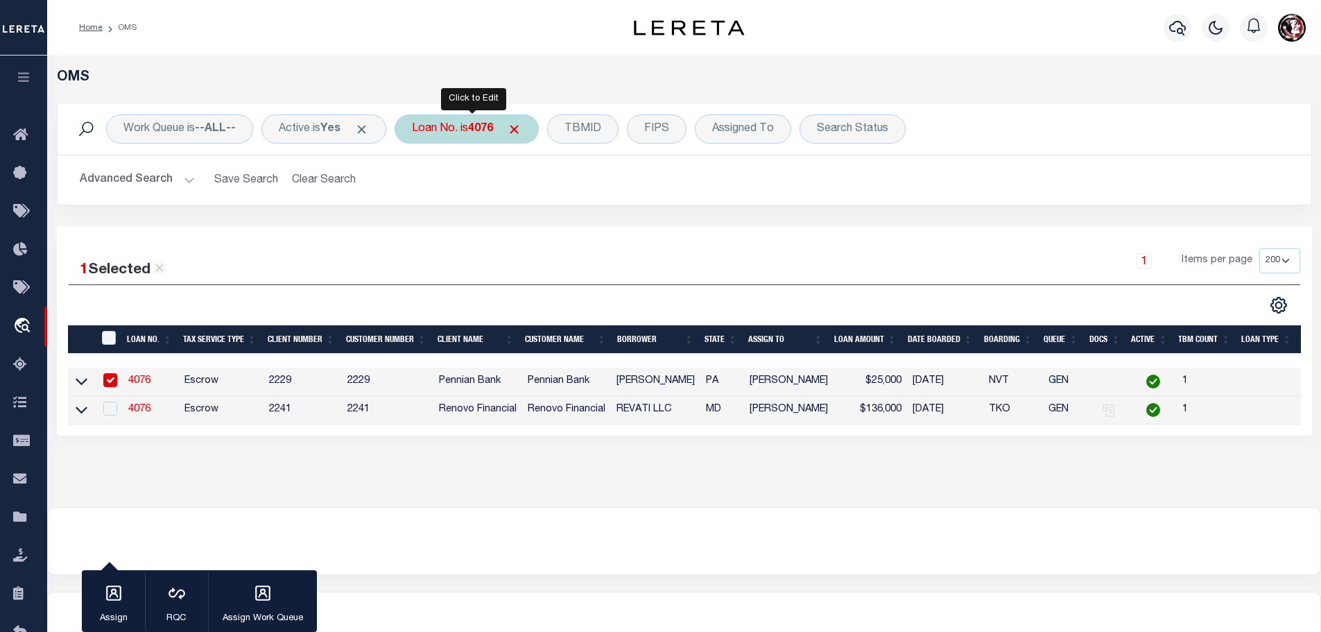
click at [474, 126] on div "Loan No. is 4076" at bounding box center [467, 128] width 144 height 29
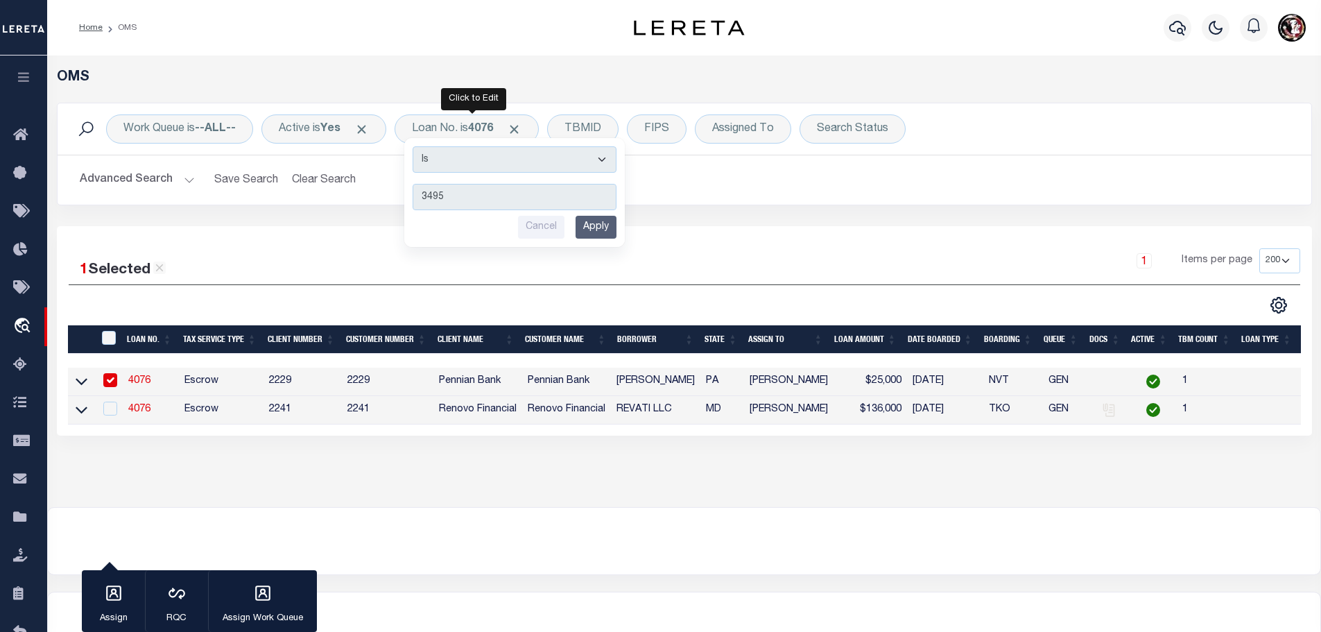
click at [606, 222] on input "Apply" at bounding box center [596, 227] width 41 height 23
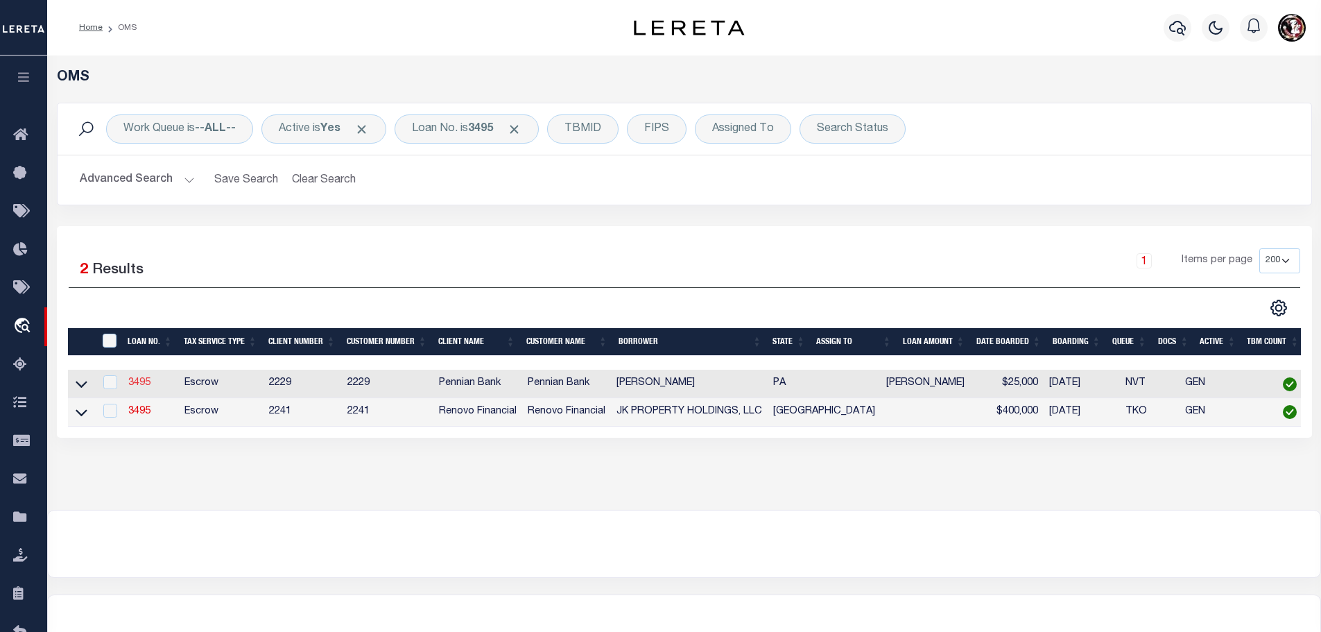
click at [136, 380] on link "3495" at bounding box center [139, 383] width 22 height 10
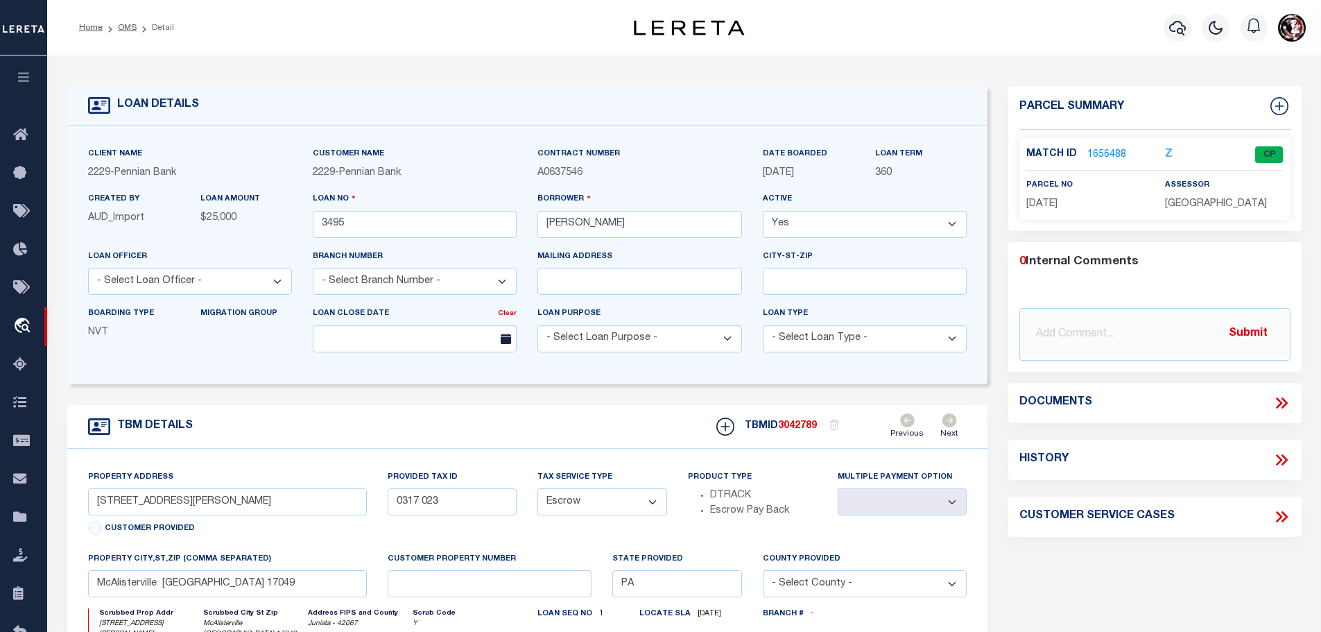
click at [1102, 152] on link "1656488" at bounding box center [1106, 155] width 39 height 15
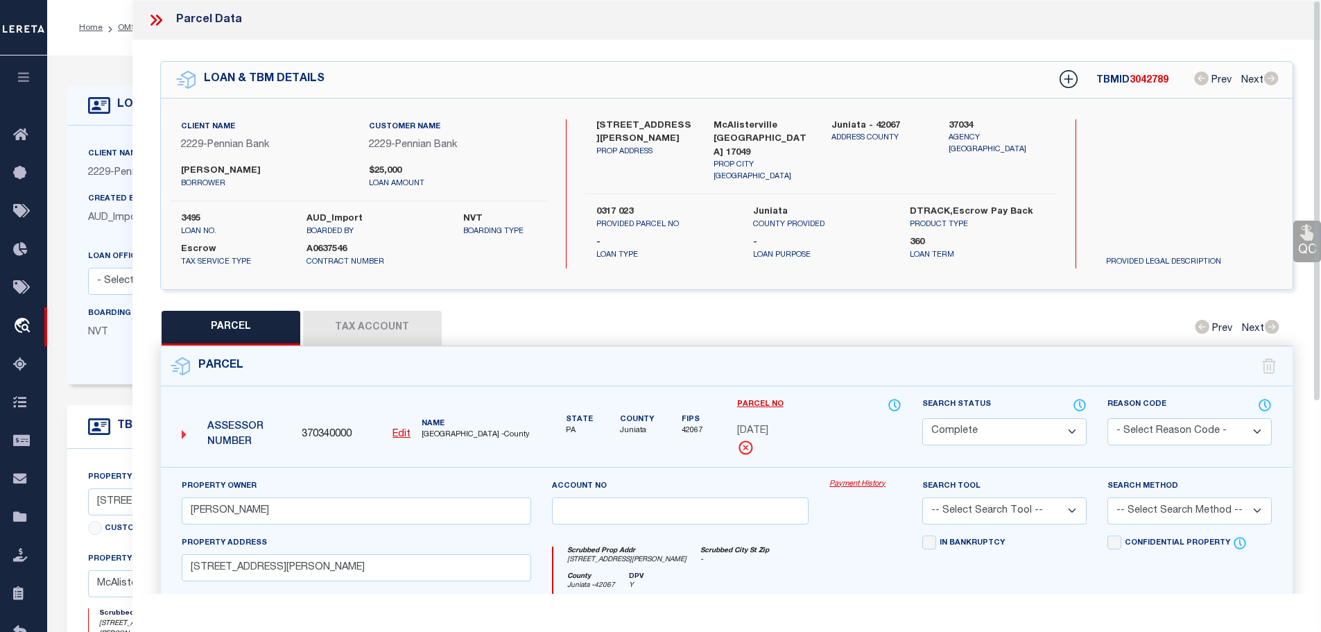
click at [396, 313] on button "Tax Account" at bounding box center [372, 328] width 139 height 35
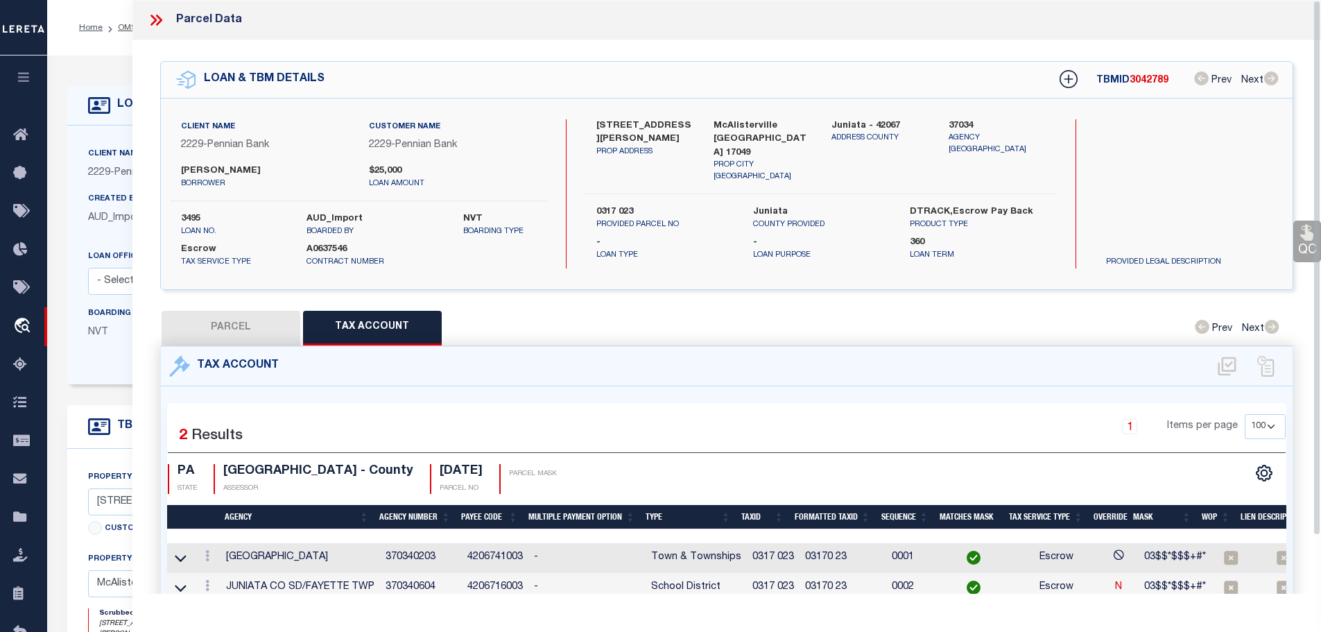
click at [154, 18] on icon at bounding box center [153, 20] width 6 height 11
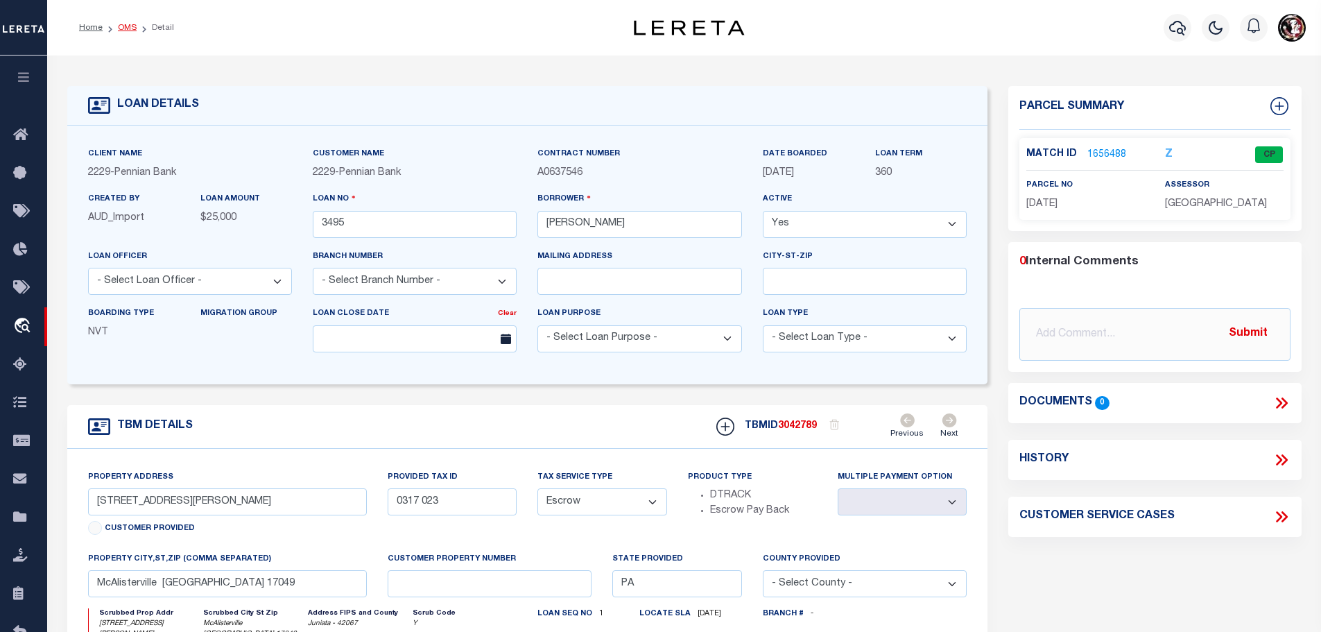
click at [119, 28] on link "OMS" at bounding box center [127, 28] width 19 height 8
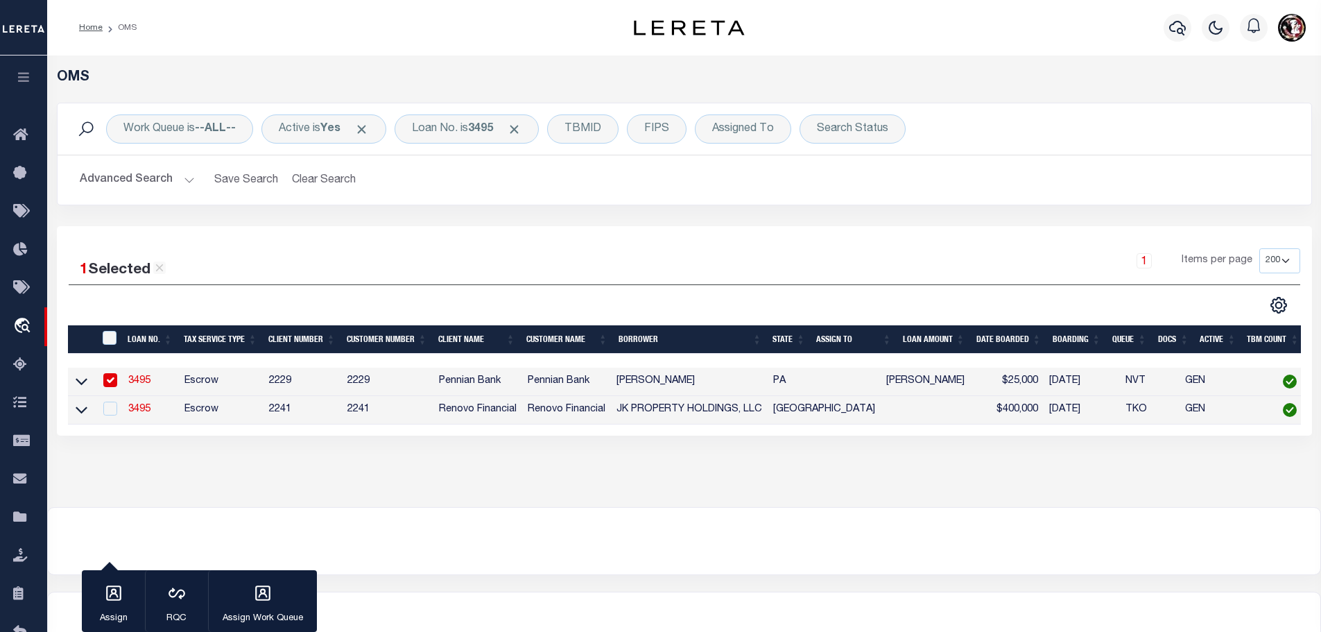
click at [139, 377] on link "3495" at bounding box center [139, 381] width 22 height 10
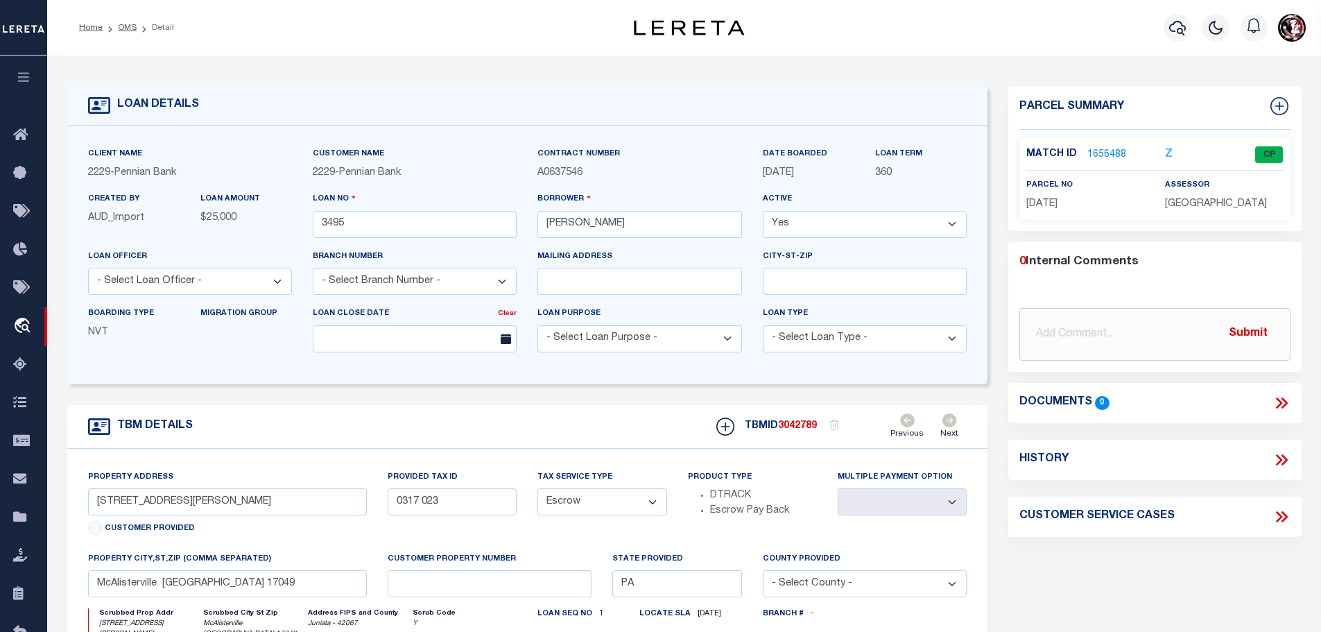
click at [1100, 149] on link "1656488" at bounding box center [1106, 155] width 39 height 15
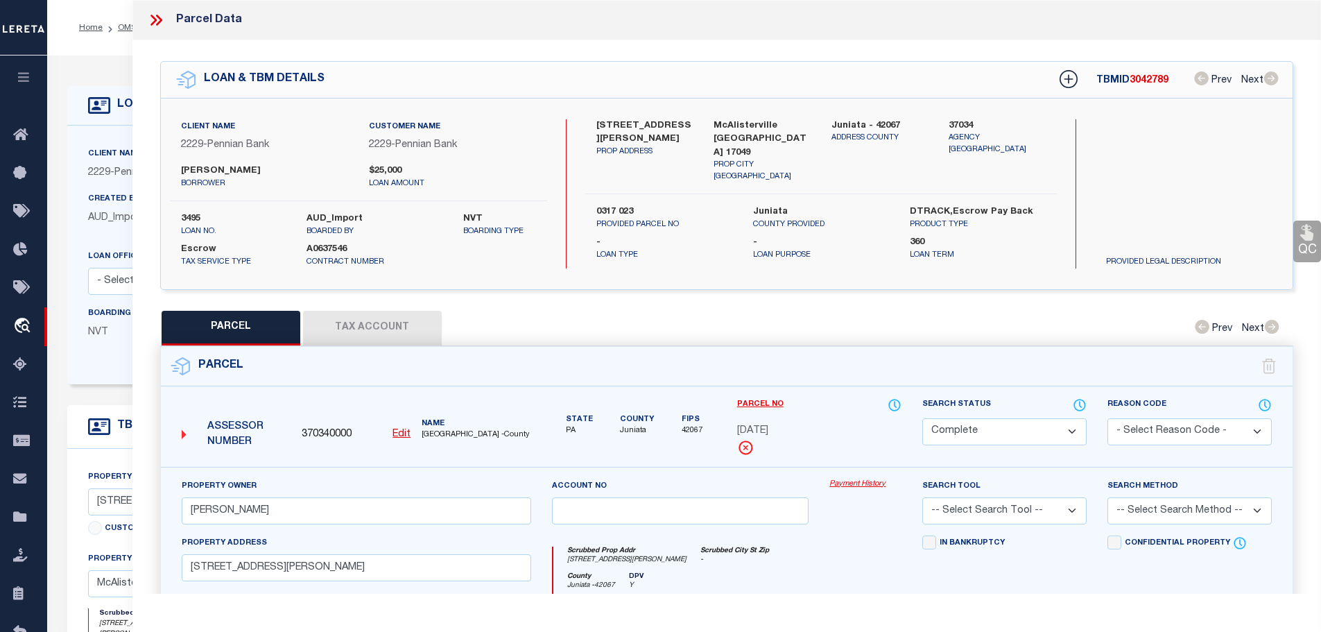
click at [367, 318] on button "Tax Account" at bounding box center [372, 328] width 139 height 35
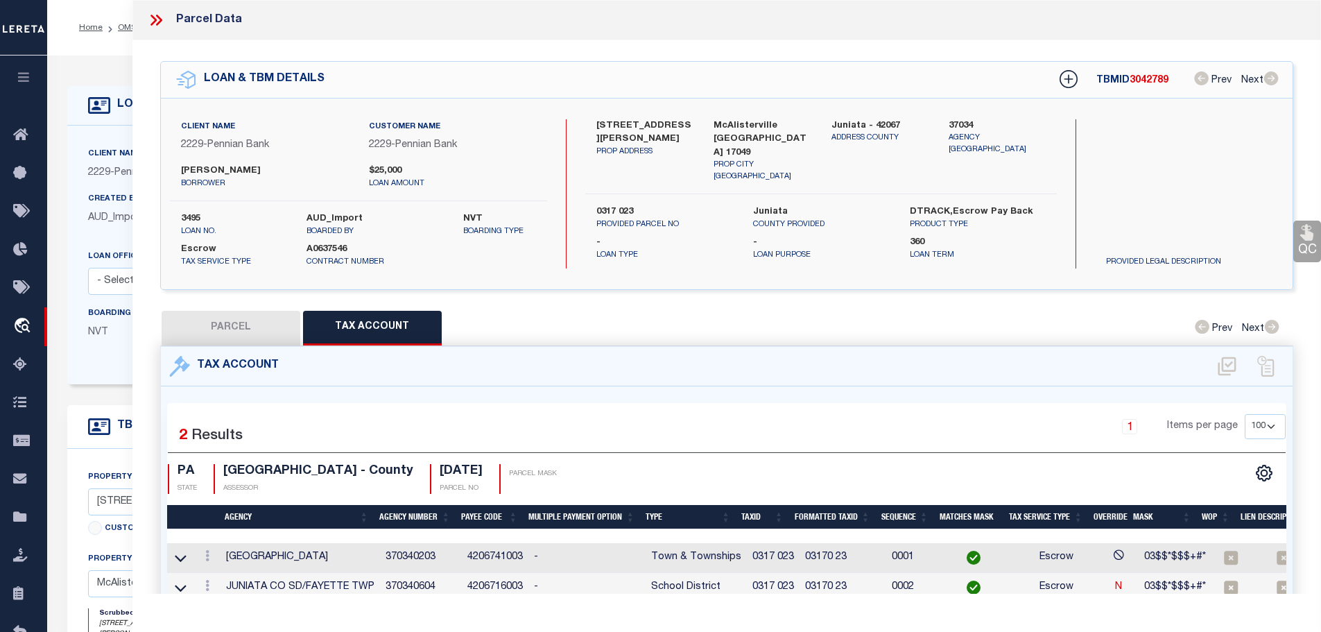
click at [161, 21] on icon at bounding box center [158, 20] width 6 height 11
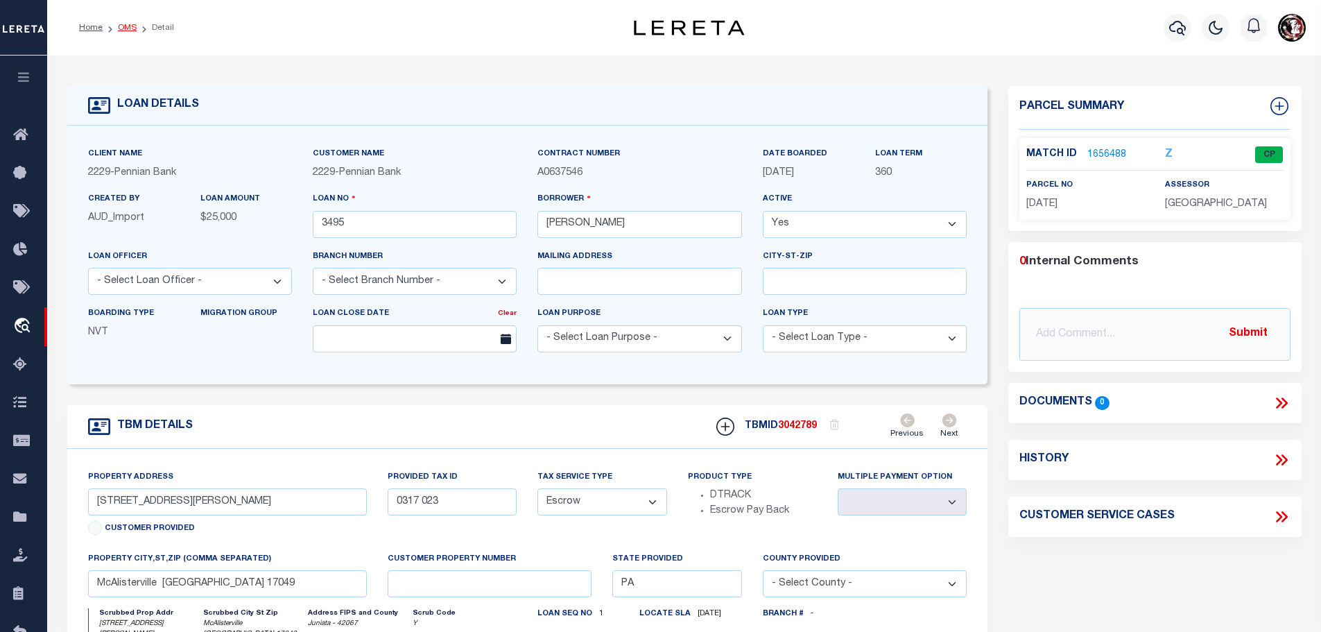
click at [128, 27] on link "OMS" at bounding box center [127, 28] width 19 height 8
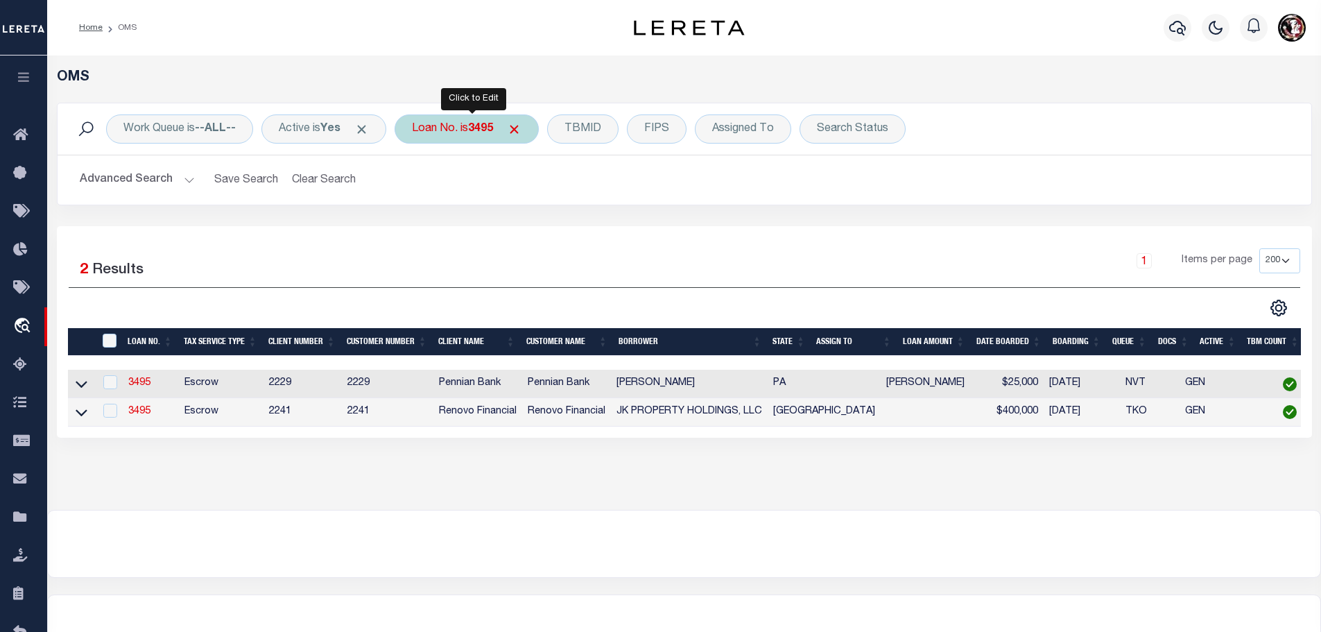
click at [463, 127] on div "Loan No. is 3495" at bounding box center [467, 128] width 144 height 29
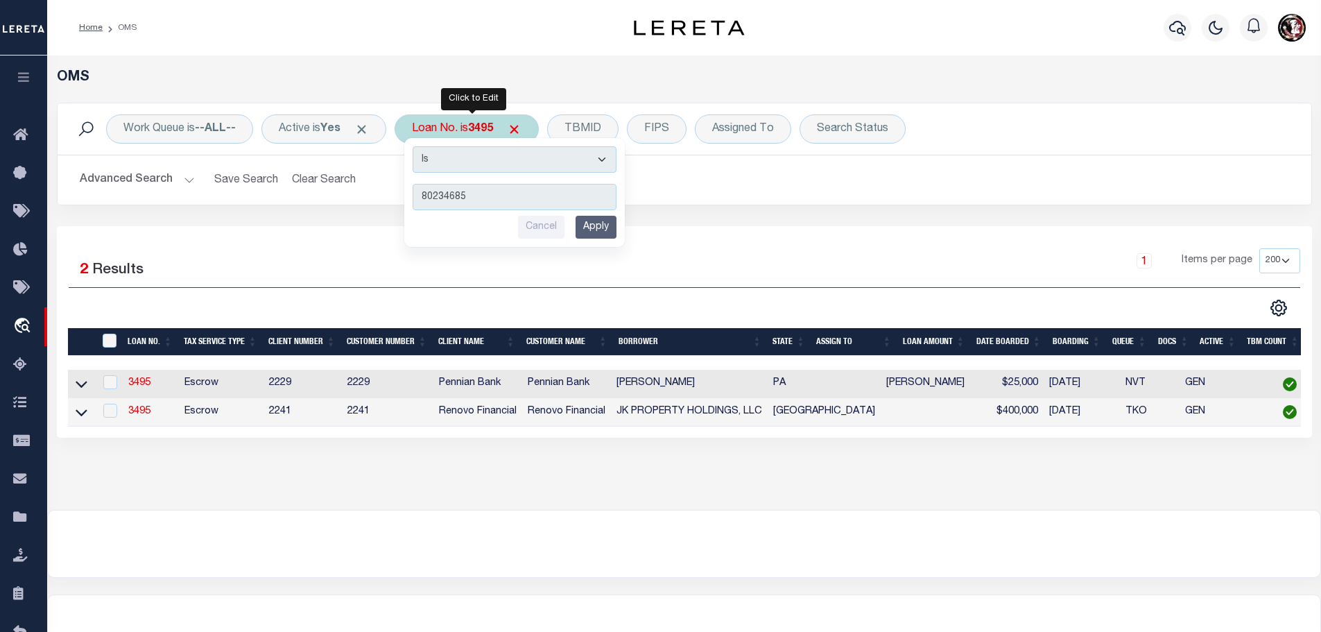
click at [616, 238] on input "Apply" at bounding box center [596, 227] width 41 height 23
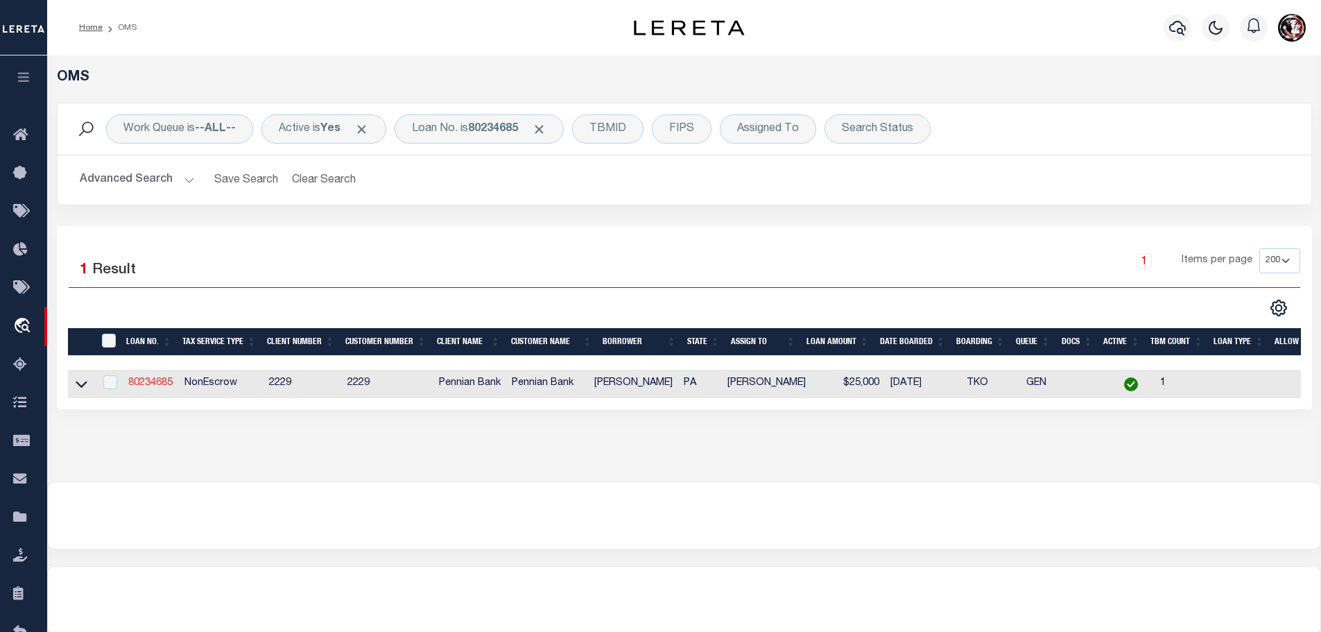
click at [145, 378] on link "80234685" at bounding box center [150, 383] width 44 height 10
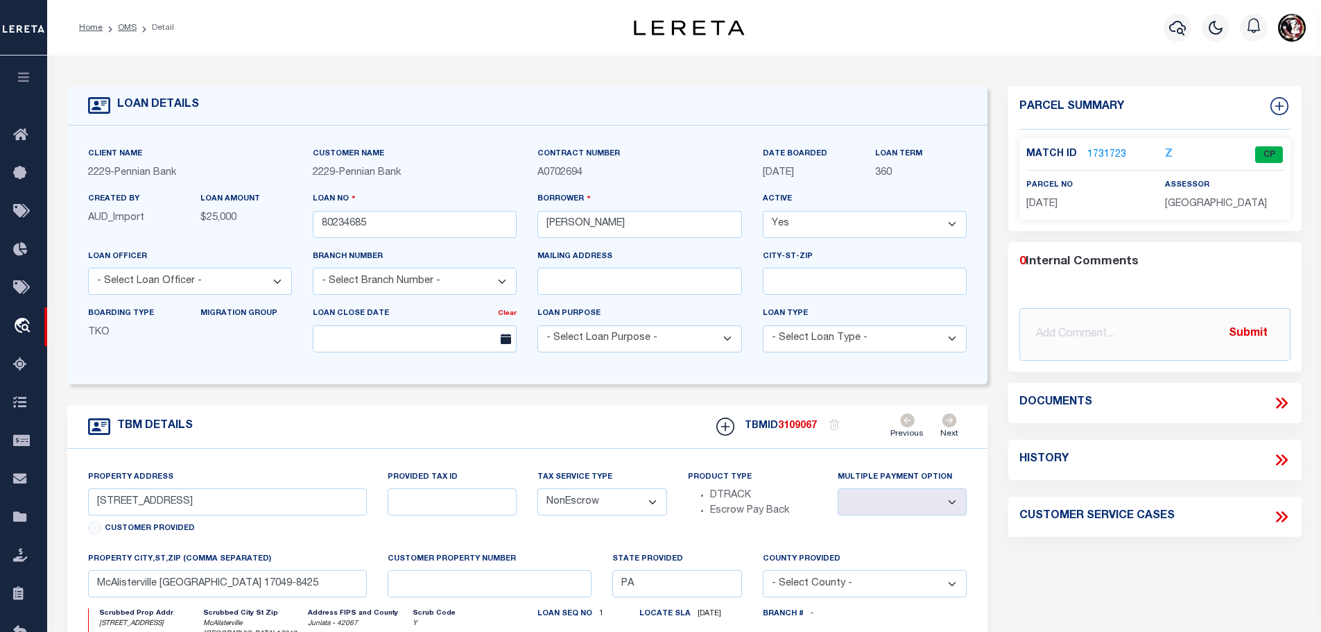
click at [1098, 151] on link "1731723" at bounding box center [1106, 155] width 39 height 15
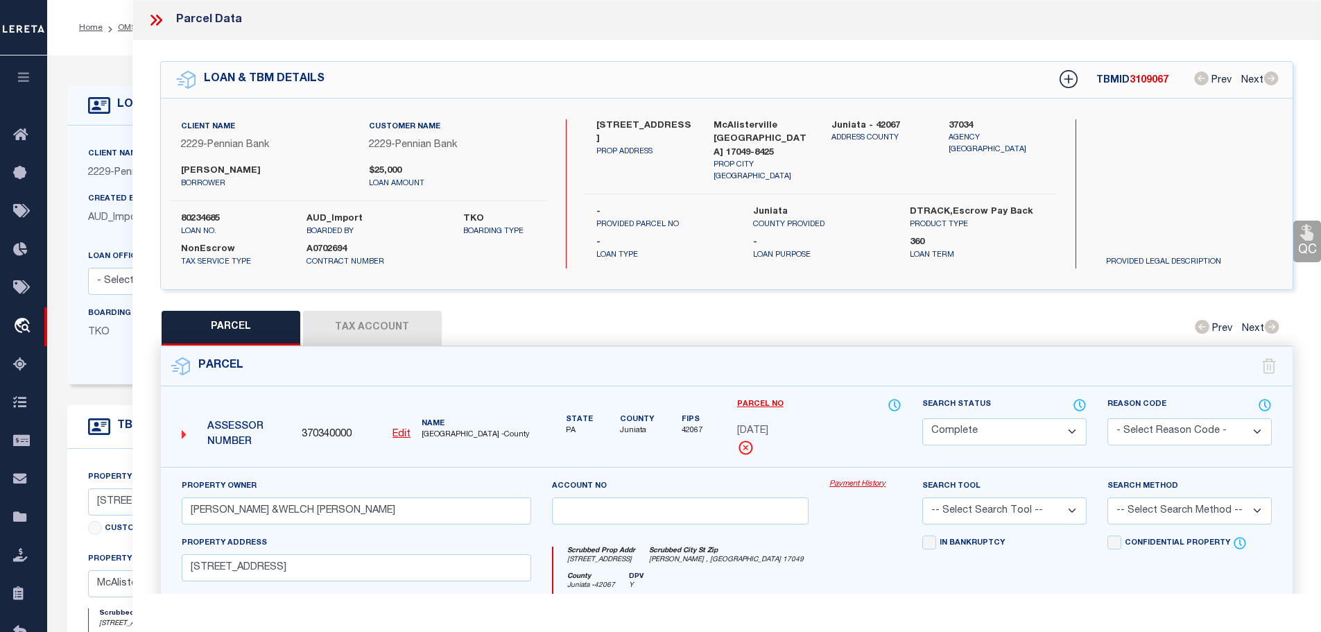
click at [378, 311] on button "Tax Account" at bounding box center [372, 328] width 139 height 35
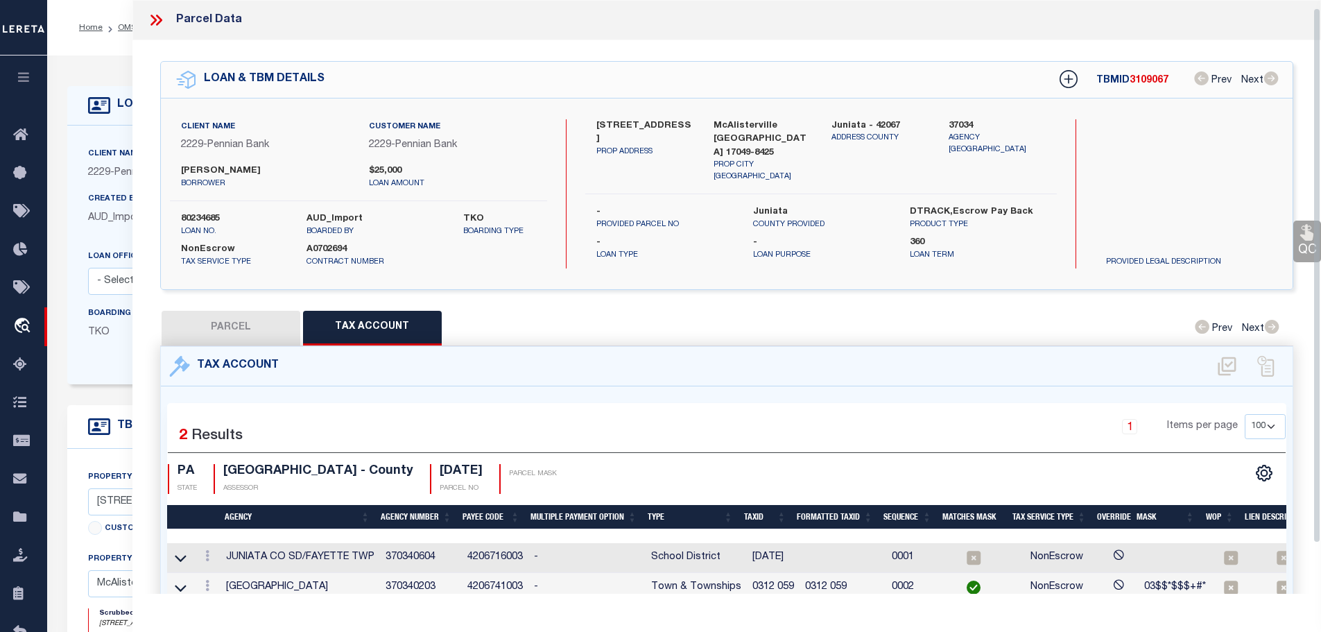
scroll to position [9, 0]
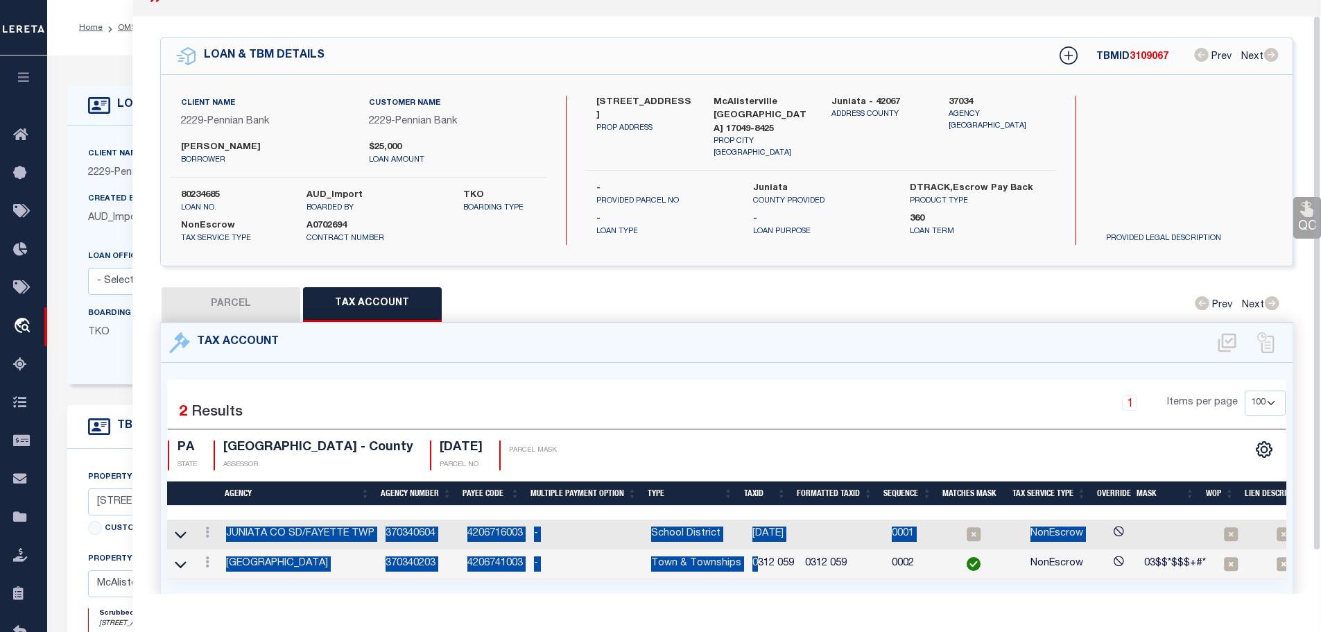
drag, startPoint x: 751, startPoint y: 571, endPoint x: 771, endPoint y: 581, distance: 22.3
click at [771, 581] on div "Selected 2 Results 1 Items per page 10 25 50 100 PA STATE" at bounding box center [727, 479] width 1132 height 233
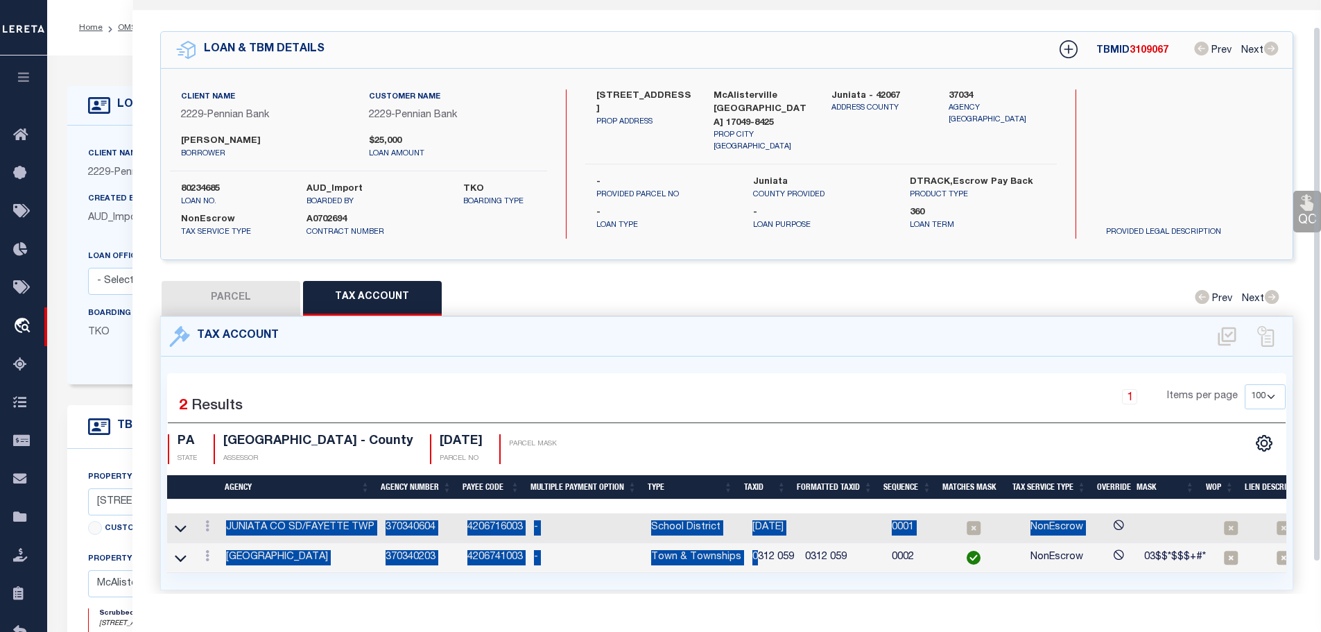
click at [750, 555] on td "0312 059" at bounding box center [773, 558] width 53 height 30
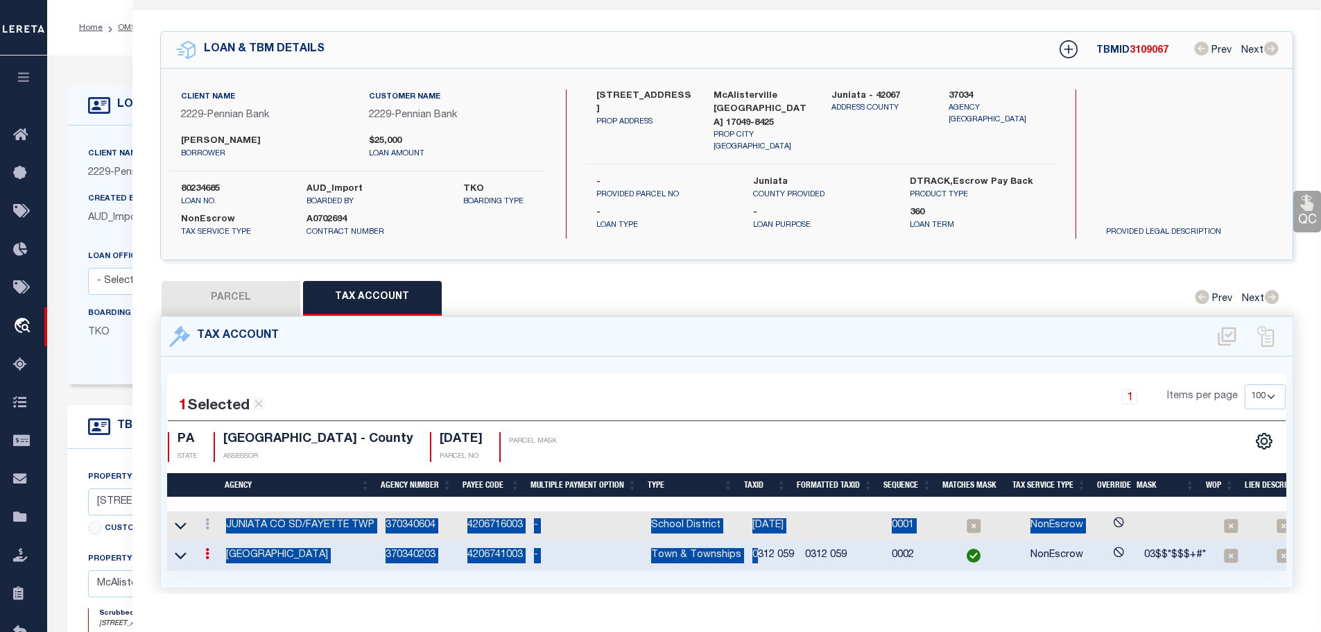
click at [770, 594] on div "Parcel Data QC QC QC - Select Status -" at bounding box center [726, 316] width 1189 height 632
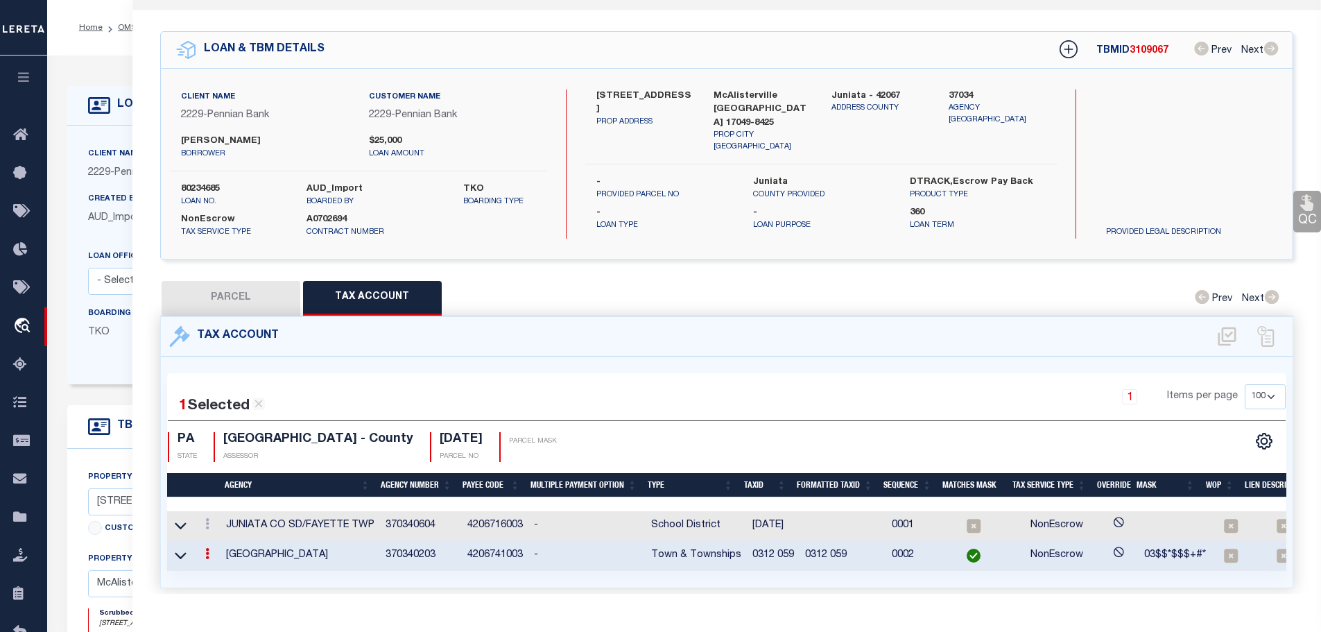
click at [769, 587] on div "1 Selected 2 Results 1 Items per page 10 25 50 100 [GEOGRAPHIC_DATA]" at bounding box center [727, 471] width 1132 height 231
drag, startPoint x: 747, startPoint y: 551, endPoint x: 789, endPoint y: 553, distance: 42.3
click at [789, 553] on td "0312 059" at bounding box center [773, 556] width 53 height 30
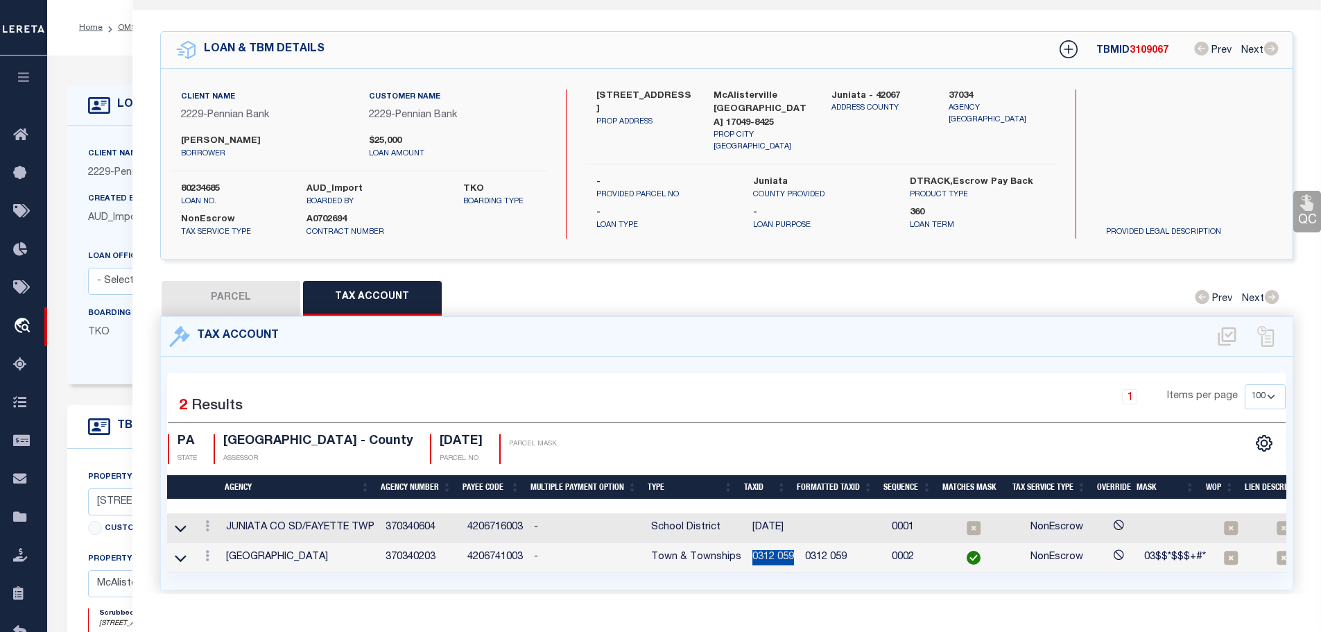
copy td "0312 059"
click at [209, 521] on icon at bounding box center [207, 525] width 4 height 11
click at [227, 542] on icon "" at bounding box center [222, 547] width 10 height 10
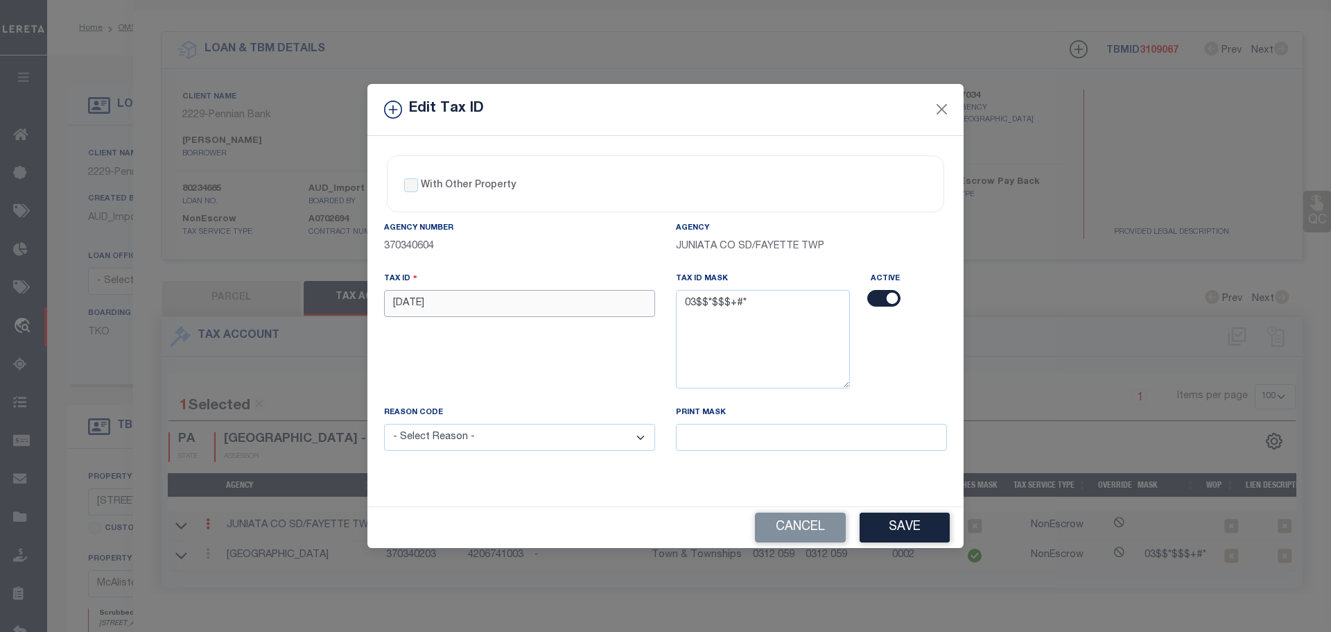
click at [495, 303] on input "[DATE]" at bounding box center [519, 303] width 271 height 27
paste input "0312 0"
click at [499, 434] on select "- Select Reason - 099 - Other (Provide additional detail) ACT - Agency Changed …" at bounding box center [519, 437] width 271 height 27
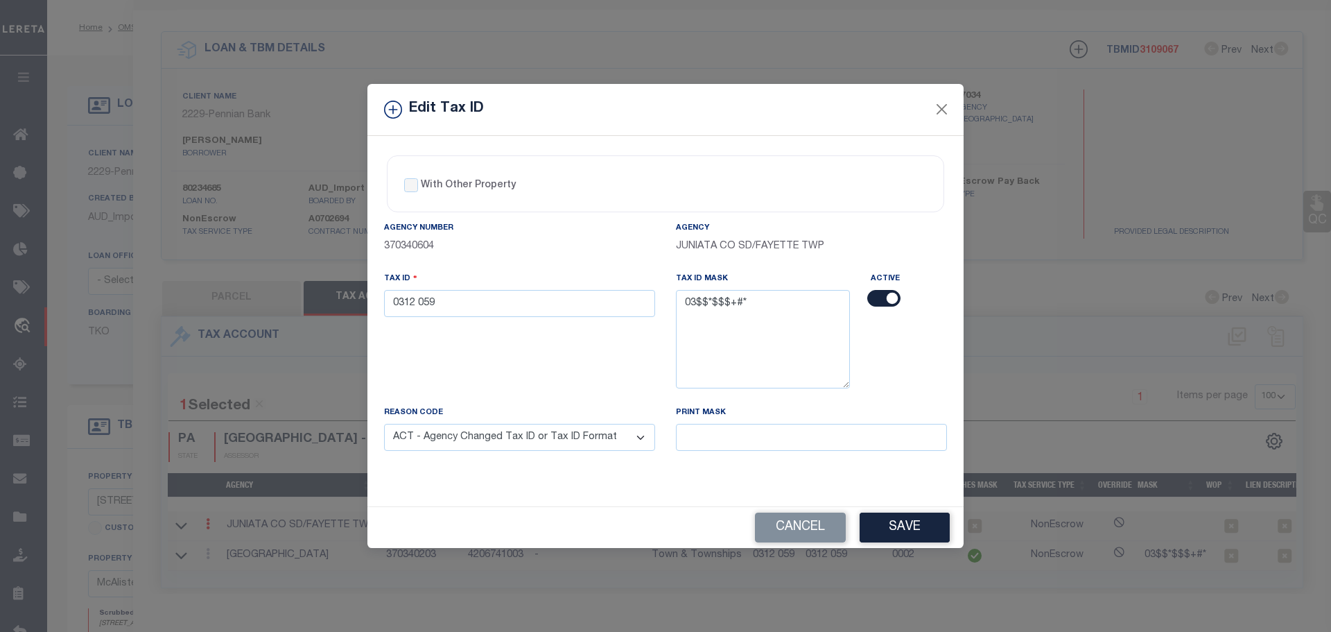
click at [384, 424] on select "- Select Reason - 099 - Other (Provide additional detail) ACT - Agency Changed …" at bounding box center [519, 437] width 271 height 27
click at [903, 532] on button "Save" at bounding box center [905, 527] width 90 height 30
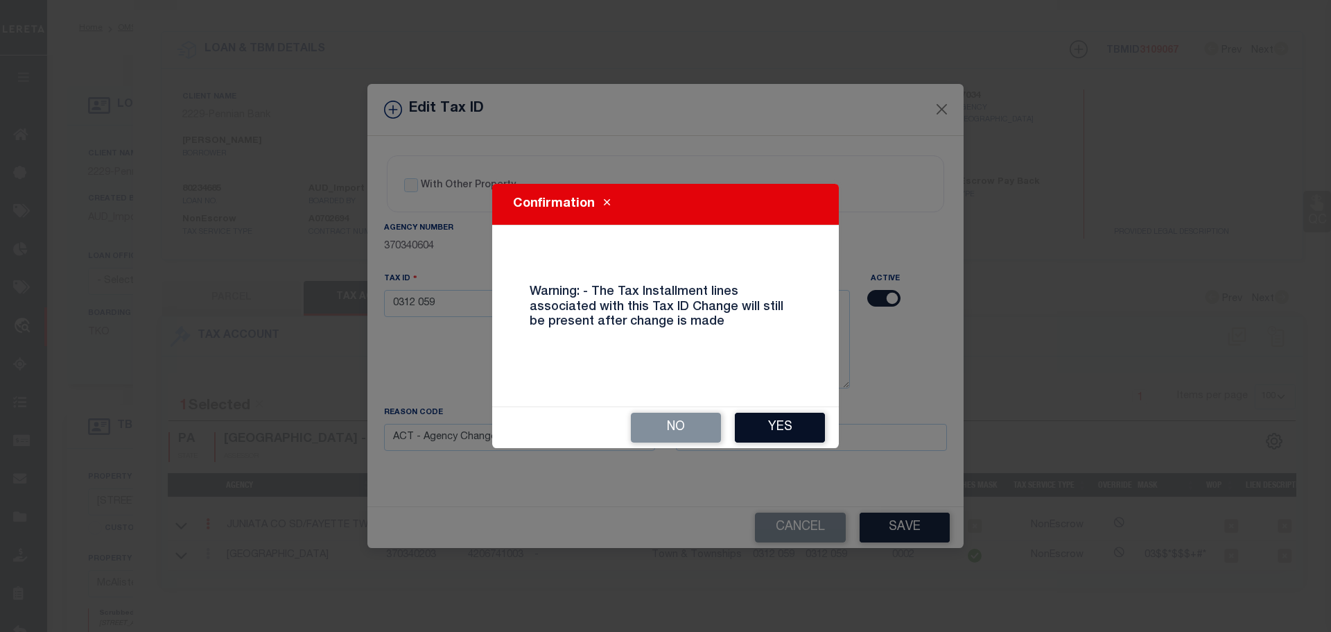
click at [790, 428] on button "Yes" at bounding box center [780, 428] width 90 height 30
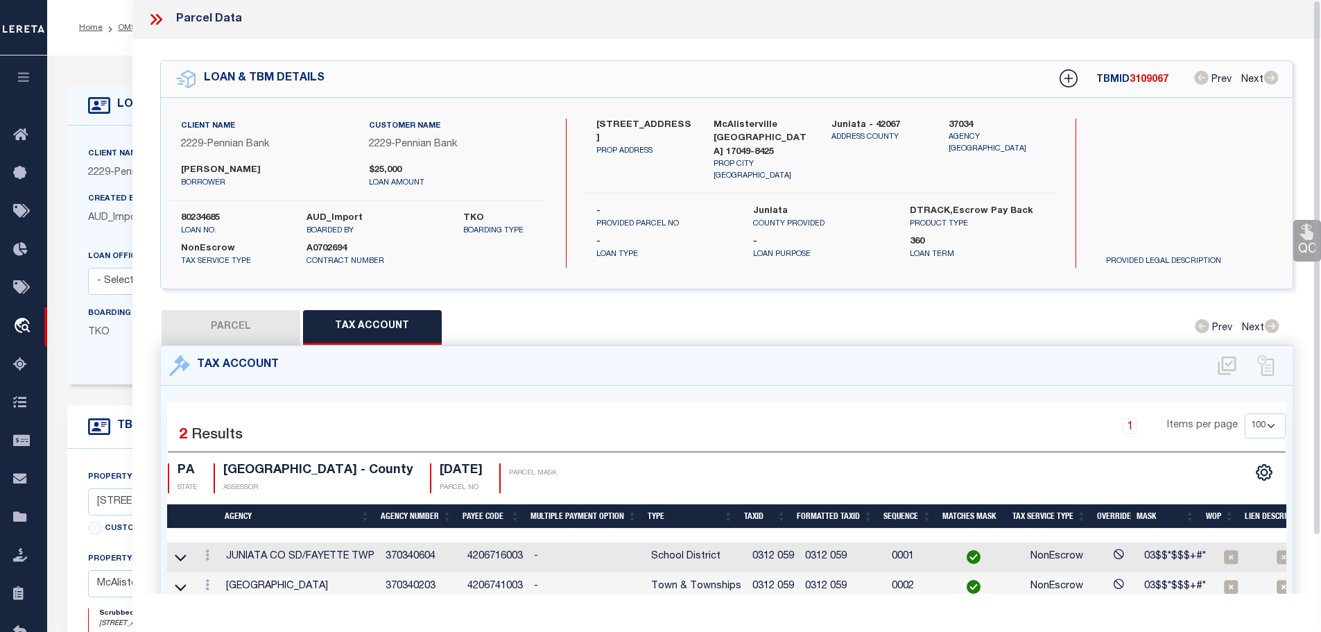
scroll to position [0, 0]
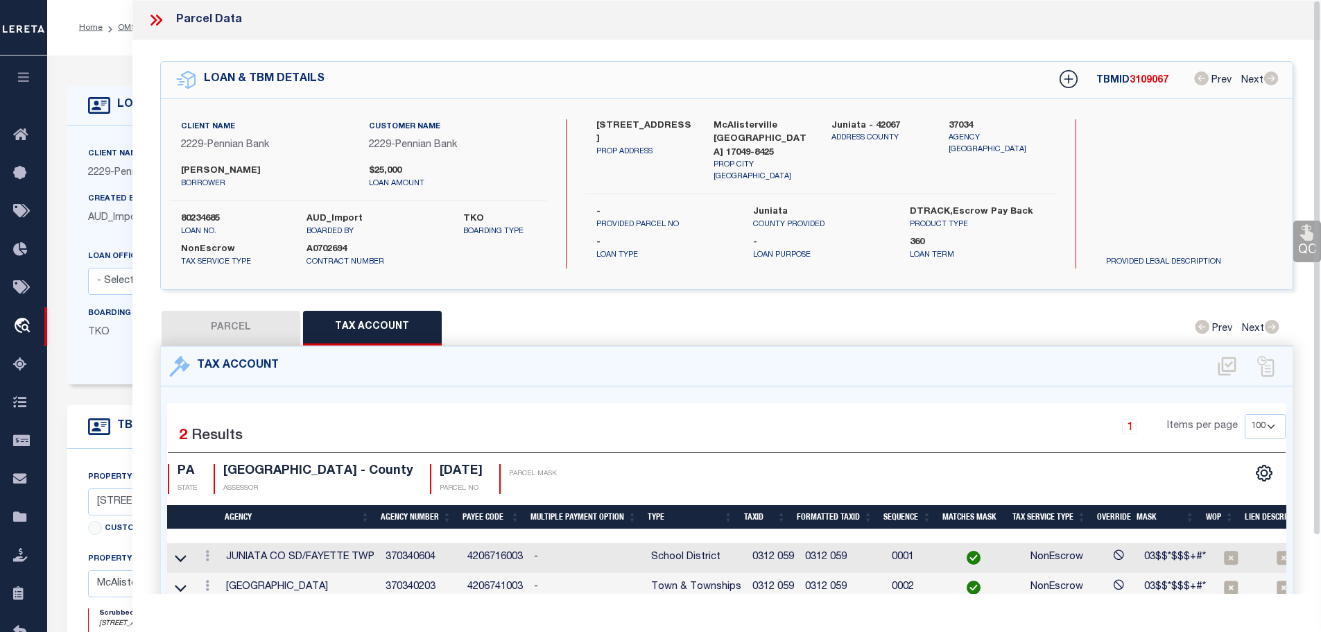
click at [150, 15] on icon at bounding box center [156, 20] width 18 height 18
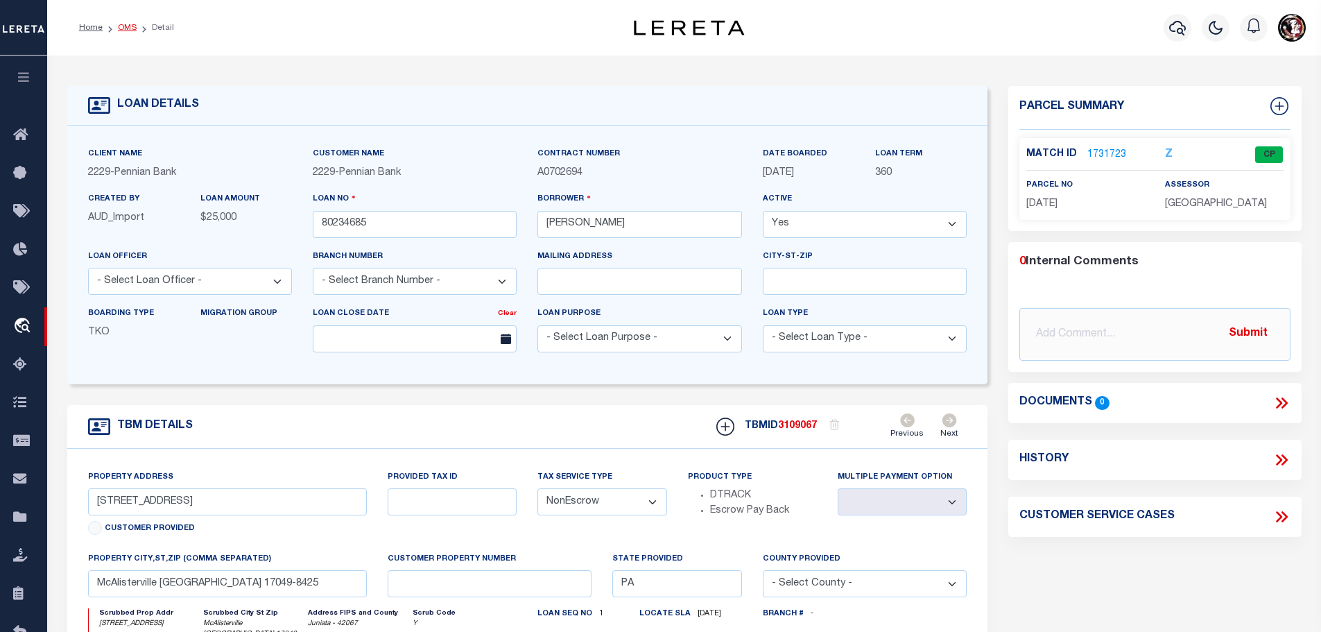
click at [129, 26] on link "OMS" at bounding box center [127, 28] width 19 height 8
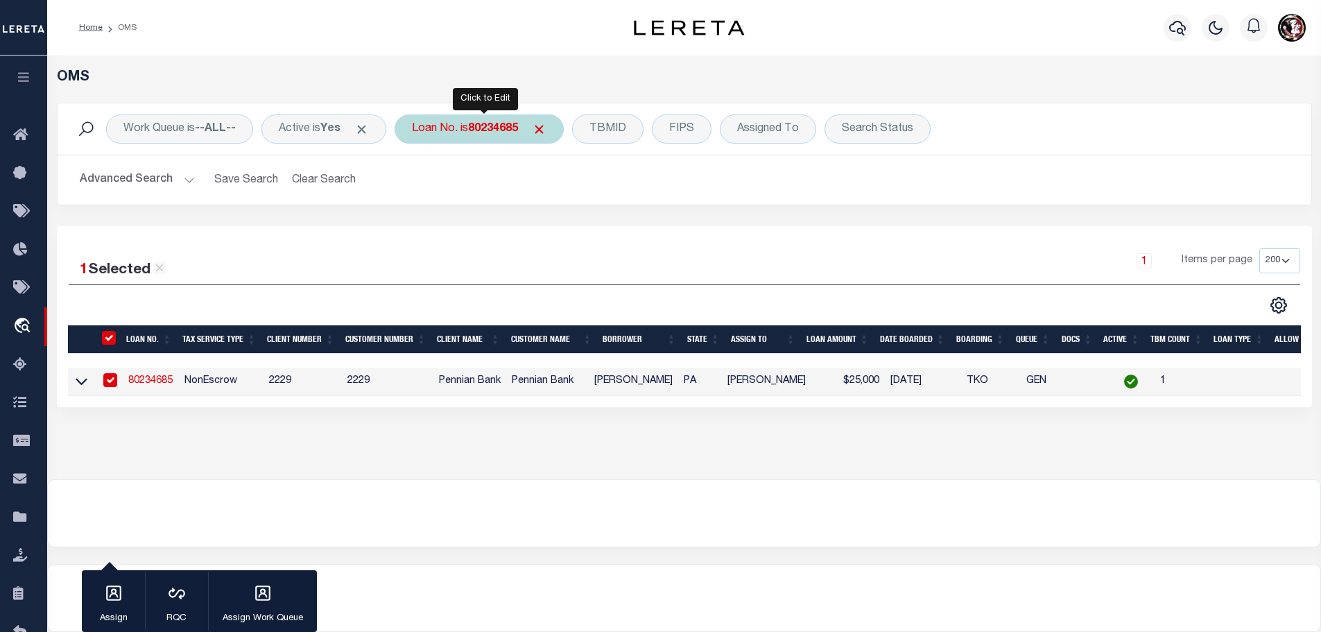
click at [490, 127] on b "80234685" at bounding box center [493, 128] width 50 height 11
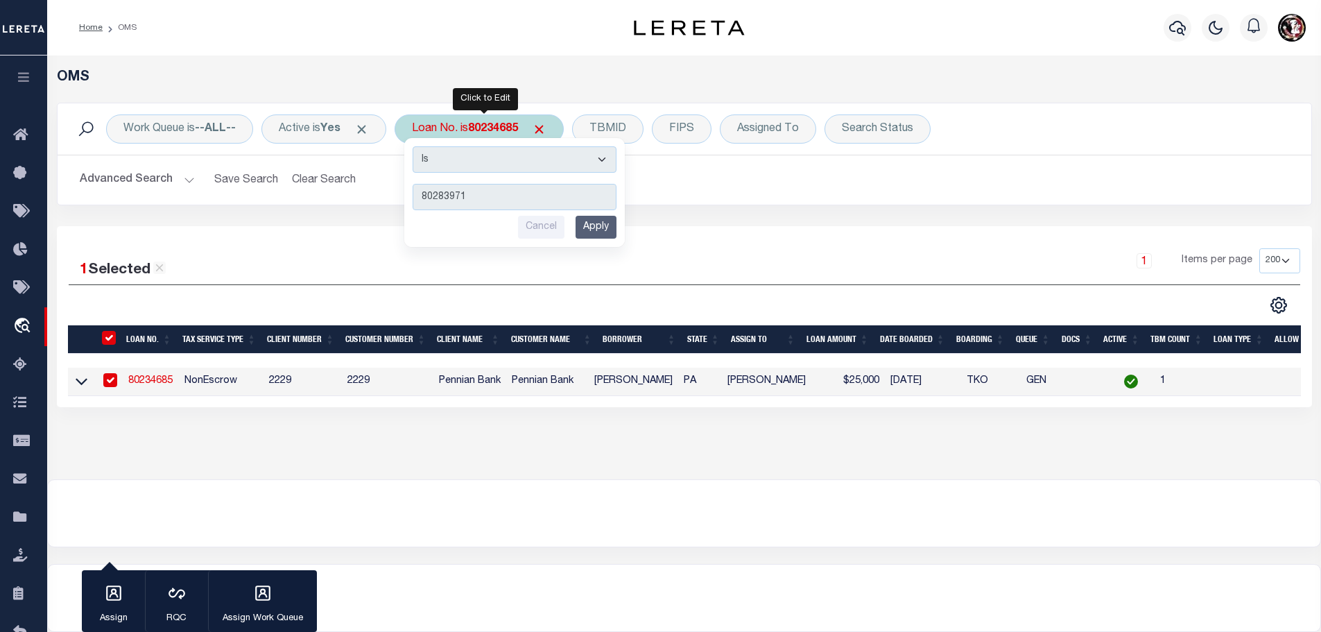
click at [598, 225] on input "Apply" at bounding box center [596, 227] width 41 height 23
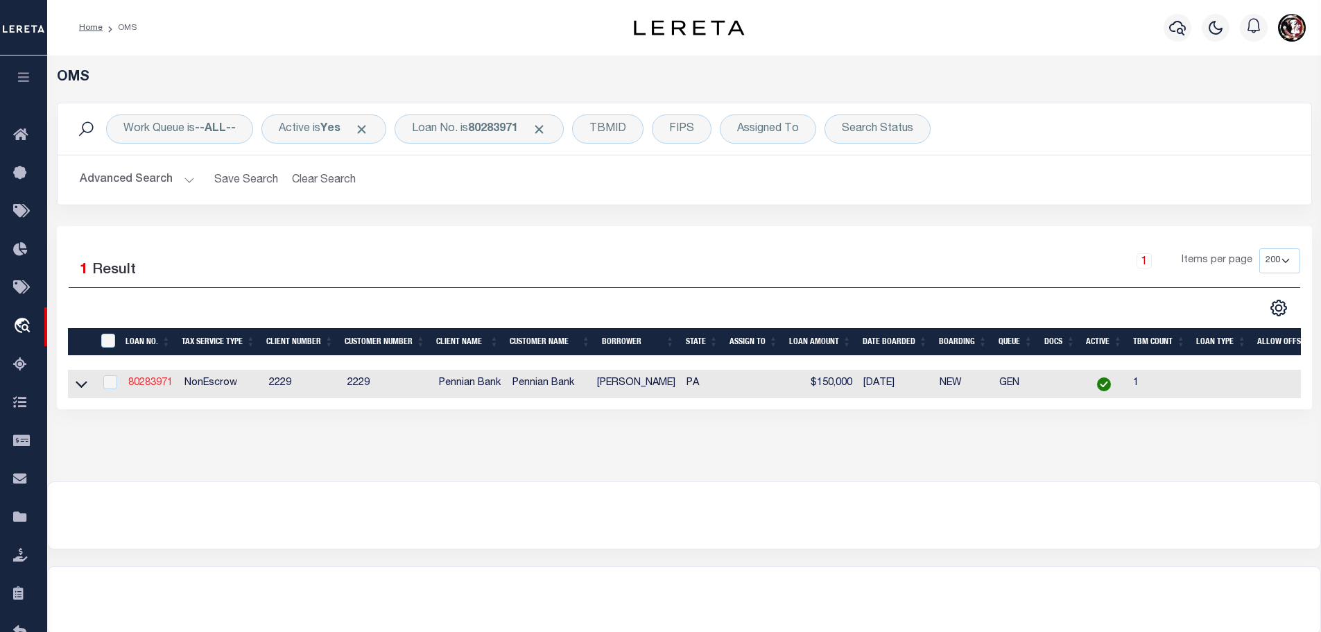
click at [135, 381] on link "80283971" at bounding box center [150, 383] width 44 height 10
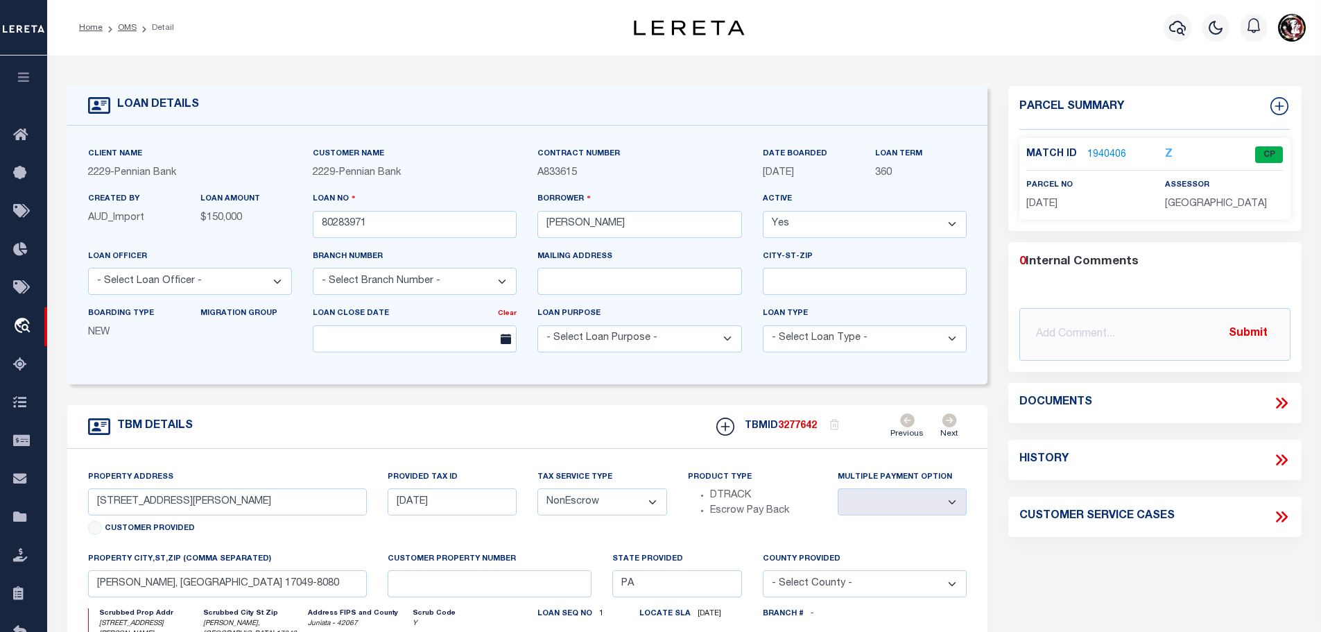
click at [1112, 148] on link "1940406" at bounding box center [1106, 155] width 39 height 15
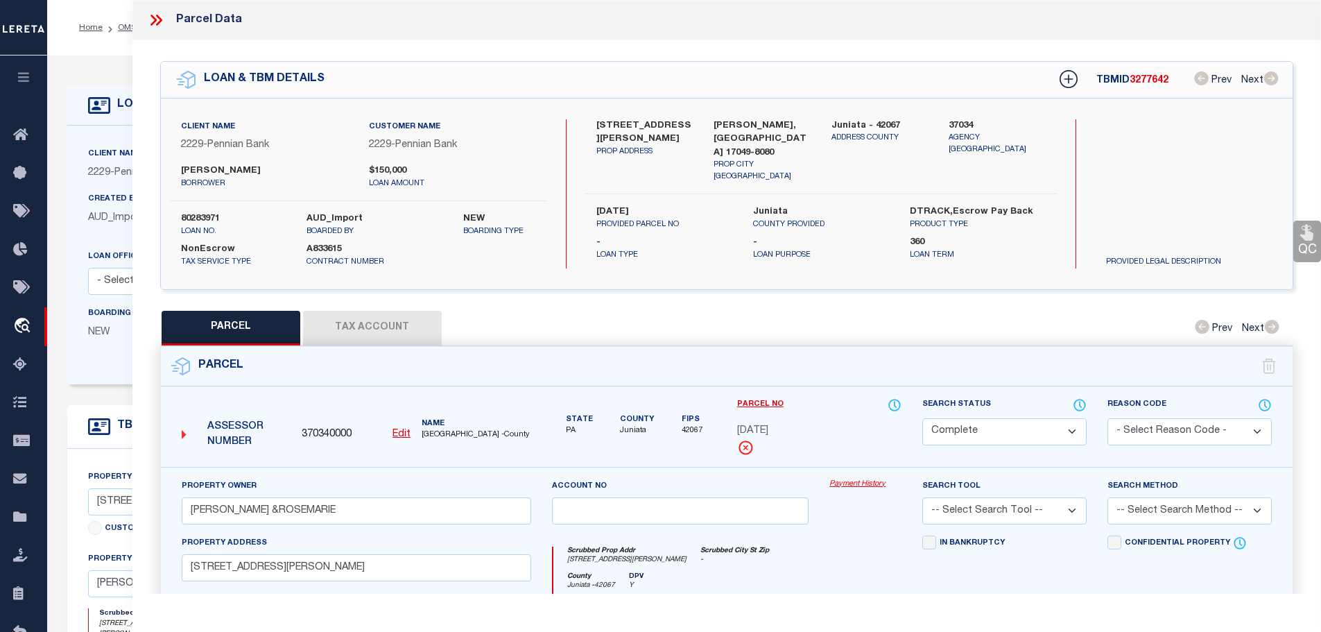
click at [345, 318] on button "Tax Account" at bounding box center [372, 328] width 139 height 35
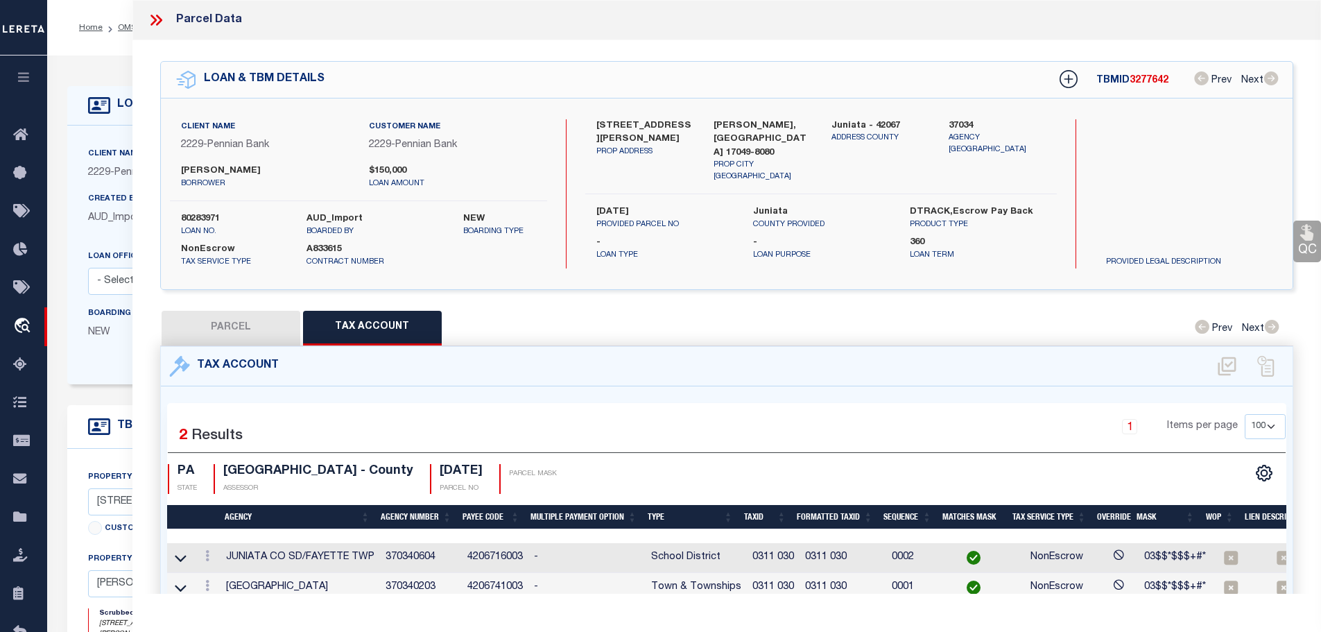
click at [151, 21] on icon at bounding box center [156, 20] width 18 height 18
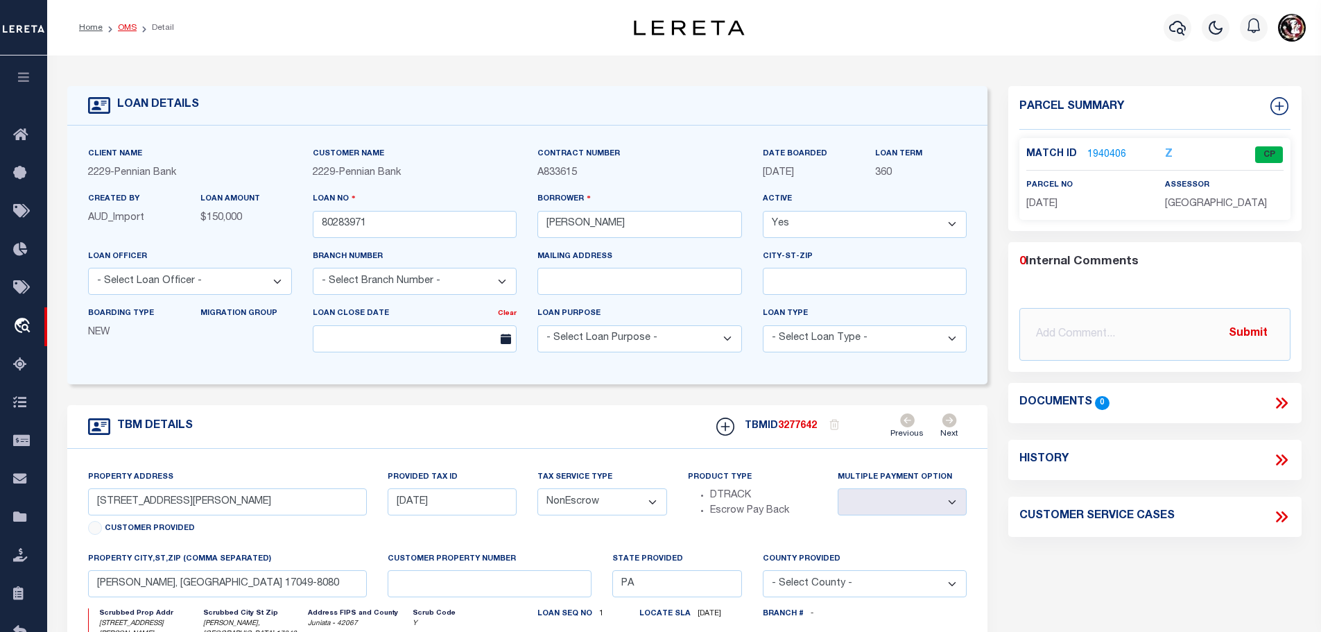
click at [120, 27] on link "OMS" at bounding box center [127, 28] width 19 height 8
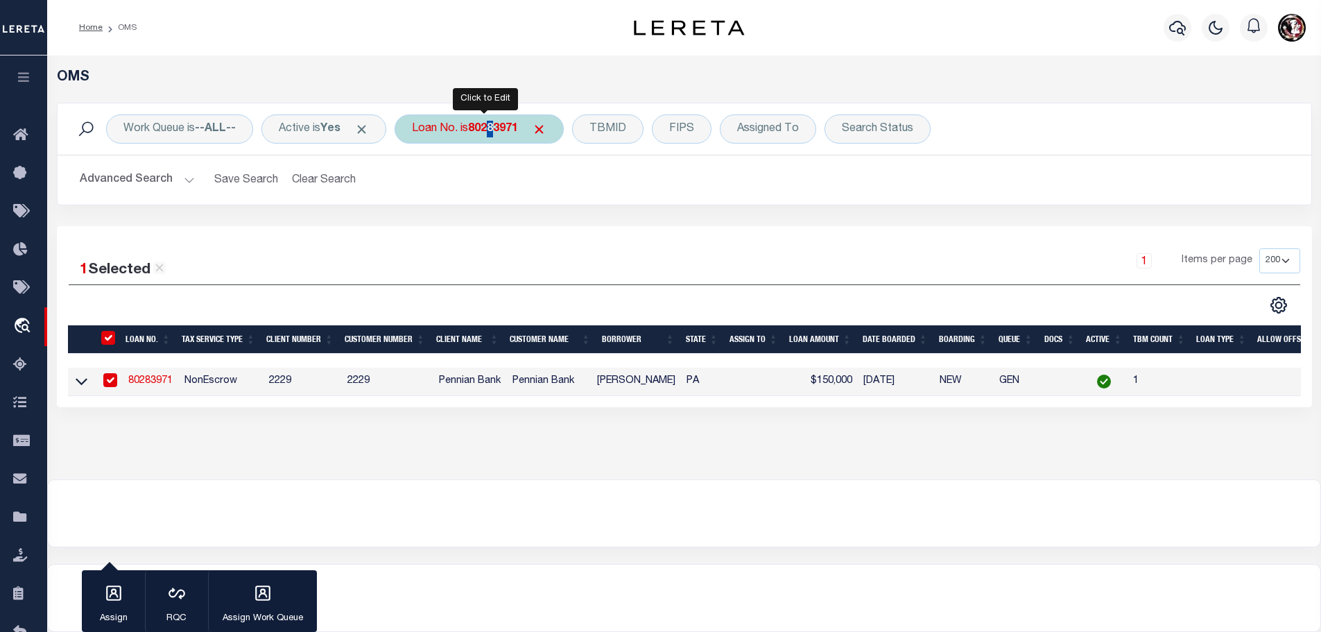
click at [496, 129] on b "80283971" at bounding box center [493, 128] width 50 height 11
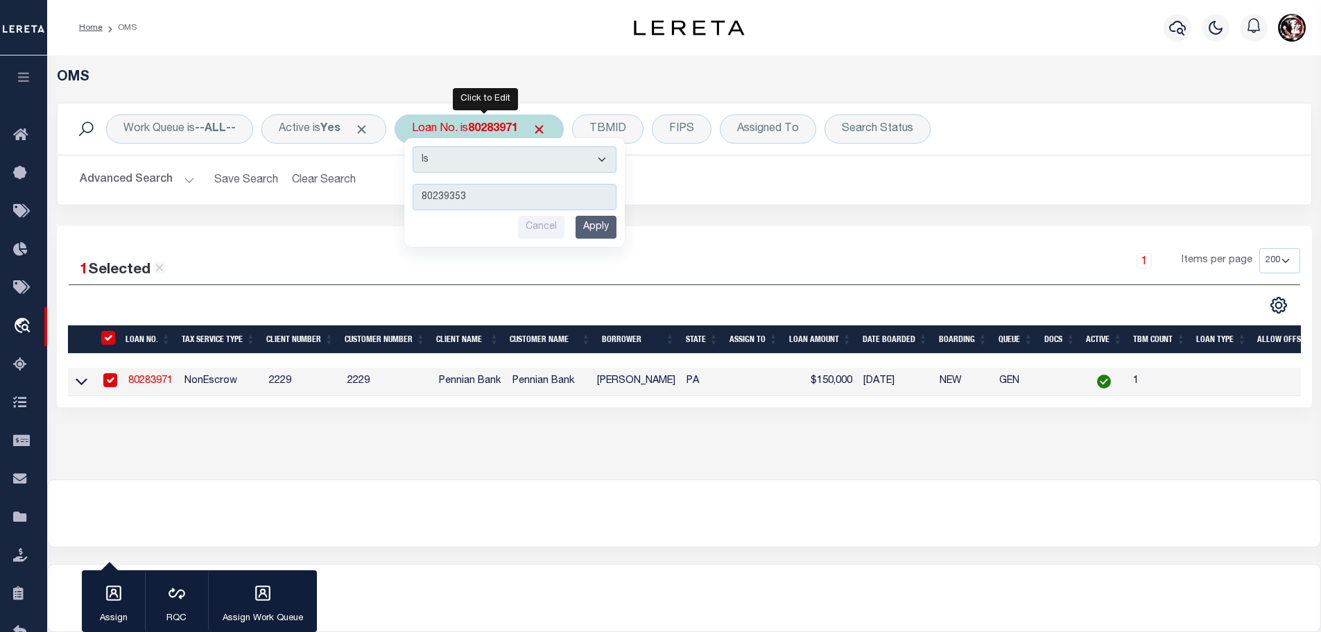
click at [596, 223] on input "Apply" at bounding box center [596, 227] width 41 height 23
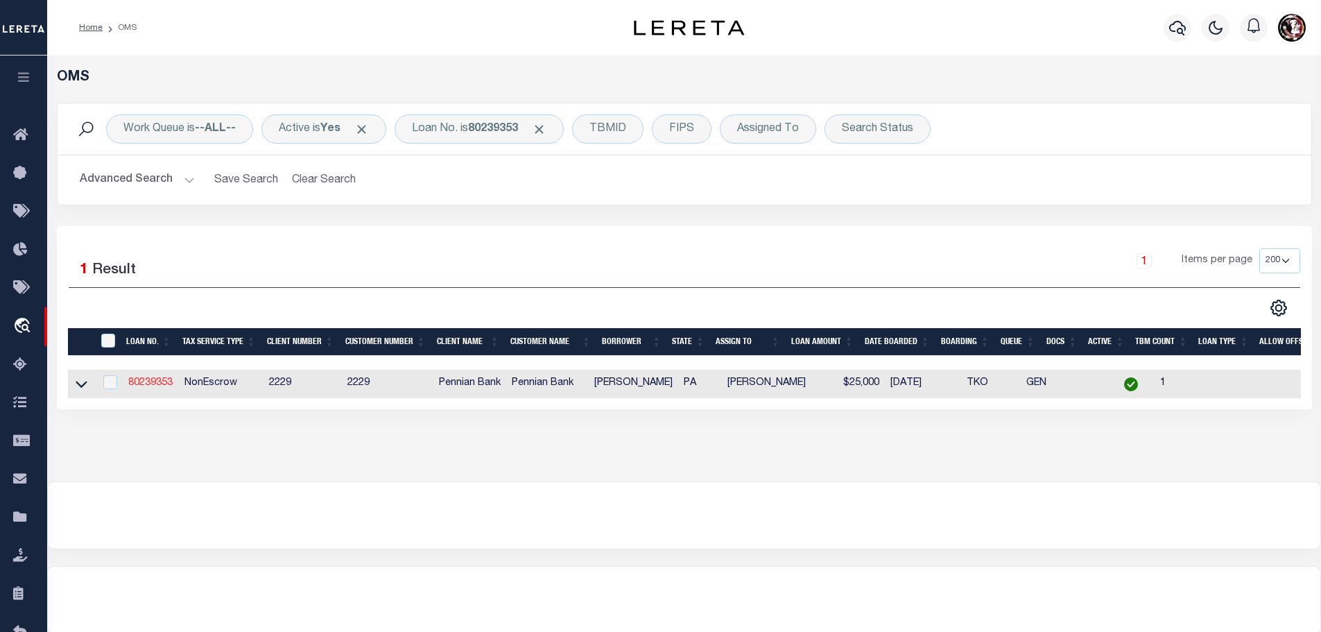
click at [148, 380] on link "80239353" at bounding box center [150, 383] width 44 height 10
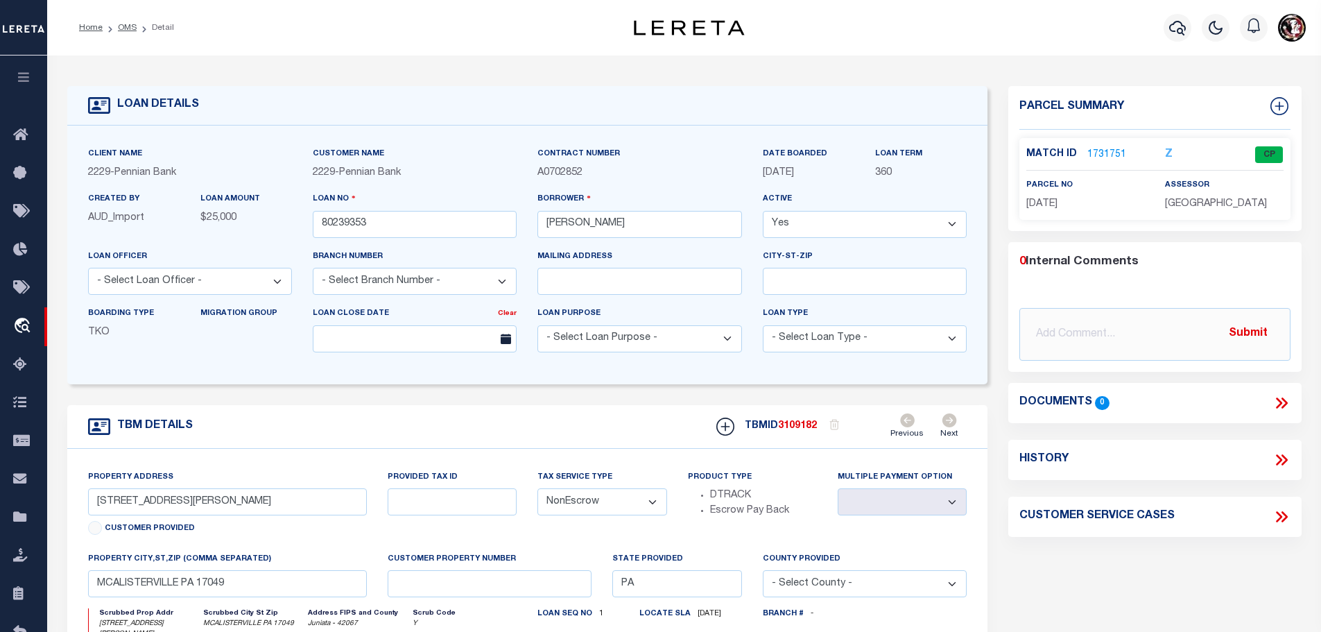
click at [1100, 151] on link "1731751" at bounding box center [1106, 155] width 39 height 15
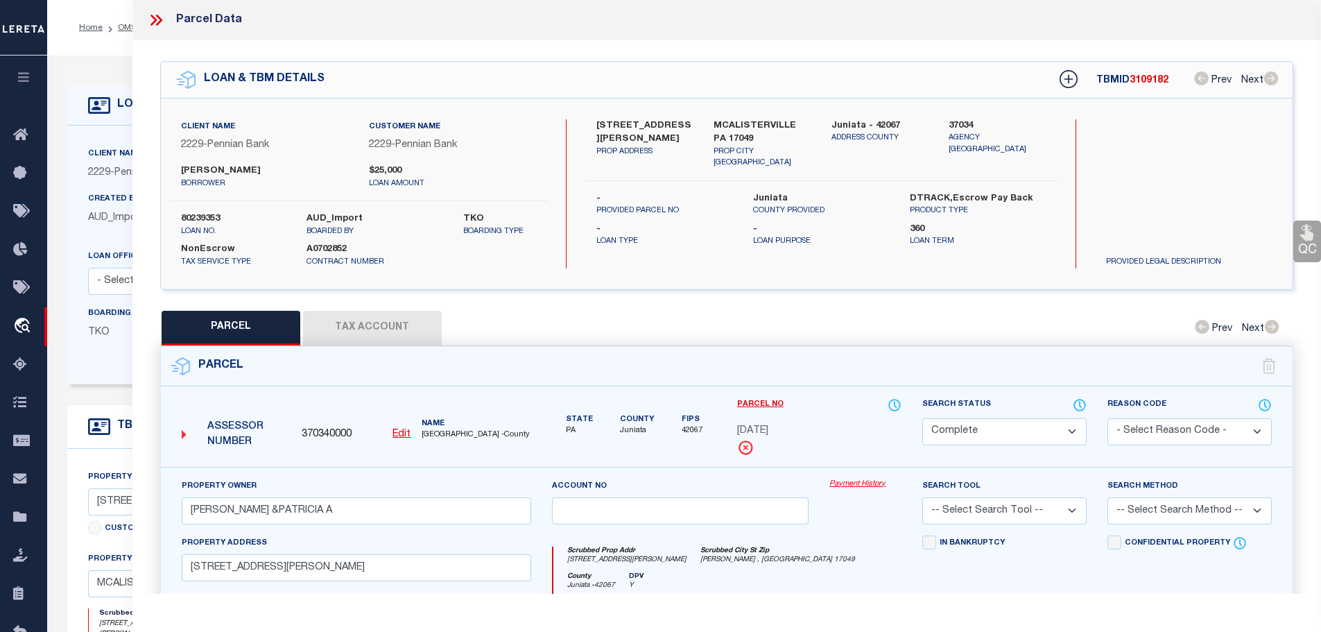
click at [379, 316] on button "Tax Account" at bounding box center [372, 328] width 139 height 35
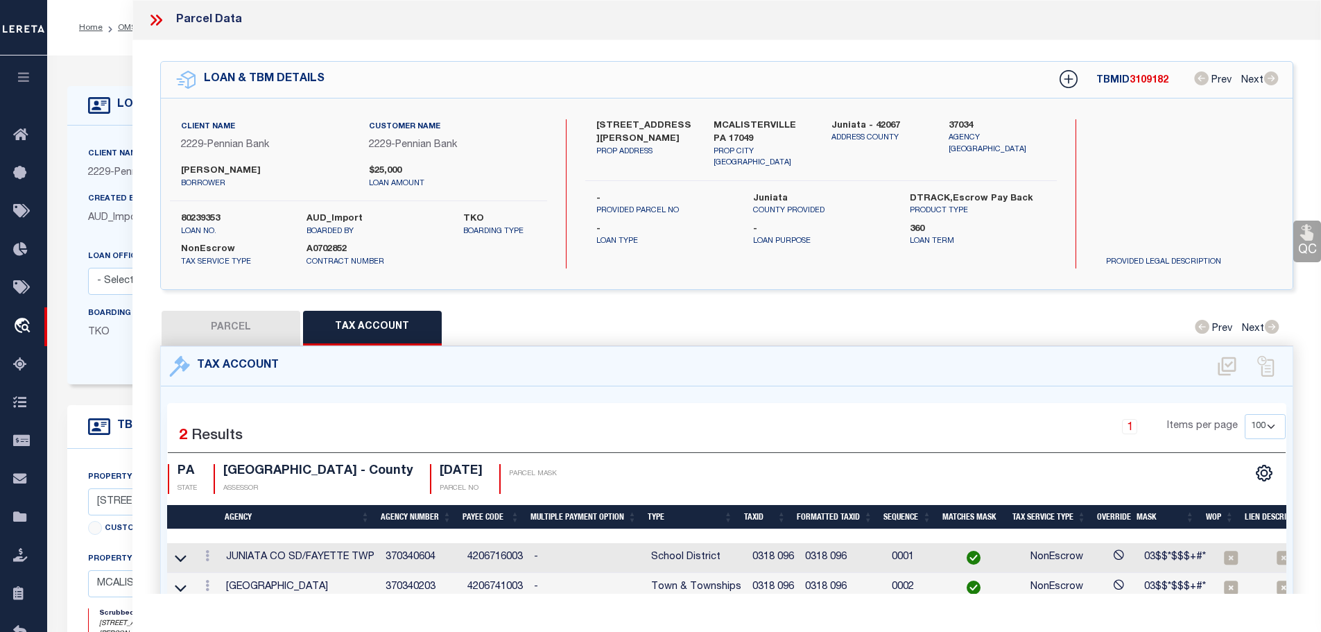
click at [157, 22] on icon at bounding box center [156, 20] width 18 height 18
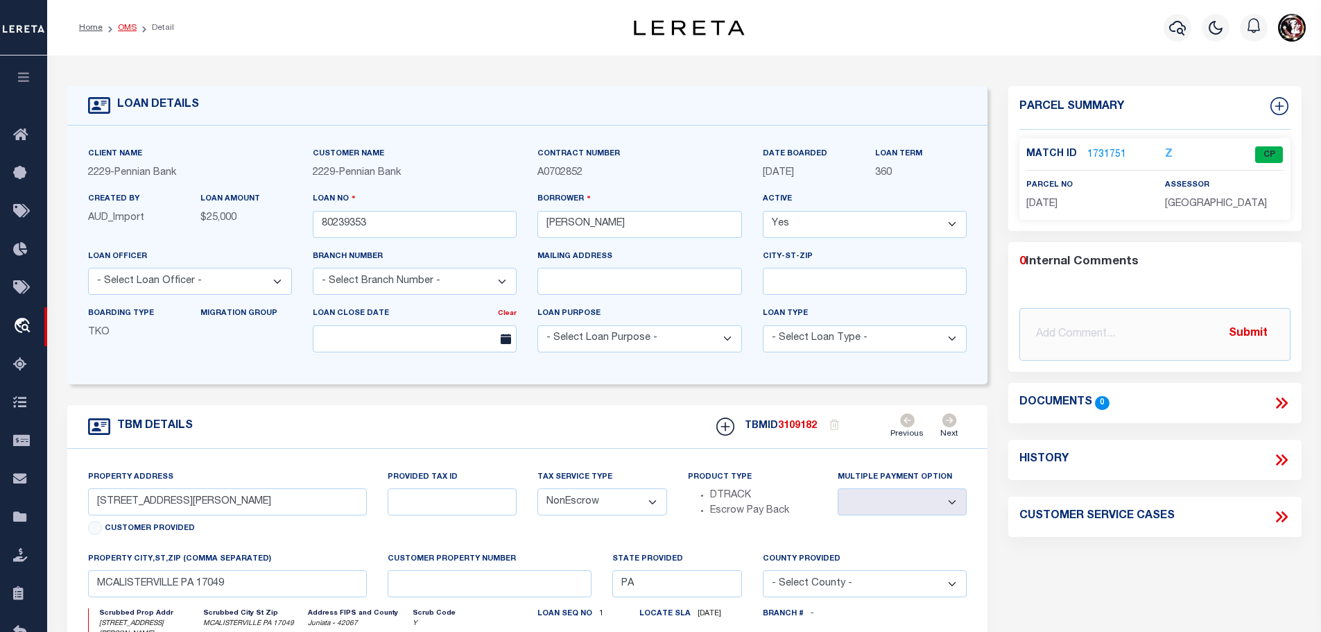
click at [118, 28] on link "OMS" at bounding box center [127, 28] width 19 height 8
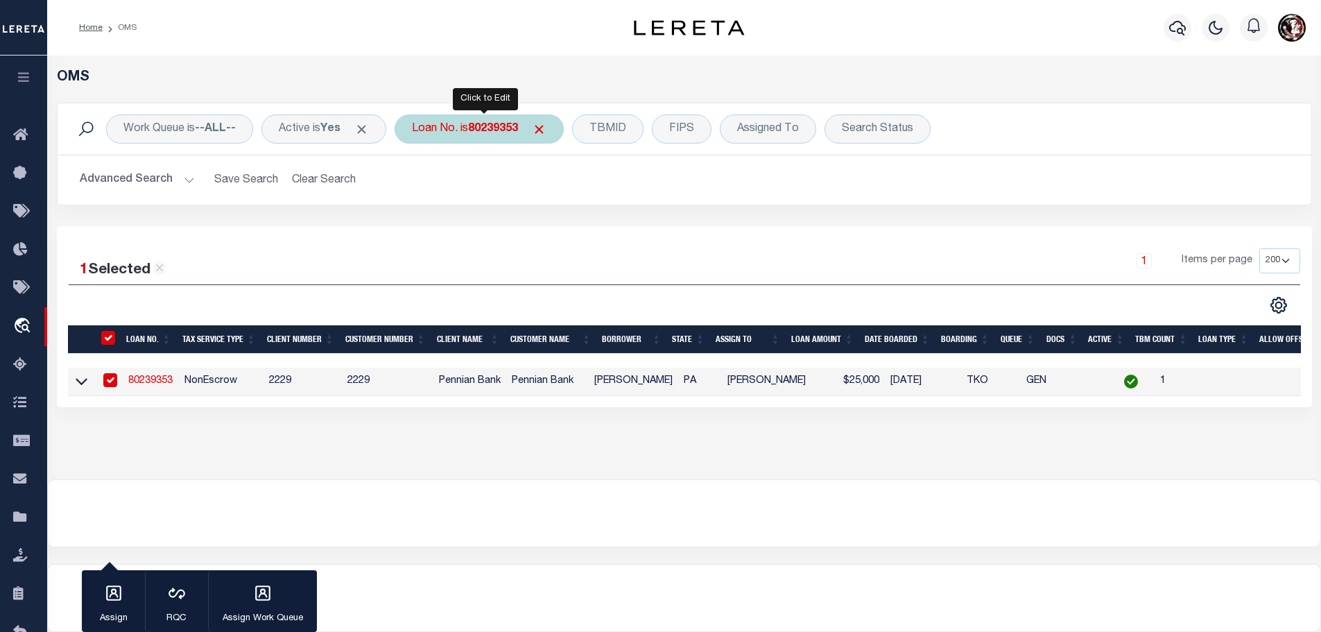
click at [511, 136] on div "Loan No. is 80239353" at bounding box center [479, 128] width 169 height 29
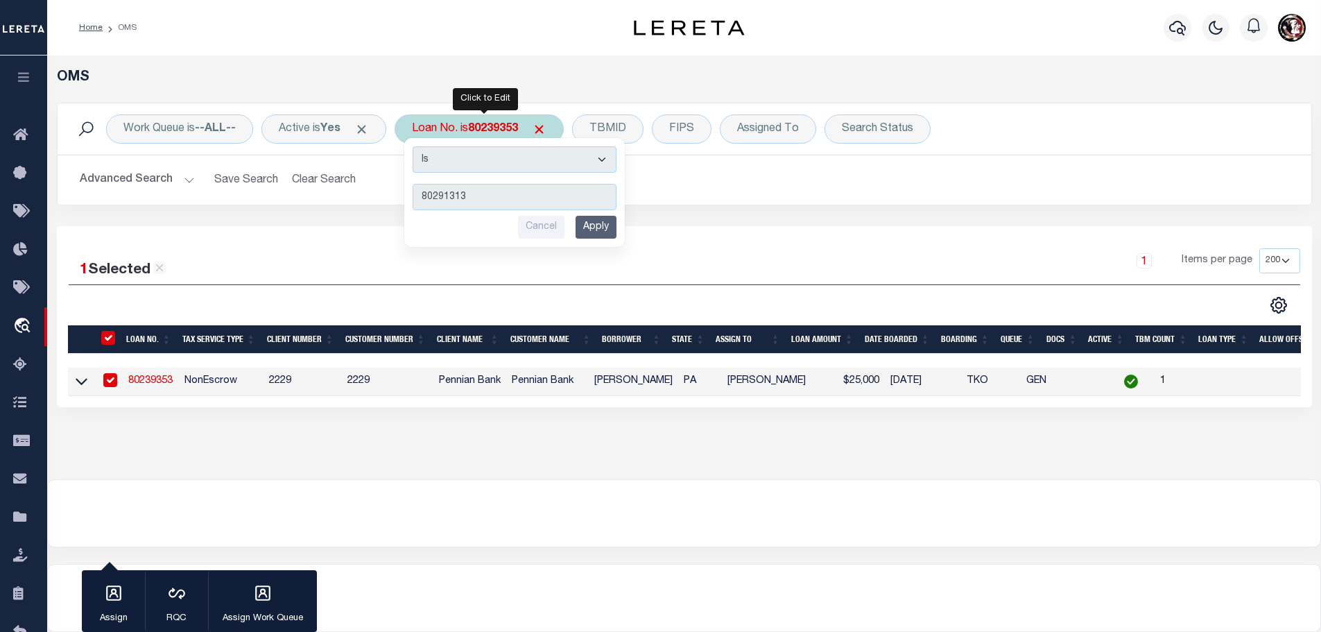
click at [602, 230] on input "Apply" at bounding box center [596, 227] width 41 height 23
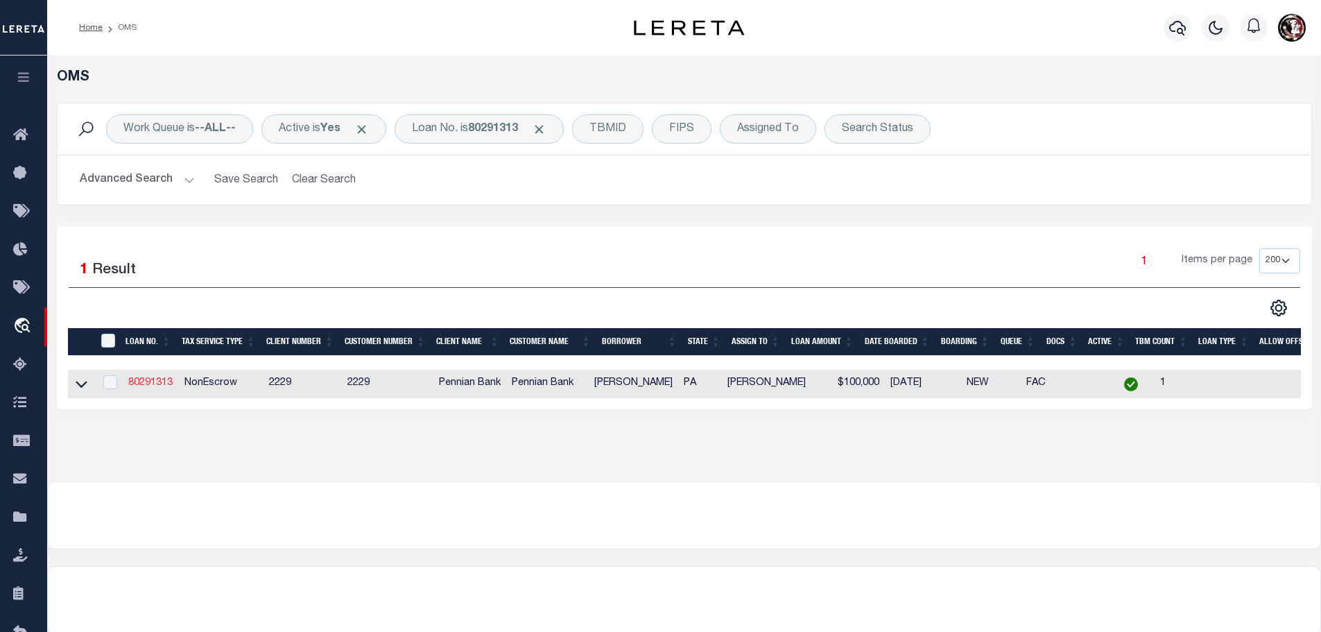
click at [147, 378] on link "80291313" at bounding box center [150, 383] width 44 height 10
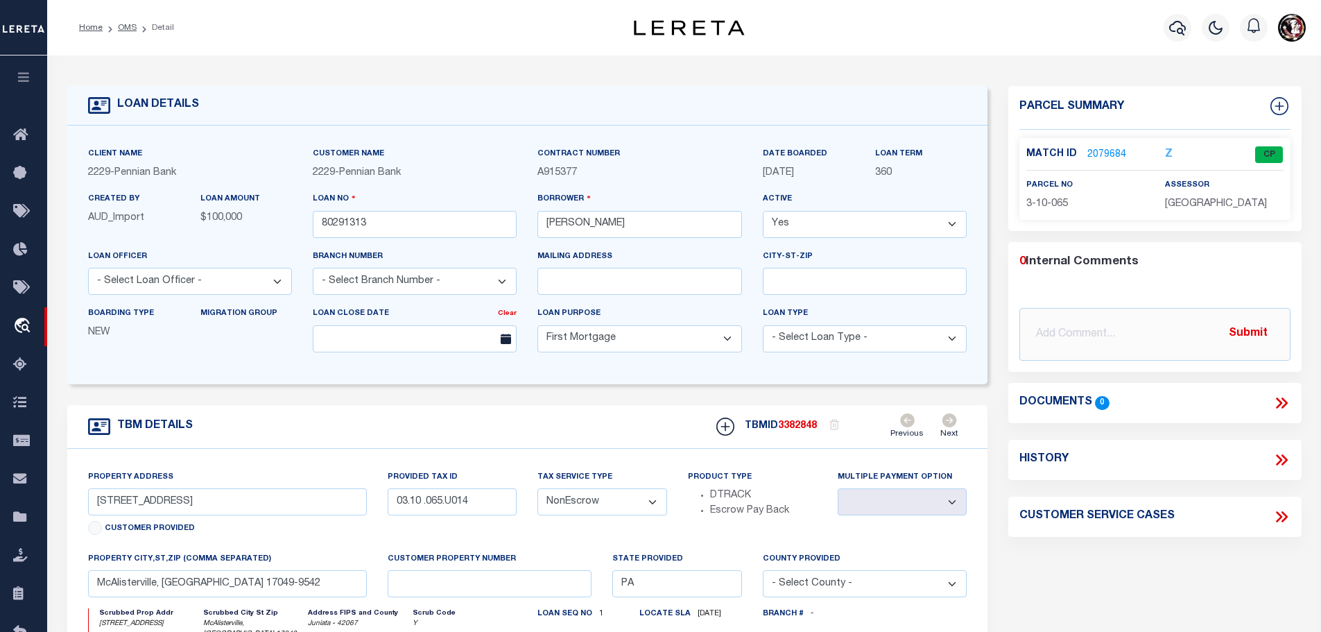
click at [1100, 155] on link "2079684" at bounding box center [1106, 155] width 39 height 15
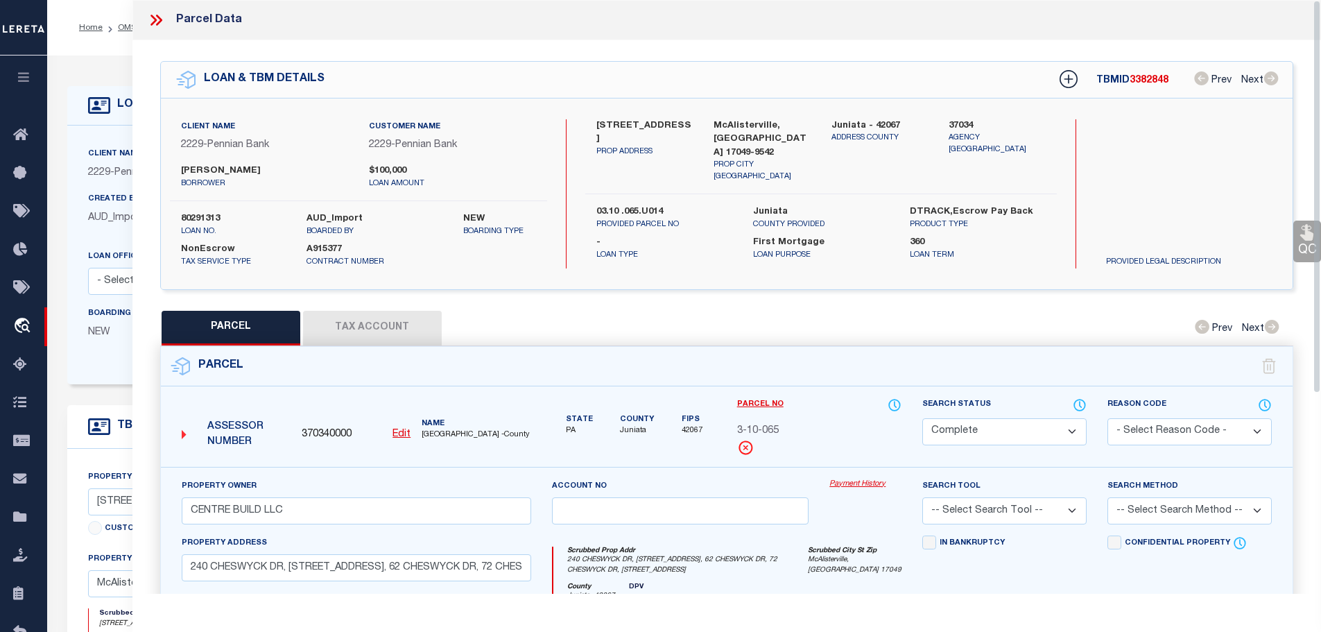
click at [366, 323] on button "Tax Account" at bounding box center [372, 328] width 139 height 35
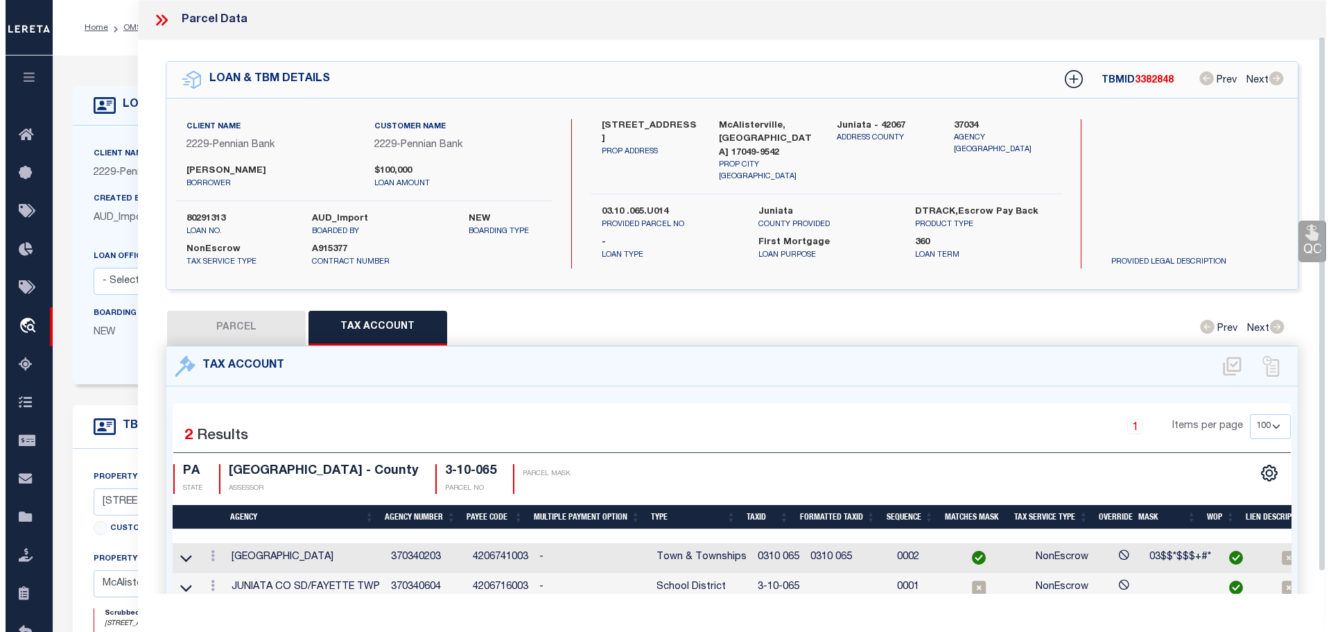
scroll to position [40, 0]
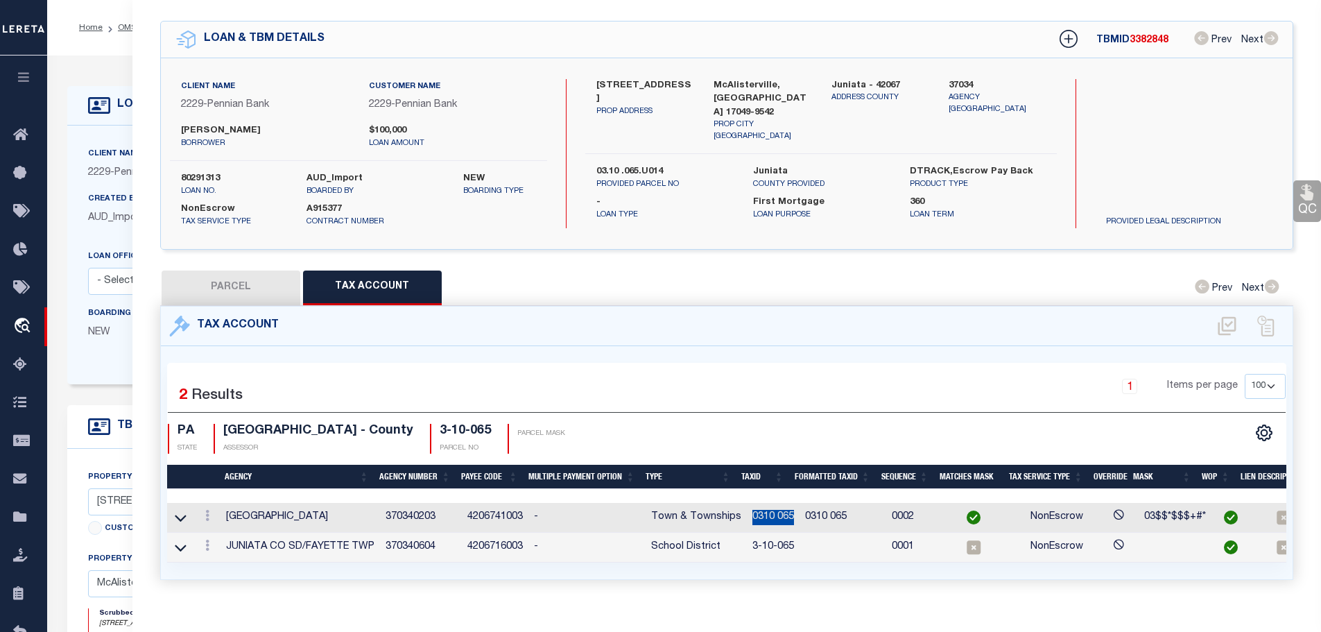
drag, startPoint x: 745, startPoint y: 512, endPoint x: 787, endPoint y: 514, distance: 42.4
click at [787, 514] on td "0310 065" at bounding box center [773, 518] width 53 height 30
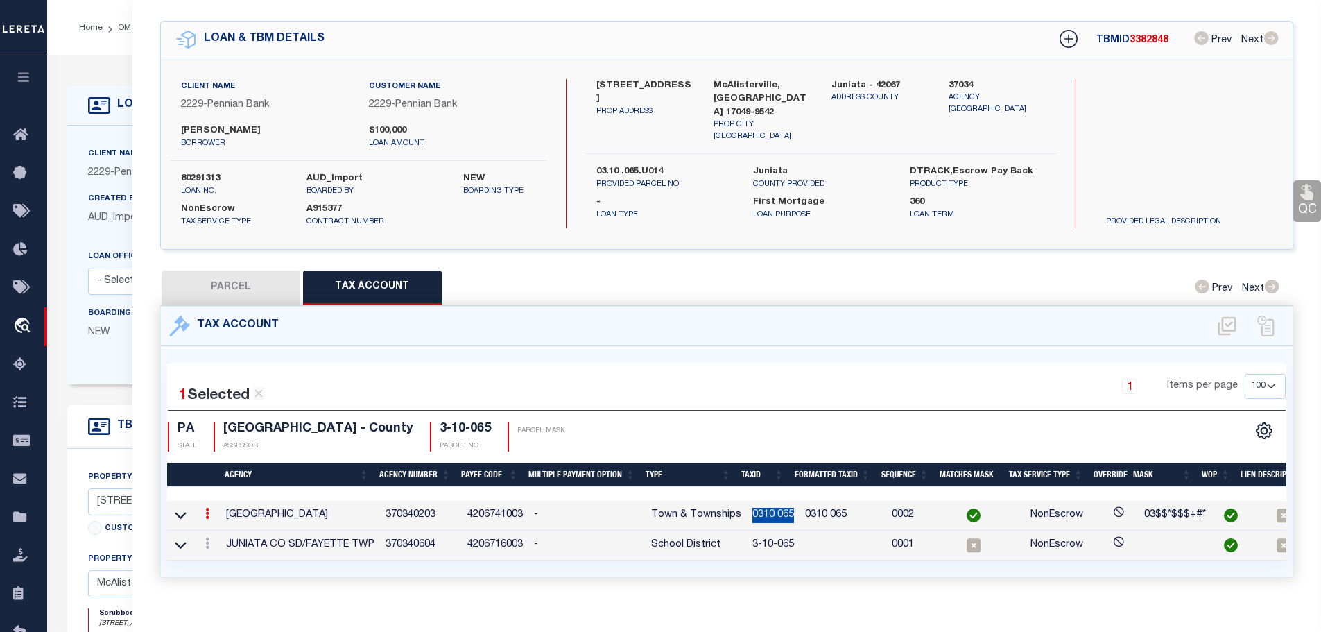
copy td "0310 065"
click at [209, 538] on icon at bounding box center [207, 542] width 4 height 11
click at [226, 559] on icon "" at bounding box center [222, 563] width 10 height 10
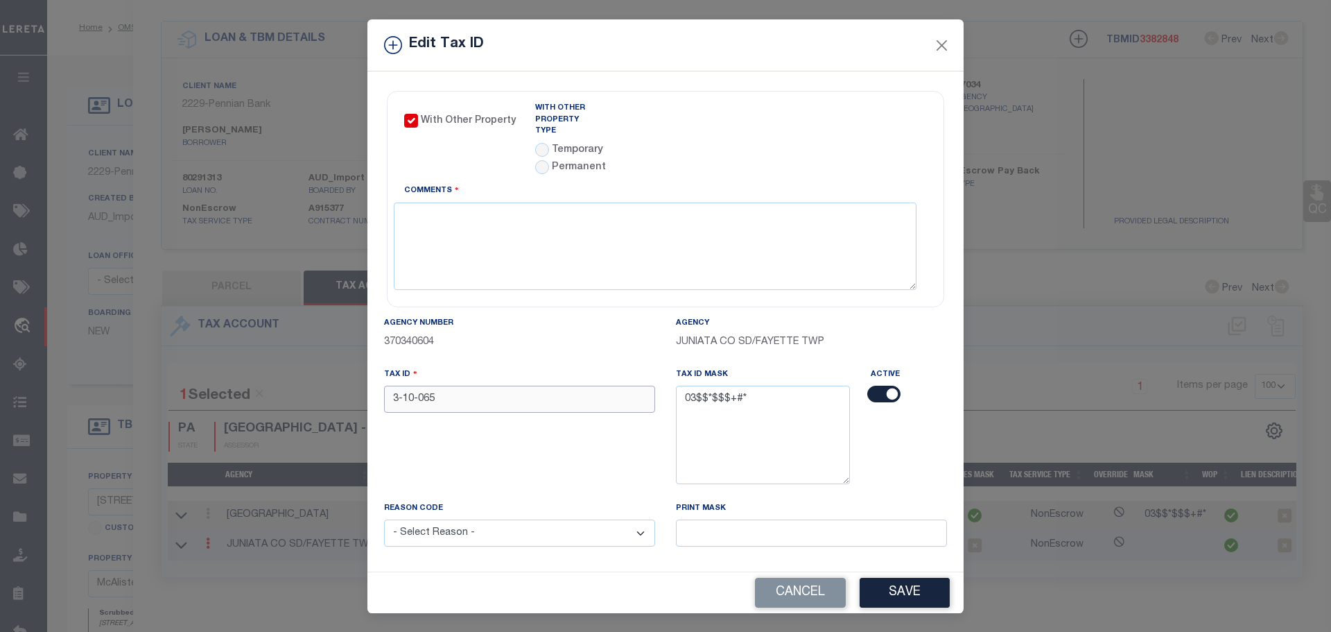
click at [465, 386] on input "3-10-065" at bounding box center [519, 399] width 271 height 27
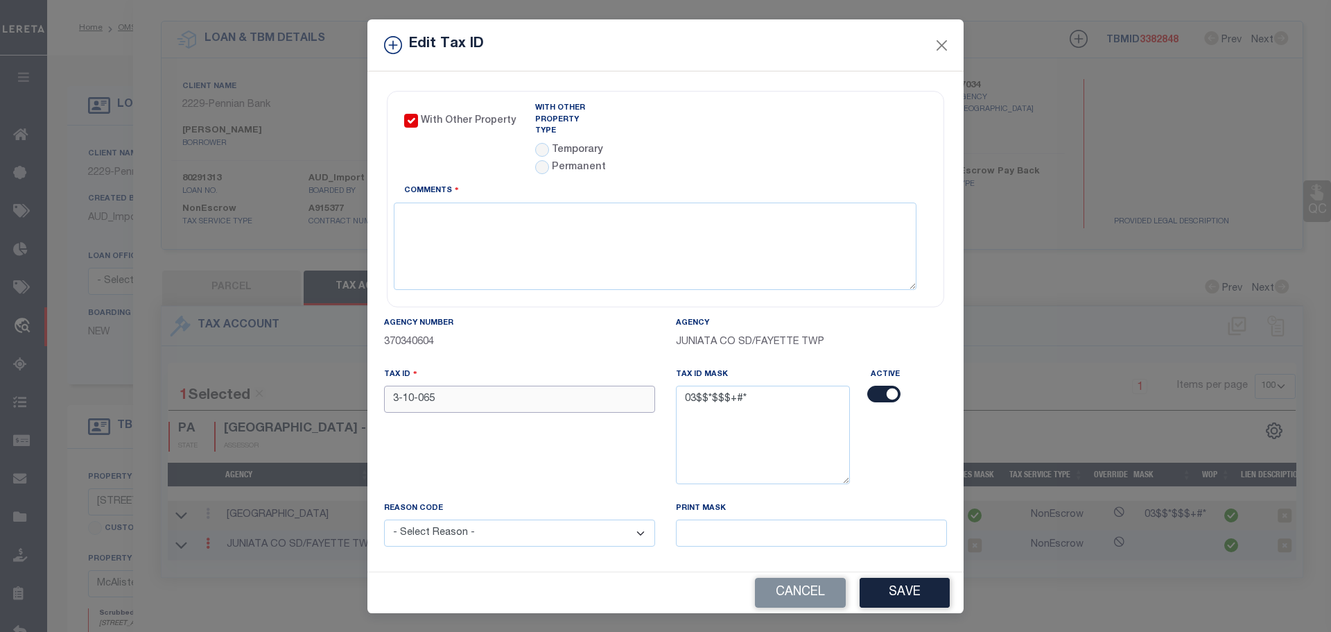
click at [465, 386] on input "3-10-065" at bounding box center [519, 399] width 271 height 27
paste input "0310"
click at [537, 143] on input "radio" at bounding box center [542, 150] width 14 height 14
click at [858, 103] on link "Agency Calendar" at bounding box center [887, 111] width 80 height 17
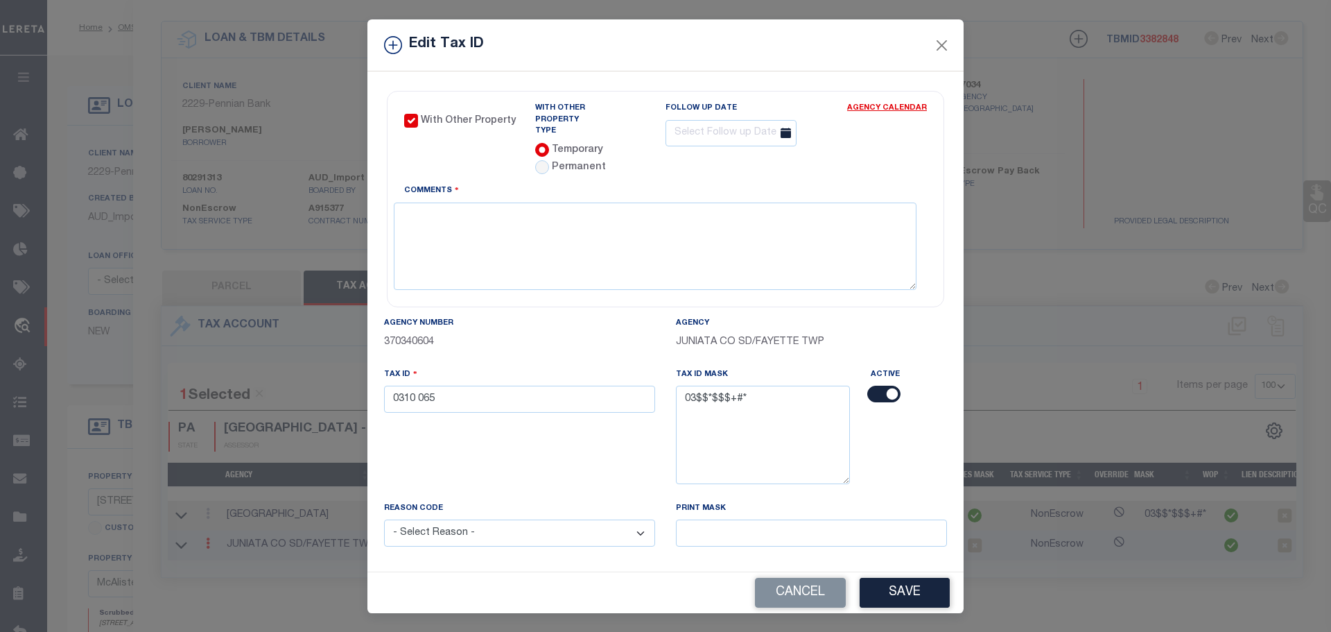
click at [788, 132] on icon at bounding box center [786, 133] width 10 height 10
drag, startPoint x: 788, startPoint y: 134, endPoint x: 770, endPoint y: 135, distance: 18.0
click at [788, 135] on icon at bounding box center [786, 133] width 10 height 10
click at [720, 130] on input "text" at bounding box center [731, 133] width 131 height 27
click at [855, 167] on icon at bounding box center [857, 164] width 10 height 10
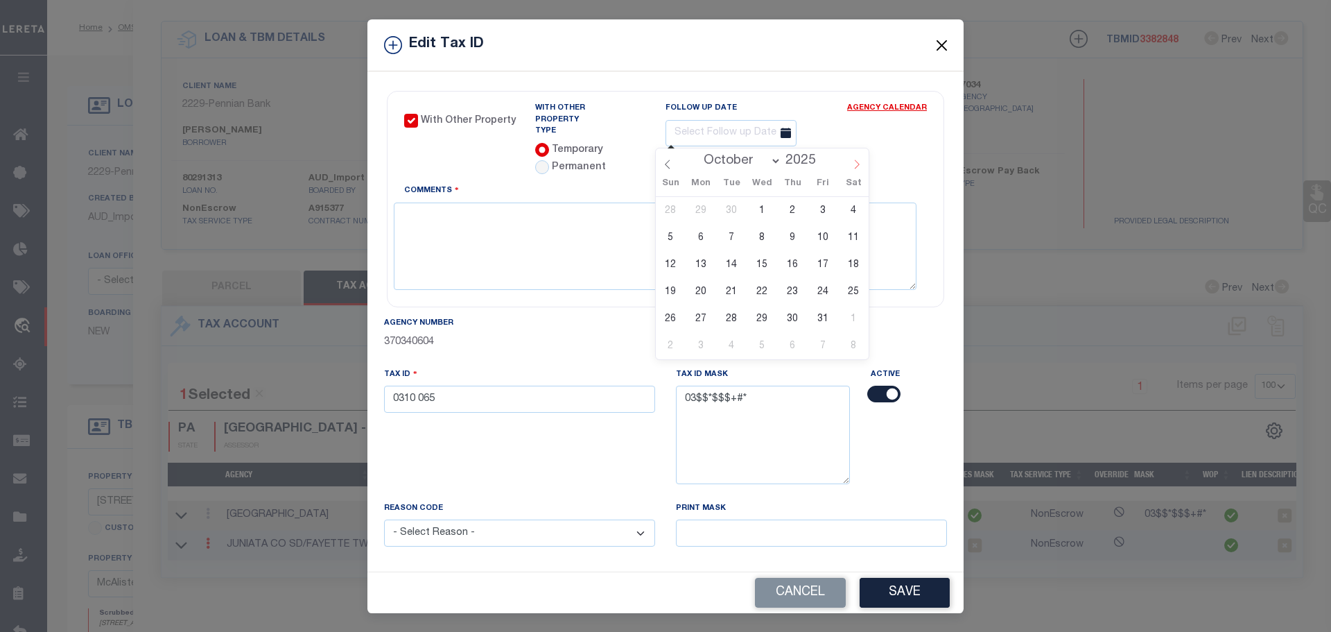
click at [855, 167] on icon at bounding box center [857, 164] width 10 height 10
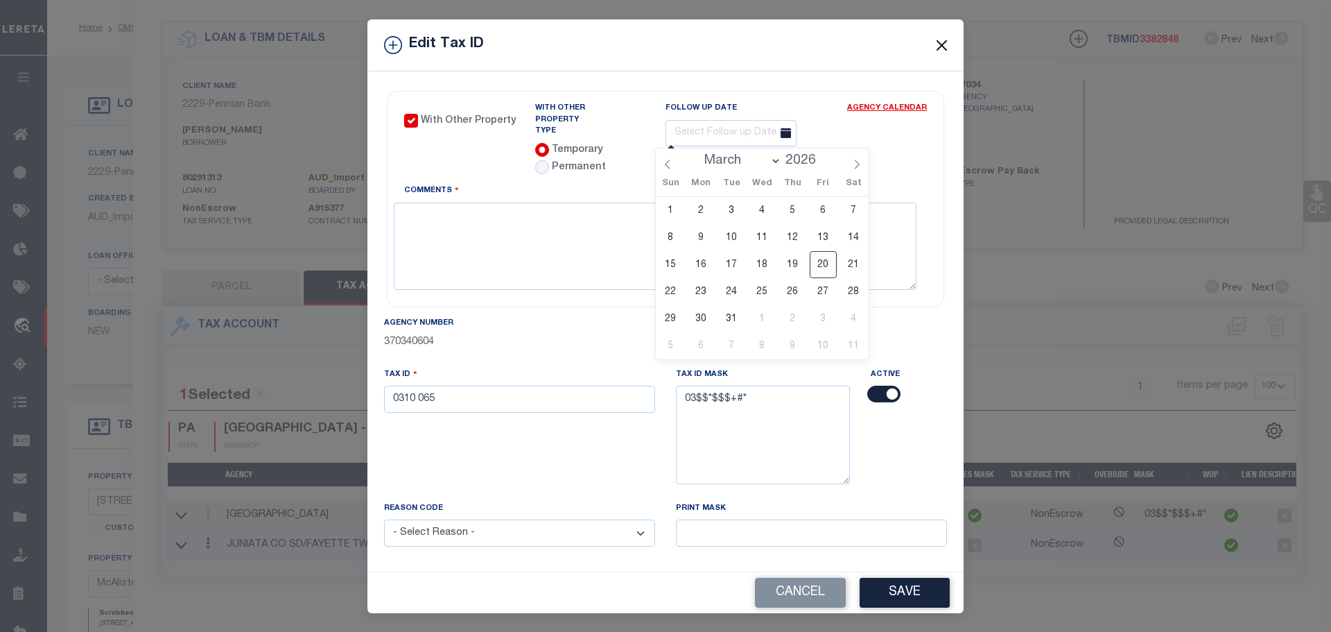
click at [830, 264] on span "20" at bounding box center [823, 264] width 27 height 27
click at [883, 582] on button "Save" at bounding box center [905, 593] width 90 height 30
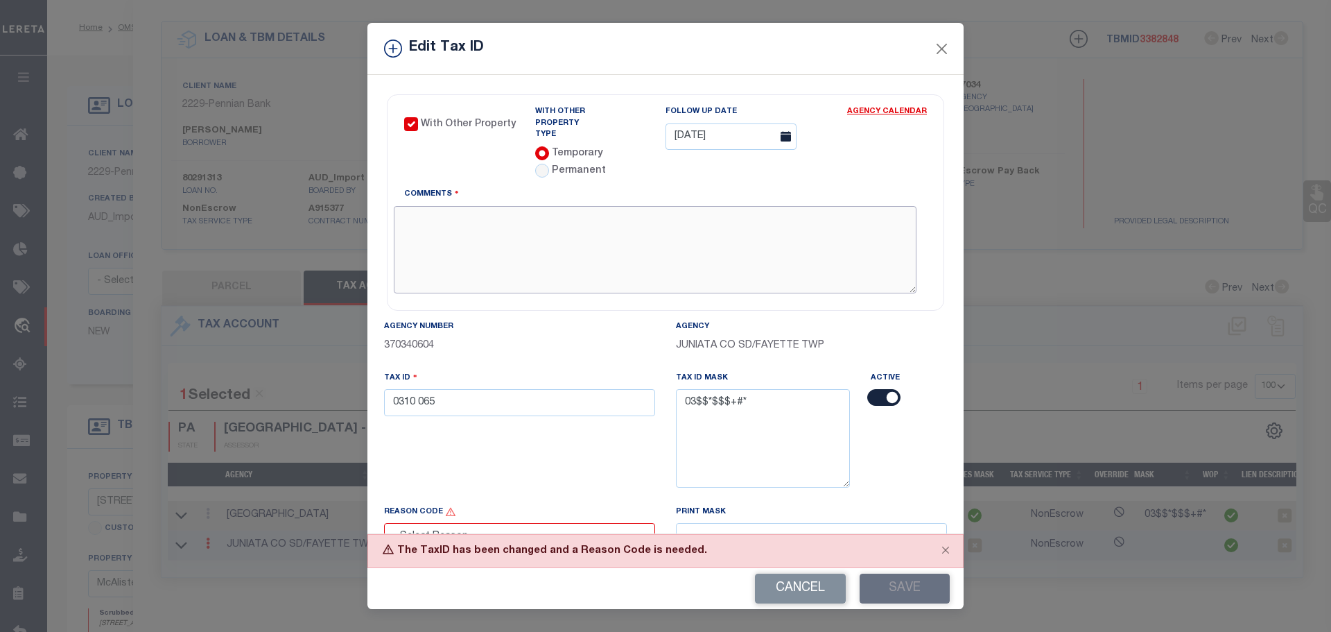
click at [526, 250] on textarea "Comments" at bounding box center [655, 249] width 523 height 87
click at [908, 587] on button "Save" at bounding box center [905, 588] width 90 height 30
click at [604, 525] on select "- Select Reason - 099 - Other (Provide additional detail) ACT - Agency Changed …" at bounding box center [519, 536] width 271 height 27
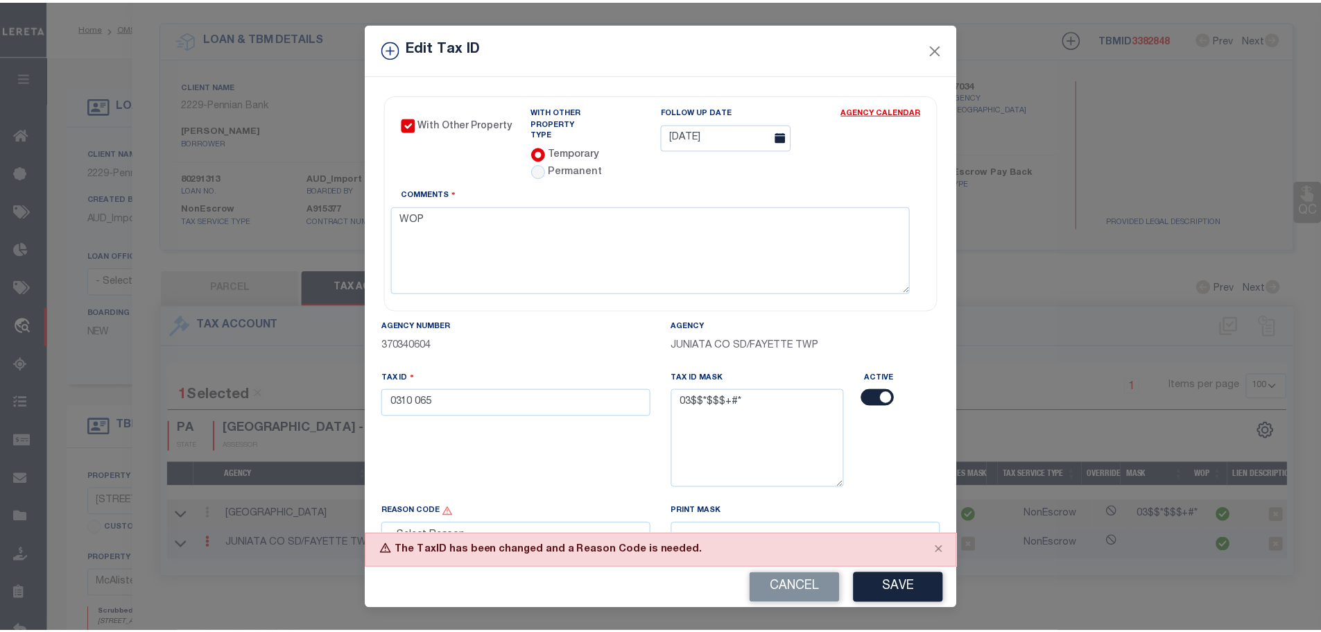
scroll to position [8, 0]
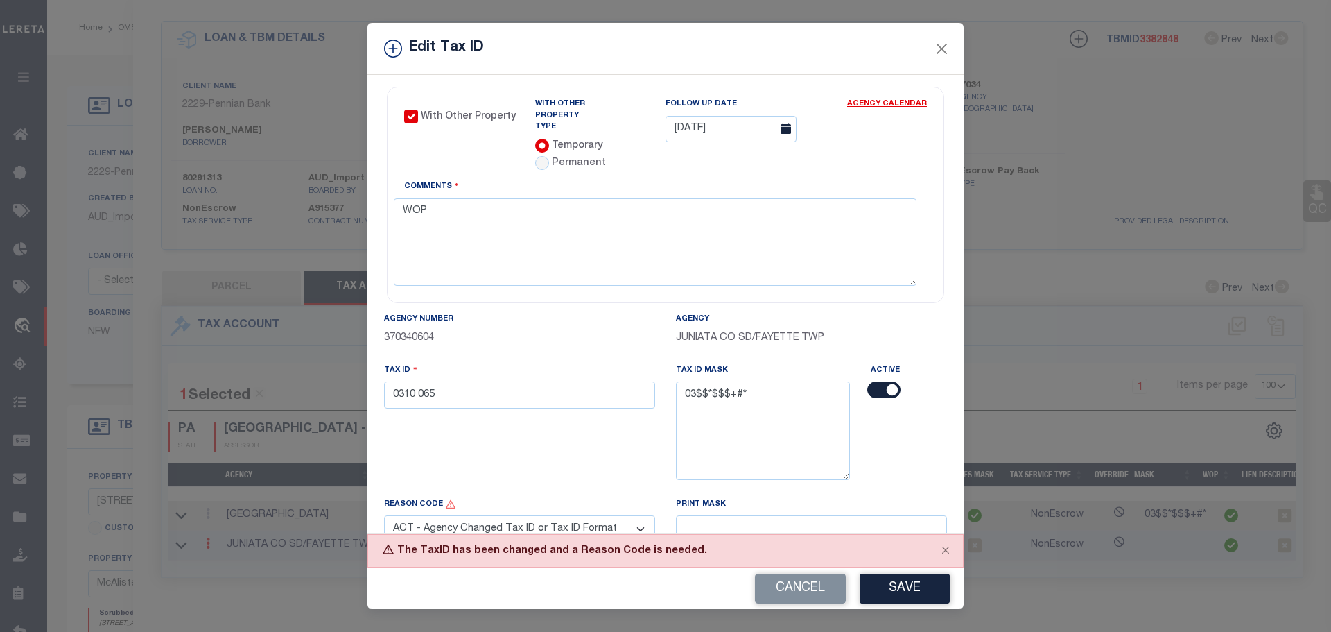
click at [384, 515] on select "- Select Reason - 099 - Other (Provide additional detail) ACT - Agency Changed …" at bounding box center [519, 528] width 271 height 27
click at [925, 585] on button "Save" at bounding box center [905, 588] width 90 height 30
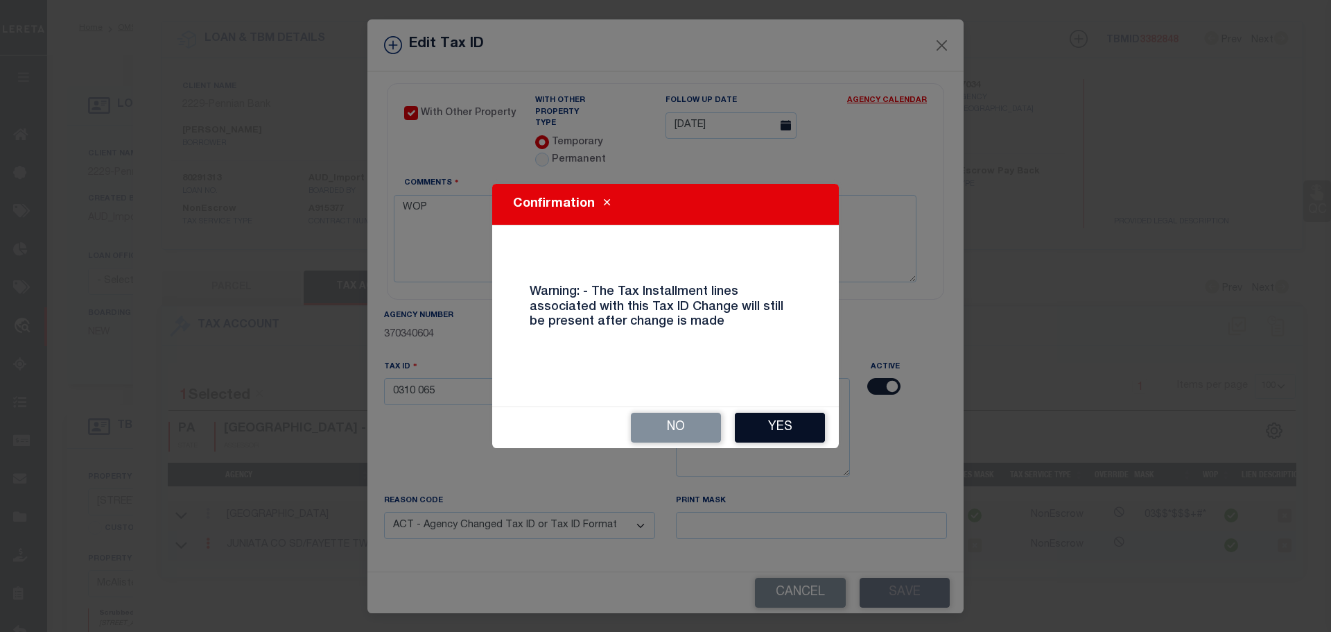
click at [795, 426] on button "Yes" at bounding box center [780, 428] width 90 height 30
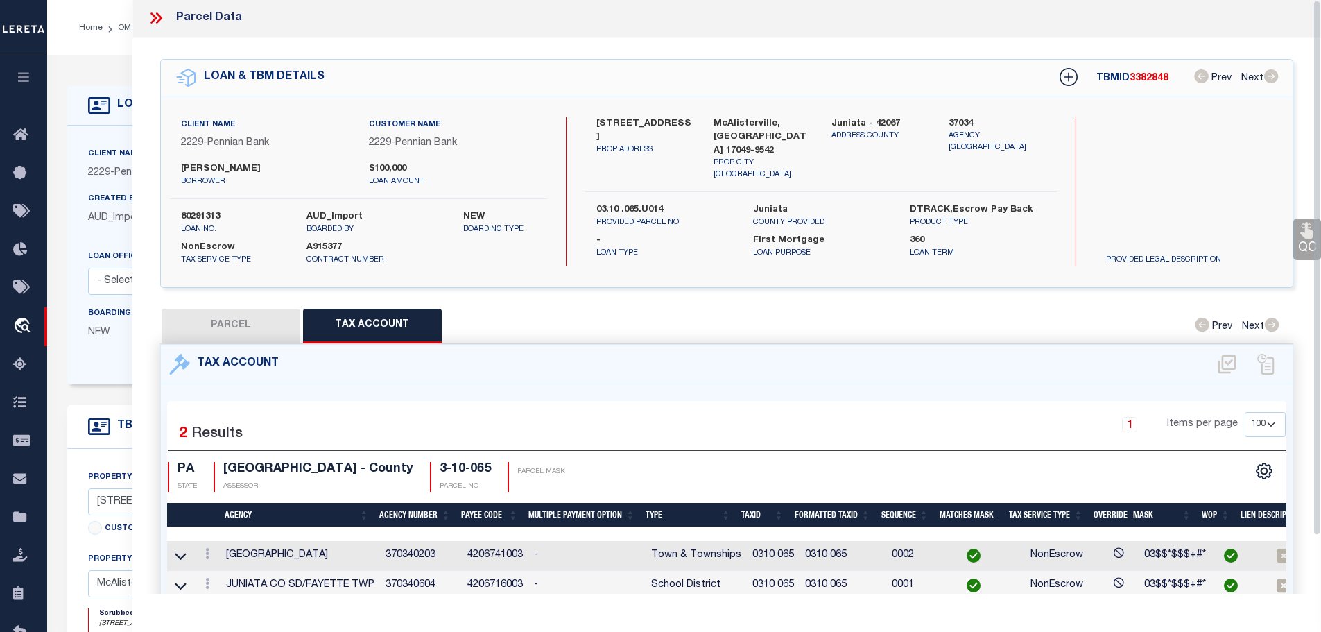
scroll to position [0, 0]
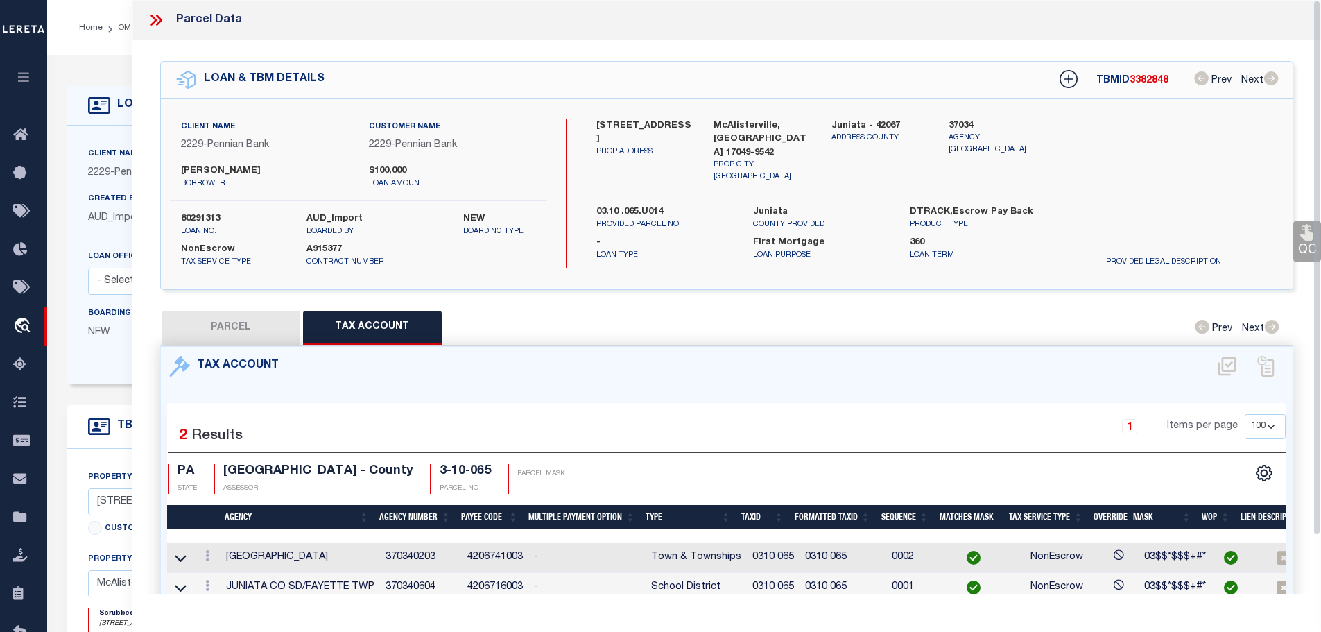
click at [153, 16] on icon at bounding box center [153, 20] width 6 height 11
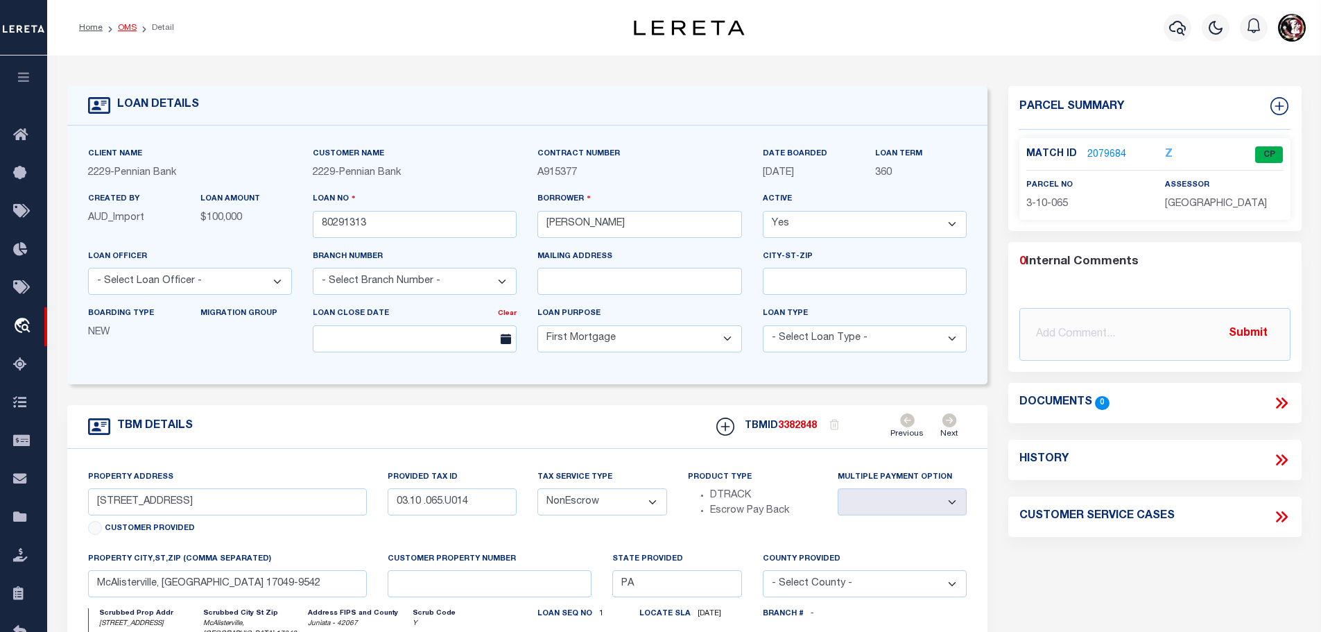
click at [124, 28] on link "OMS" at bounding box center [127, 28] width 19 height 8
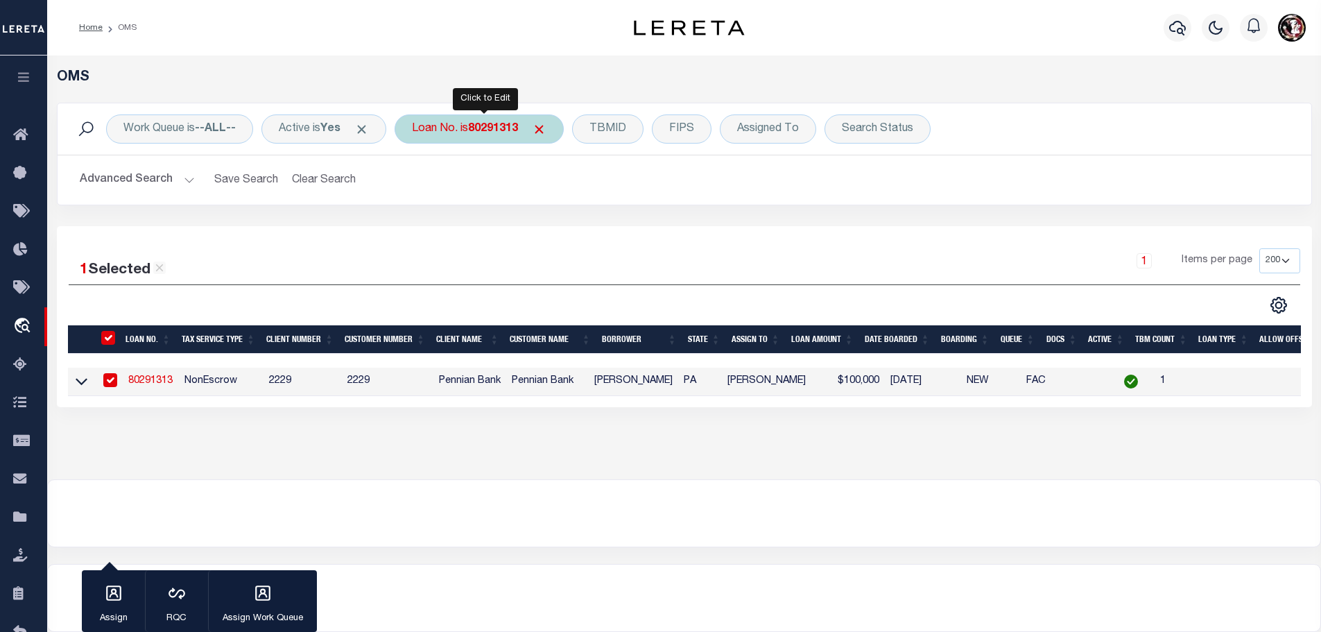
click at [491, 131] on b "80291313" at bounding box center [493, 128] width 50 height 11
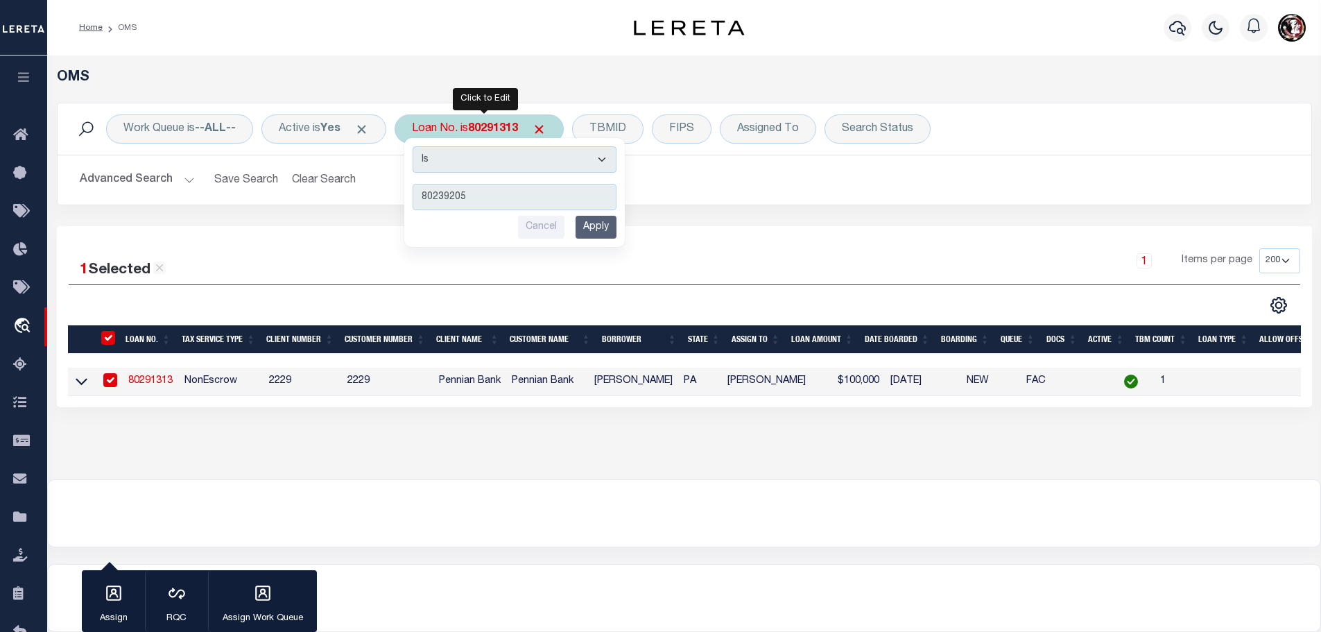
click at [616, 225] on input "Apply" at bounding box center [596, 227] width 41 height 23
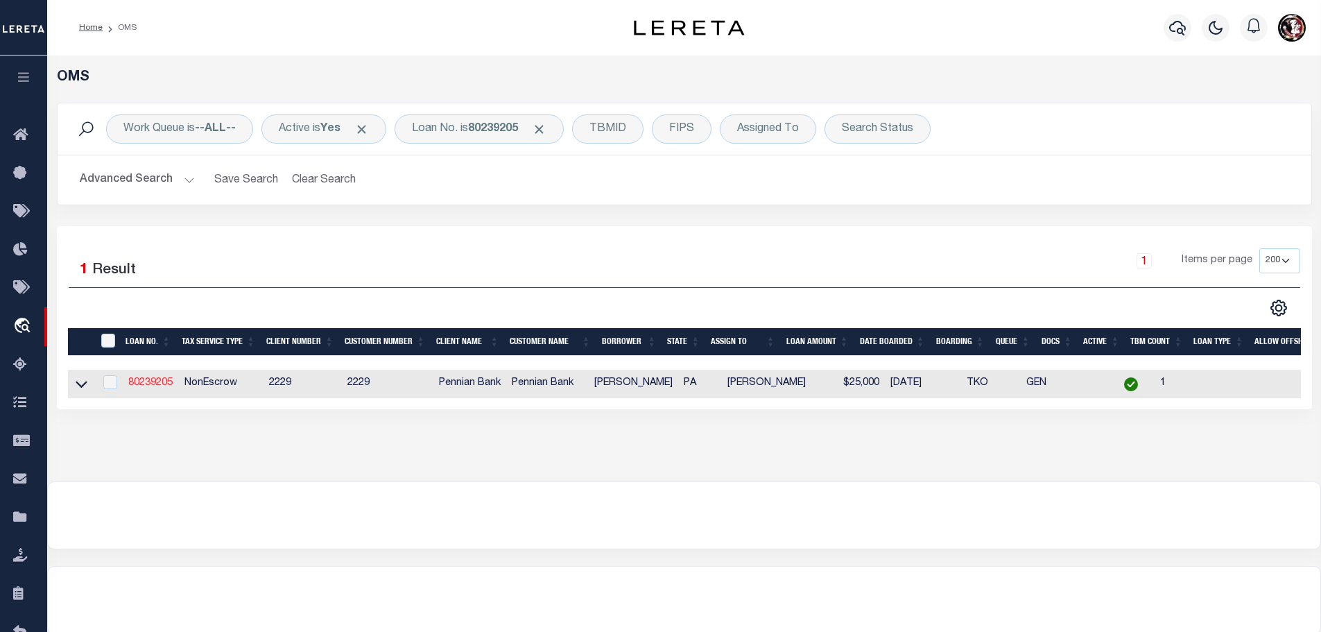
click at [148, 379] on link "80239205" at bounding box center [150, 383] width 44 height 10
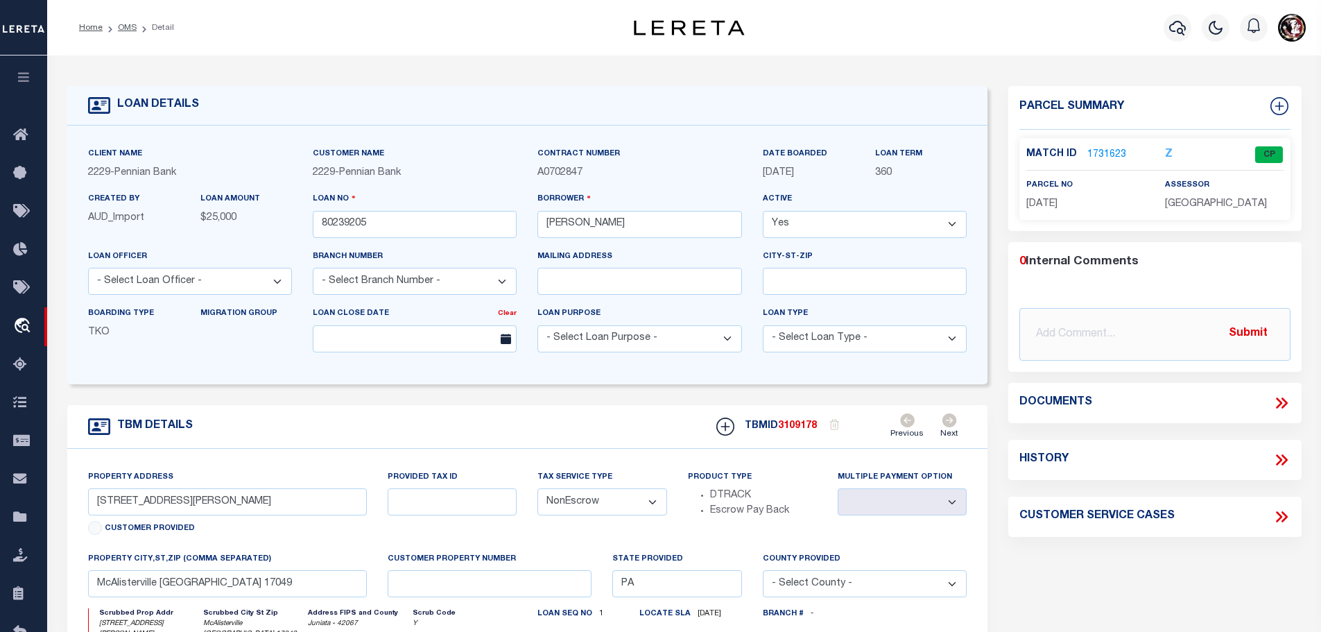
click at [1105, 153] on link "1731623" at bounding box center [1106, 155] width 39 height 15
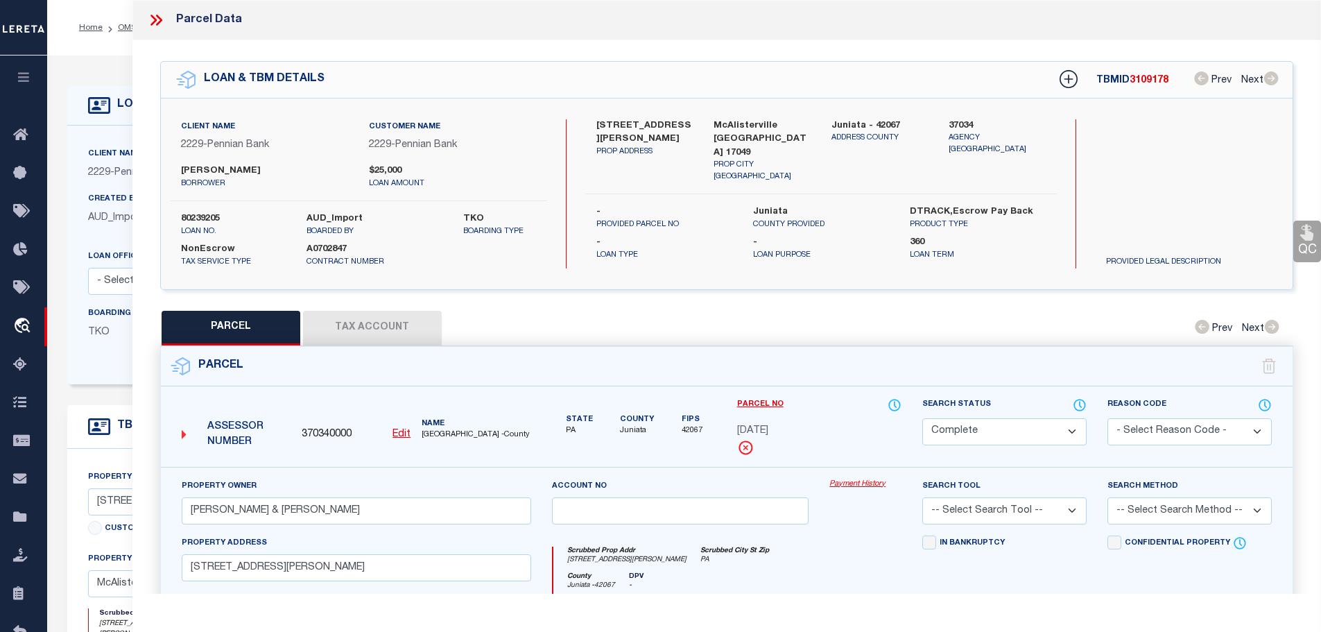
click at [380, 311] on button "Tax Account" at bounding box center [372, 328] width 139 height 35
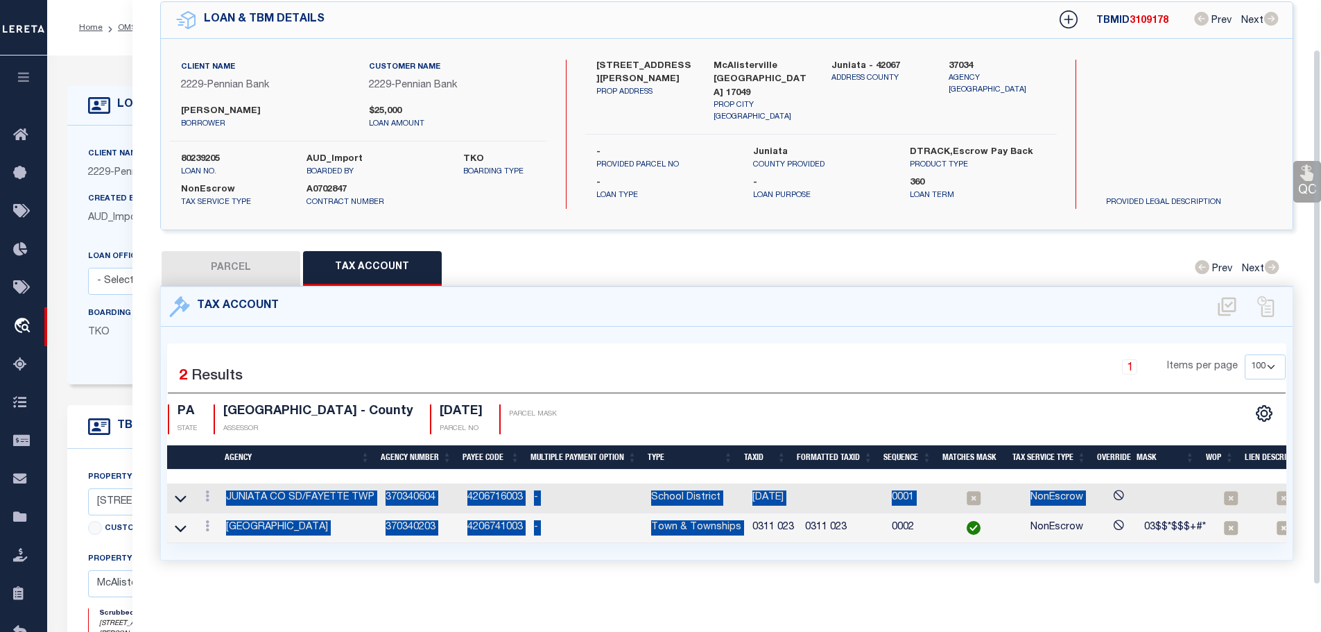
scroll to position [64, 0]
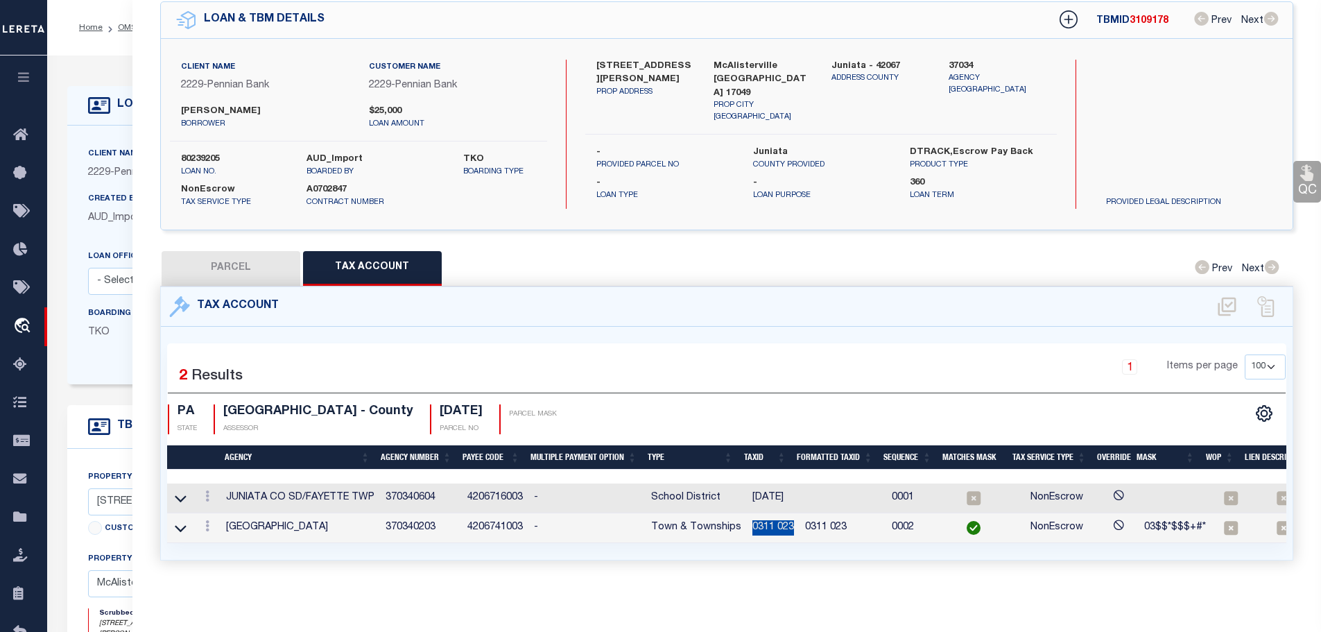
drag, startPoint x: 747, startPoint y: 584, endPoint x: 790, endPoint y: 524, distance: 73.5
click at [790, 524] on td "0311 023" at bounding box center [773, 528] width 53 height 30
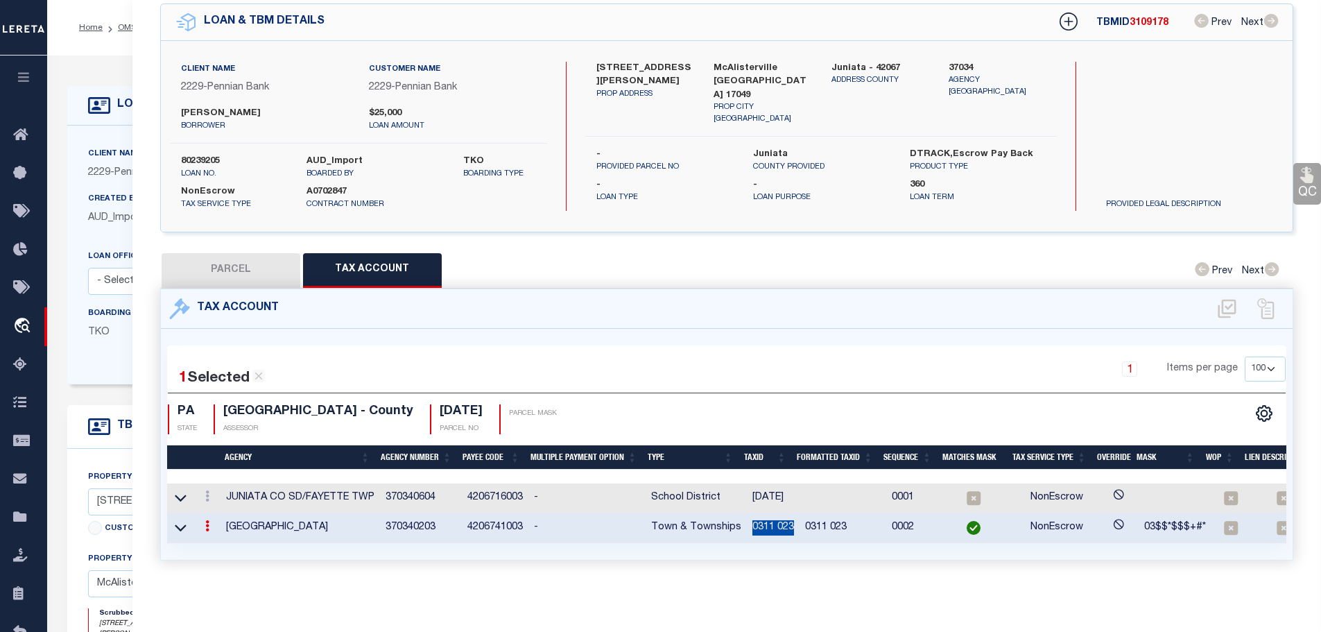
click at [207, 490] on icon at bounding box center [207, 495] width 4 height 11
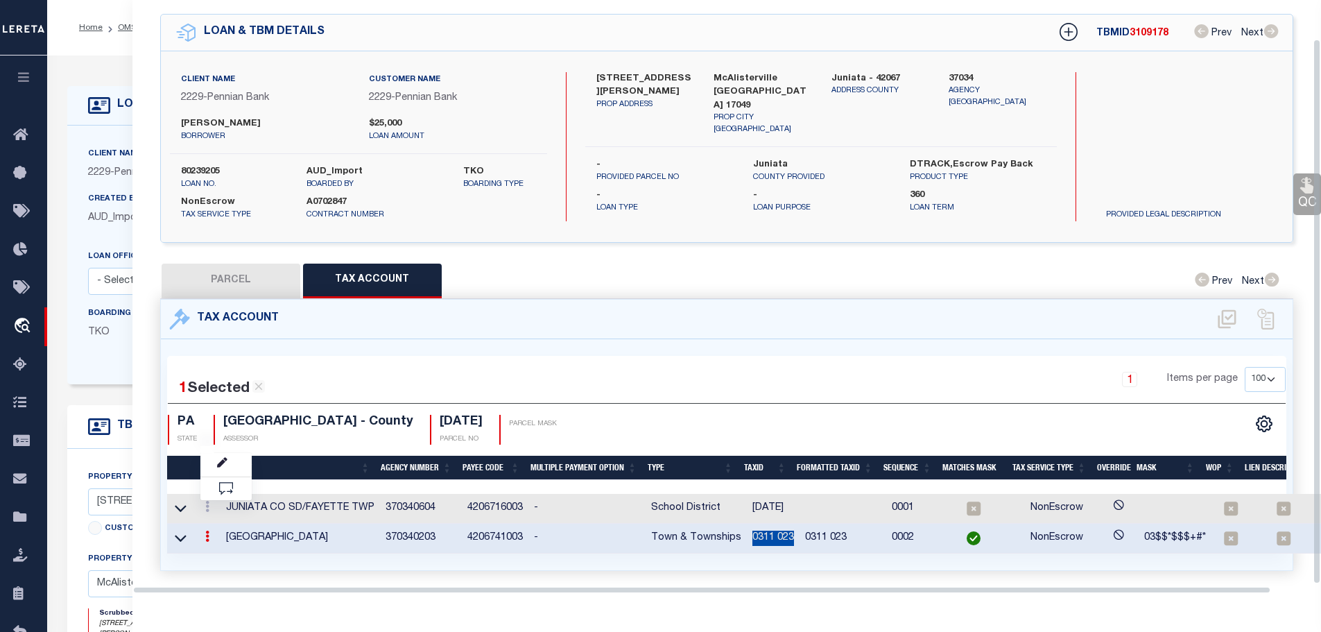
scroll to position [42, 0]
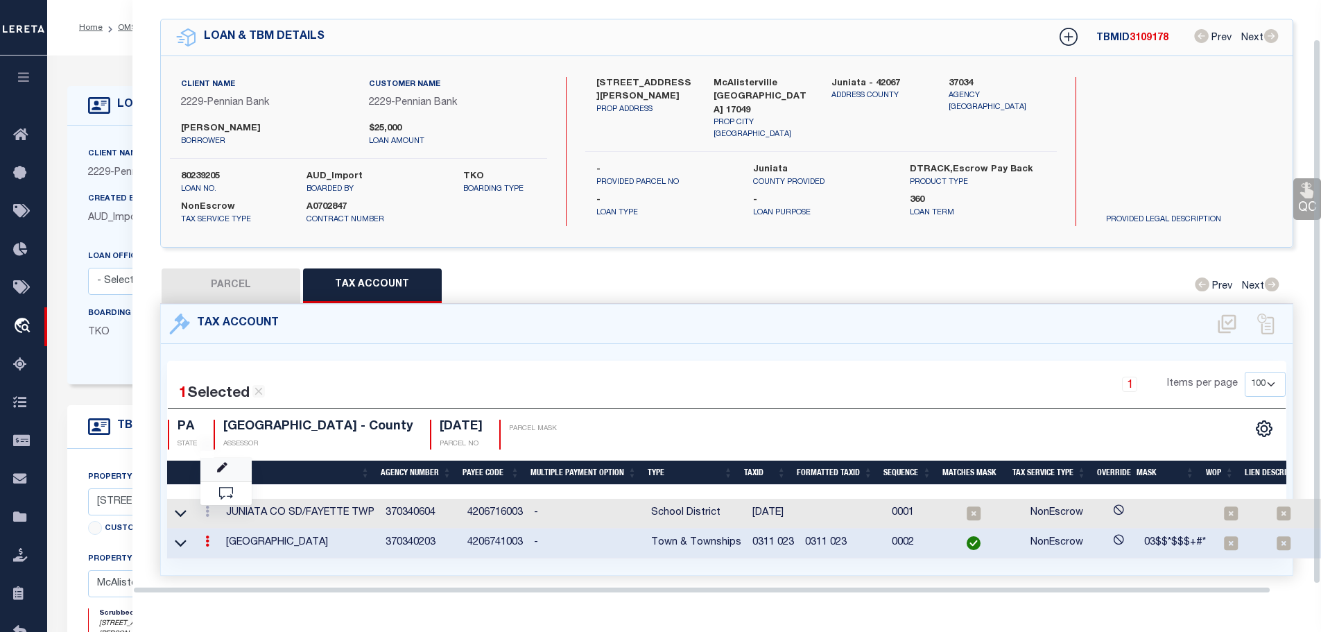
click at [225, 467] on div at bounding box center [223, 469] width 9 height 4
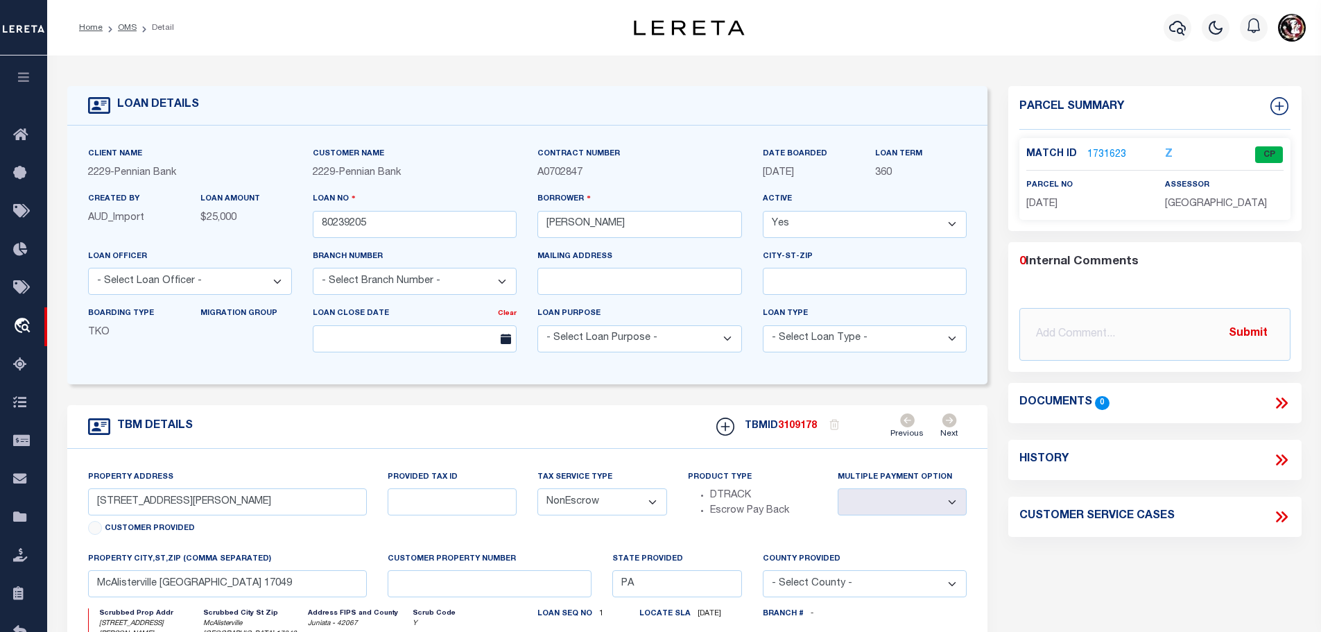
click at [1109, 153] on link "1731623" at bounding box center [1106, 155] width 39 height 15
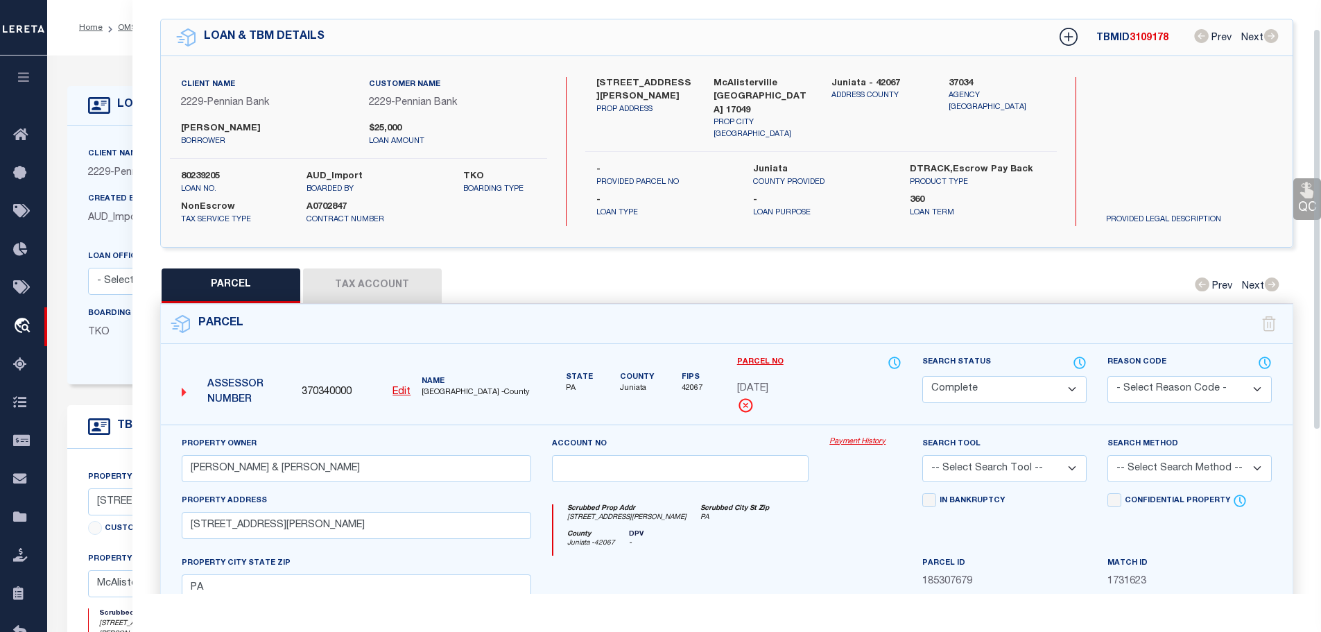
click at [358, 273] on button "Tax Account" at bounding box center [372, 285] width 139 height 35
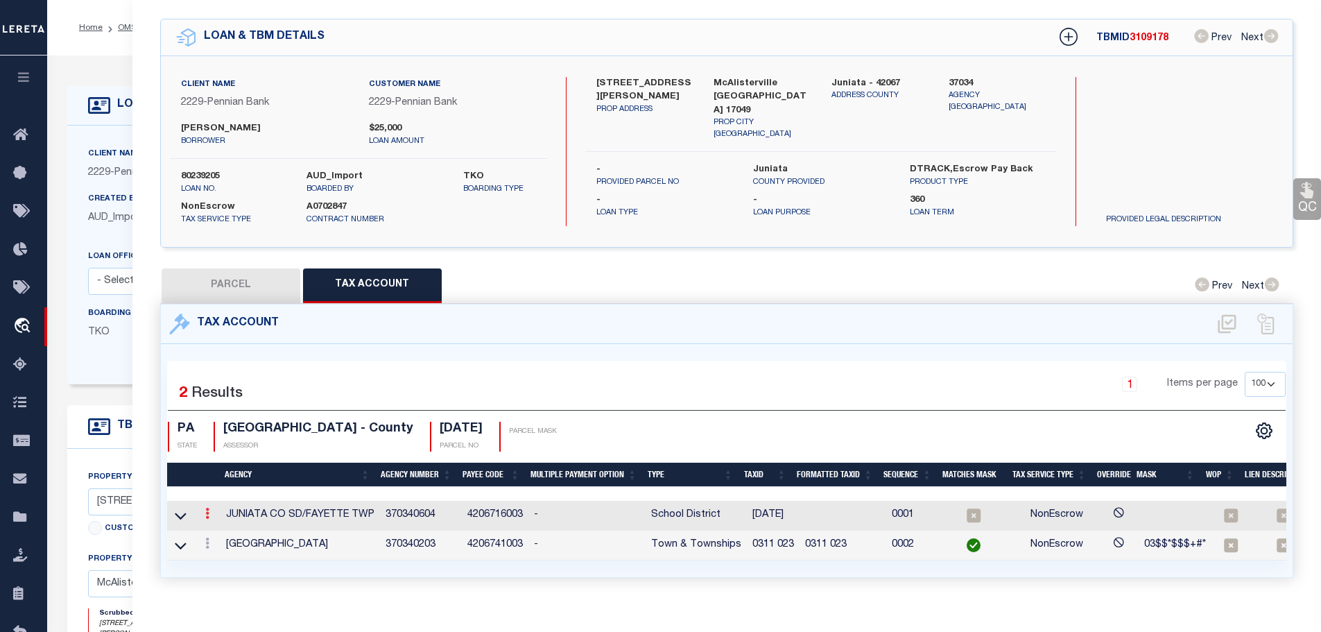
click at [207, 508] on icon at bounding box center [207, 513] width 4 height 11
click at [223, 533] on icon "" at bounding box center [222, 534] width 10 height 10
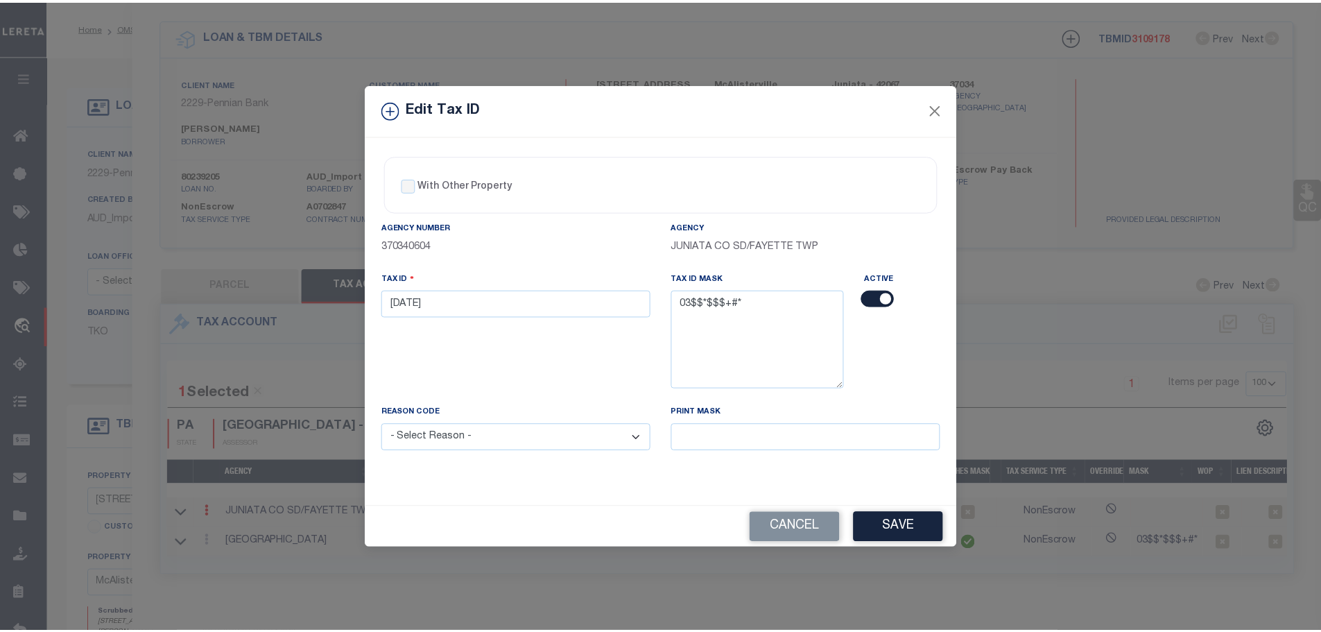
scroll to position [0, 0]
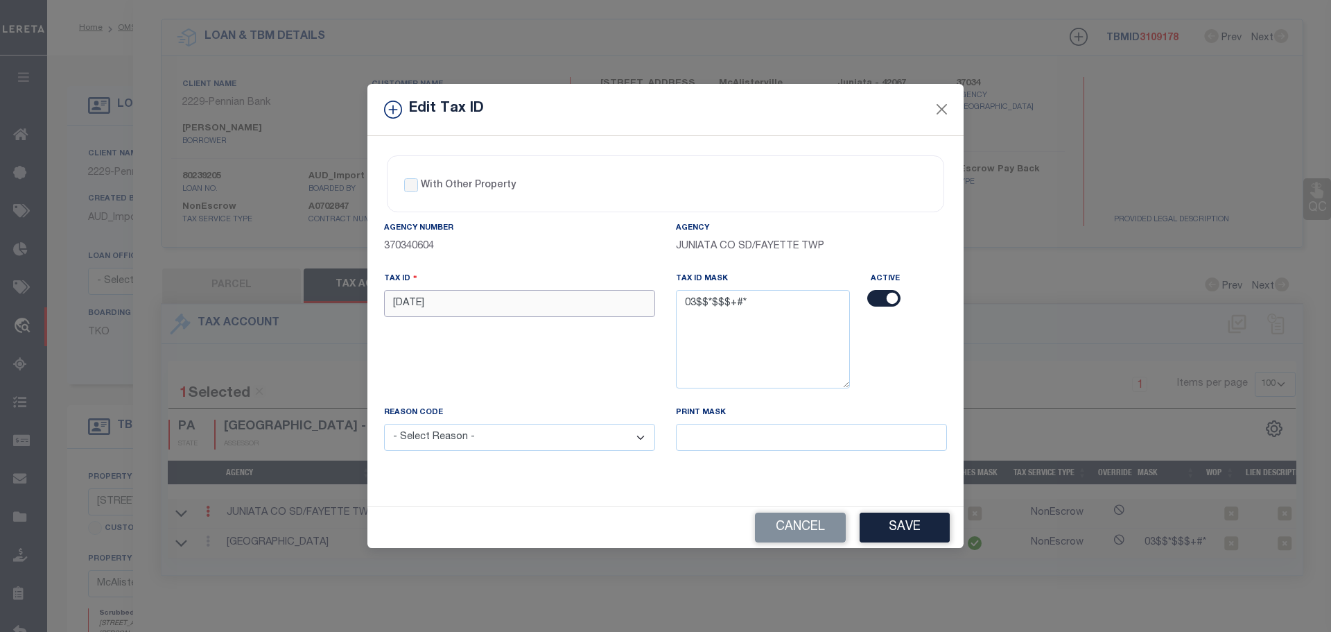
click at [438, 304] on input "[DATE]" at bounding box center [519, 303] width 271 height 27
paste input "0311 0"
click at [462, 430] on select "- Select Reason - 099 - Other (Provide additional detail) ACT - Agency Changed …" at bounding box center [519, 437] width 271 height 27
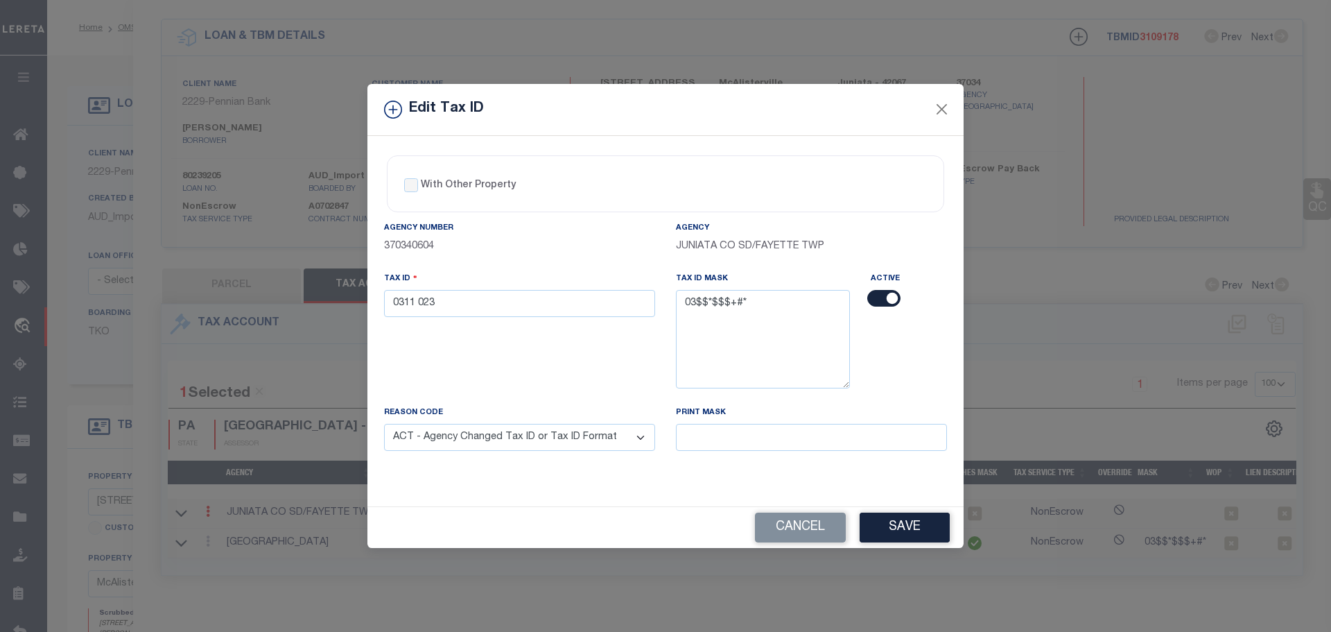
click at [384, 424] on select "- Select Reason - 099 - Other (Provide additional detail) ACT - Agency Changed …" at bounding box center [519, 437] width 271 height 27
click at [906, 521] on button "Save" at bounding box center [905, 527] width 90 height 30
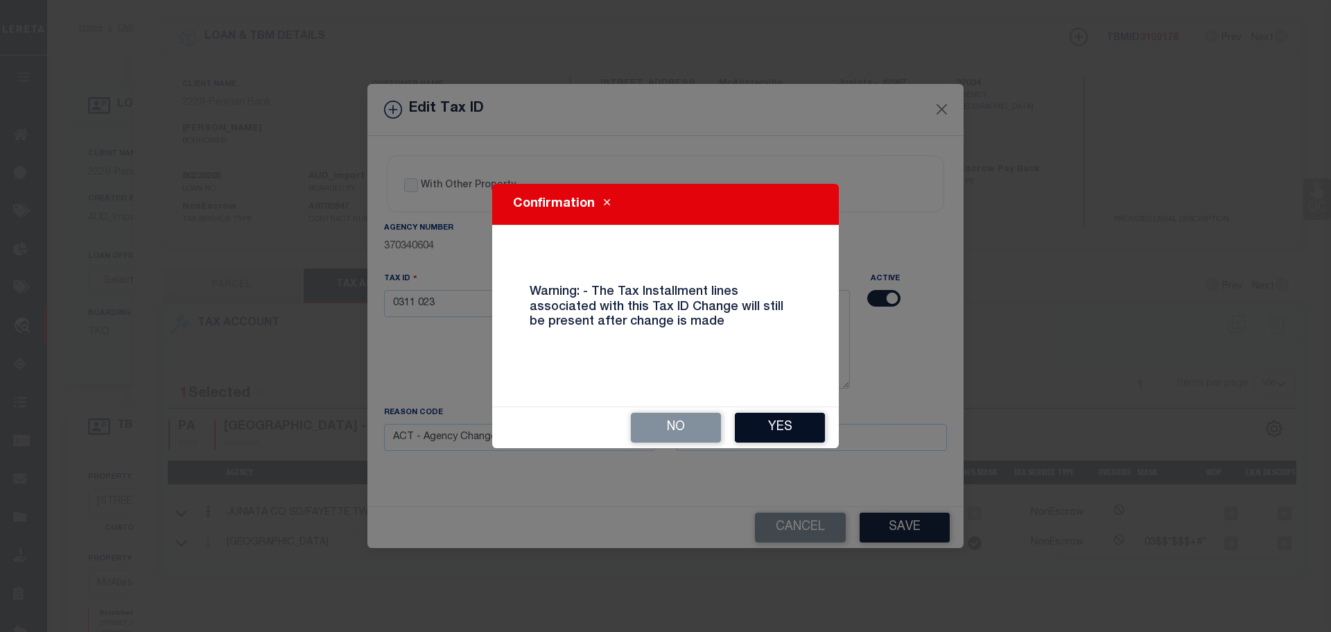
click at [779, 437] on button "Yes" at bounding box center [780, 428] width 90 height 30
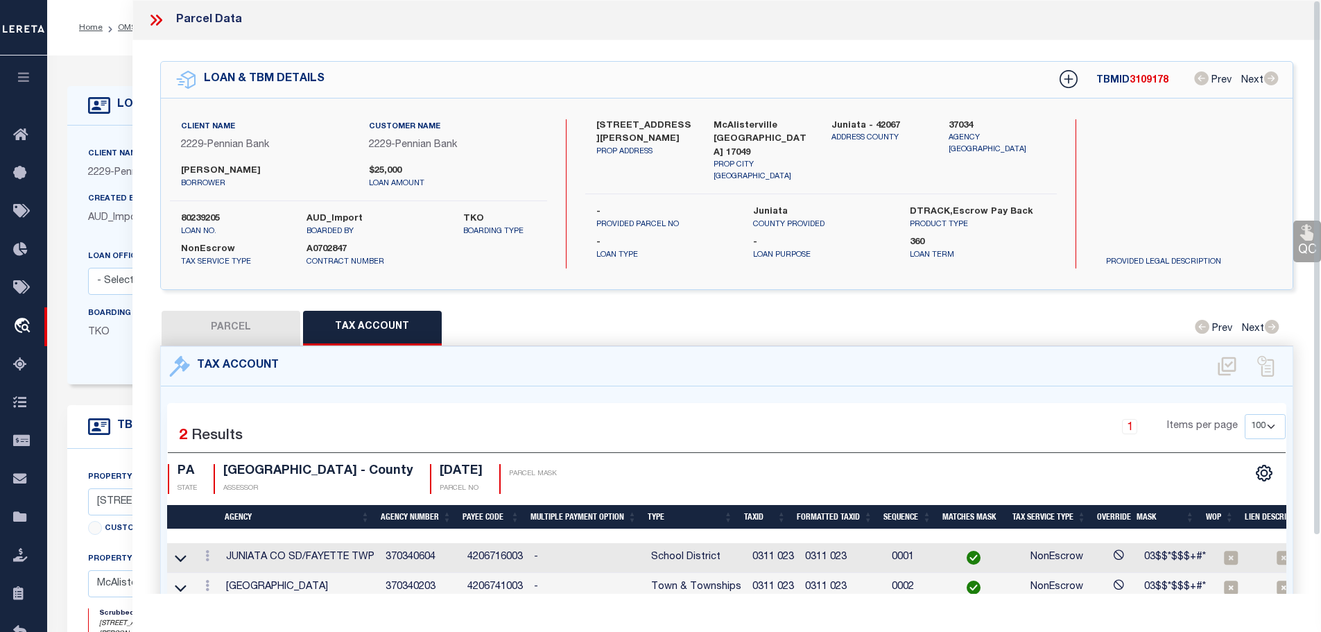
click at [152, 17] on icon at bounding box center [153, 20] width 6 height 11
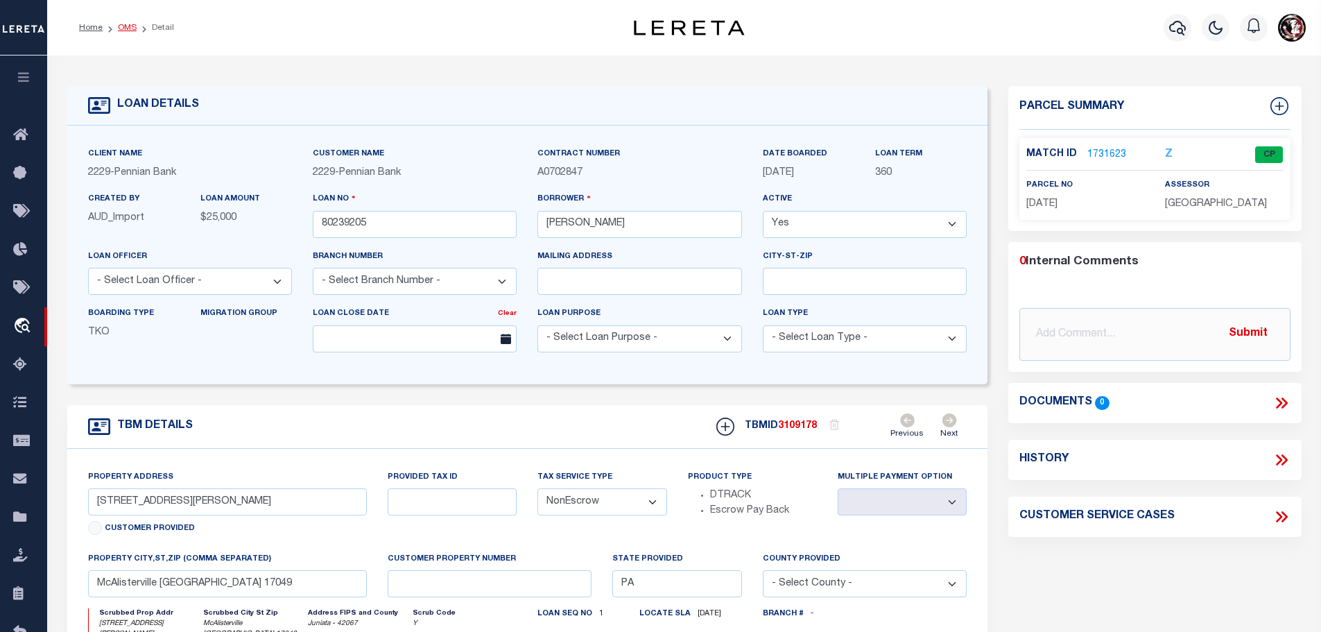
click at [122, 27] on link "OMS" at bounding box center [127, 28] width 19 height 8
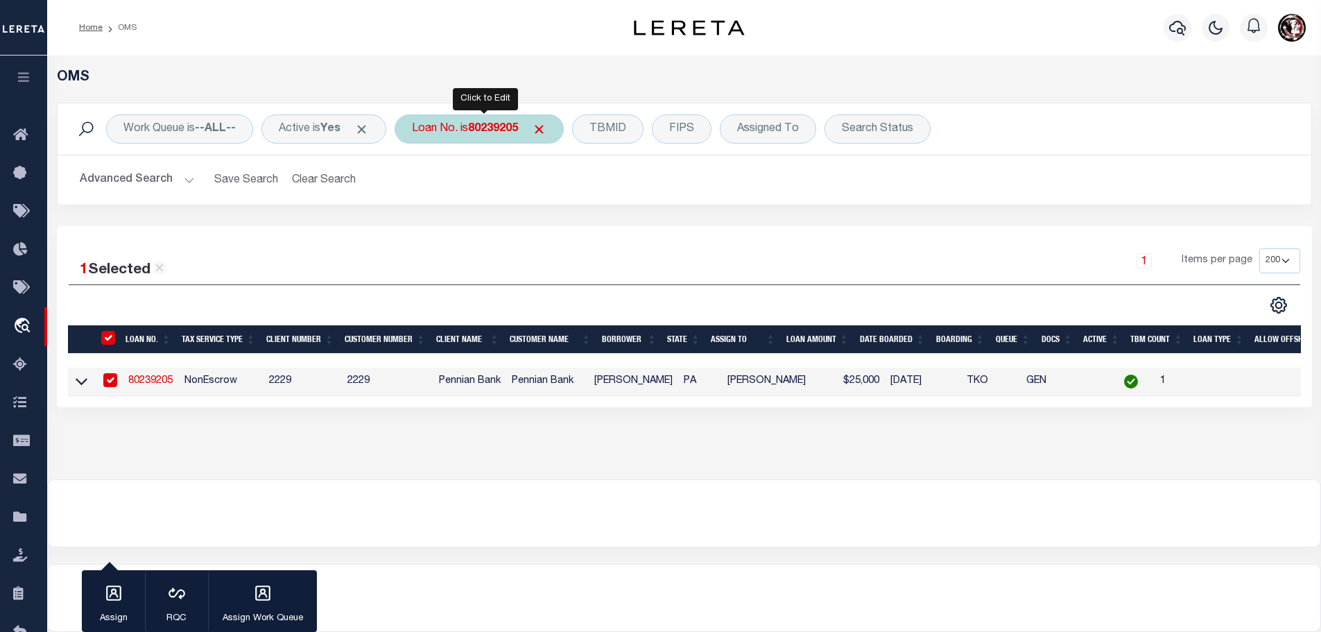
click at [499, 123] on b "80239205" at bounding box center [493, 128] width 50 height 11
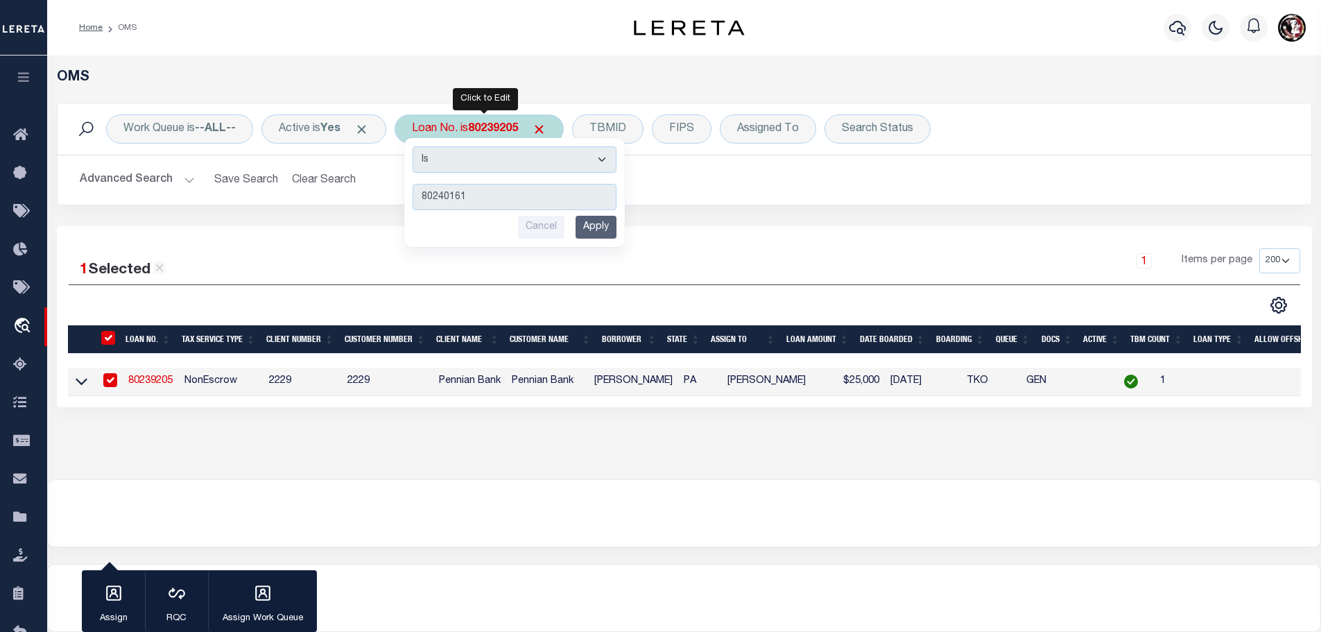
click at [598, 229] on input "Apply" at bounding box center [596, 227] width 41 height 23
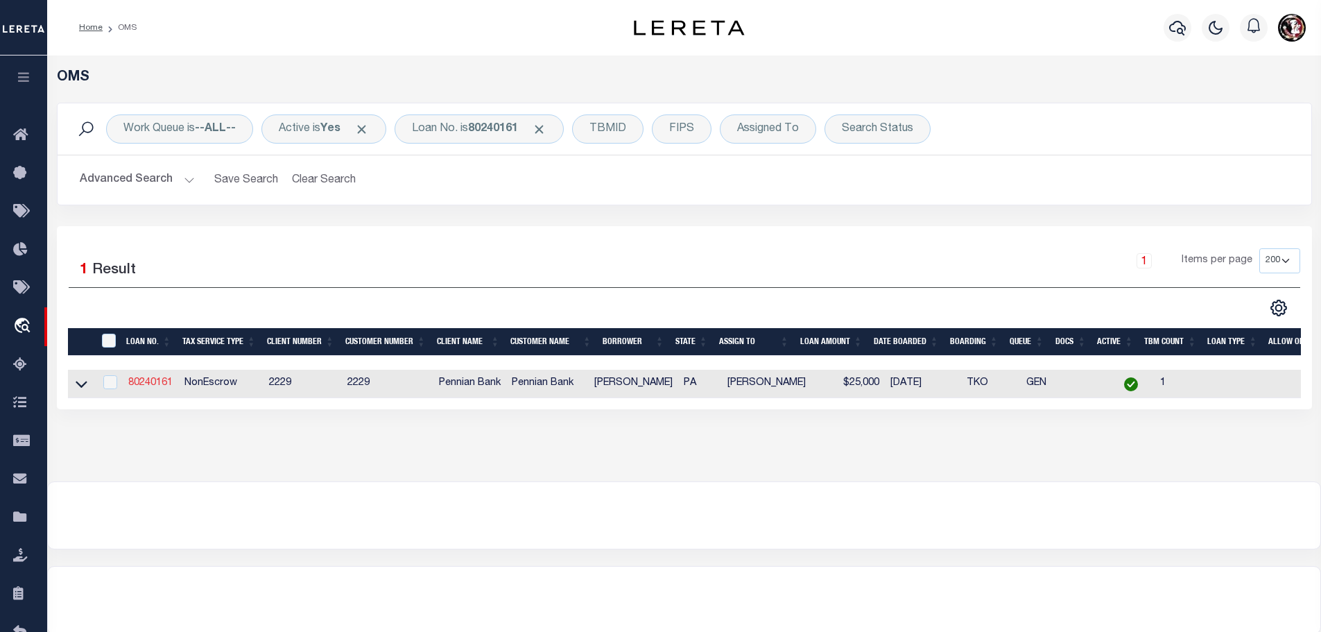
click at [149, 378] on link "80240161" at bounding box center [150, 383] width 44 height 10
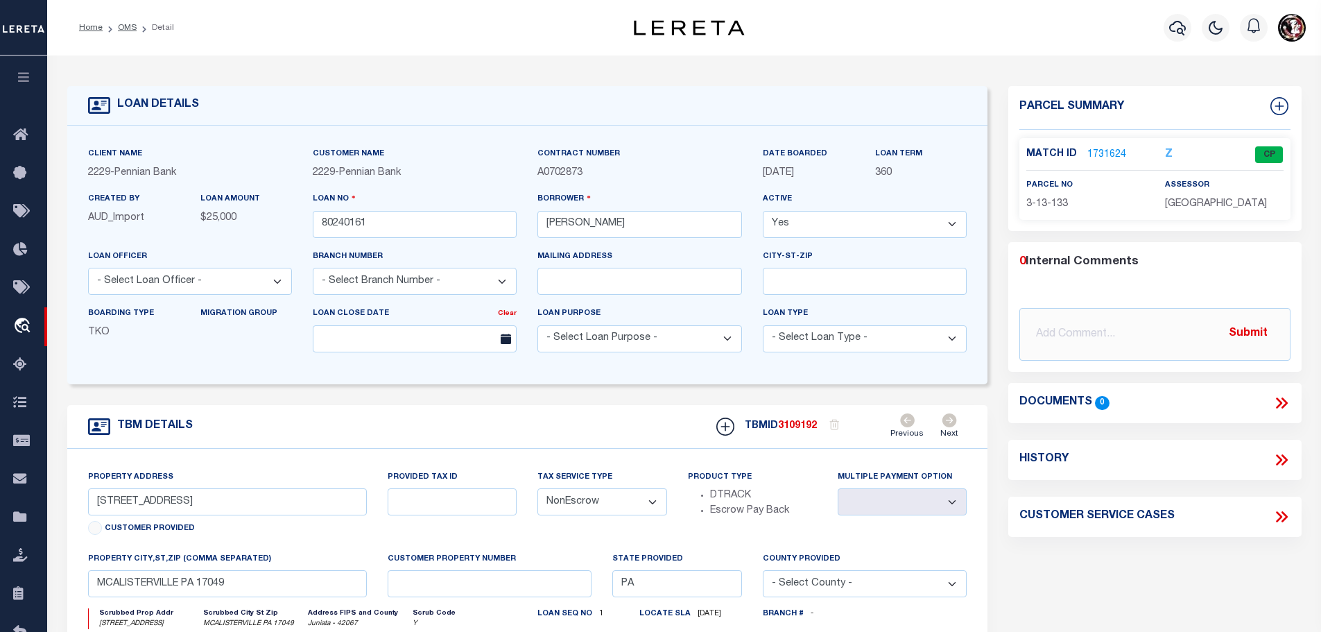
click at [1100, 155] on link "1731624" at bounding box center [1106, 155] width 39 height 15
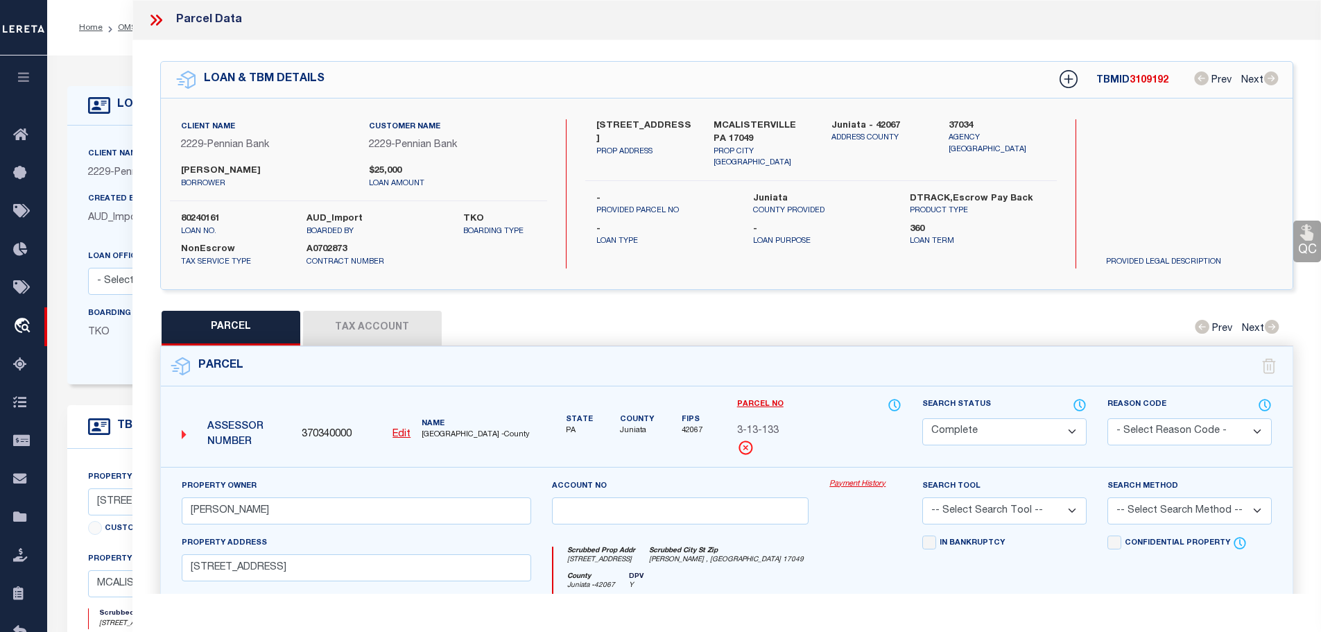
click at [401, 318] on button "Tax Account" at bounding box center [372, 328] width 139 height 35
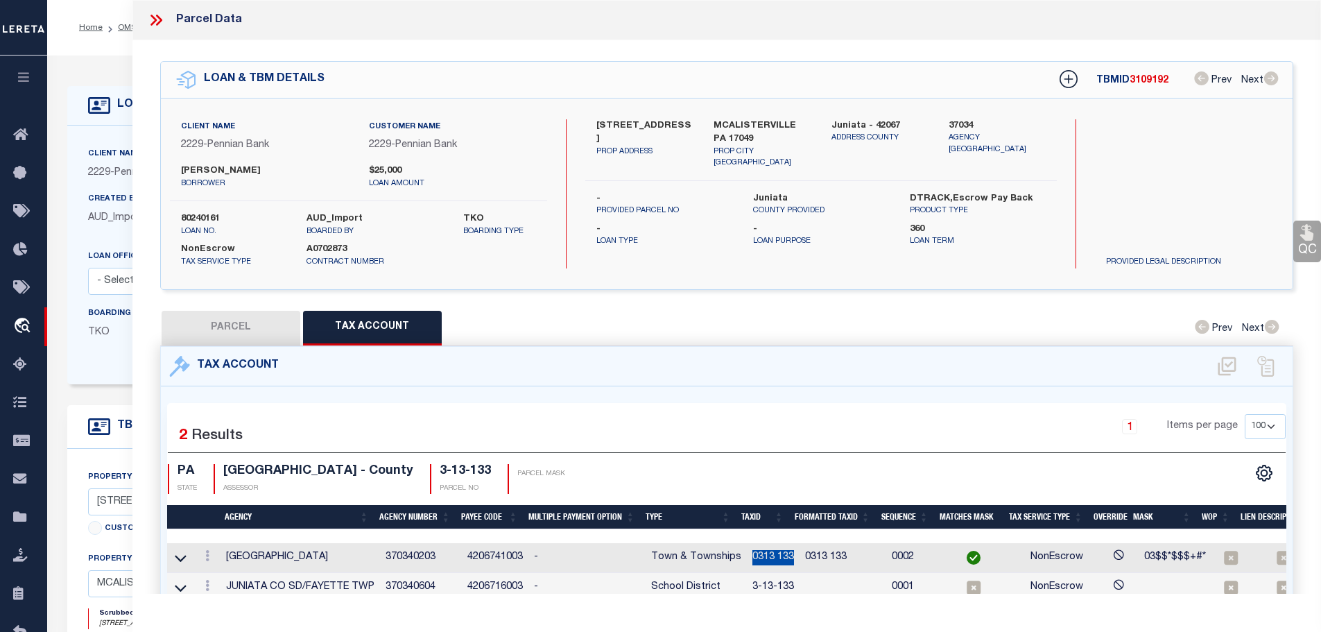
drag, startPoint x: 745, startPoint y: 550, endPoint x: 788, endPoint y: 555, distance: 43.3
click at [788, 555] on td "0313 133" at bounding box center [773, 558] width 53 height 30
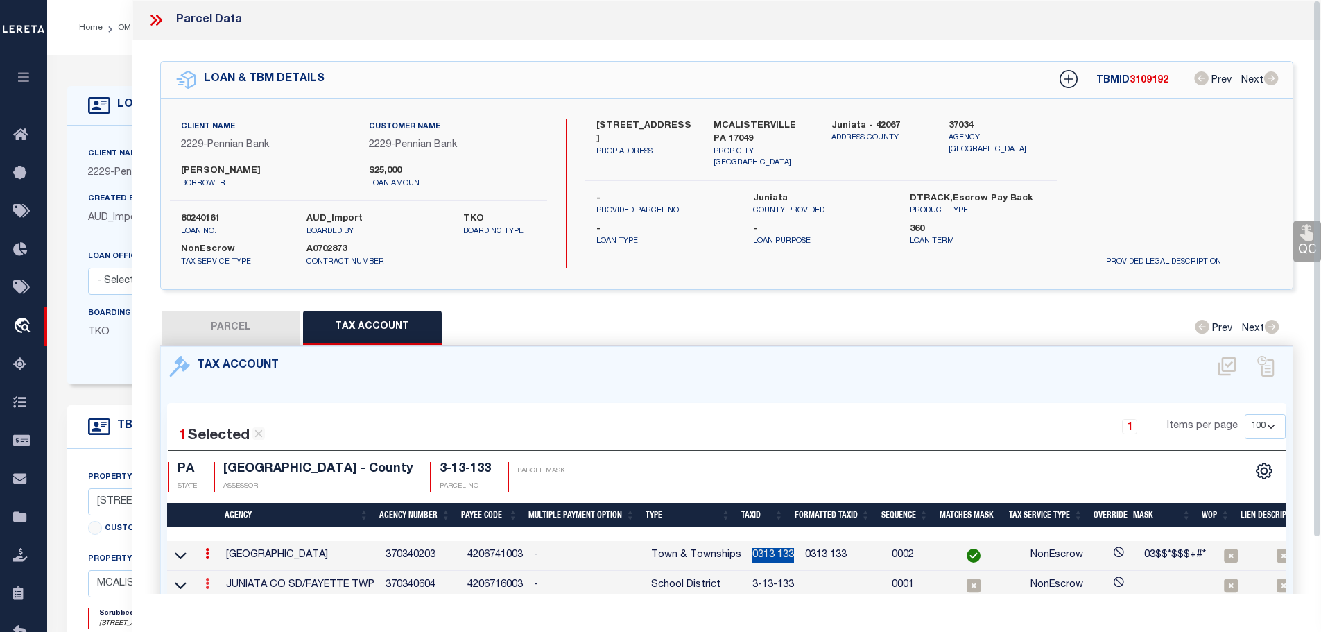
click at [207, 580] on icon at bounding box center [207, 583] width 4 height 11
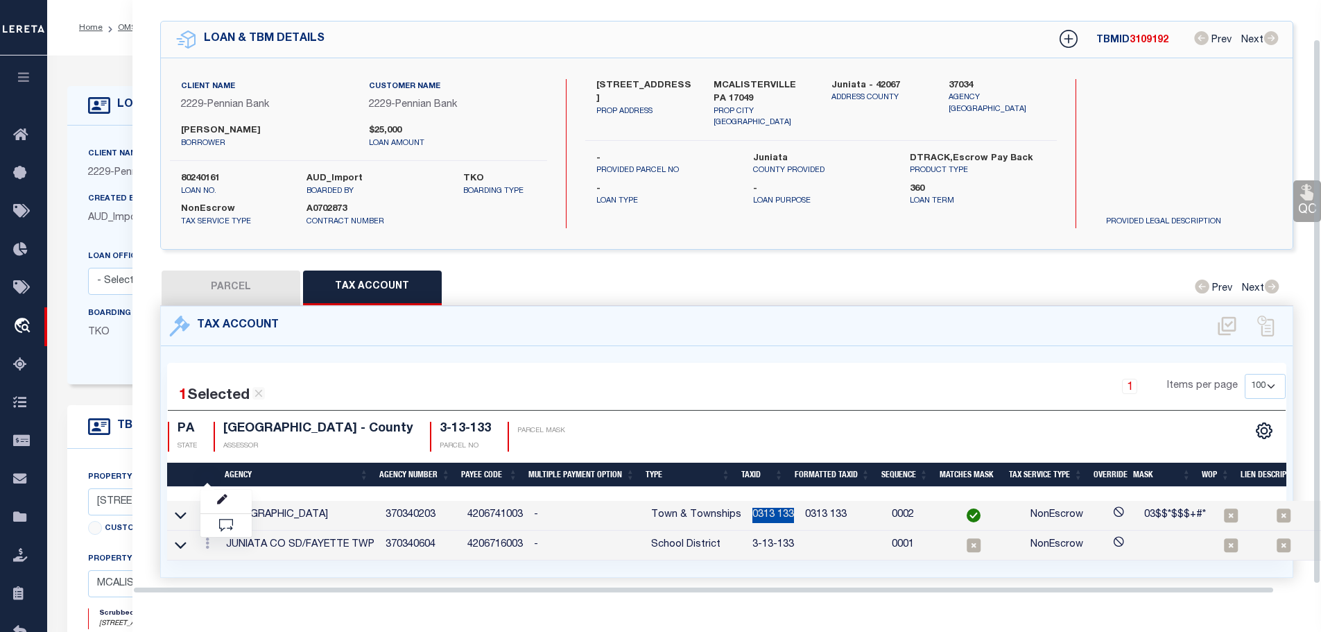
scroll to position [42, 0]
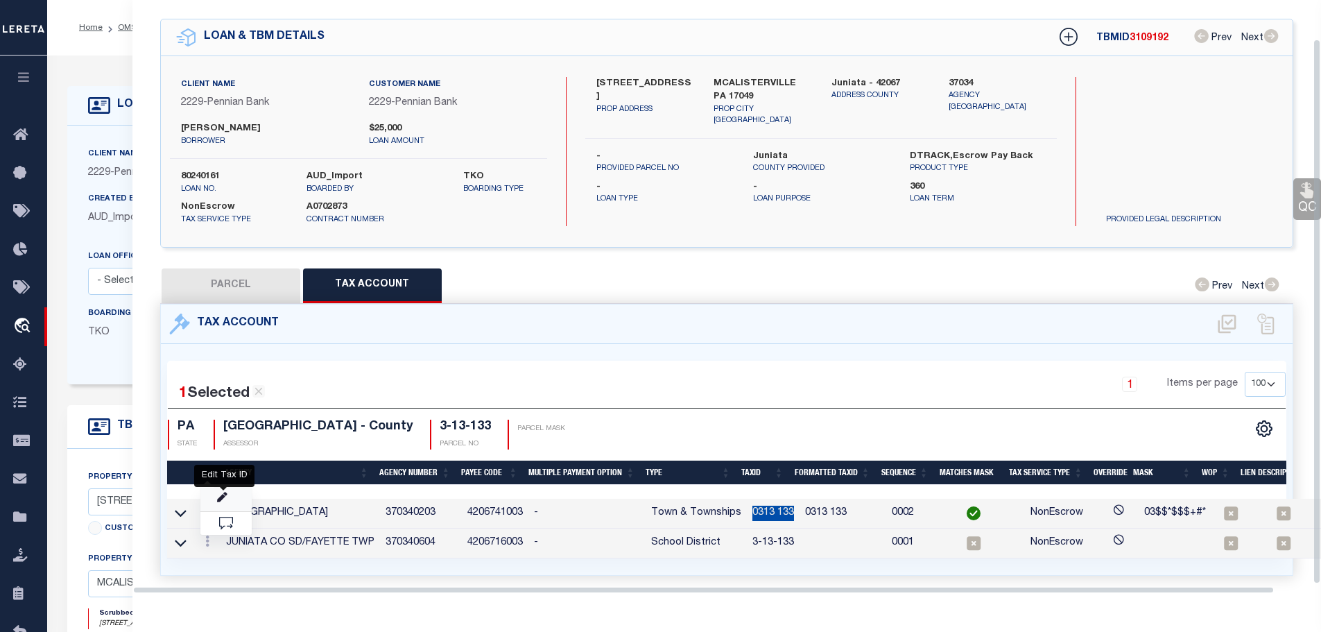
click at [221, 496] on icon "" at bounding box center [222, 497] width 10 height 10
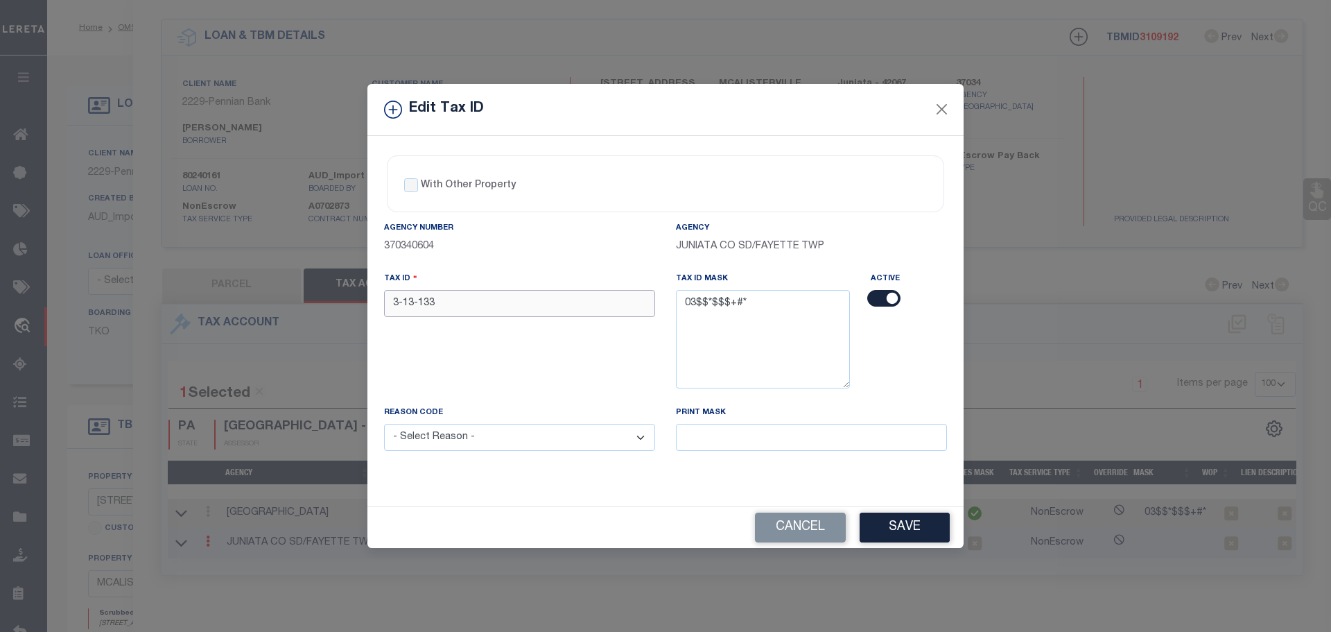
click at [450, 304] on input "3-13-133" at bounding box center [519, 303] width 271 height 27
paste input "0313"
click at [513, 444] on select "- Select Reason - 099 - Other (Provide additional detail) ACT - Agency Changed …" at bounding box center [519, 437] width 271 height 27
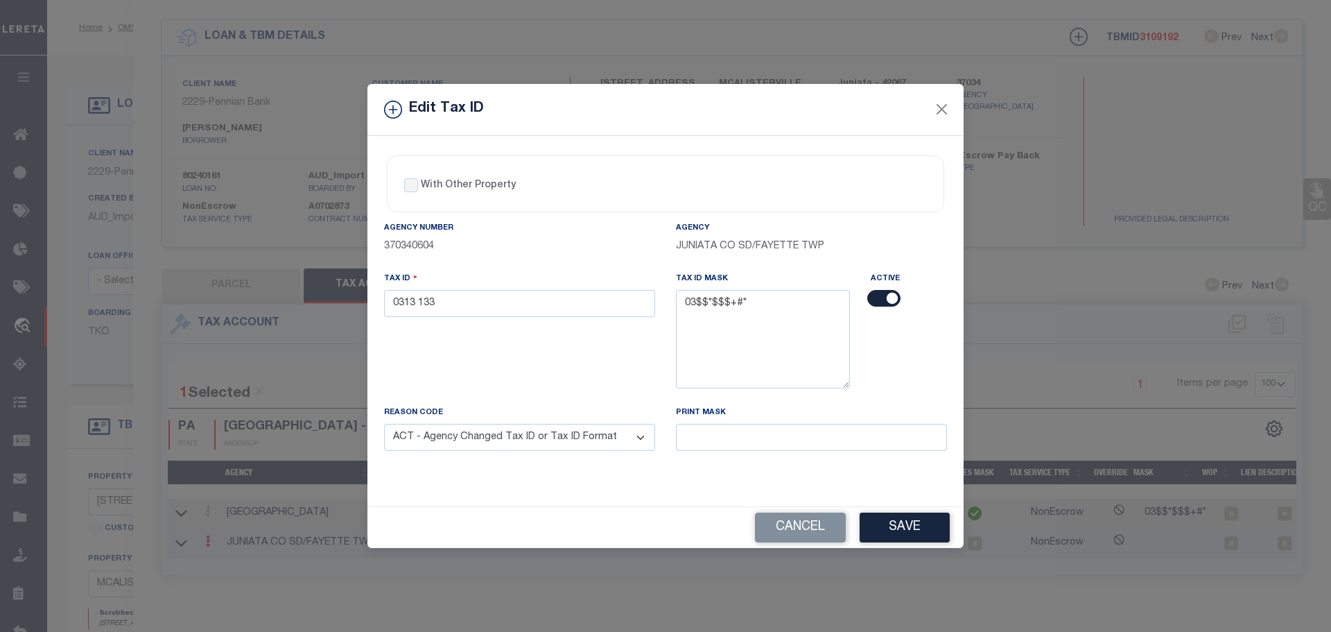
click at [384, 424] on select "- Select Reason - 099 - Other (Provide additional detail) ACT - Agency Changed …" at bounding box center [519, 437] width 271 height 27
click at [929, 535] on button "Save" at bounding box center [905, 527] width 90 height 30
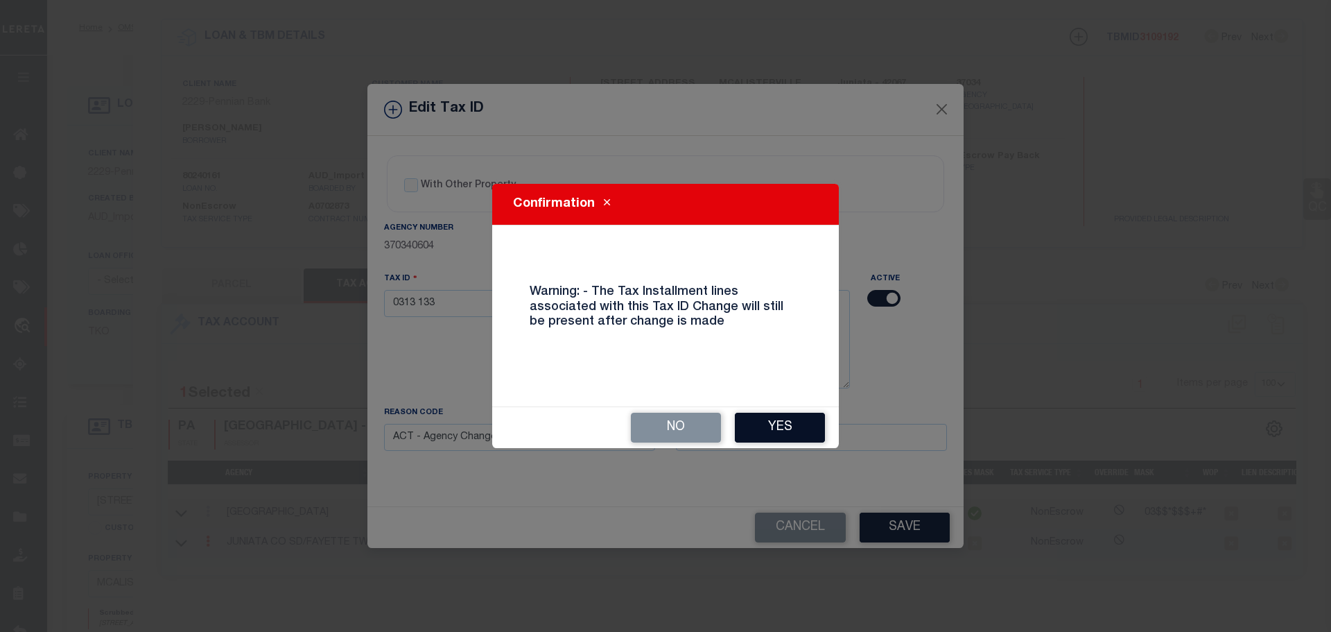
click at [799, 431] on button "Yes" at bounding box center [780, 428] width 90 height 30
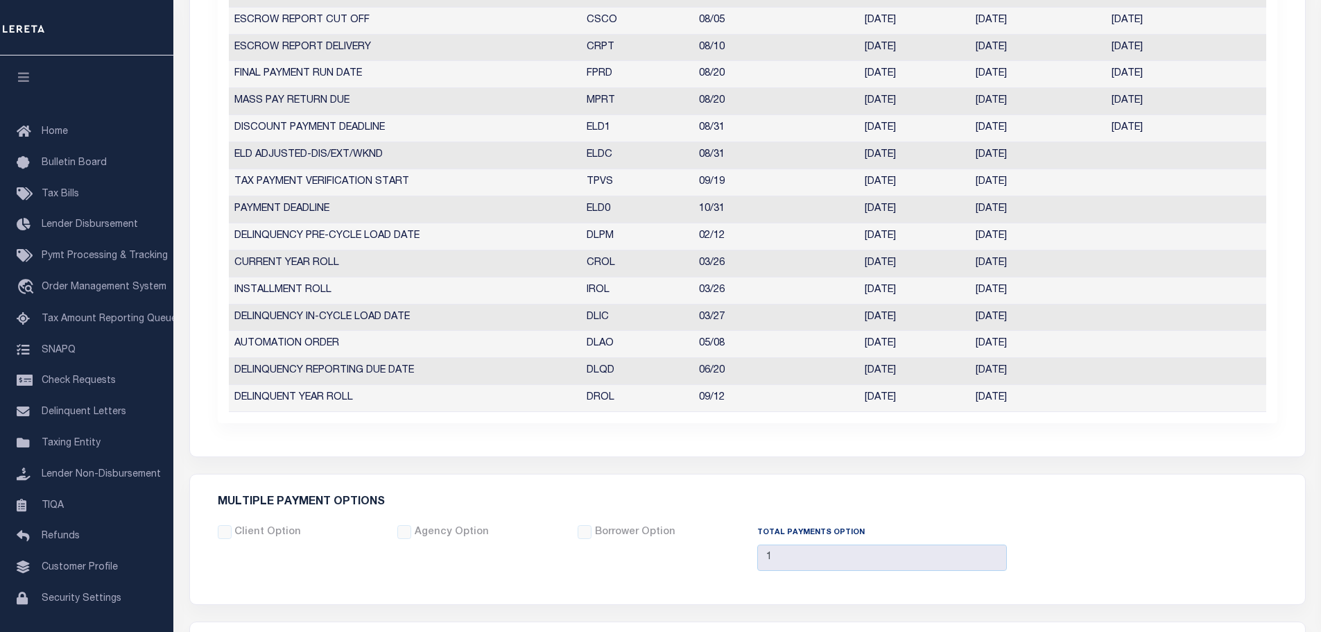
scroll to position [347, 0]
